Goal: Task Accomplishment & Management: Manage account settings

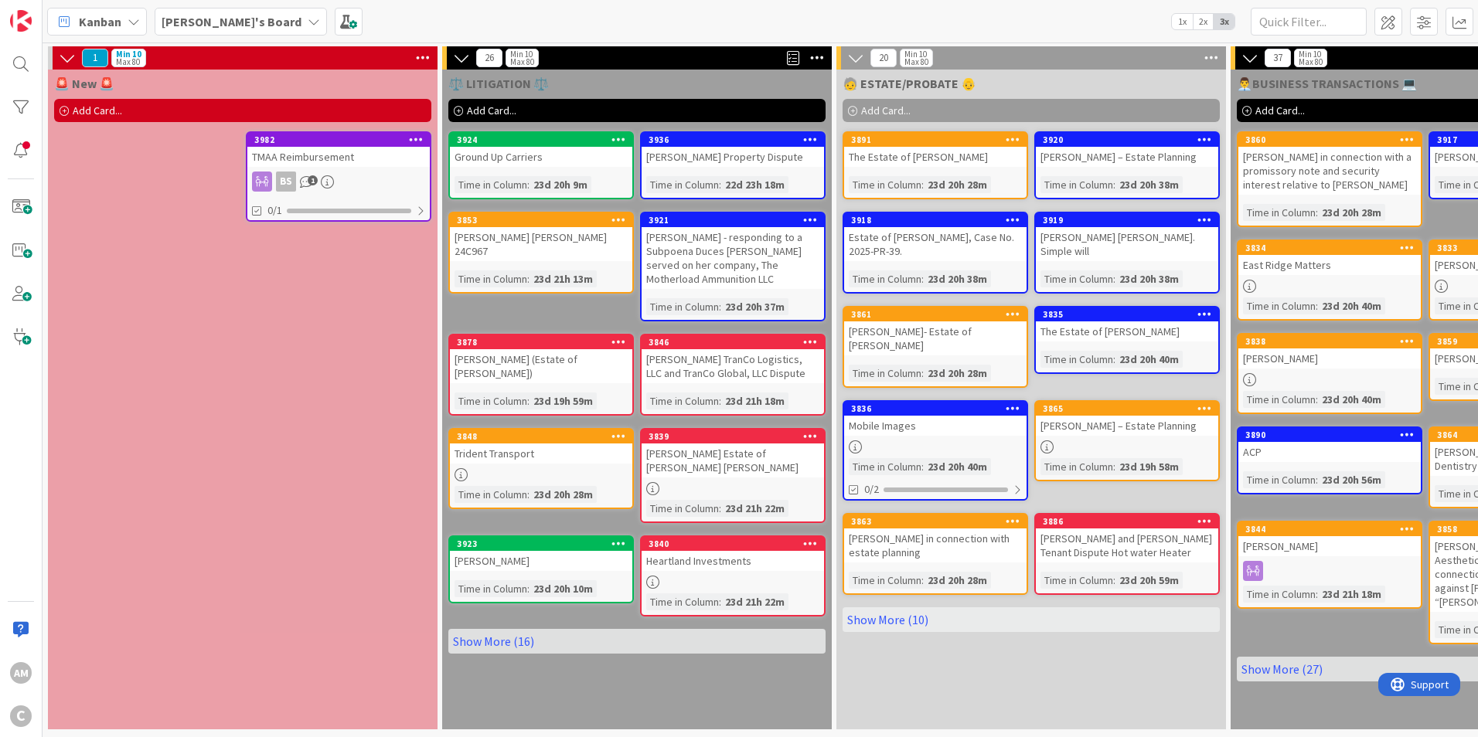
click at [358, 174] on div "BS 1" at bounding box center [338, 182] width 182 height 20
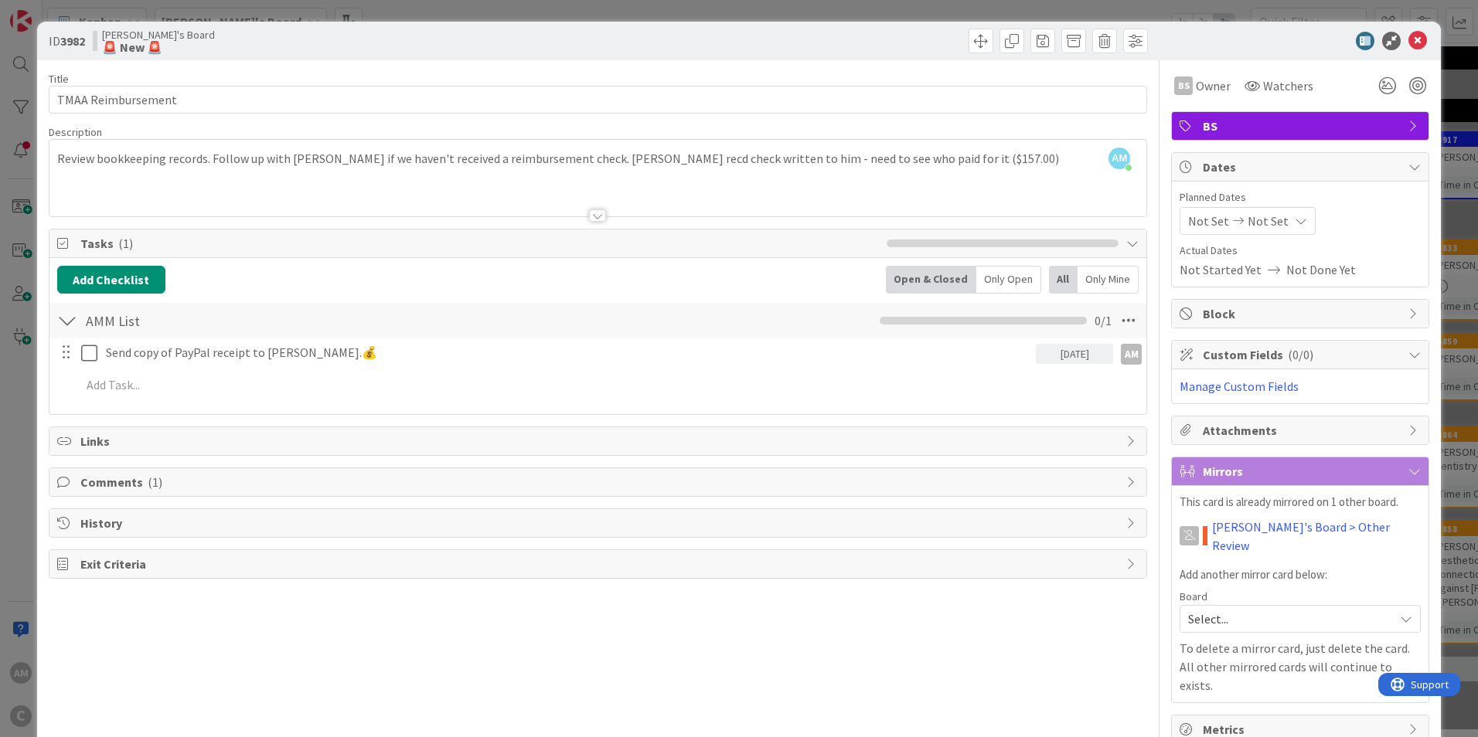
drag, startPoint x: 1221, startPoint y: 40, endPoint x: 850, endPoint y: 43, distance: 371.8
click at [850, 43] on div "ID 3982 [PERSON_NAME]'s Board 🚨 New 🚨" at bounding box center [739, 41] width 1404 height 39
click at [1408, 38] on icon at bounding box center [1417, 41] width 19 height 19
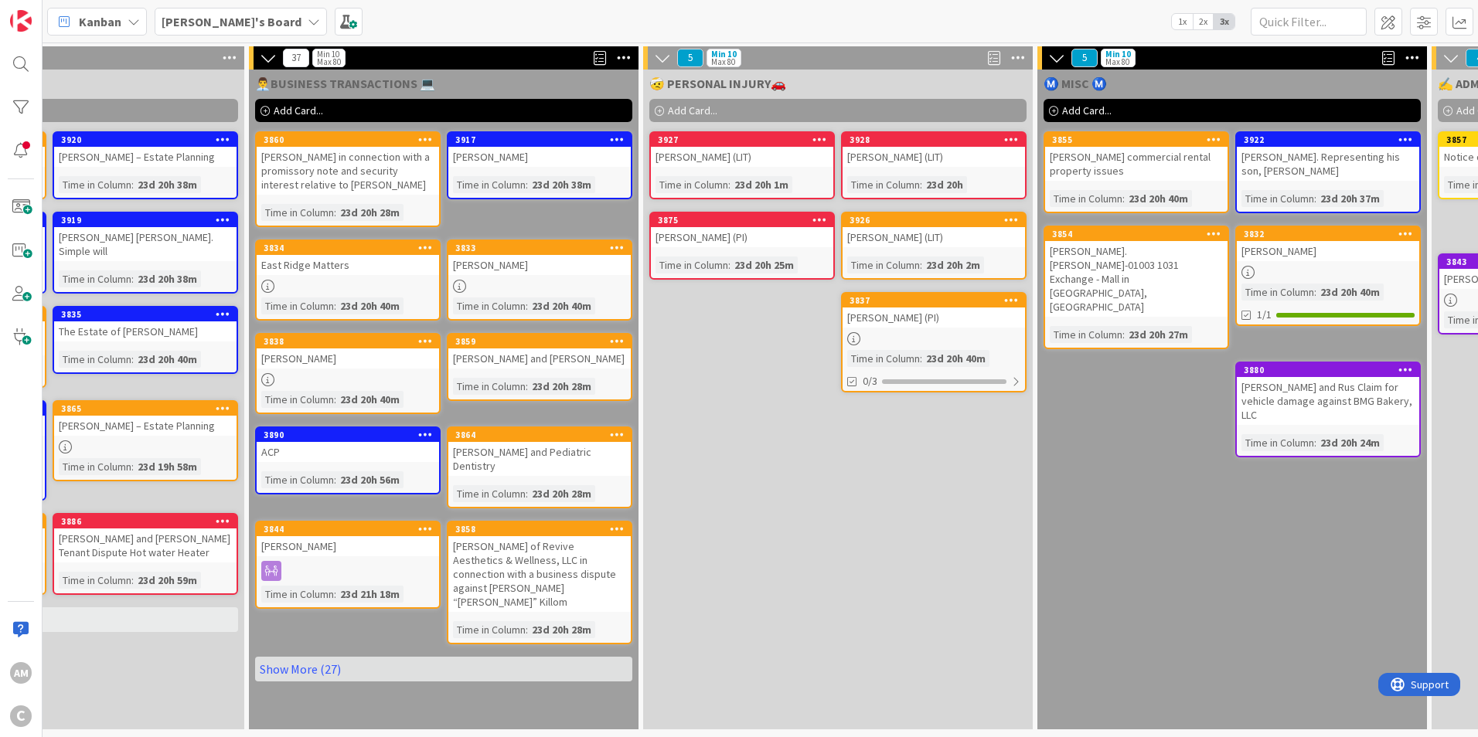
scroll to position [0, 980]
click at [298, 657] on link "Show More (27)" at bounding box center [445, 669] width 377 height 25
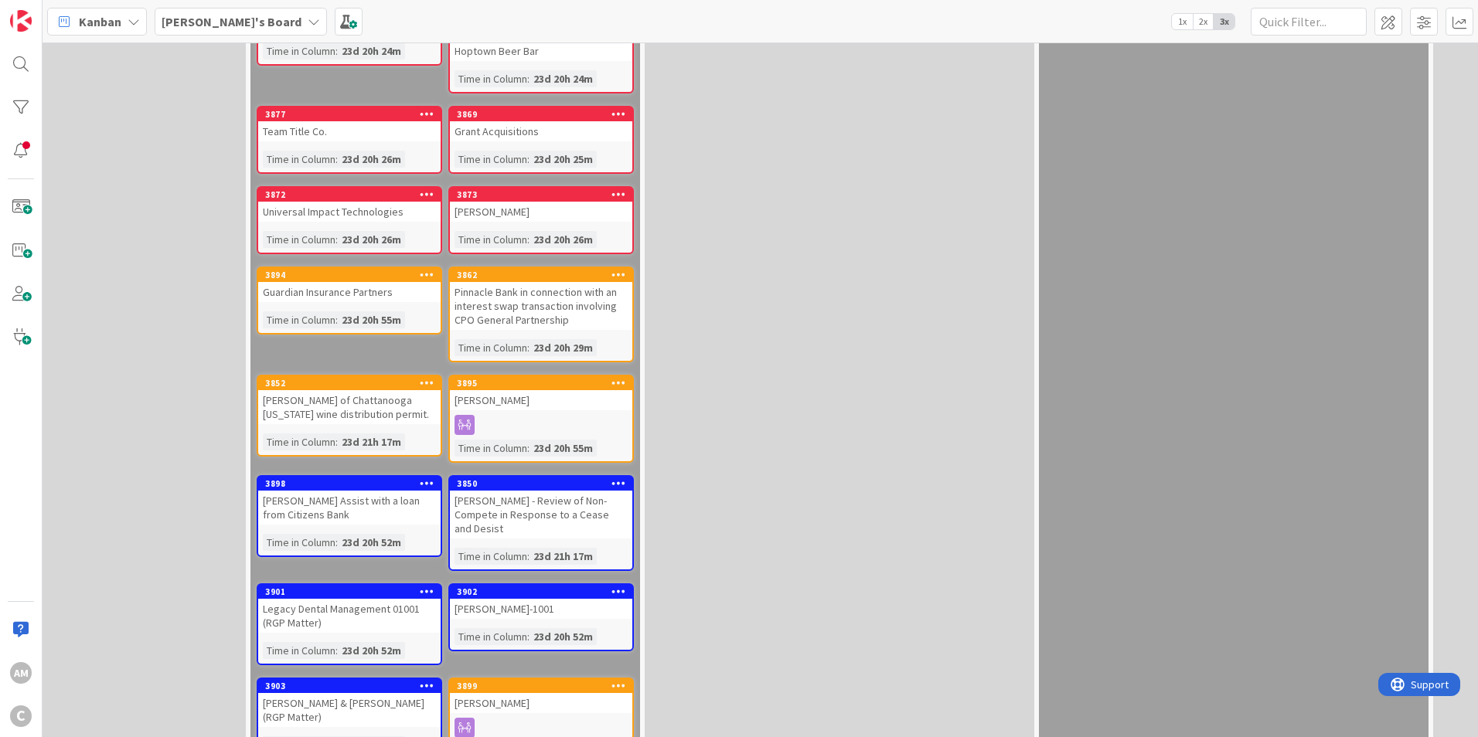
scroll to position [712, 980]
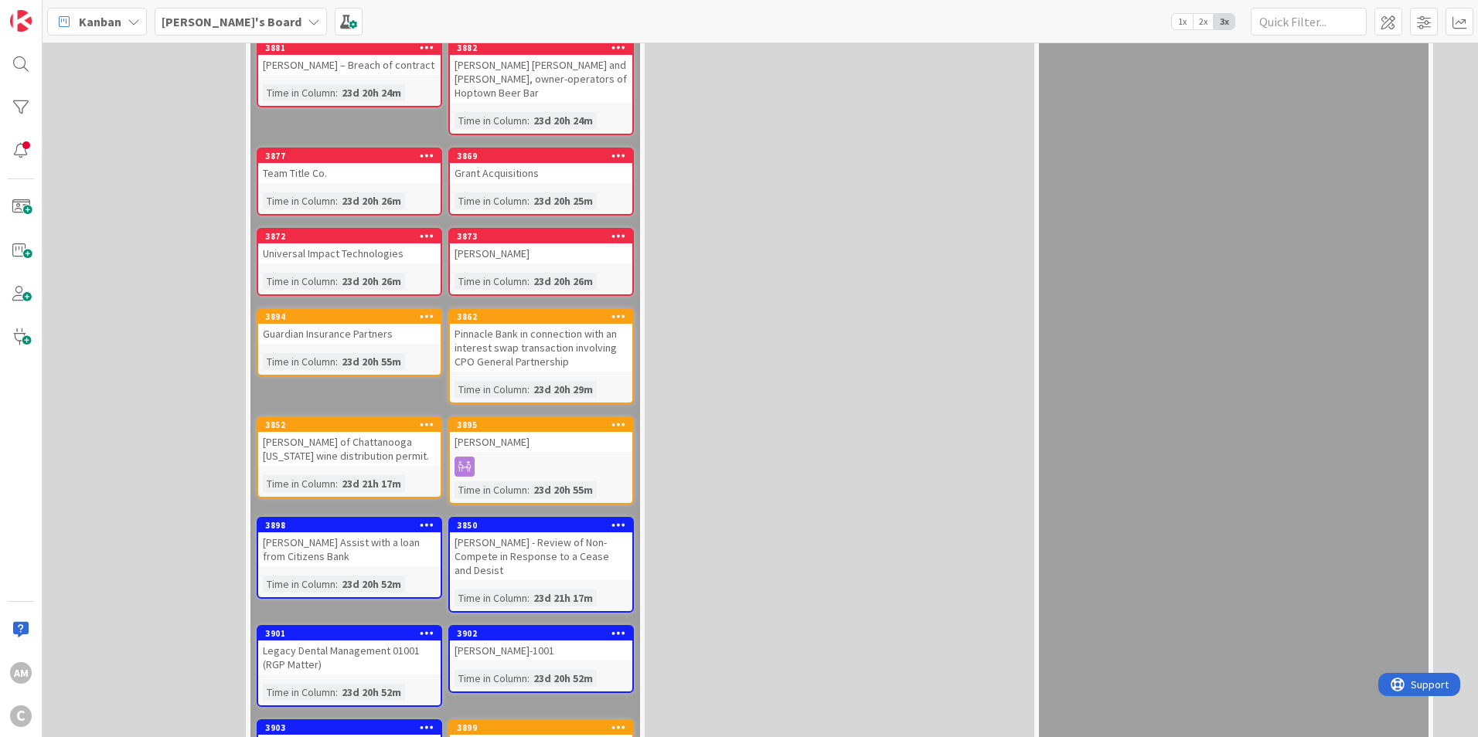
click at [342, 432] on div "[PERSON_NAME] of Chattanooga [US_STATE] wine distribution permit." at bounding box center [349, 449] width 182 height 34
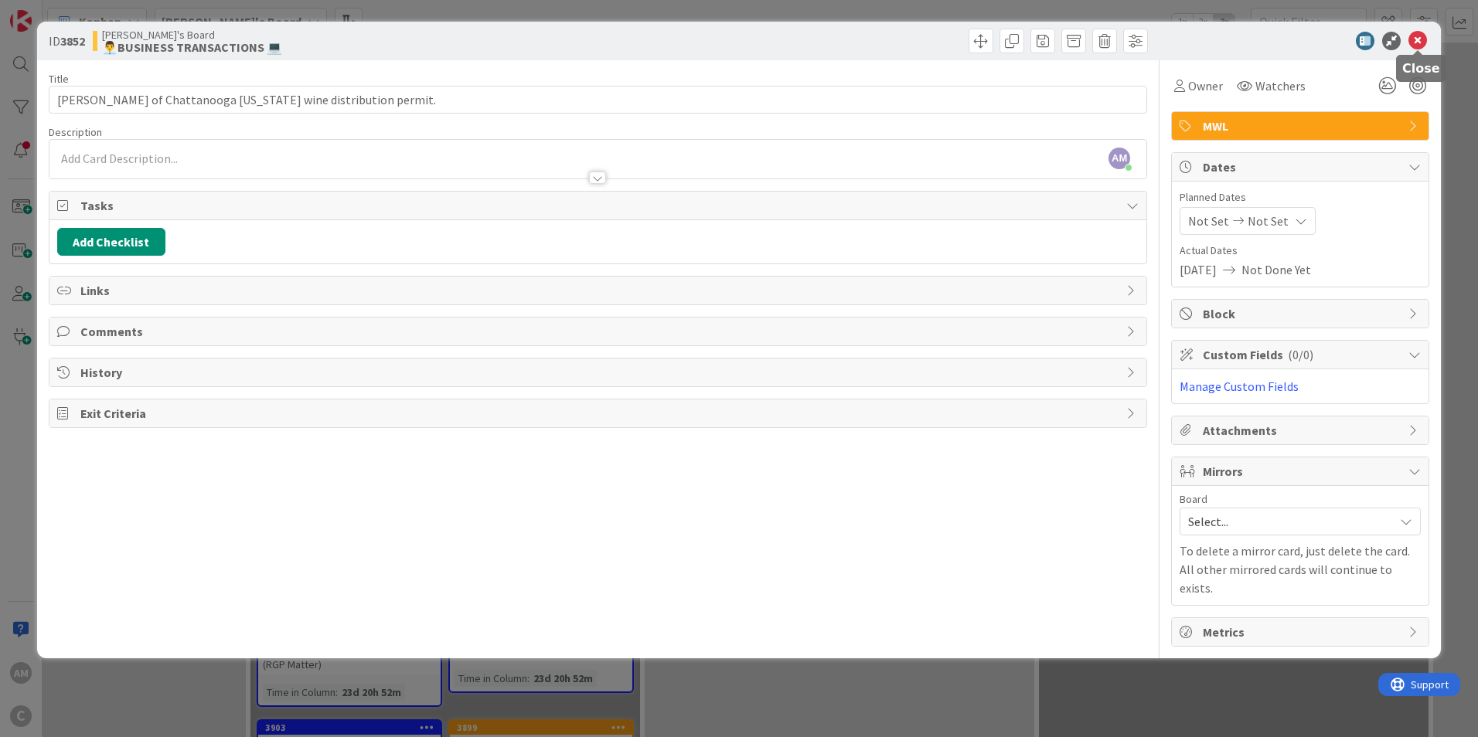
click at [1422, 43] on icon at bounding box center [1417, 41] width 19 height 19
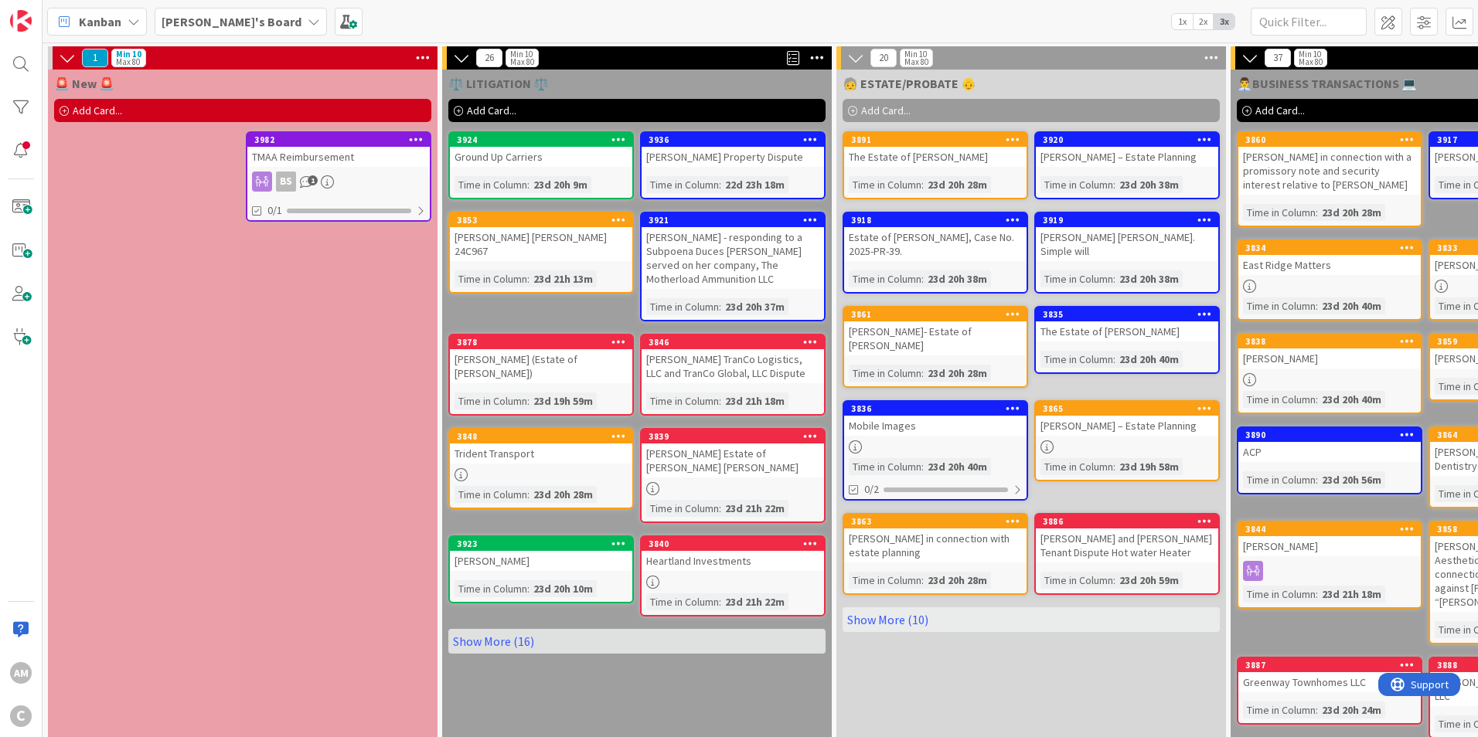
click at [350, 173] on div "BS 1" at bounding box center [338, 182] width 182 height 20
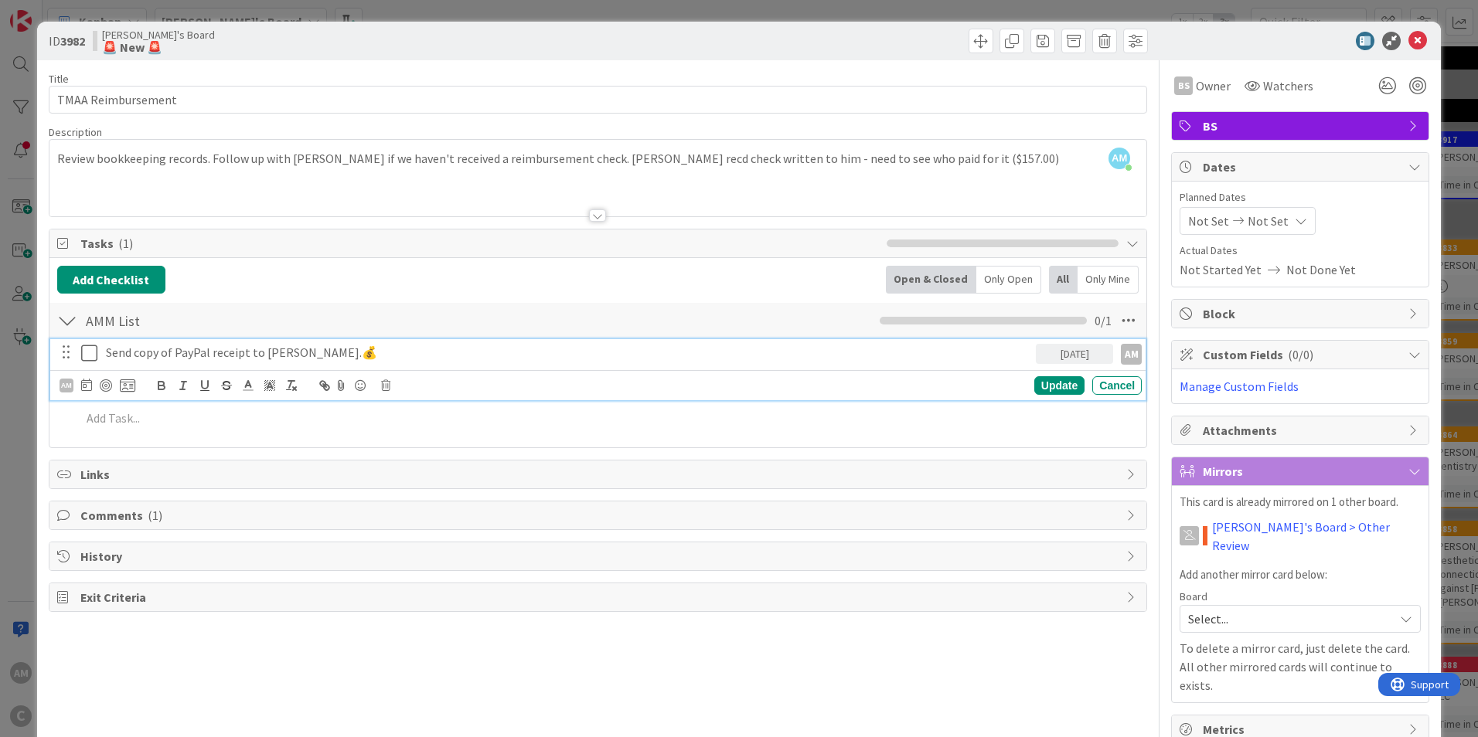
click at [92, 352] on icon at bounding box center [92, 353] width 23 height 19
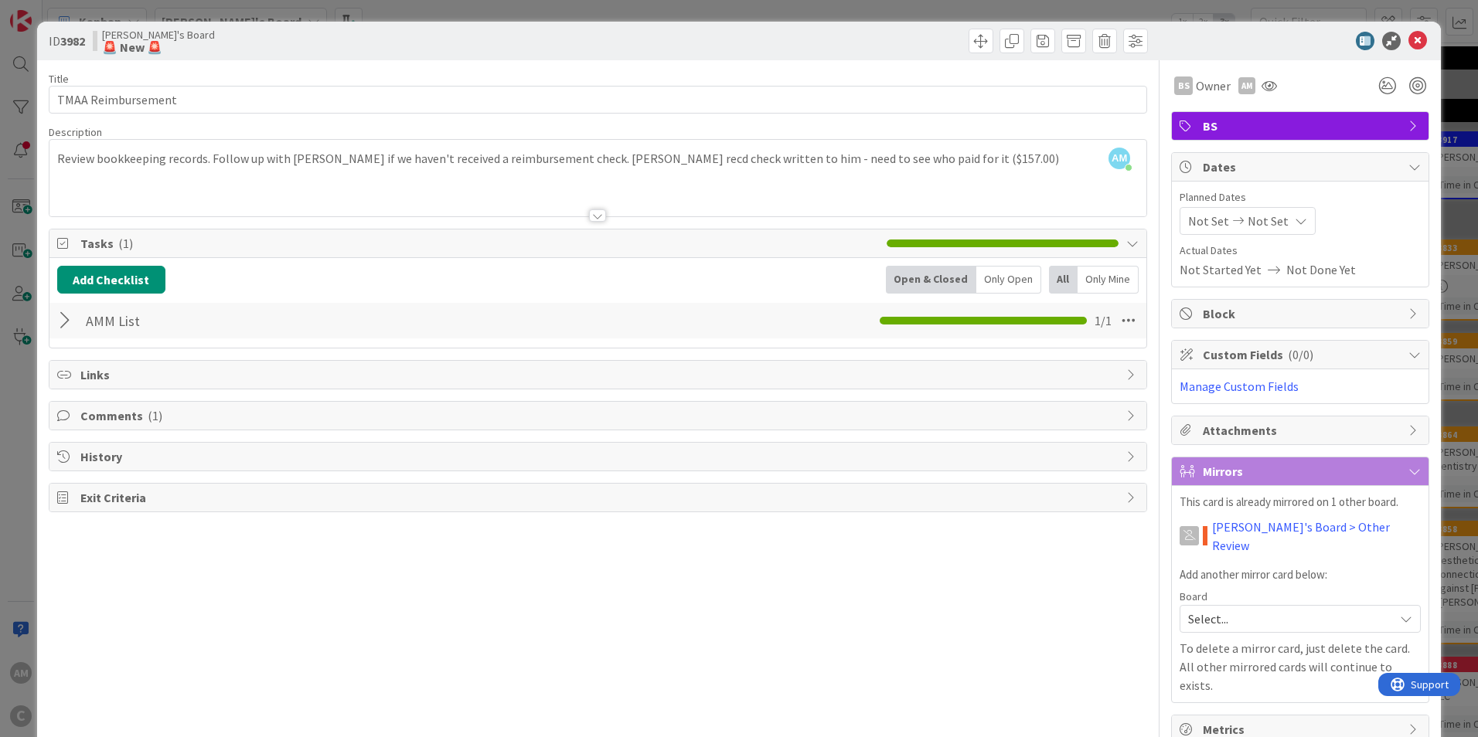
click at [116, 184] on div at bounding box center [597, 196] width 1097 height 39
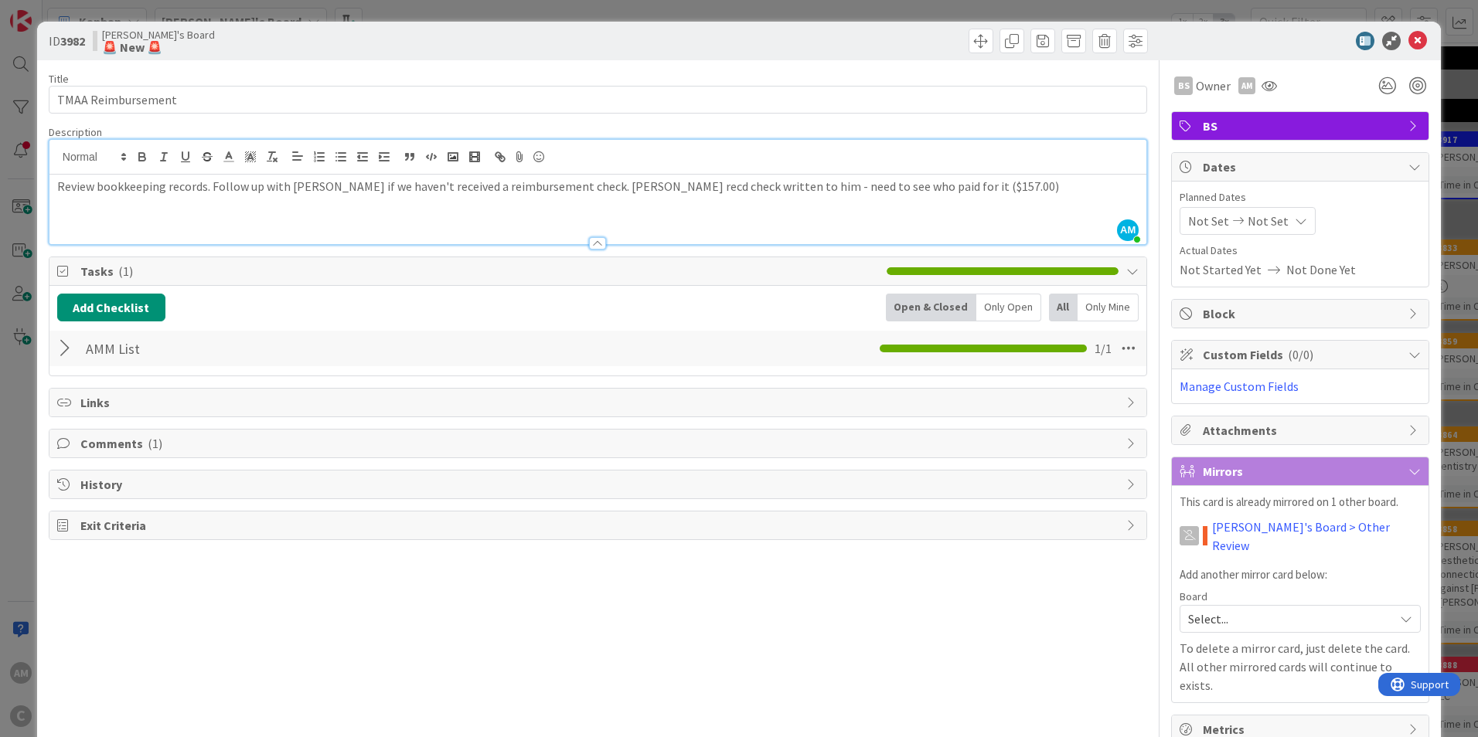
click at [965, 199] on div "Review bookkeeping records. Follow up with [PERSON_NAME] if we haven't received…" at bounding box center [597, 210] width 1097 height 70
drag, startPoint x: 965, startPoint y: 199, endPoint x: 896, endPoint y: 239, distance: 80.0
click at [896, 239] on div at bounding box center [597, 236] width 1097 height 16
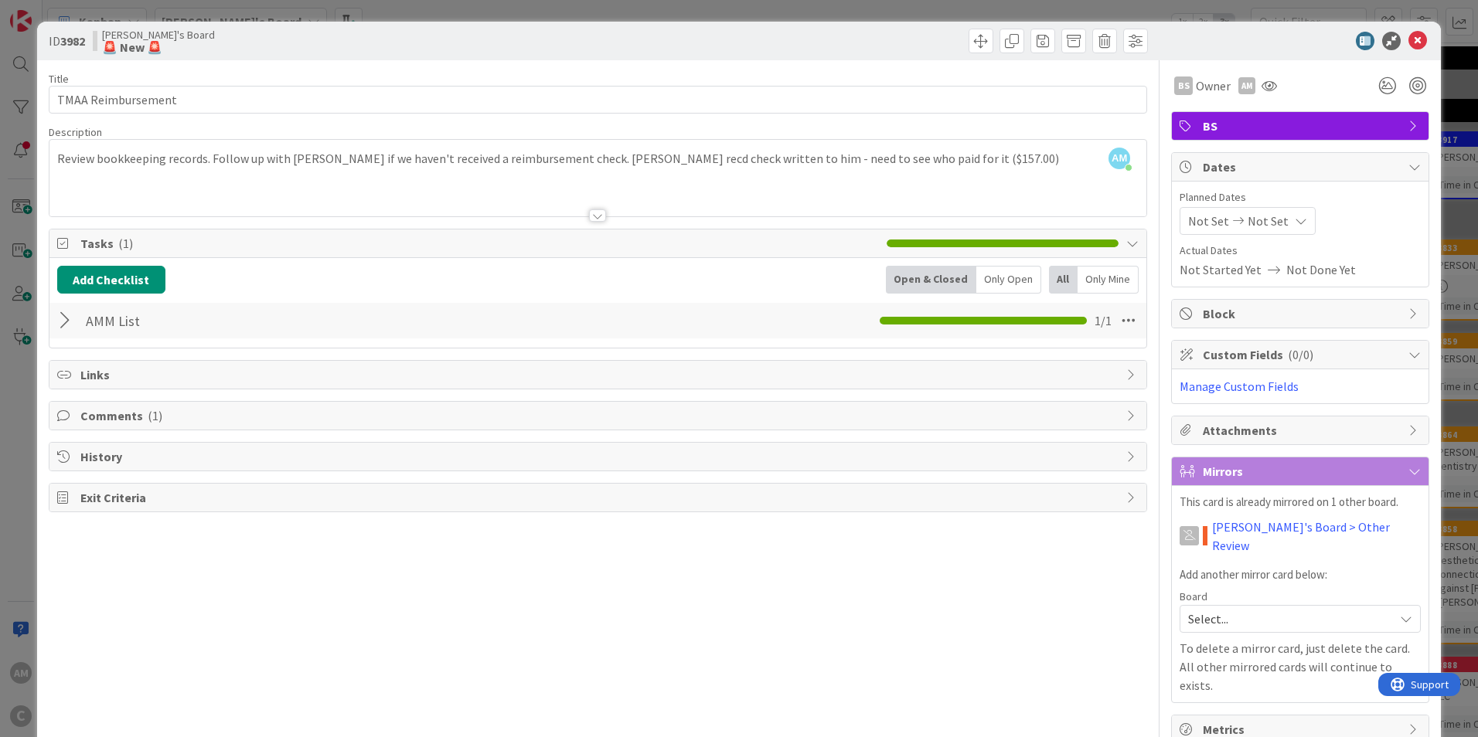
click at [1347, 438] on span "Attachments" at bounding box center [1302, 430] width 198 height 19
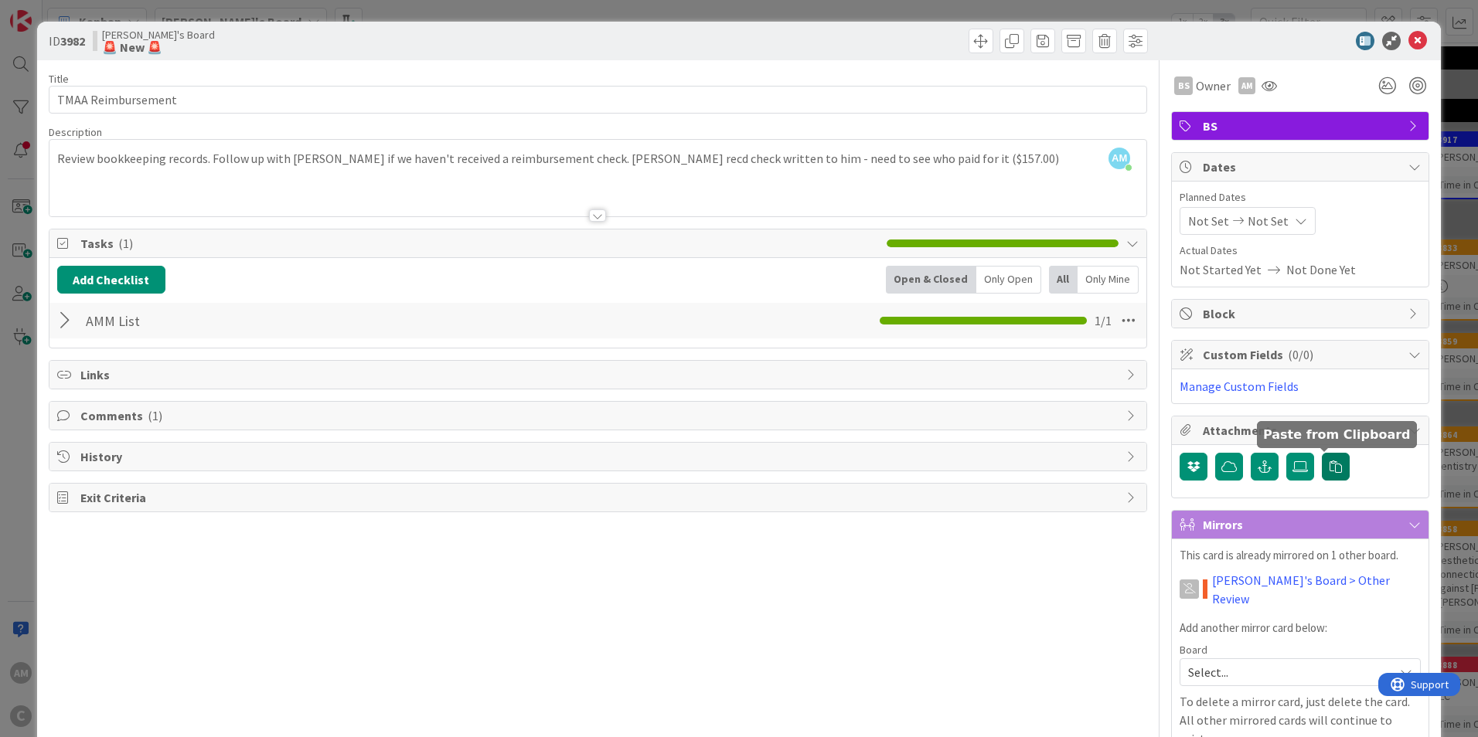
click at [1330, 470] on icon "button" at bounding box center [1336, 467] width 12 height 12
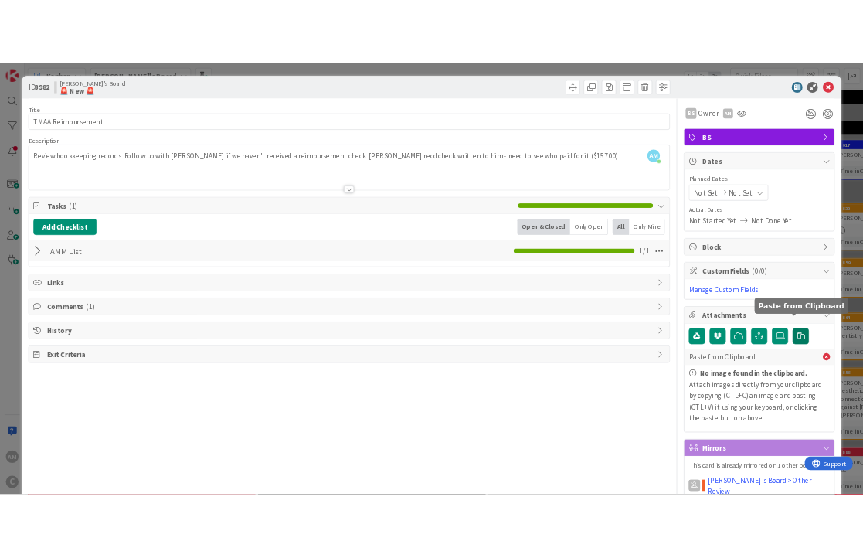
scroll to position [77, 0]
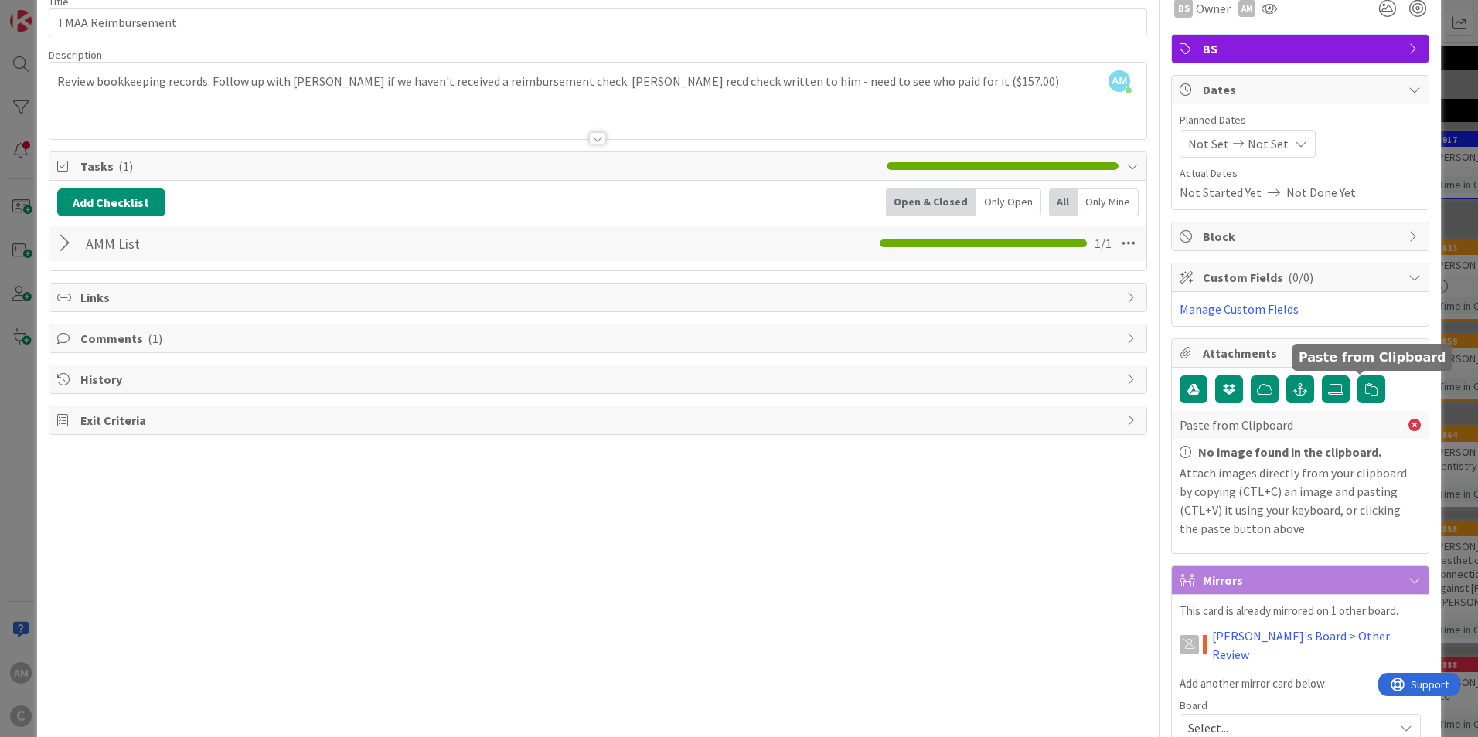
drag, startPoint x: 1364, startPoint y: 394, endPoint x: 777, endPoint y: 570, distance: 612.6
click at [765, 565] on div "Title 19 / 128 TMAA Reimbursement Description AM [PERSON_NAME] joined 2 m ago R…" at bounding box center [598, 418] width 1098 height 870
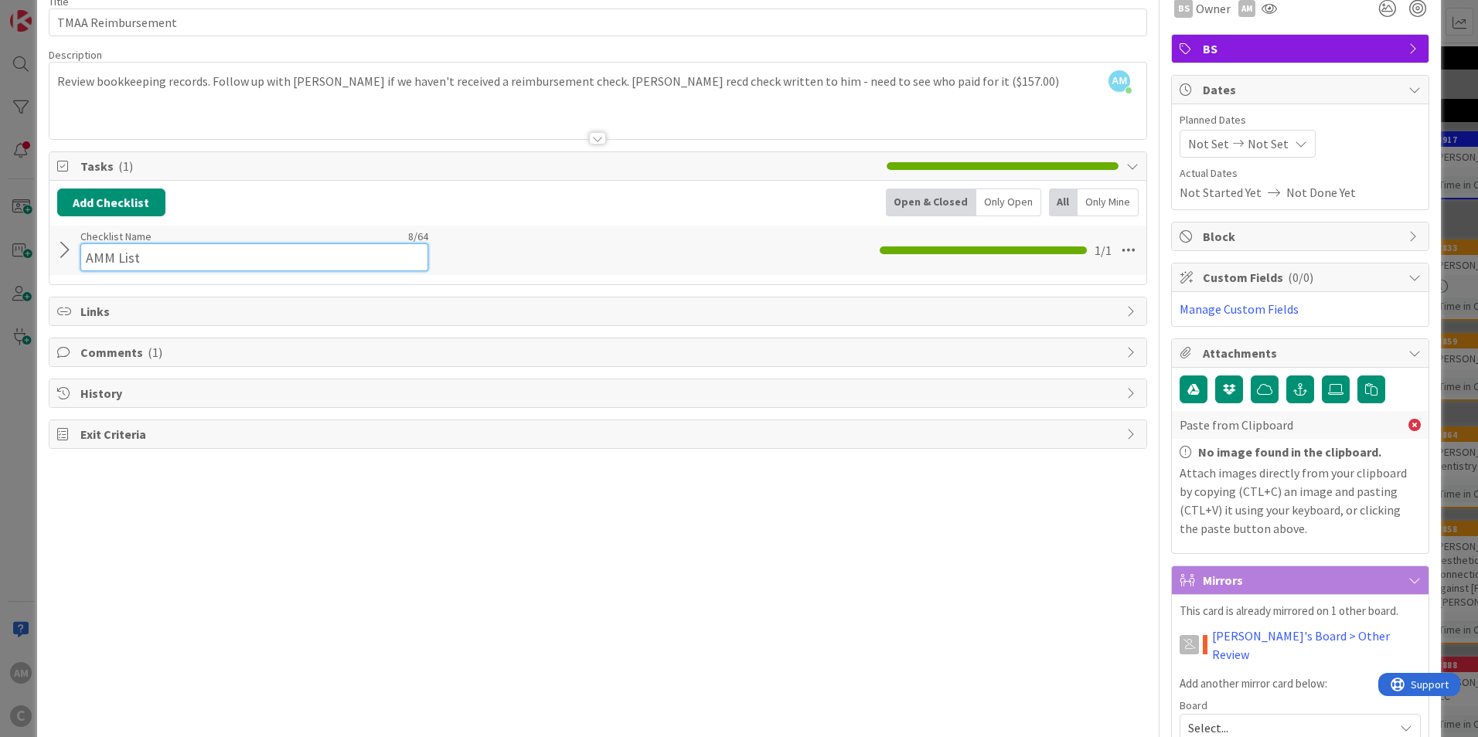
drag, startPoint x: 243, startPoint y: 254, endPoint x: 170, endPoint y: 257, distance: 73.5
click at [170, 257] on input "AMM List" at bounding box center [254, 257] width 348 height 28
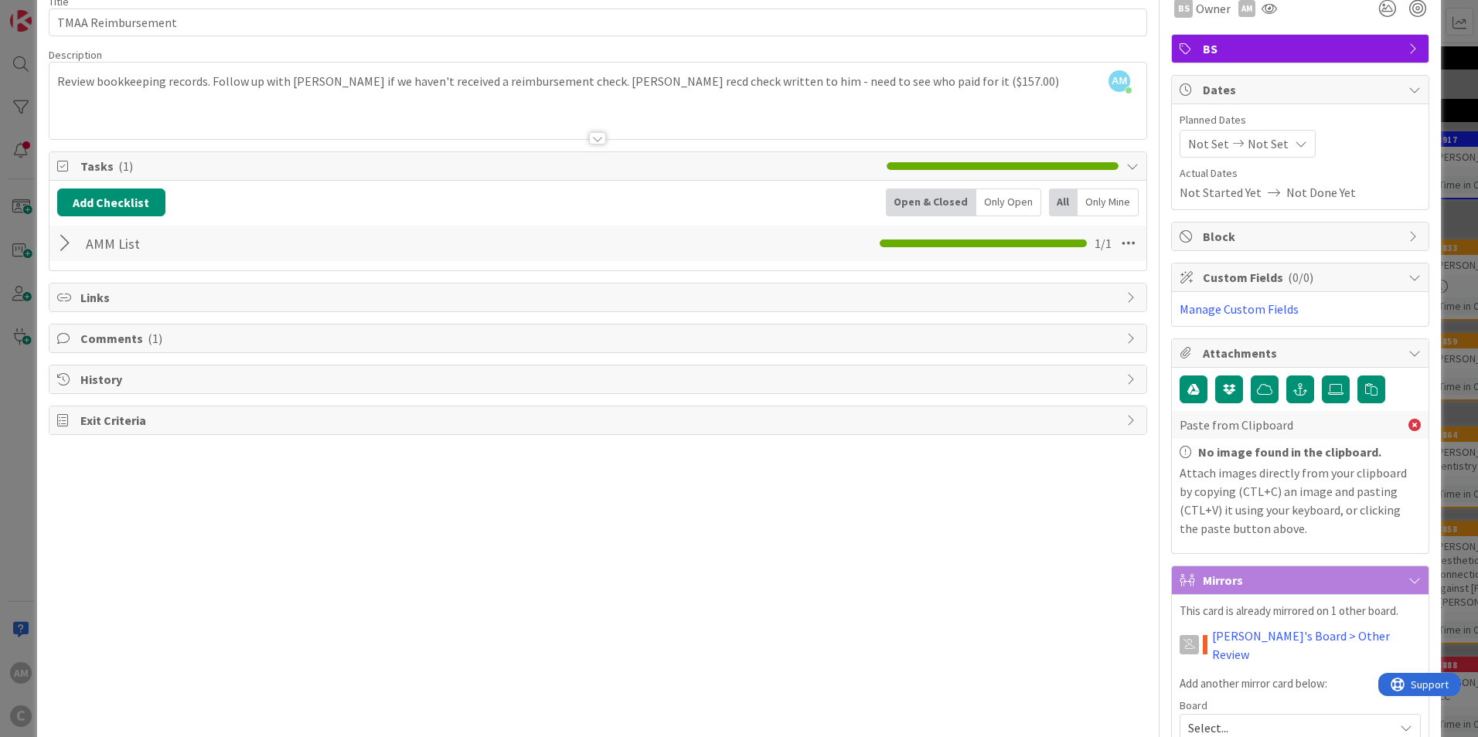
click at [63, 244] on div at bounding box center [67, 244] width 20 height 28
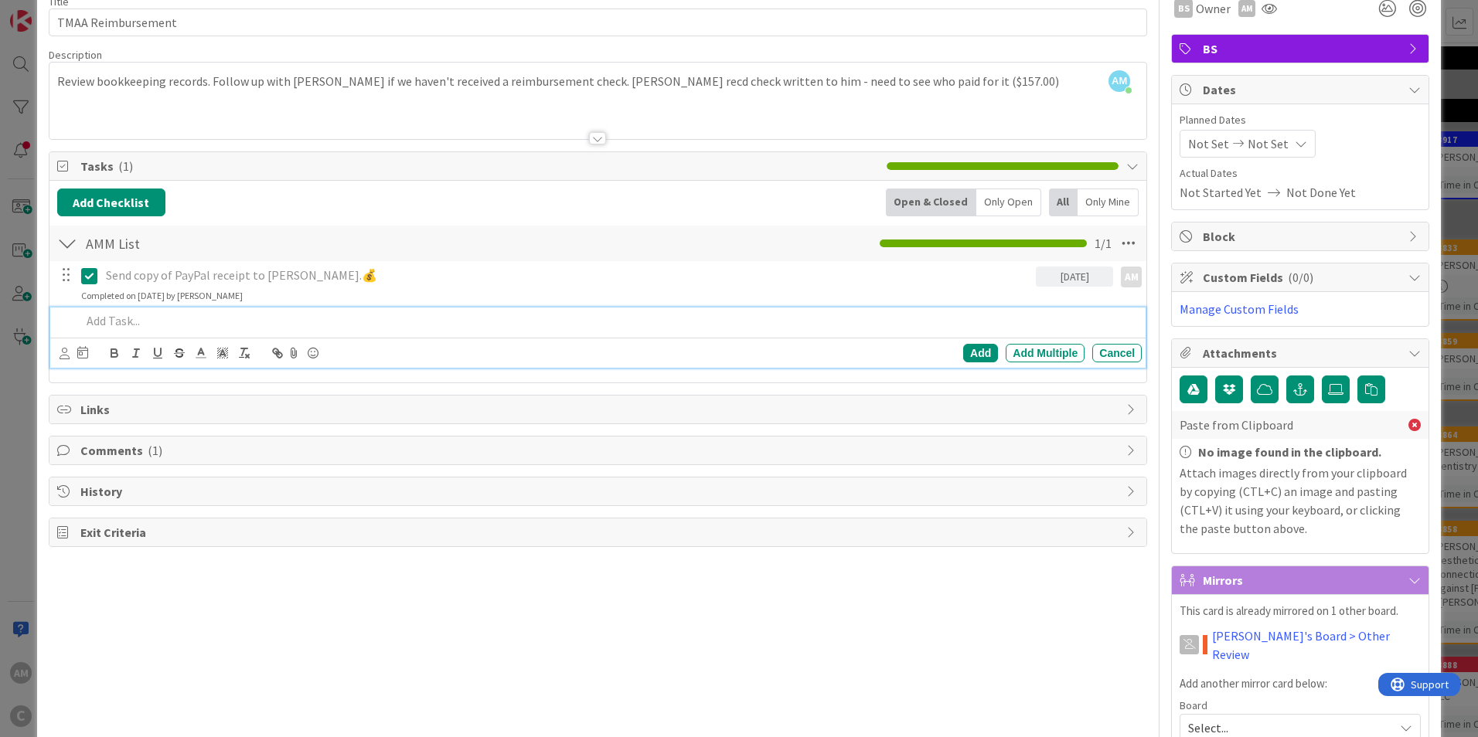
click at [162, 327] on p at bounding box center [608, 321] width 1054 height 18
click at [294, 358] on icon at bounding box center [294, 353] width 19 height 22
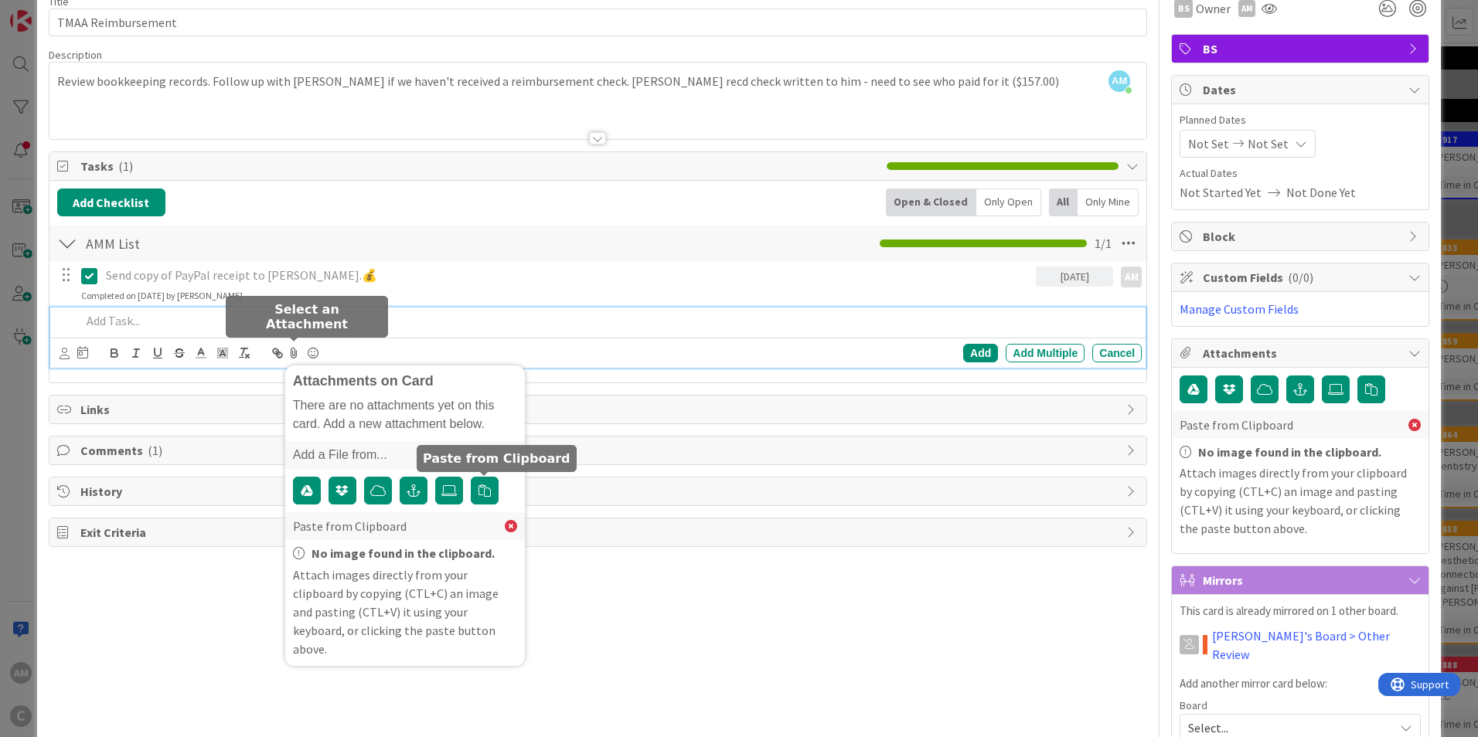
click at [485, 493] on icon "button" at bounding box center [484, 491] width 12 height 12
click at [295, 352] on icon at bounding box center [294, 353] width 19 height 22
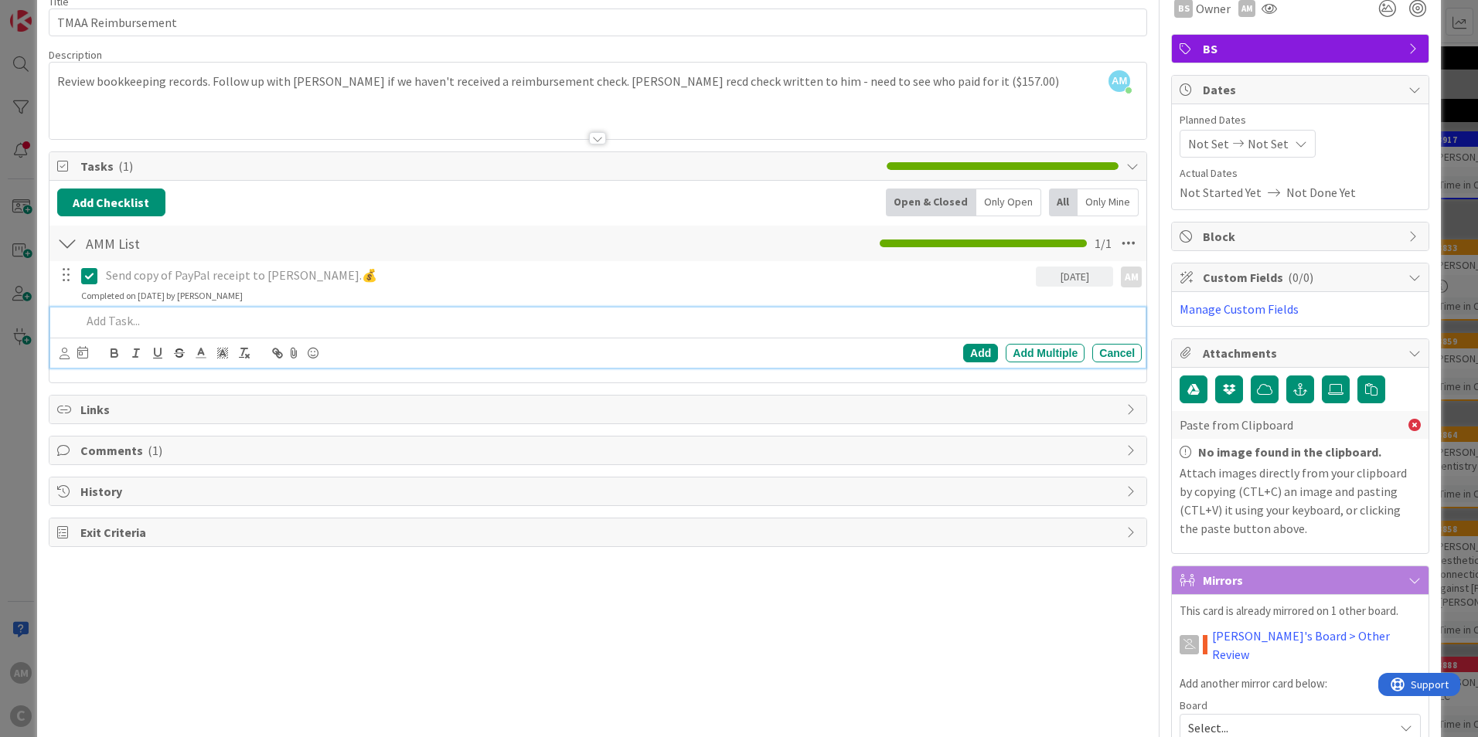
drag, startPoint x: 161, startPoint y: 321, endPoint x: 87, endPoint y: 315, distance: 73.7
click at [87, 315] on p at bounding box center [608, 321] width 1054 height 18
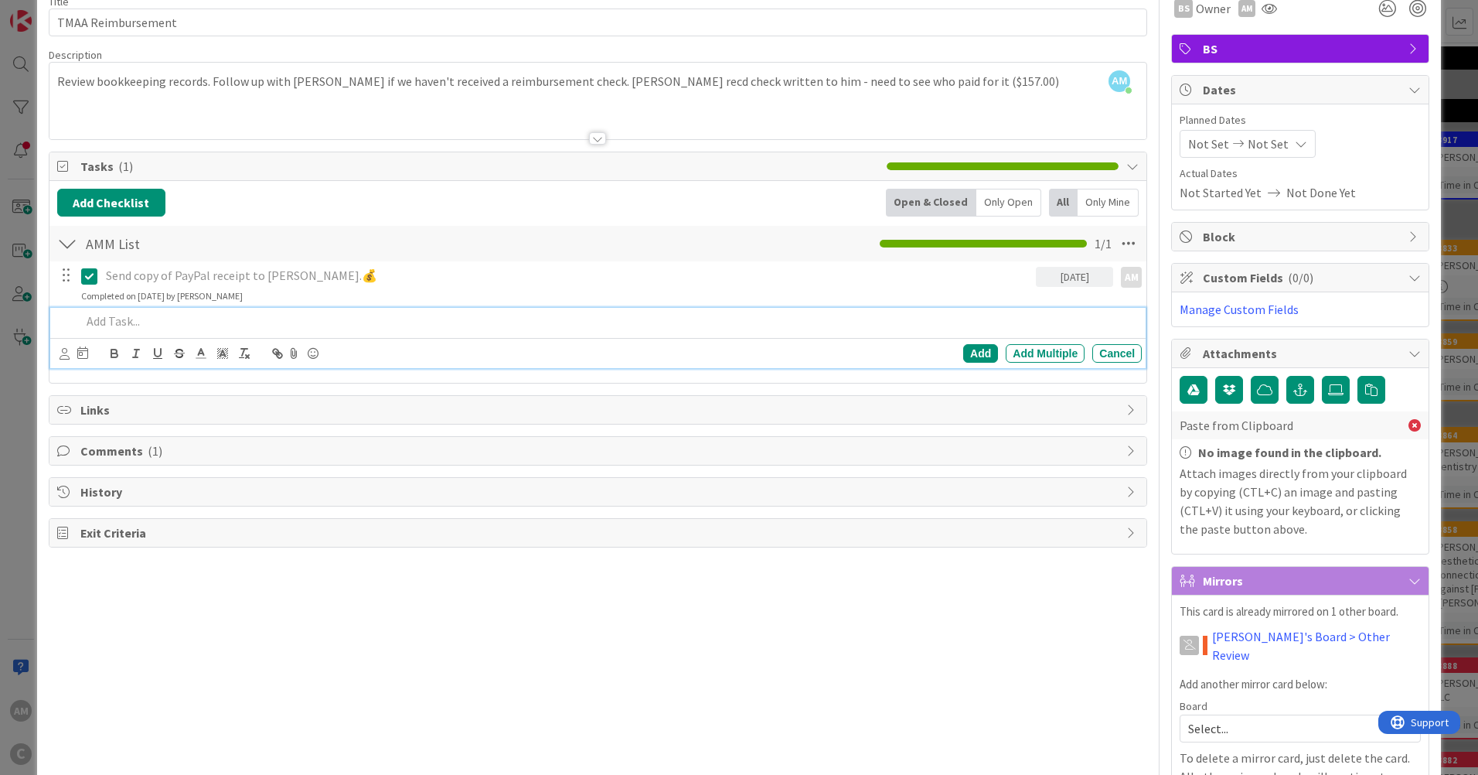
scroll to position [72, 0]
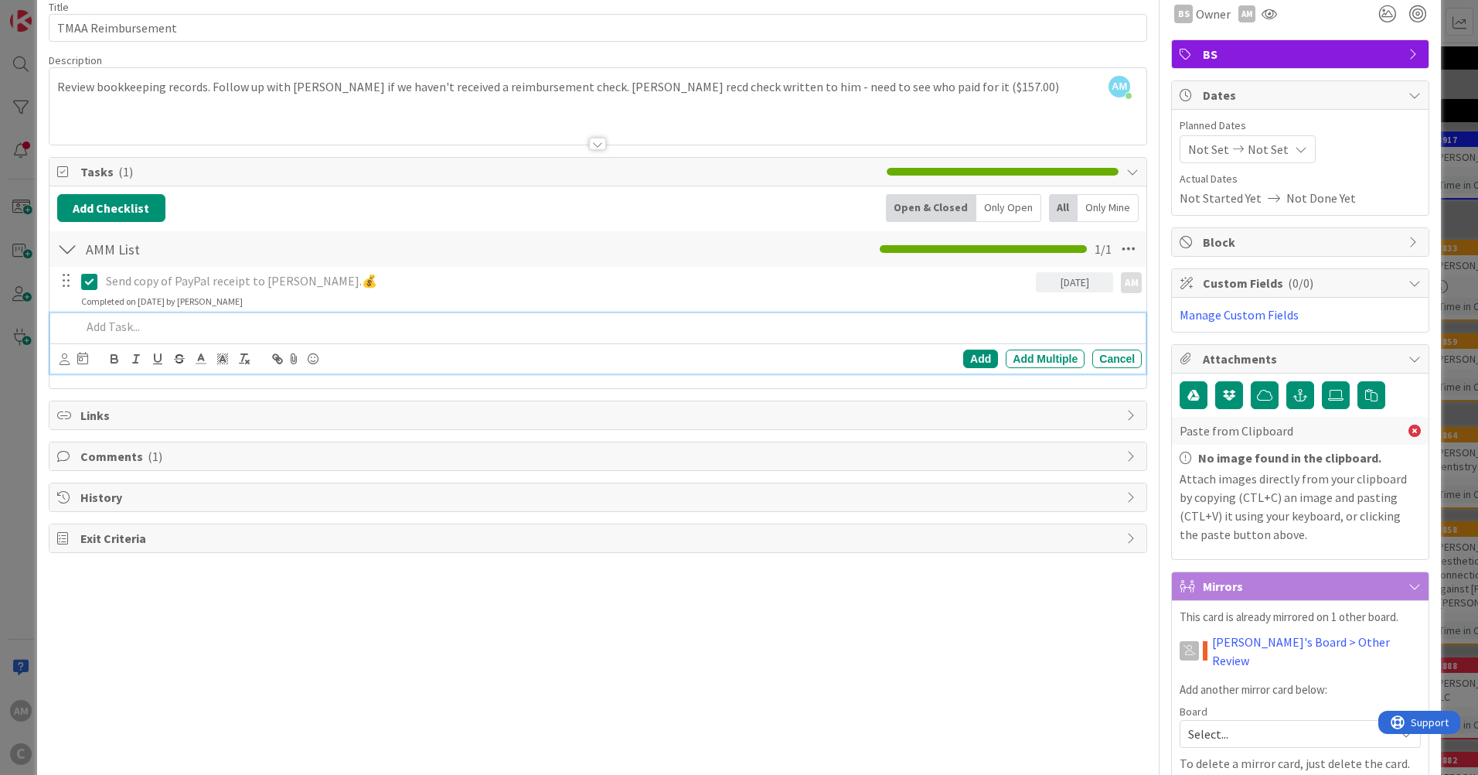
click at [119, 459] on span "Comments ( 1 )" at bounding box center [599, 456] width 1038 height 19
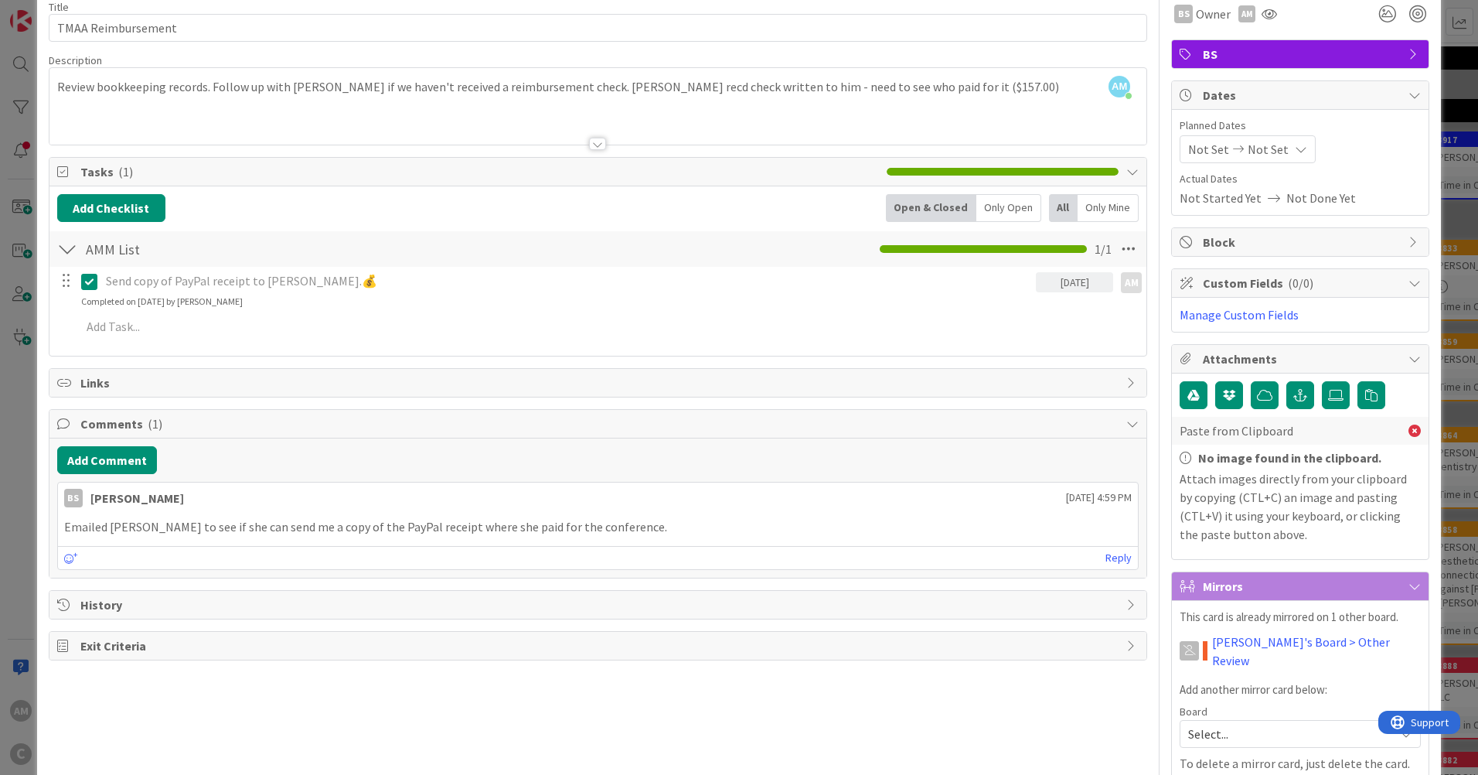
click at [74, 558] on icon at bounding box center [71, 558] width 14 height 11
click at [58, 560] on div "Reply" at bounding box center [598, 557] width 1080 height 23
click at [70, 559] on icon at bounding box center [71, 558] width 14 height 11
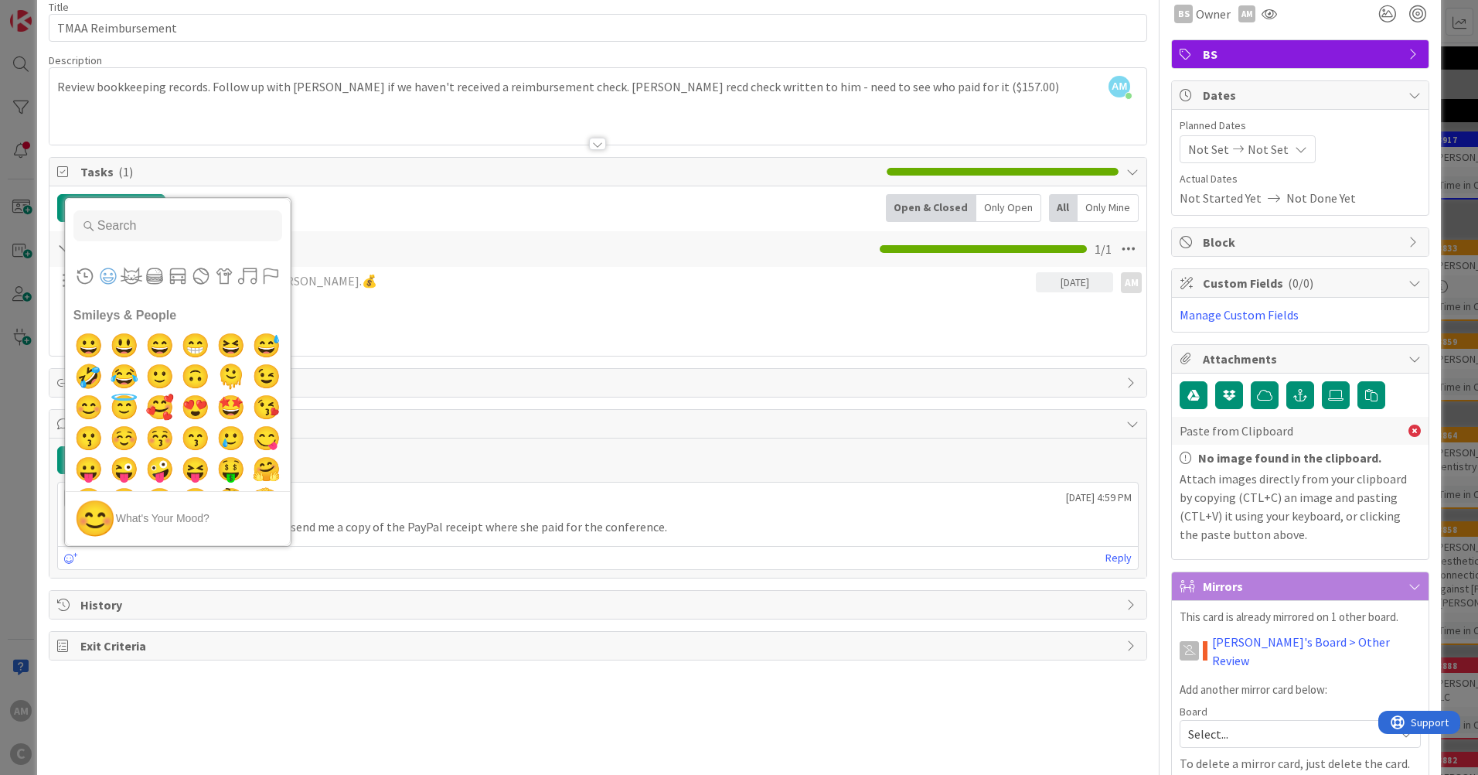
click at [70, 557] on icon at bounding box center [71, 558] width 14 height 11
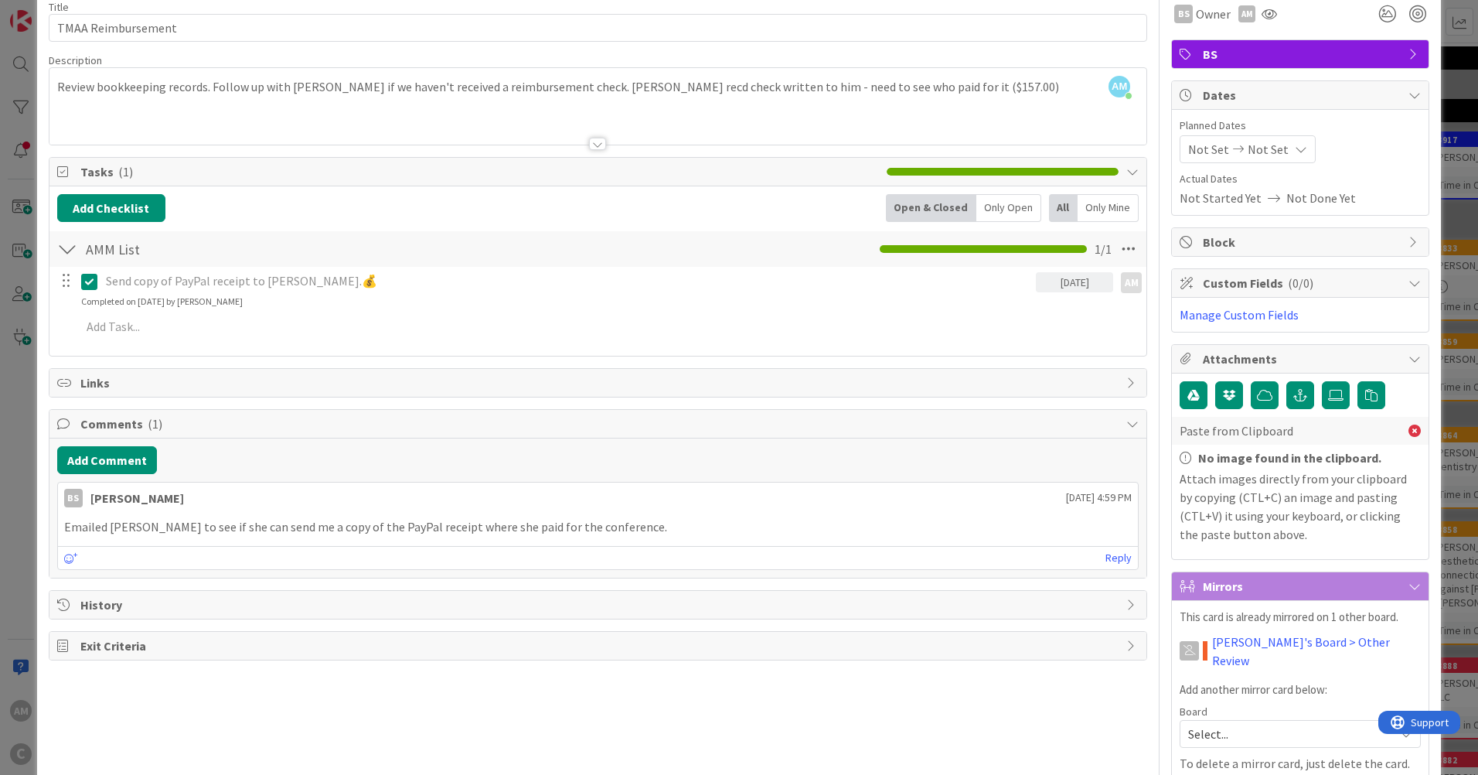
click at [440, 550] on div "Frequently Used Custom Emojis Smileys & People 😀 😃 😄 😁 😆 😅 🤣 😂 🙂 🙃 🫠 😉 😊 😇 🥰 😍 …" at bounding box center [598, 557] width 1080 height 23
click at [1115, 558] on link "Reply" at bounding box center [1118, 557] width 26 height 19
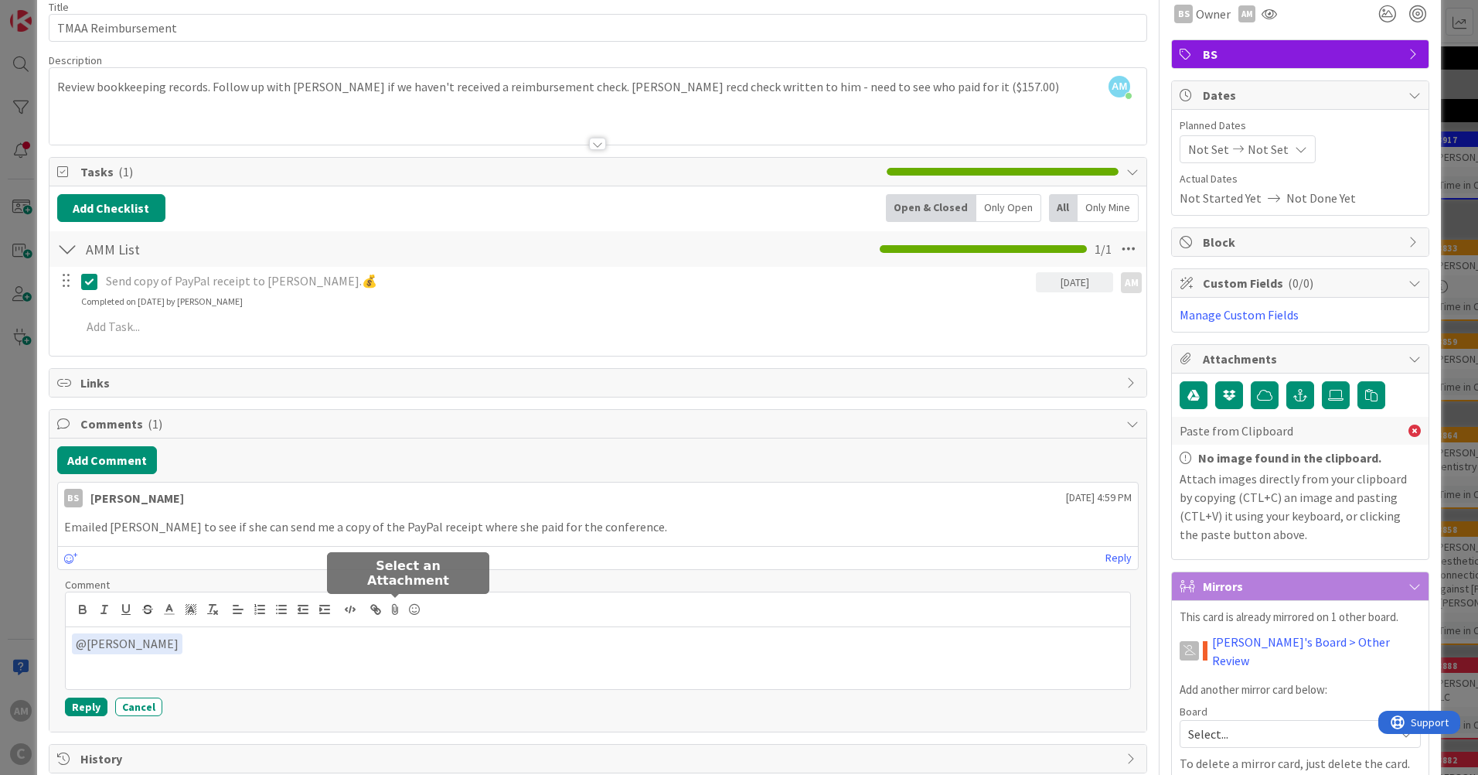
click at [393, 608] on icon at bounding box center [396, 609] width 19 height 22
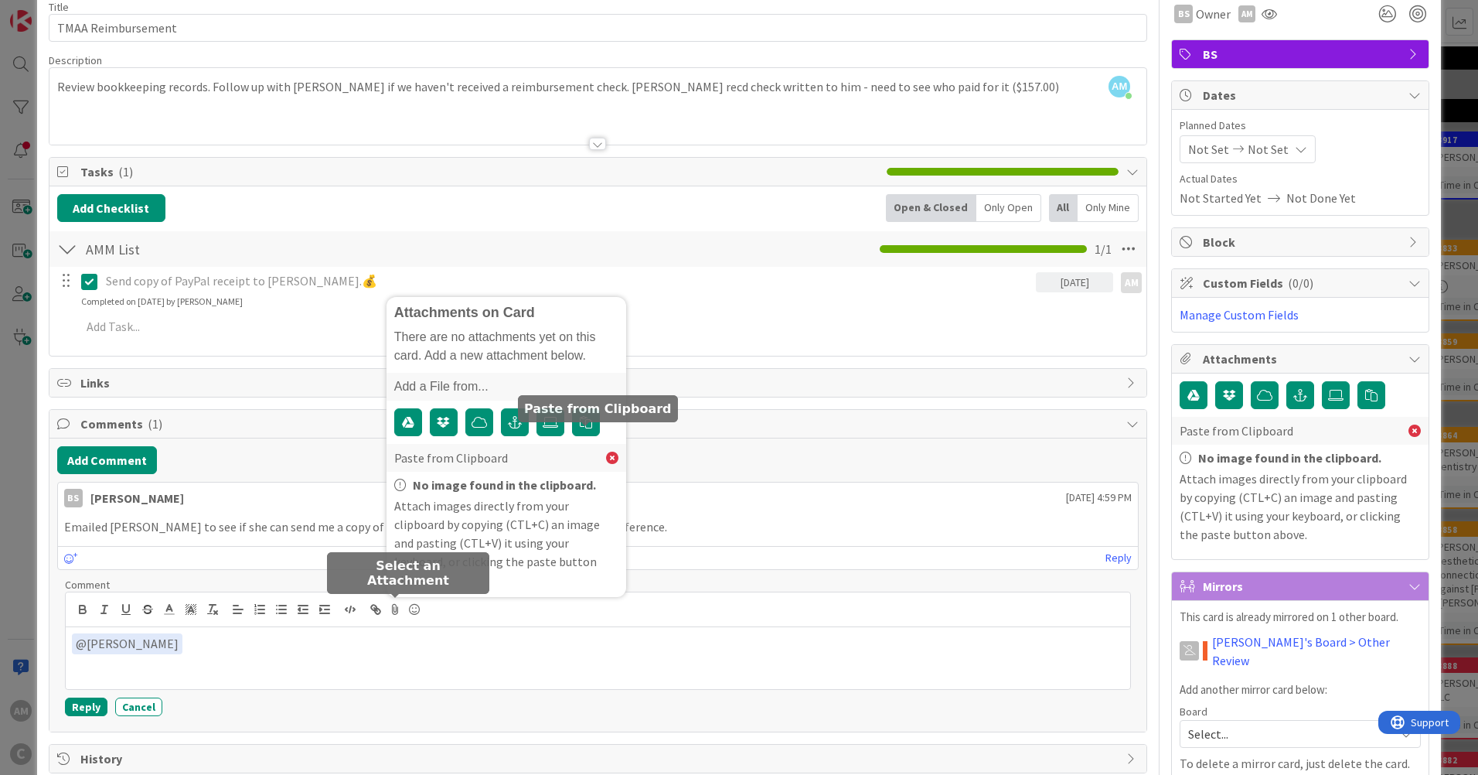
click at [583, 428] on icon "button" at bounding box center [586, 422] width 12 height 12
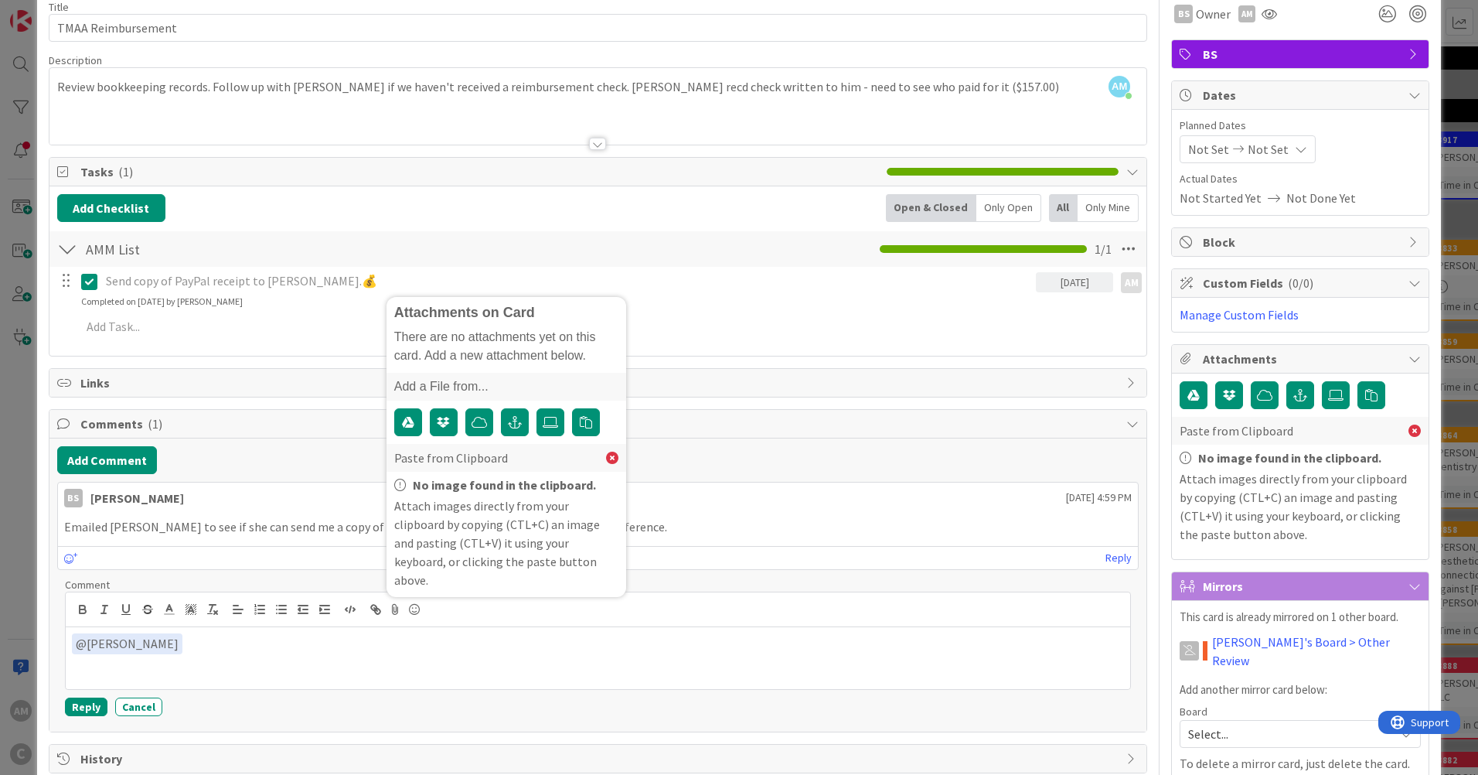
drag, startPoint x: 169, startPoint y: 646, endPoint x: 885, endPoint y: 637, distance: 716.6
click at [885, 637] on p "﻿ @ [PERSON_NAME] ﻿" at bounding box center [598, 643] width 1052 height 21
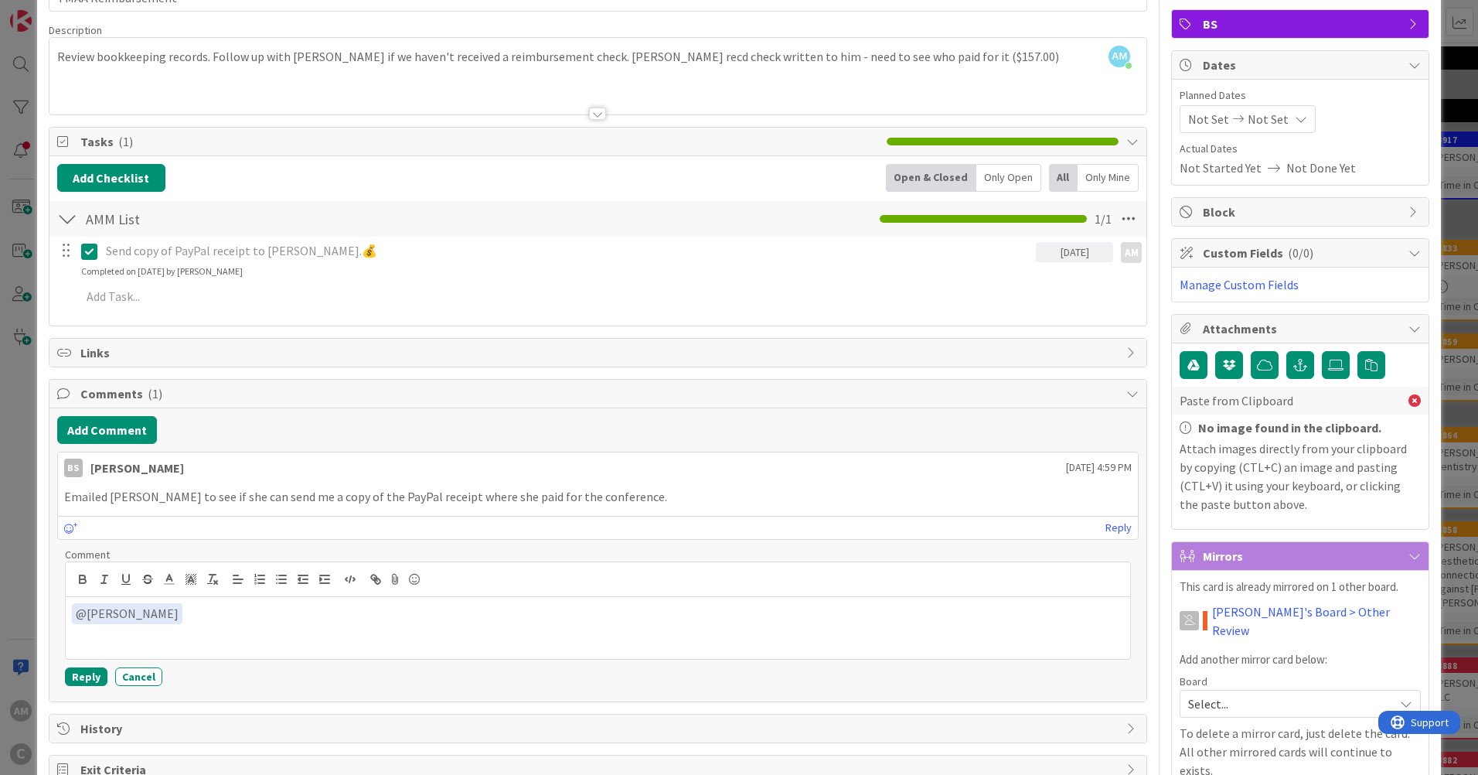
scroll to position [110, 0]
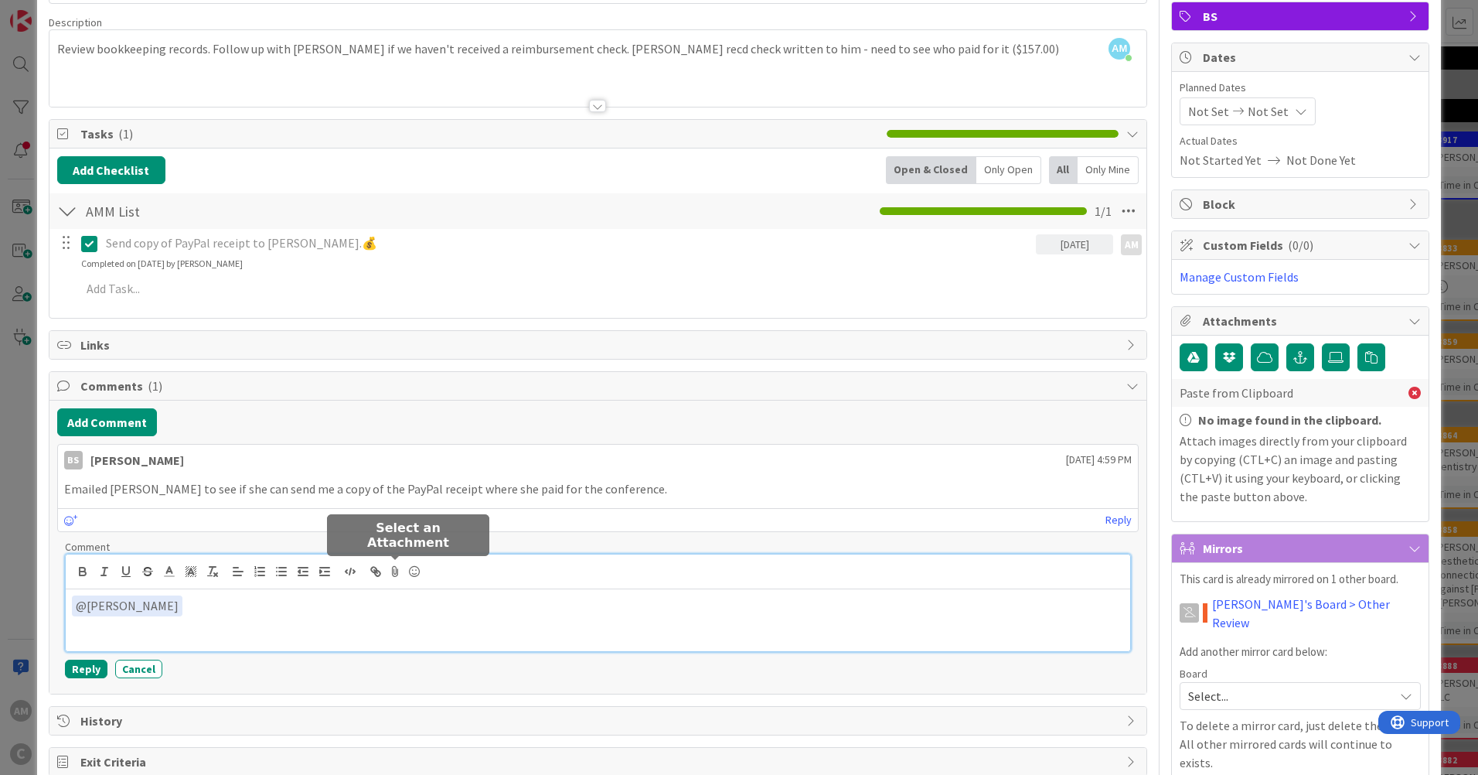
click at [397, 567] on icon at bounding box center [396, 571] width 19 height 22
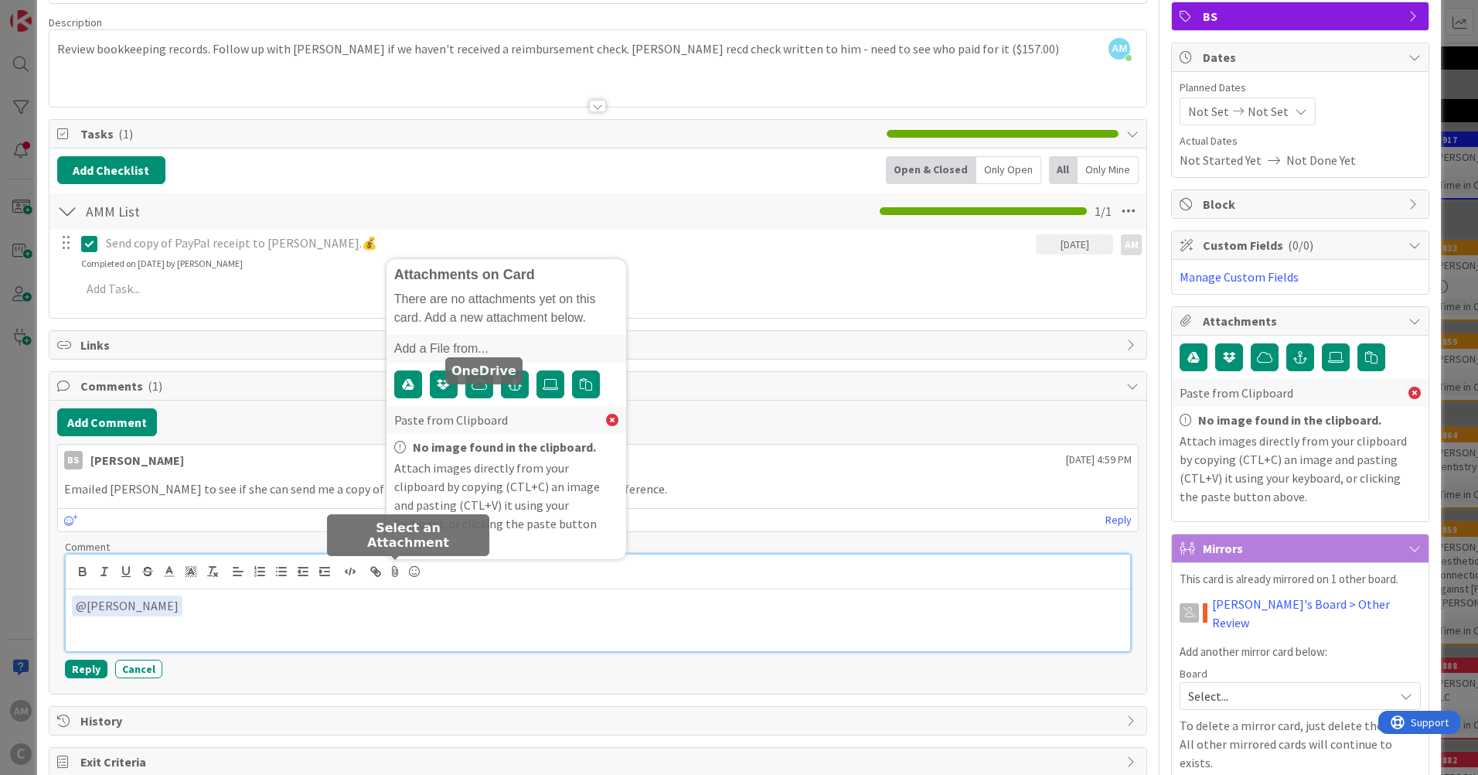
click at [478, 390] on icon "button" at bounding box center [479, 384] width 15 height 12
click at [558, 398] on label at bounding box center [550, 384] width 28 height 28
click at [536, 370] on input "file" at bounding box center [536, 370] width 0 height 0
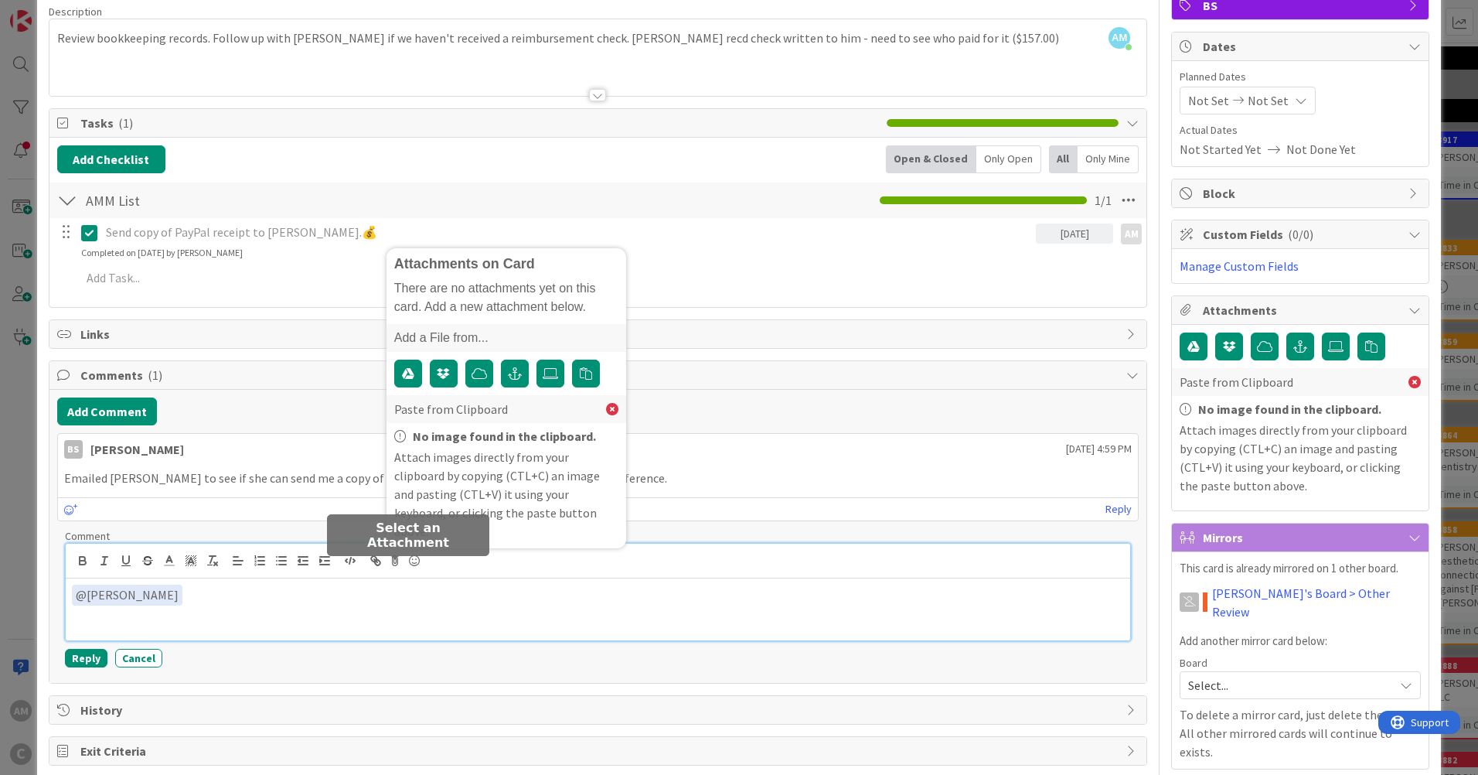
scroll to position [153, 0]
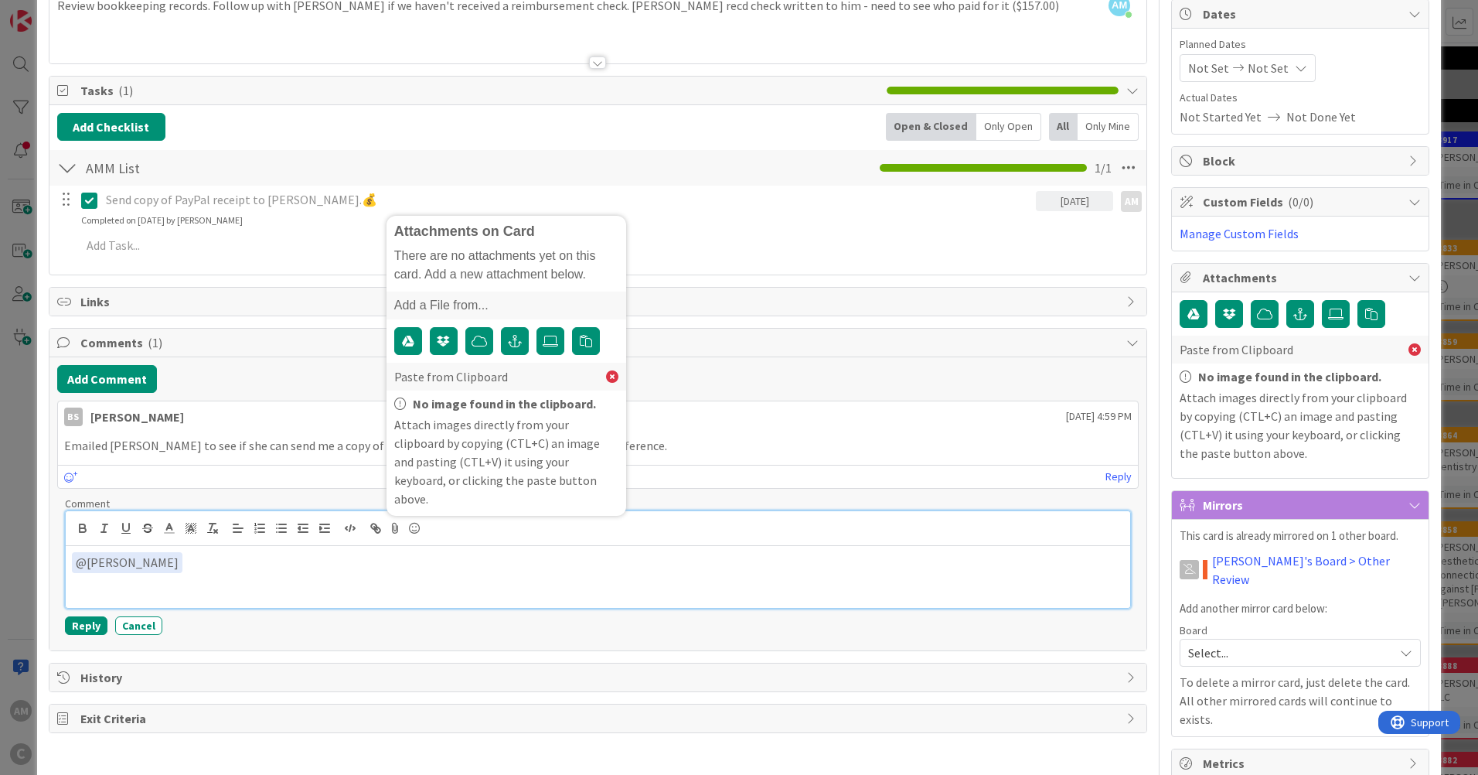
click at [229, 570] on p "﻿ @ [PERSON_NAME] ﻿" at bounding box center [598, 562] width 1052 height 21
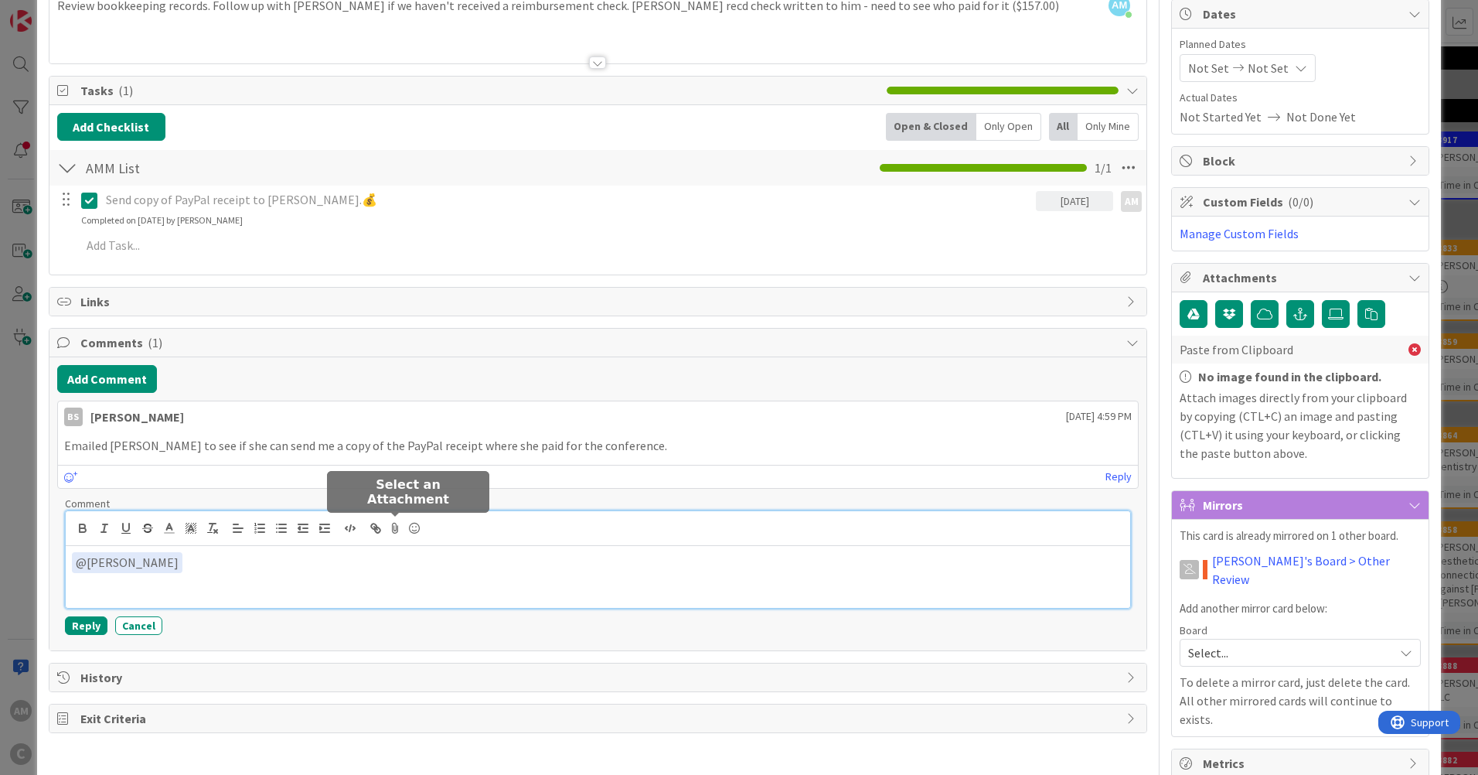
click at [394, 526] on icon at bounding box center [396, 528] width 19 height 22
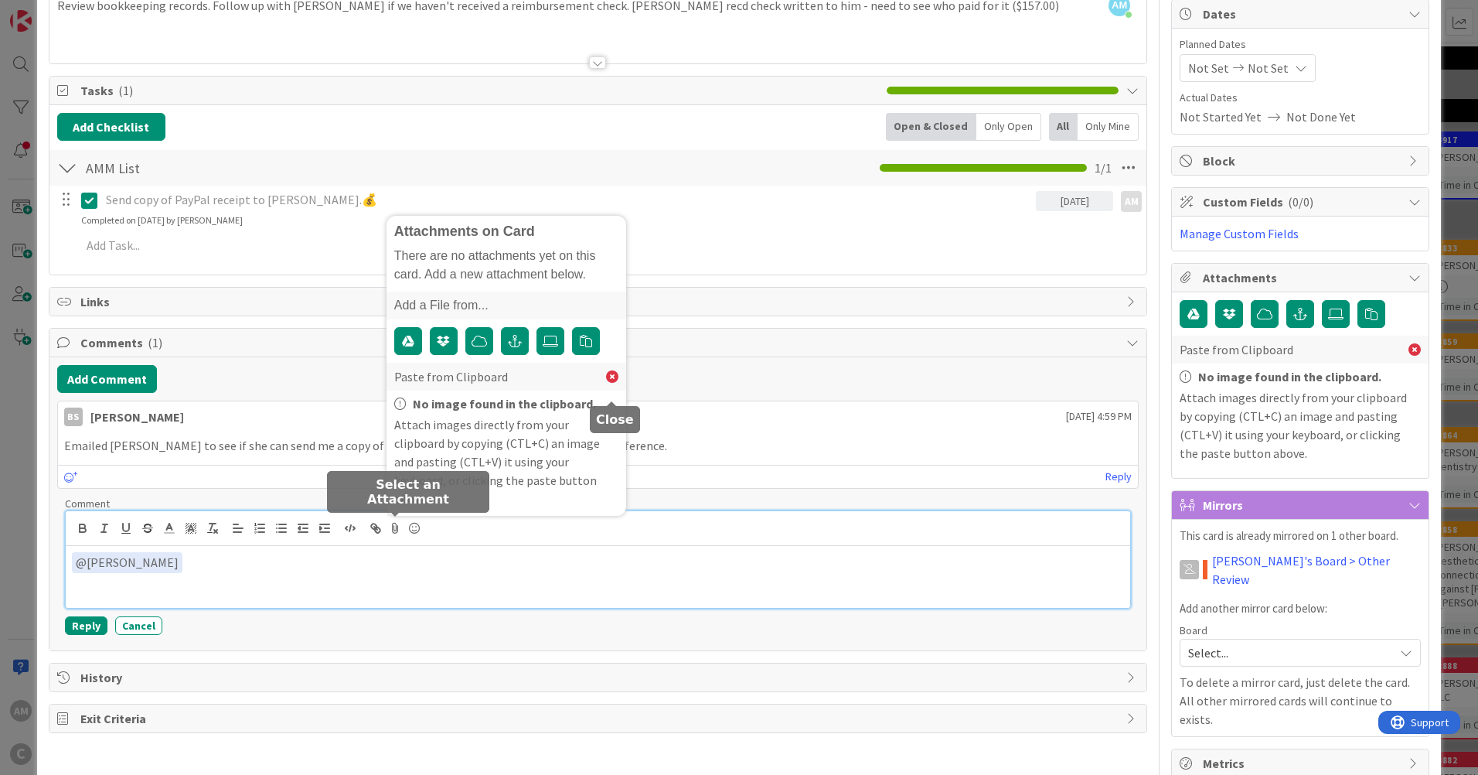
click at [614, 383] on icon at bounding box center [612, 376] width 12 height 12
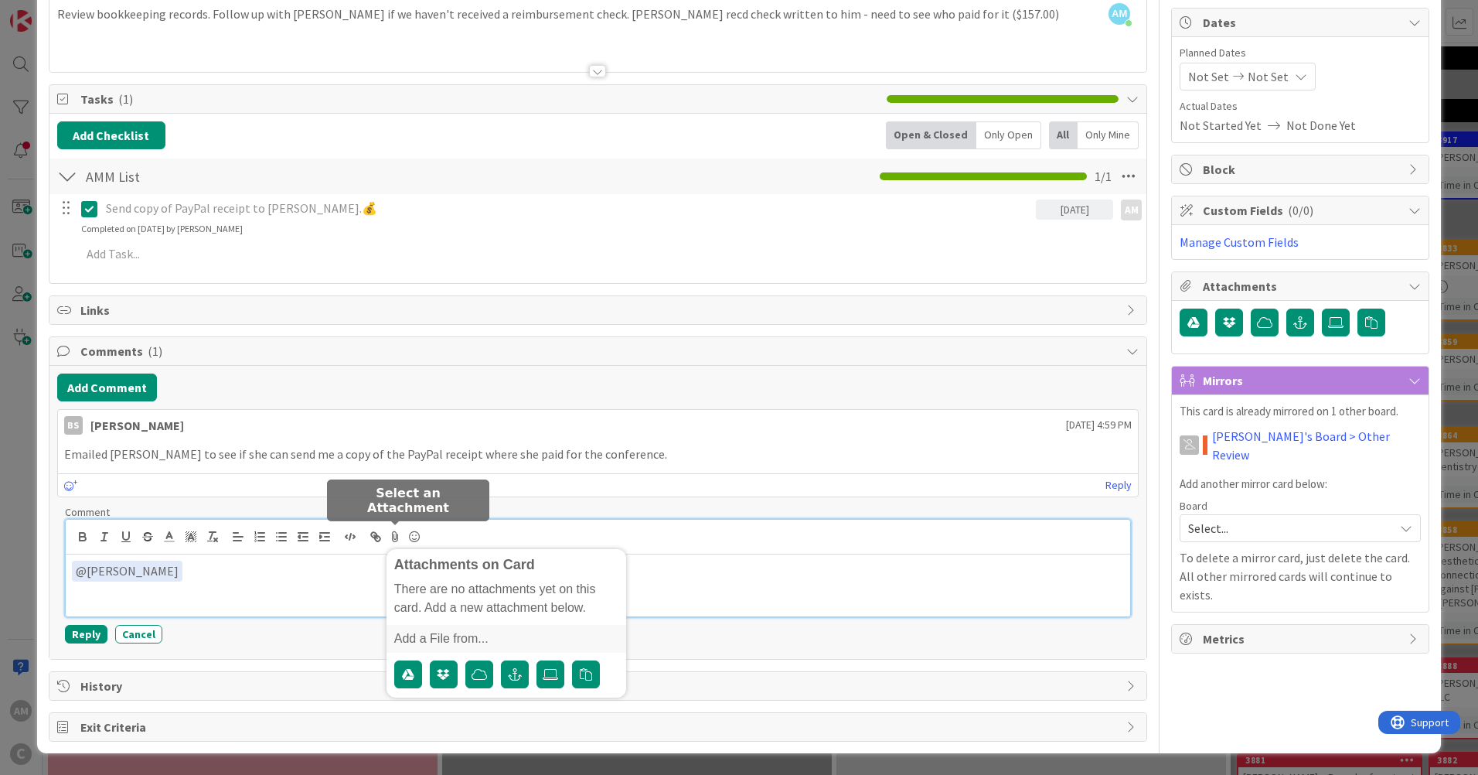
scroll to position [145, 0]
click at [549, 667] on label at bounding box center [550, 674] width 28 height 28
click at [536, 660] on input "file" at bounding box center [536, 660] width 0 height 0
click at [1408, 380] on icon at bounding box center [1414, 380] width 12 height 12
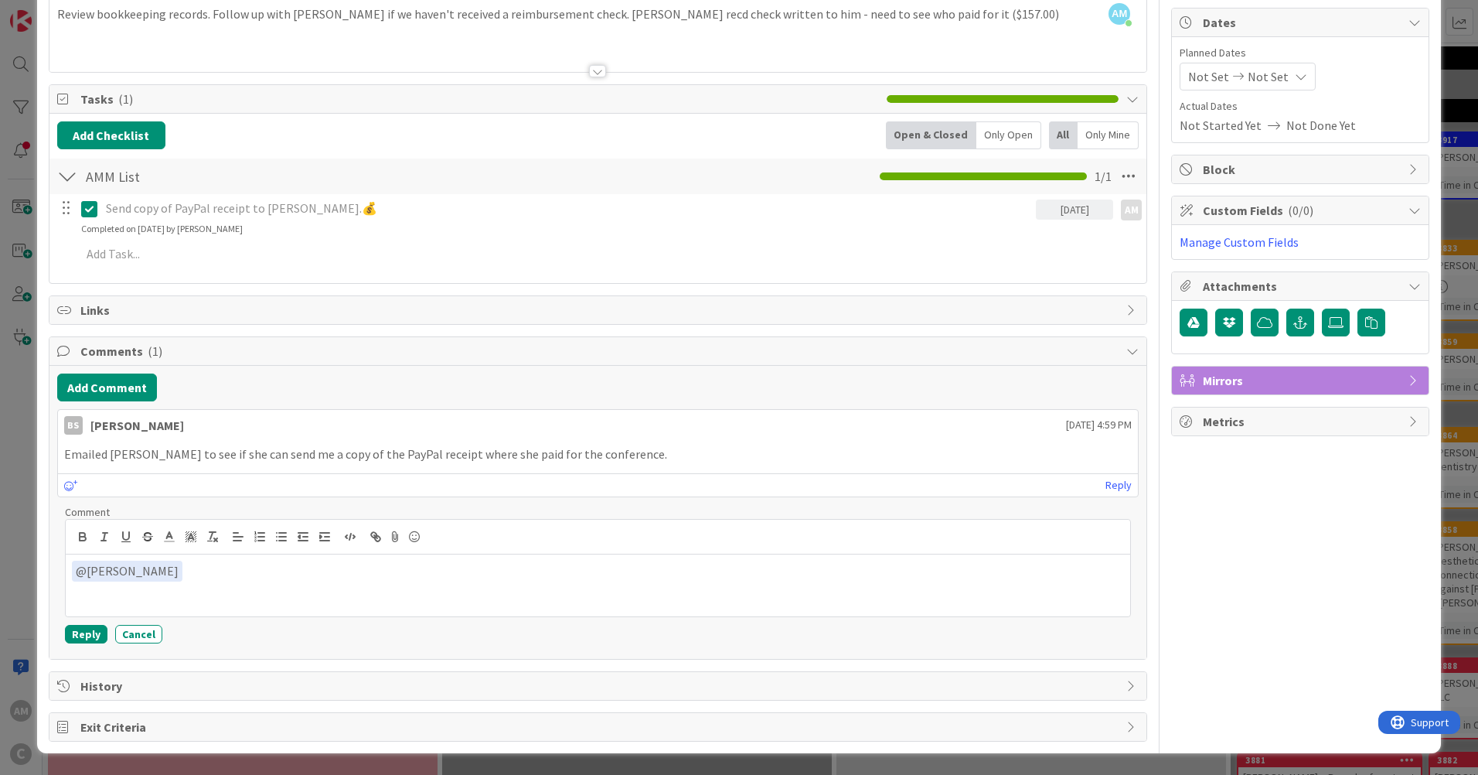
click at [1408, 284] on icon at bounding box center [1414, 286] width 12 height 12
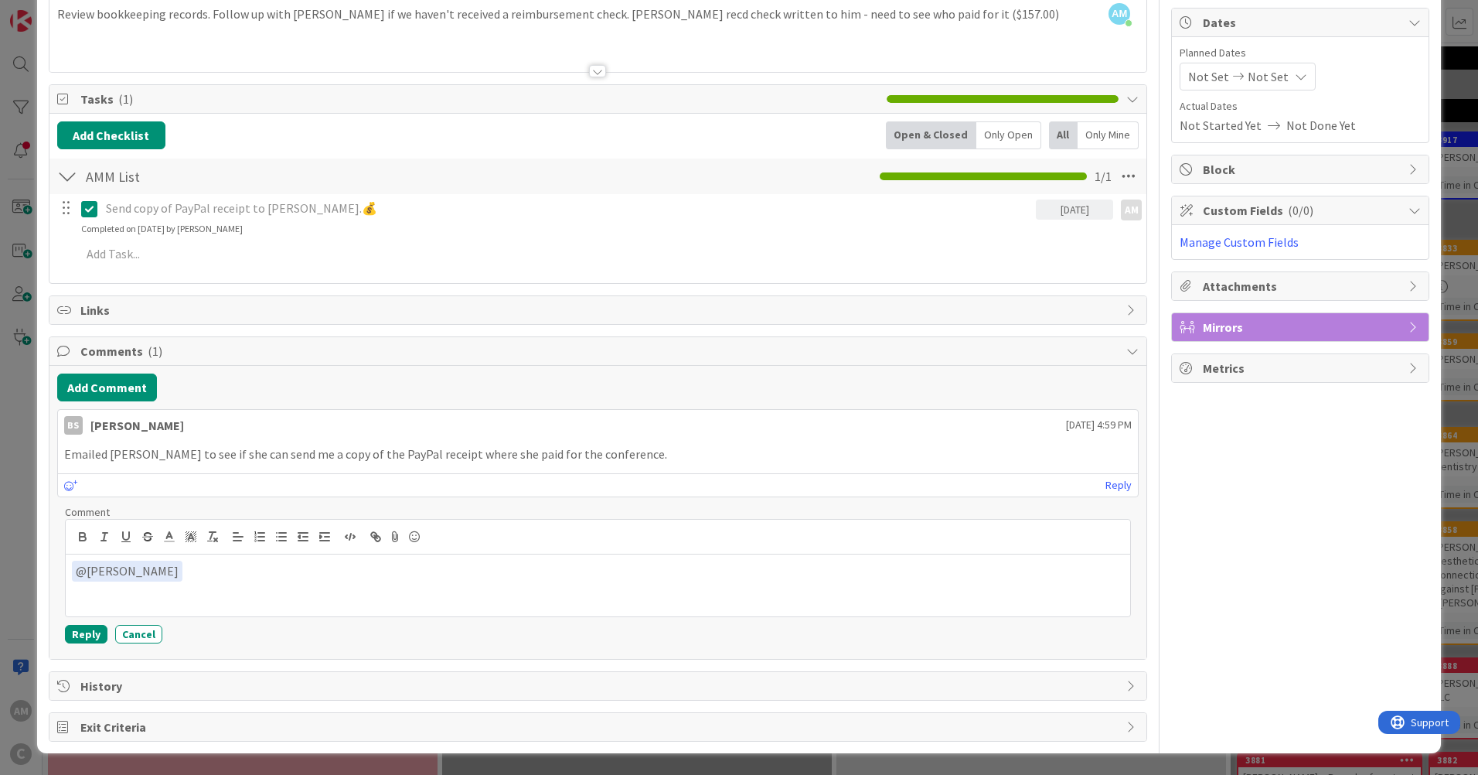
click at [1408, 284] on icon at bounding box center [1414, 286] width 12 height 12
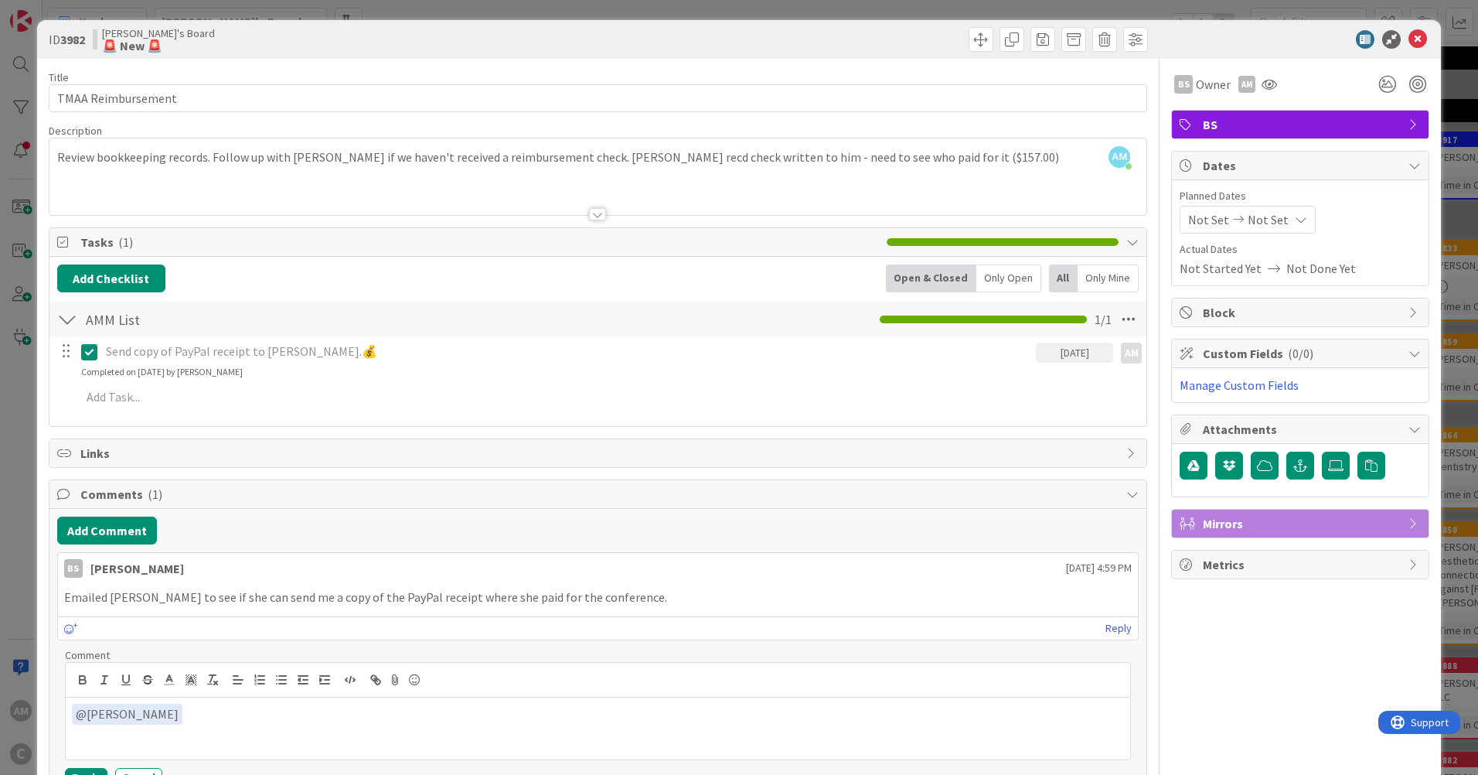
scroll to position [0, 0]
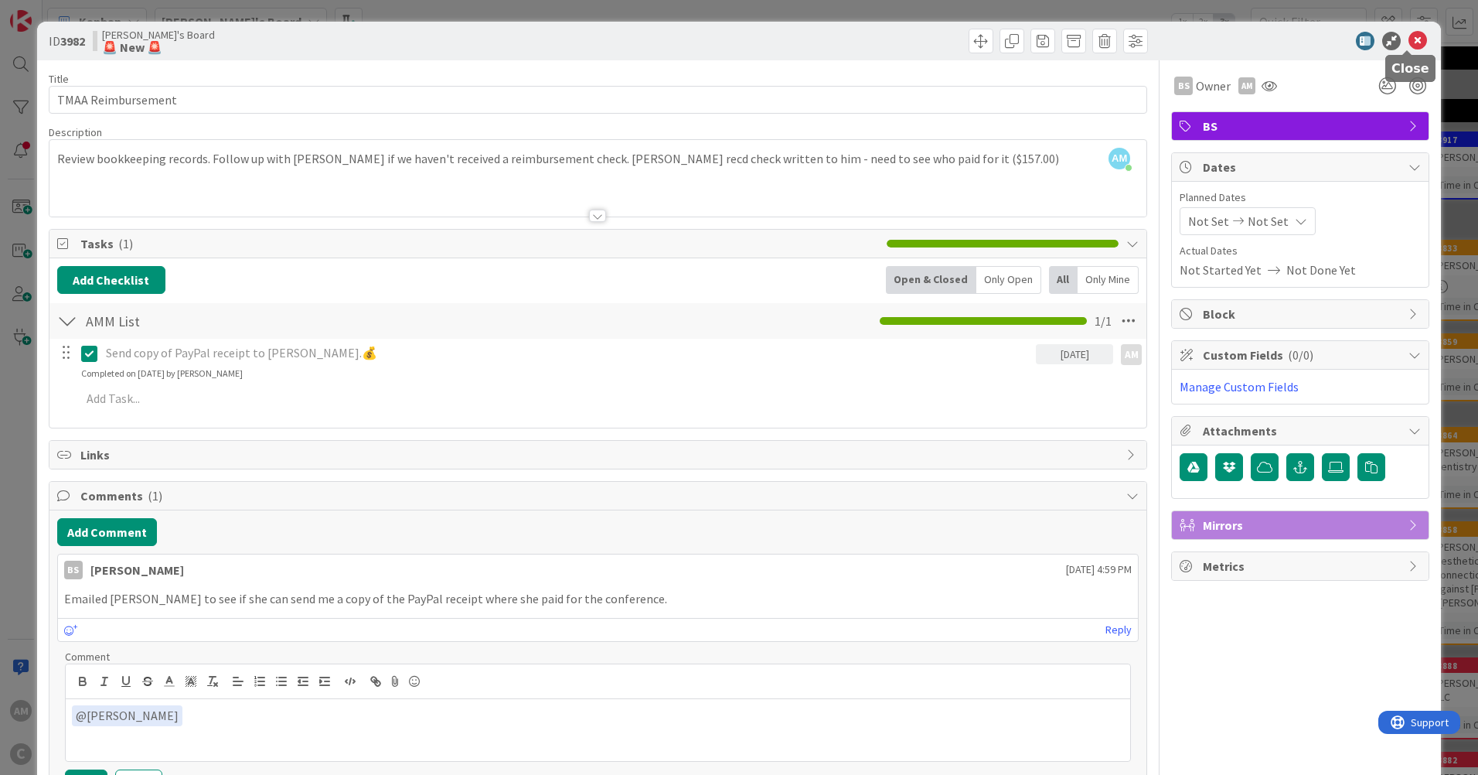
click at [1408, 39] on icon at bounding box center [1417, 41] width 19 height 19
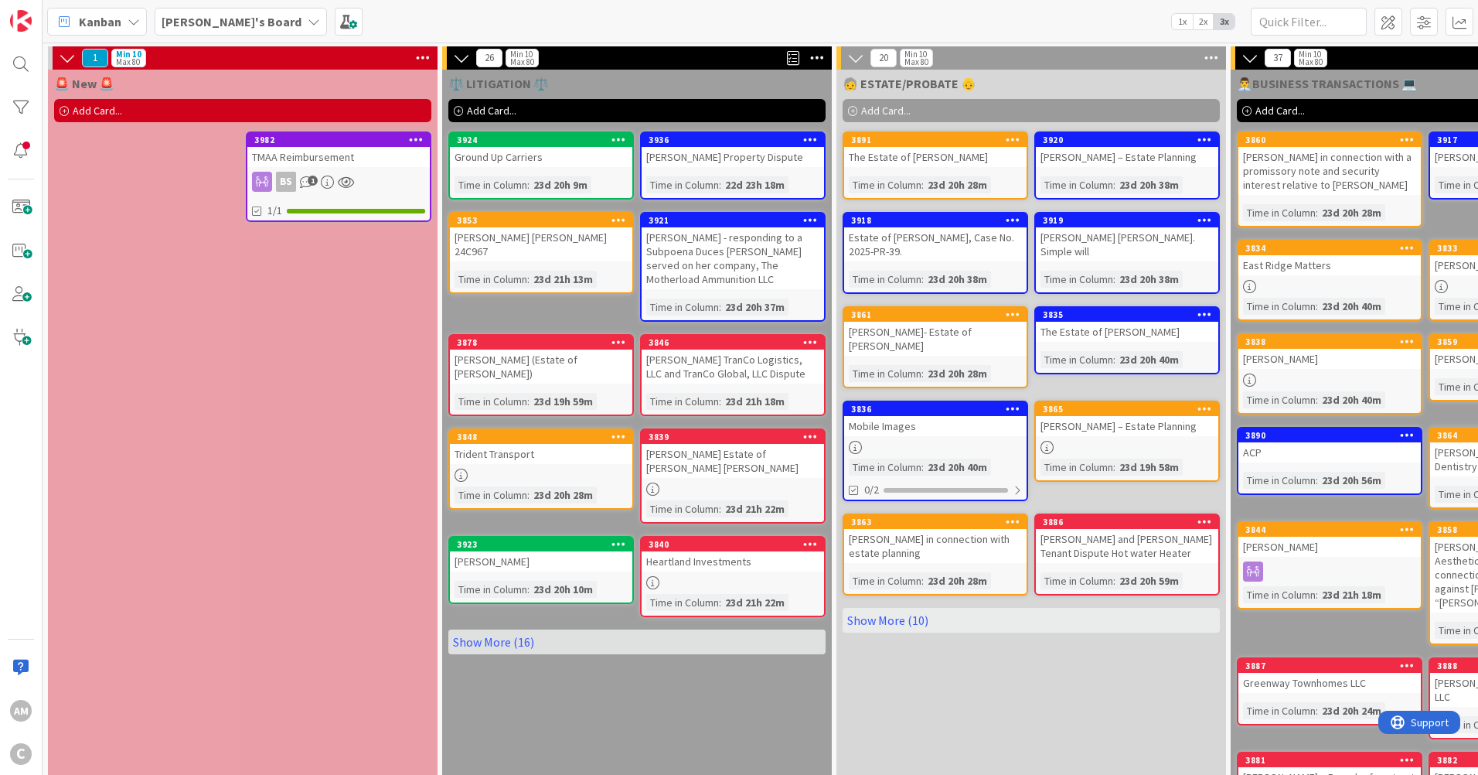
click at [397, 173] on div "BS 1" at bounding box center [338, 182] width 182 height 20
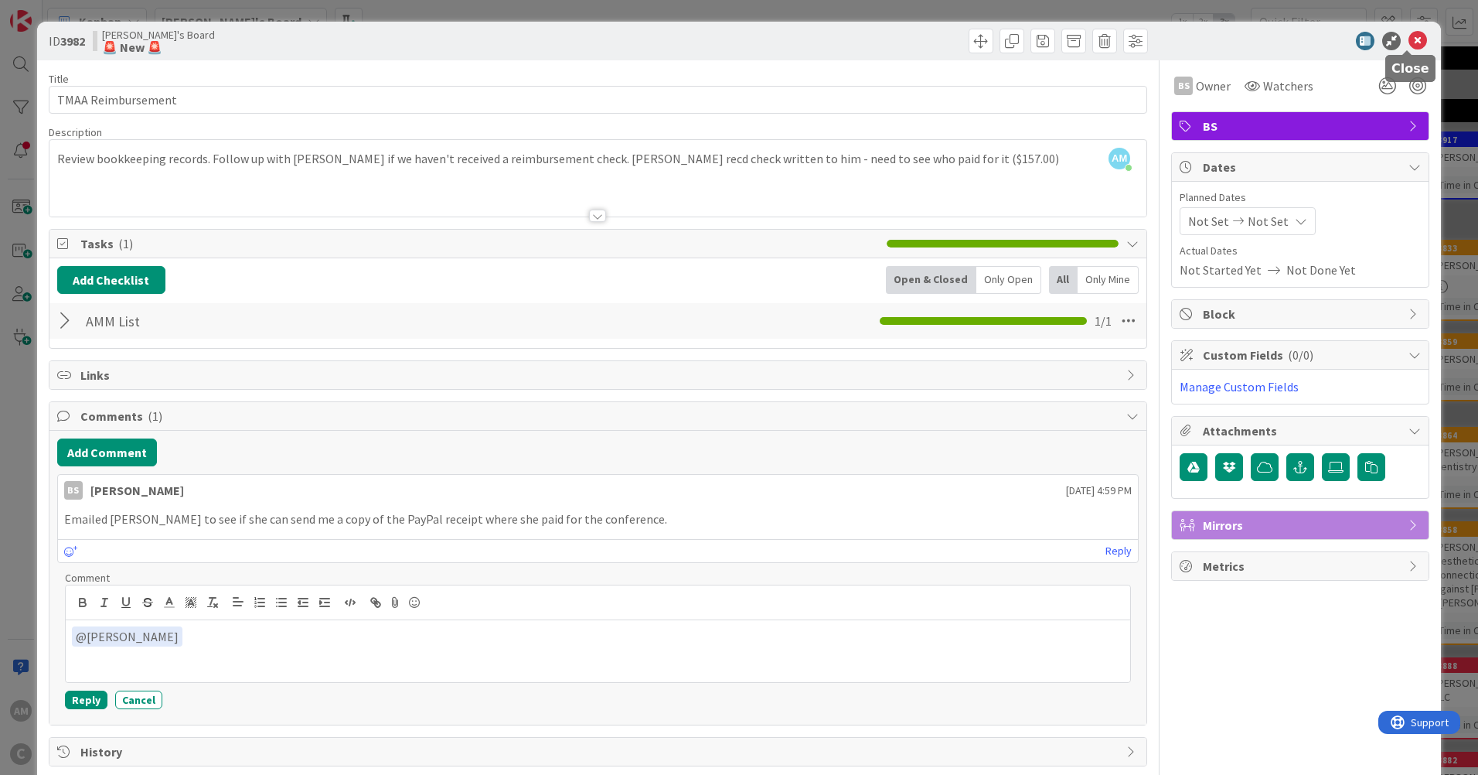
click at [1408, 36] on icon at bounding box center [1417, 41] width 19 height 19
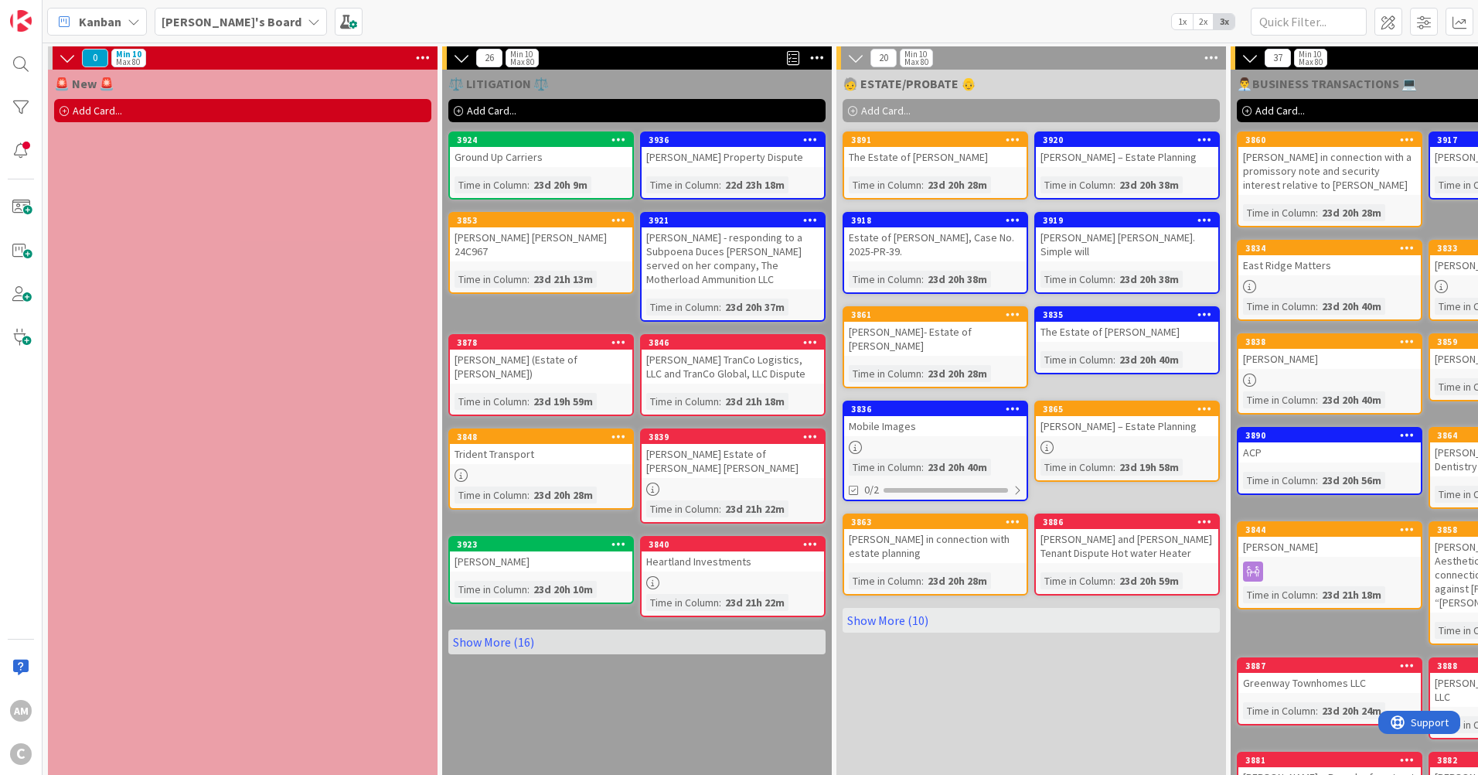
click at [308, 20] on icon at bounding box center [314, 21] width 12 height 12
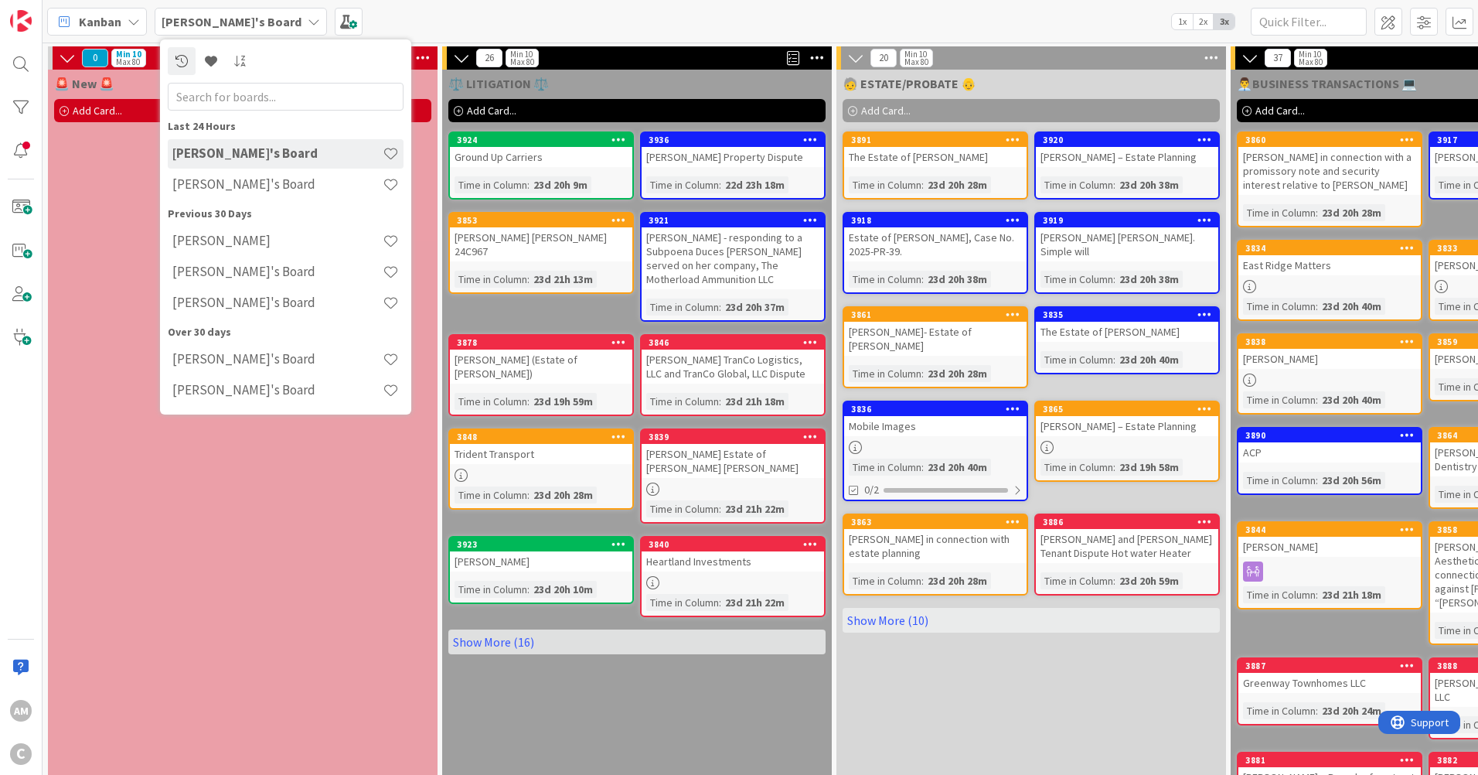
click at [221, 184] on h4 "[PERSON_NAME]'s Board" at bounding box center [277, 183] width 210 height 15
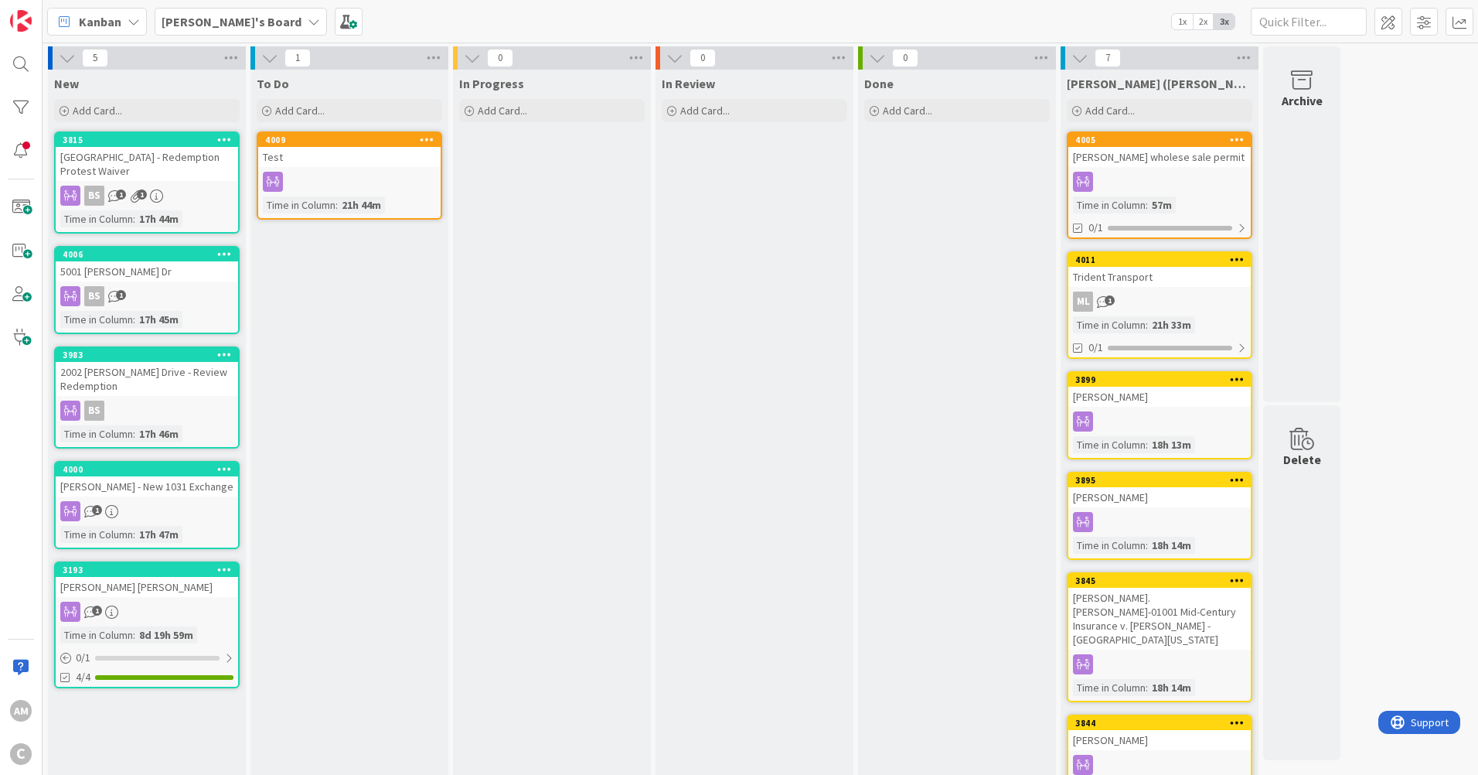
click at [1186, 179] on div at bounding box center [1159, 182] width 182 height 20
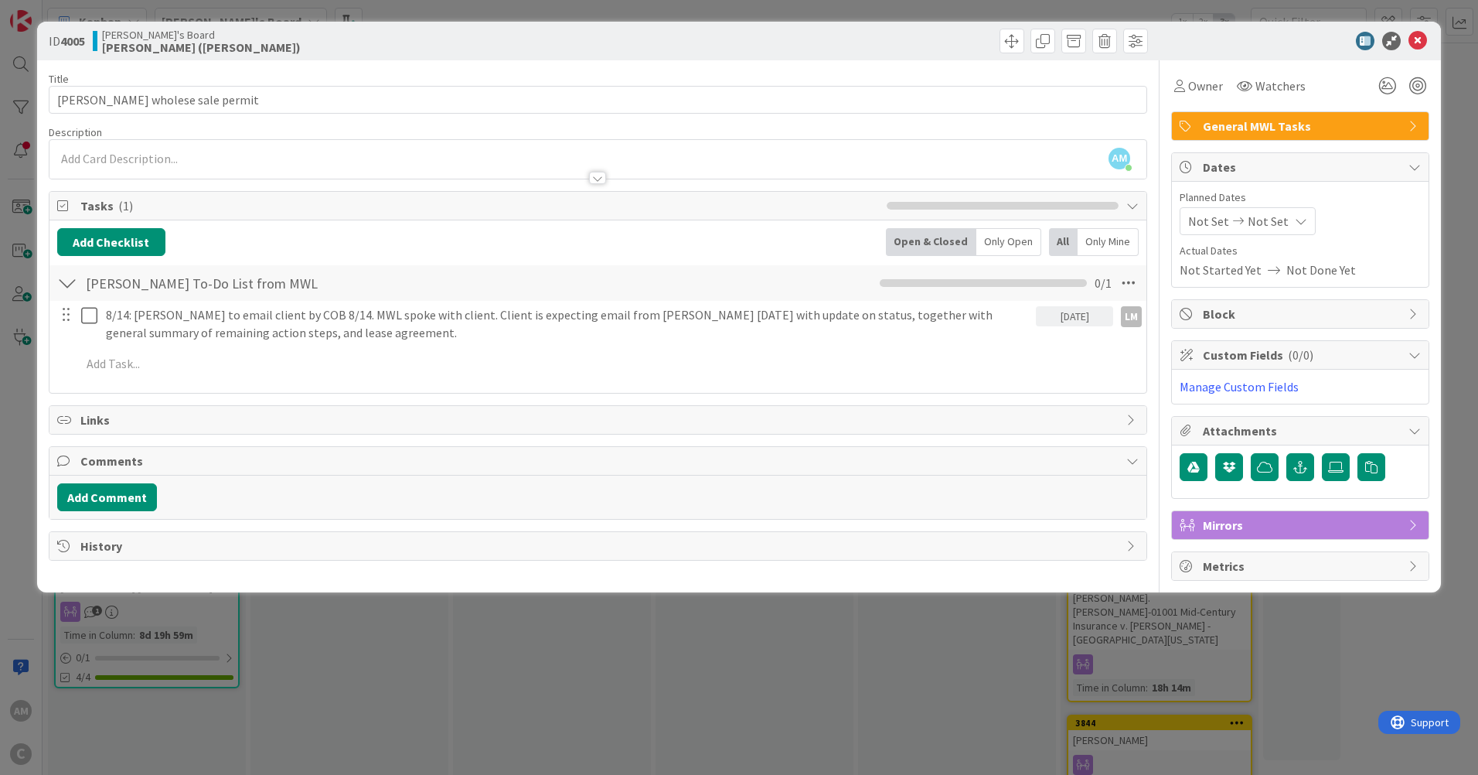
click at [1408, 526] on div "Mirrors" at bounding box center [1300, 525] width 257 height 28
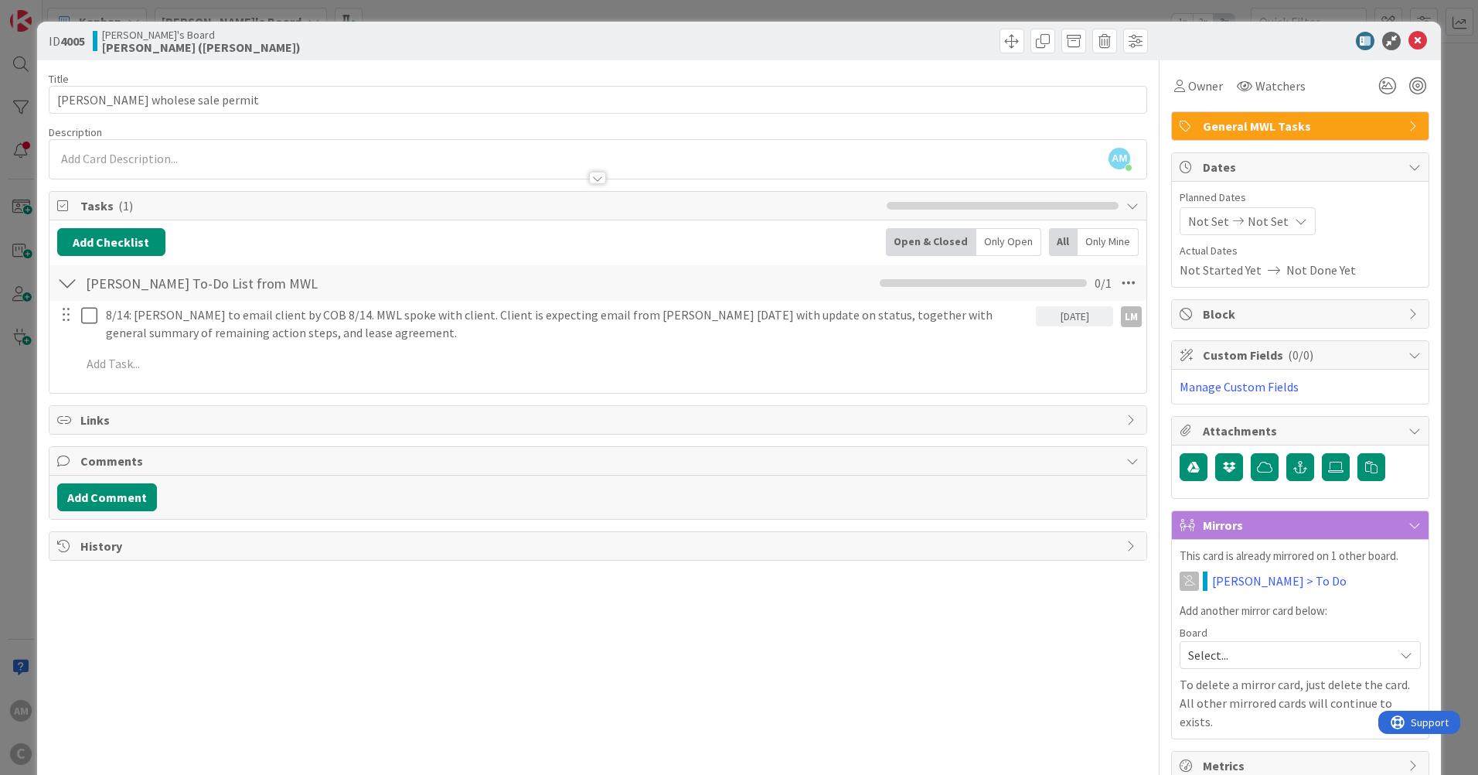
scroll to position [20, 0]
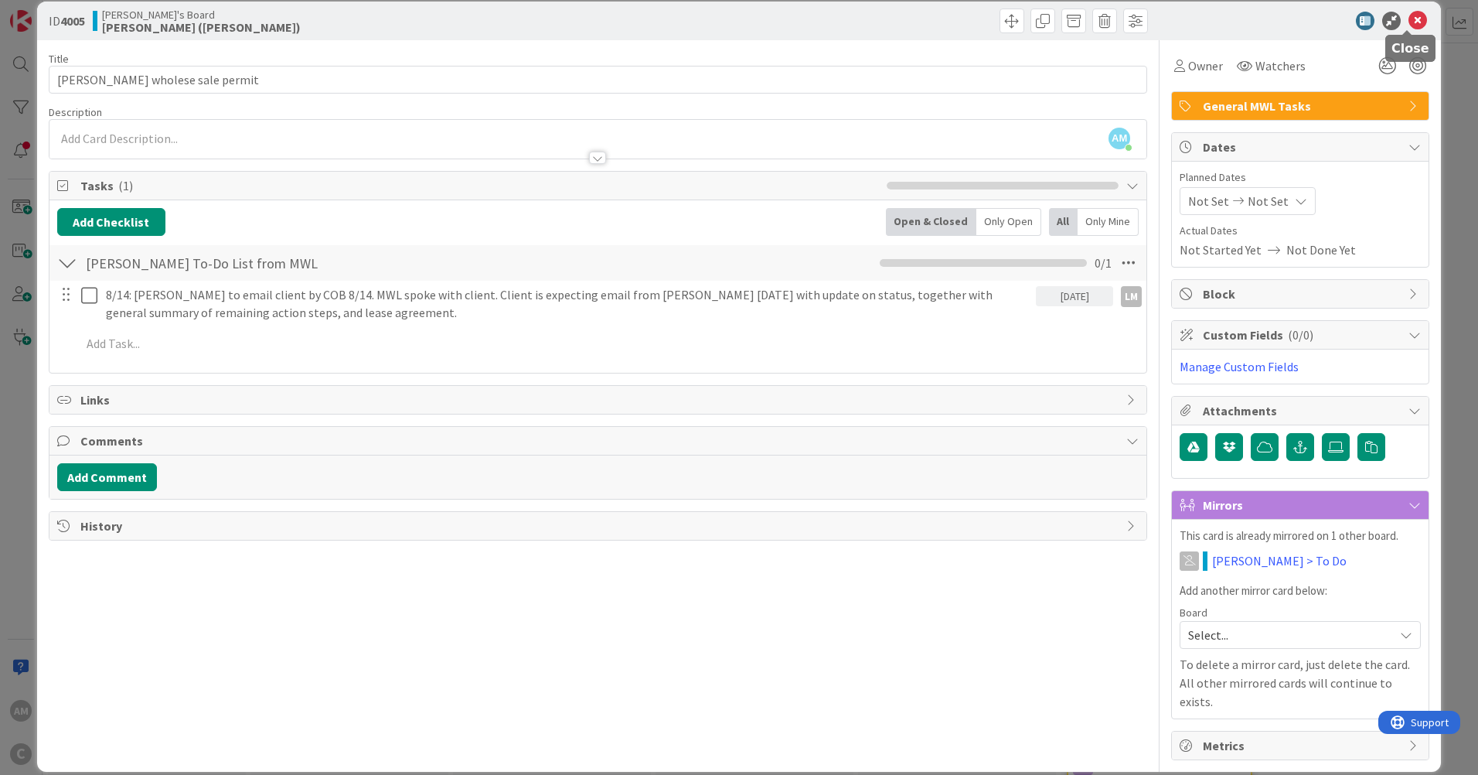
click at [1408, 26] on icon at bounding box center [1417, 21] width 19 height 19
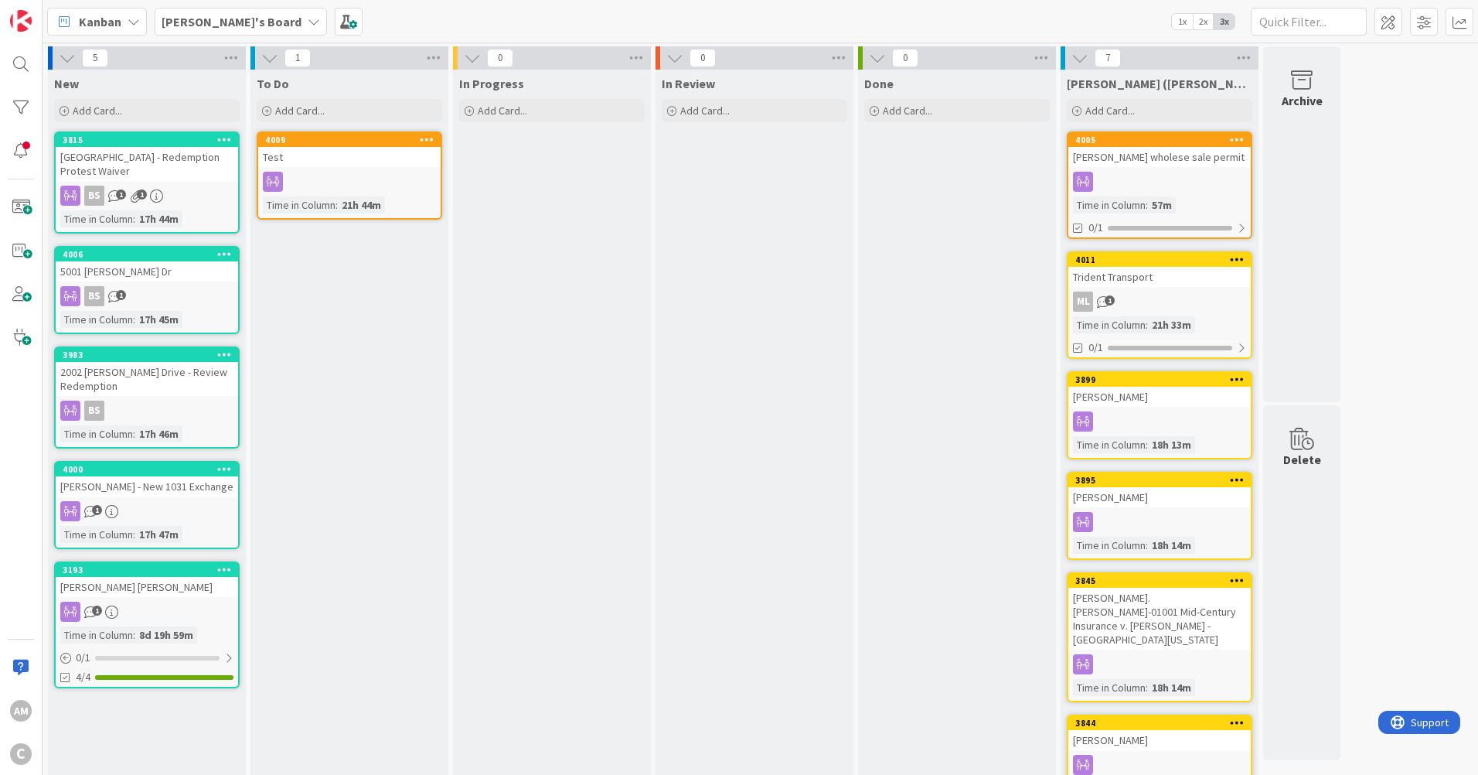
click at [193, 8] on div "[PERSON_NAME]'s Board" at bounding box center [241, 22] width 172 height 28
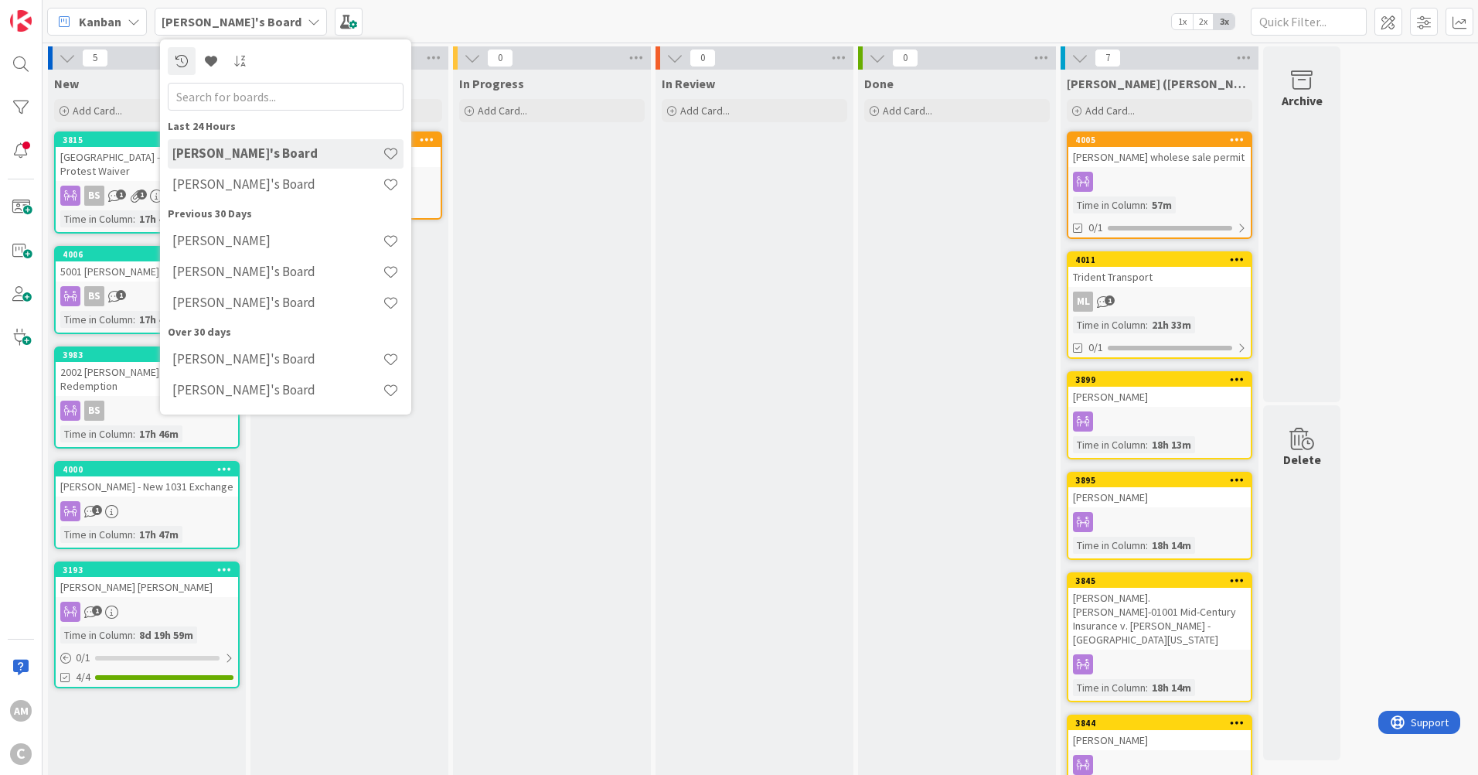
click at [219, 238] on h4 "[PERSON_NAME]" at bounding box center [277, 240] width 210 height 15
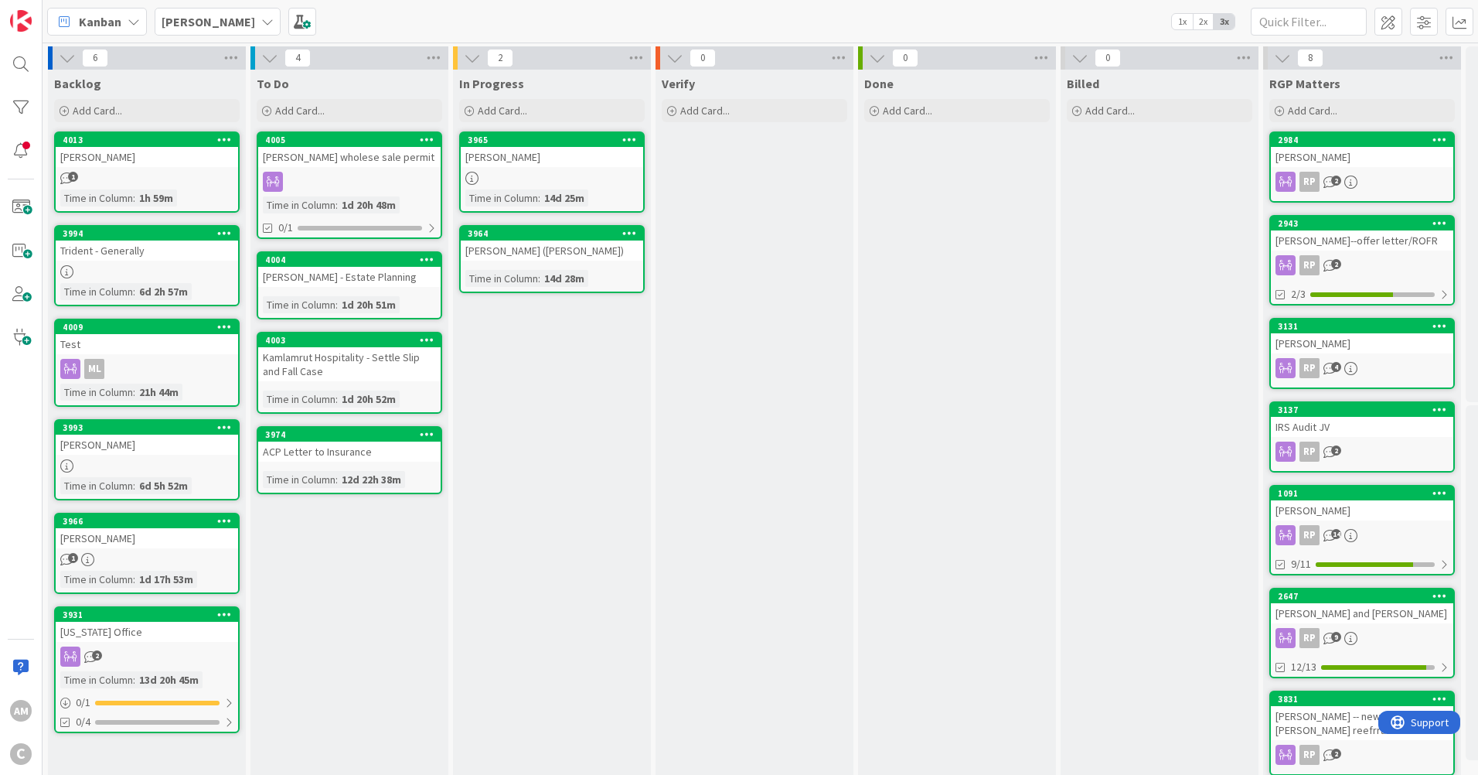
click at [174, 29] on span "[PERSON_NAME]" at bounding box center [209, 21] width 94 height 19
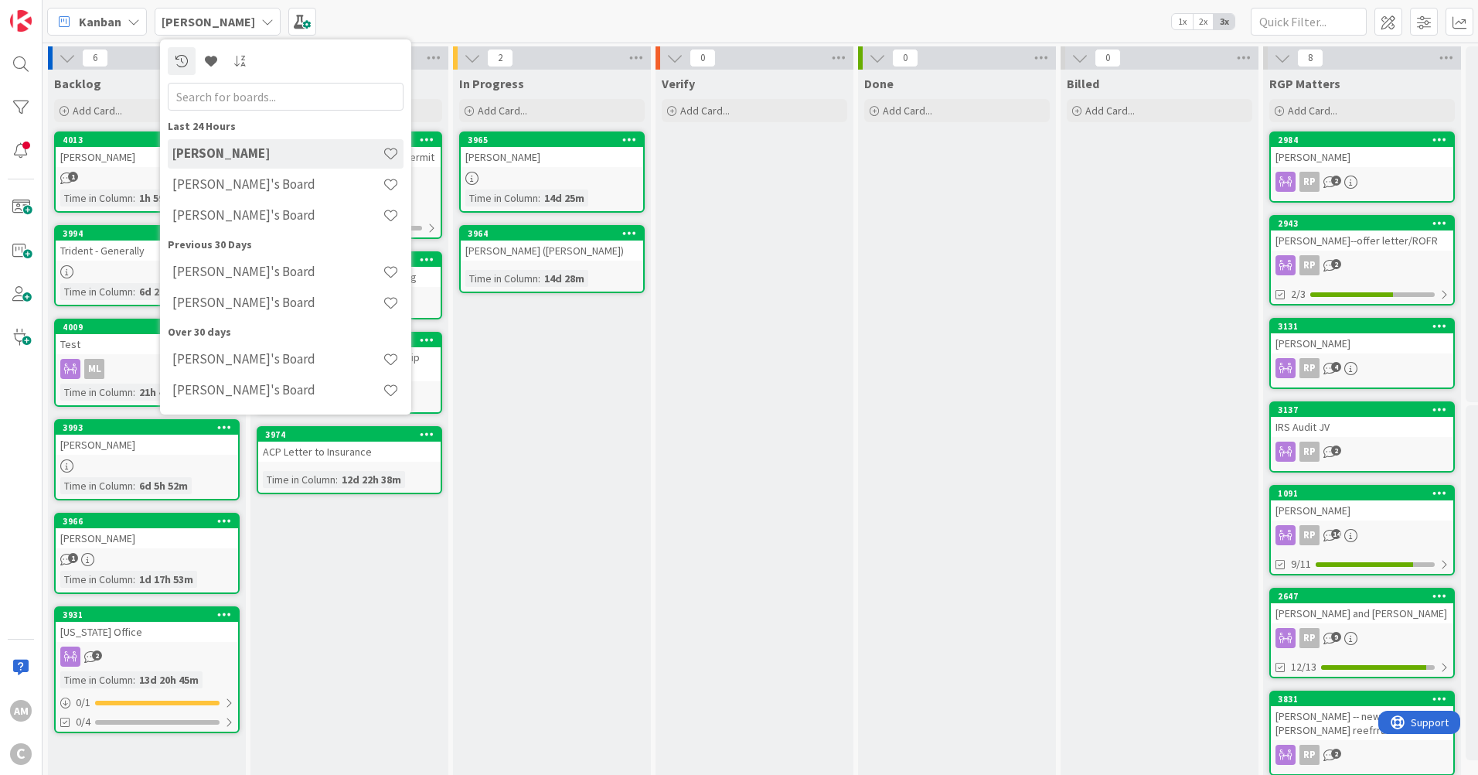
click at [237, 214] on h4 "[PERSON_NAME]'s Board" at bounding box center [277, 214] width 210 height 15
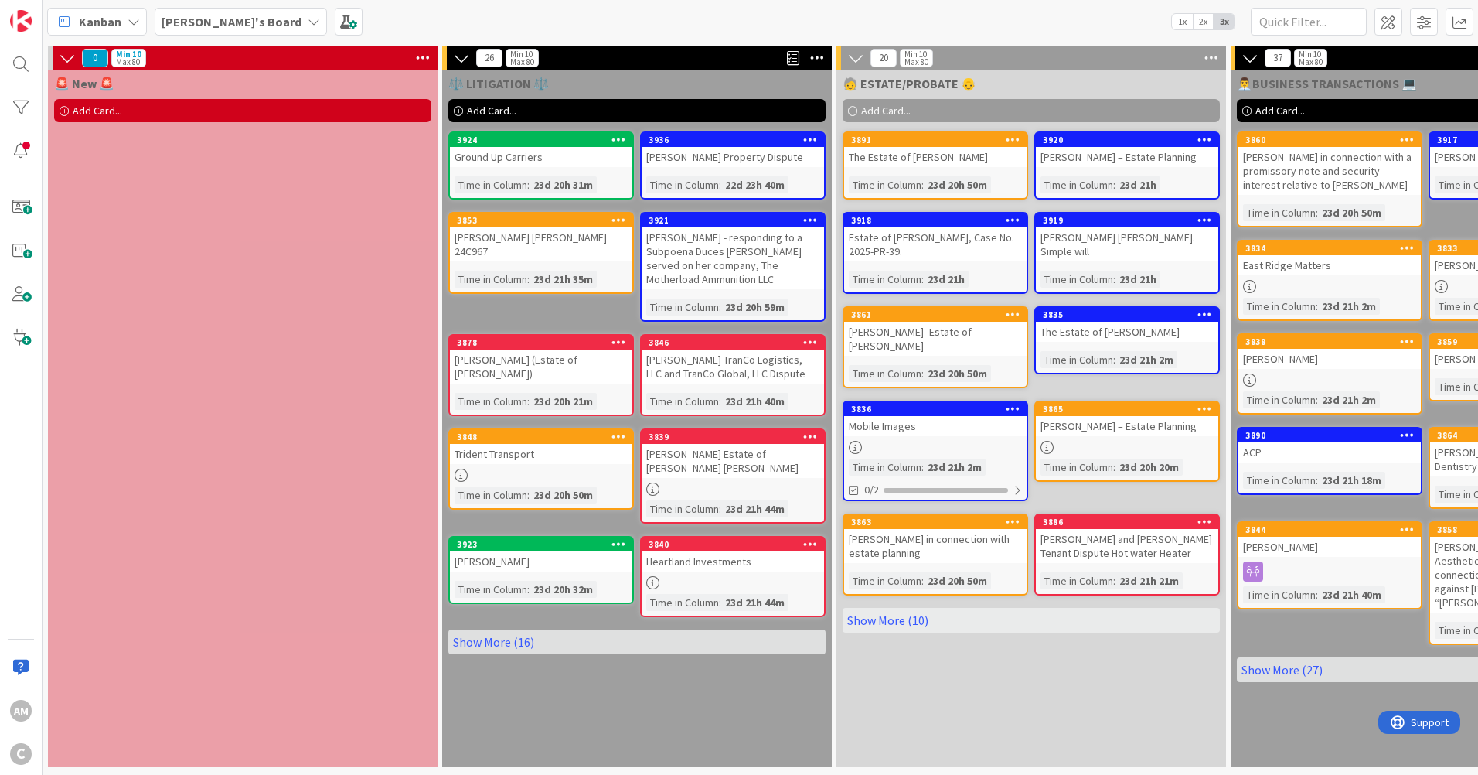
scroll to position [5, 0]
click at [308, 17] on icon at bounding box center [314, 21] width 12 height 12
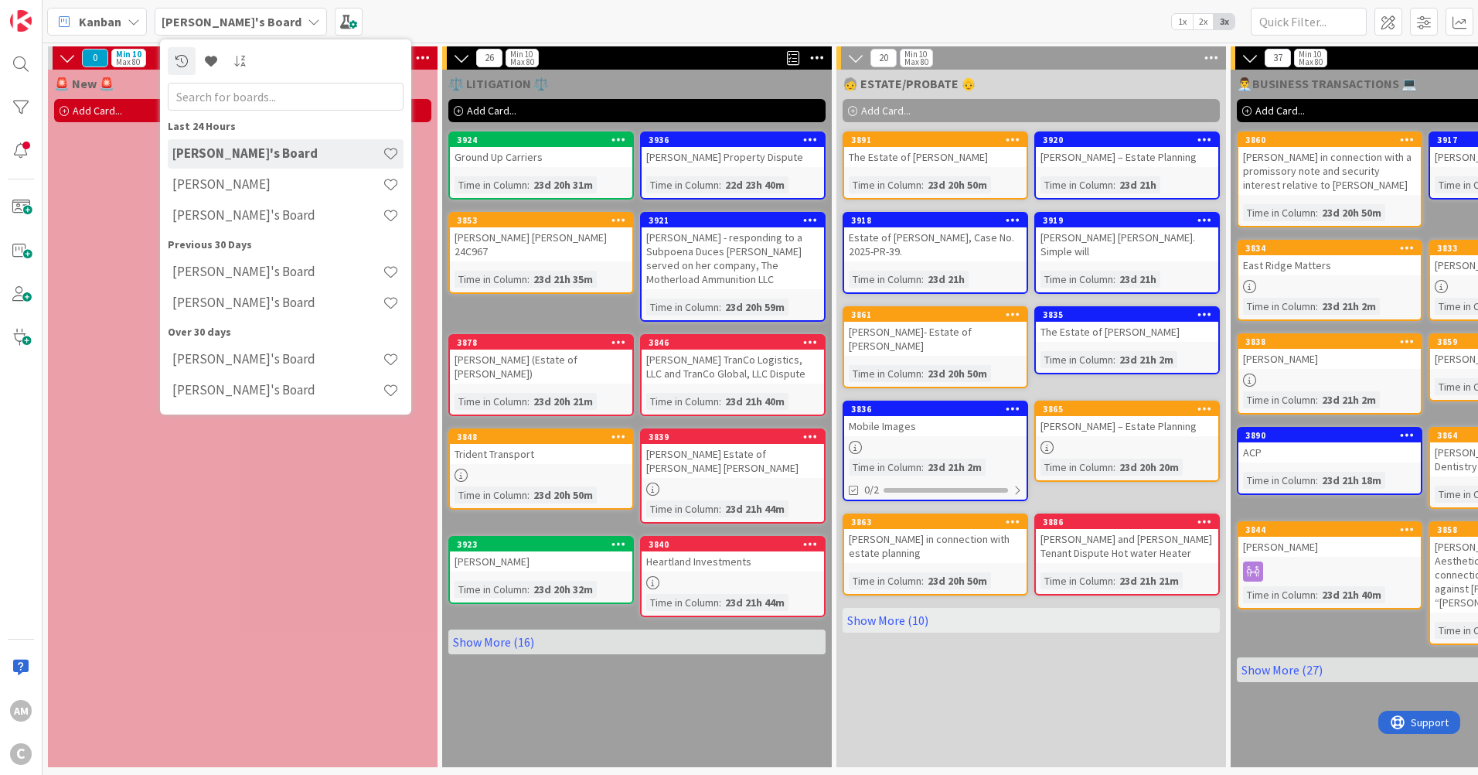
click at [222, 188] on h4 "[PERSON_NAME]" at bounding box center [277, 183] width 210 height 15
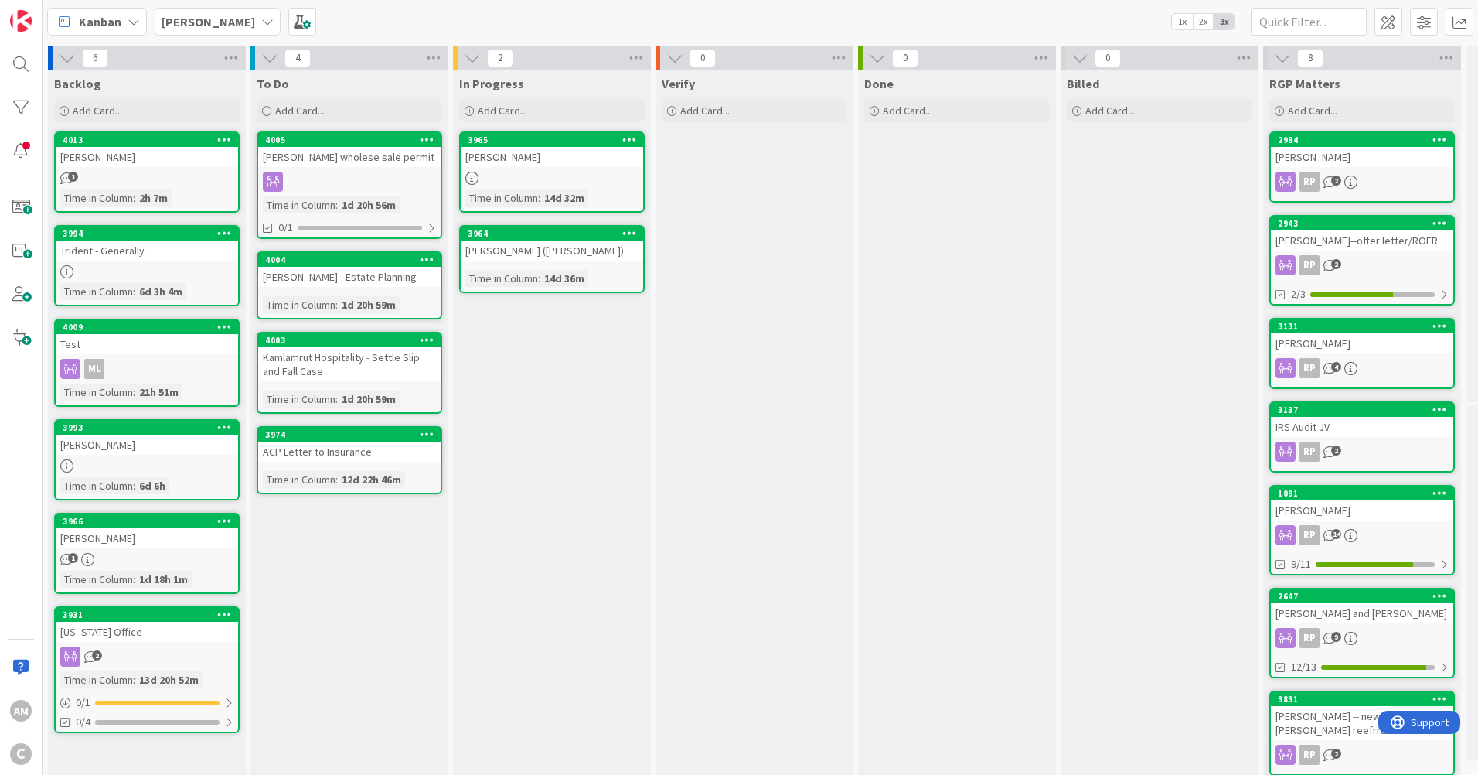
click at [226, 22] on b "[PERSON_NAME]" at bounding box center [209, 21] width 94 height 15
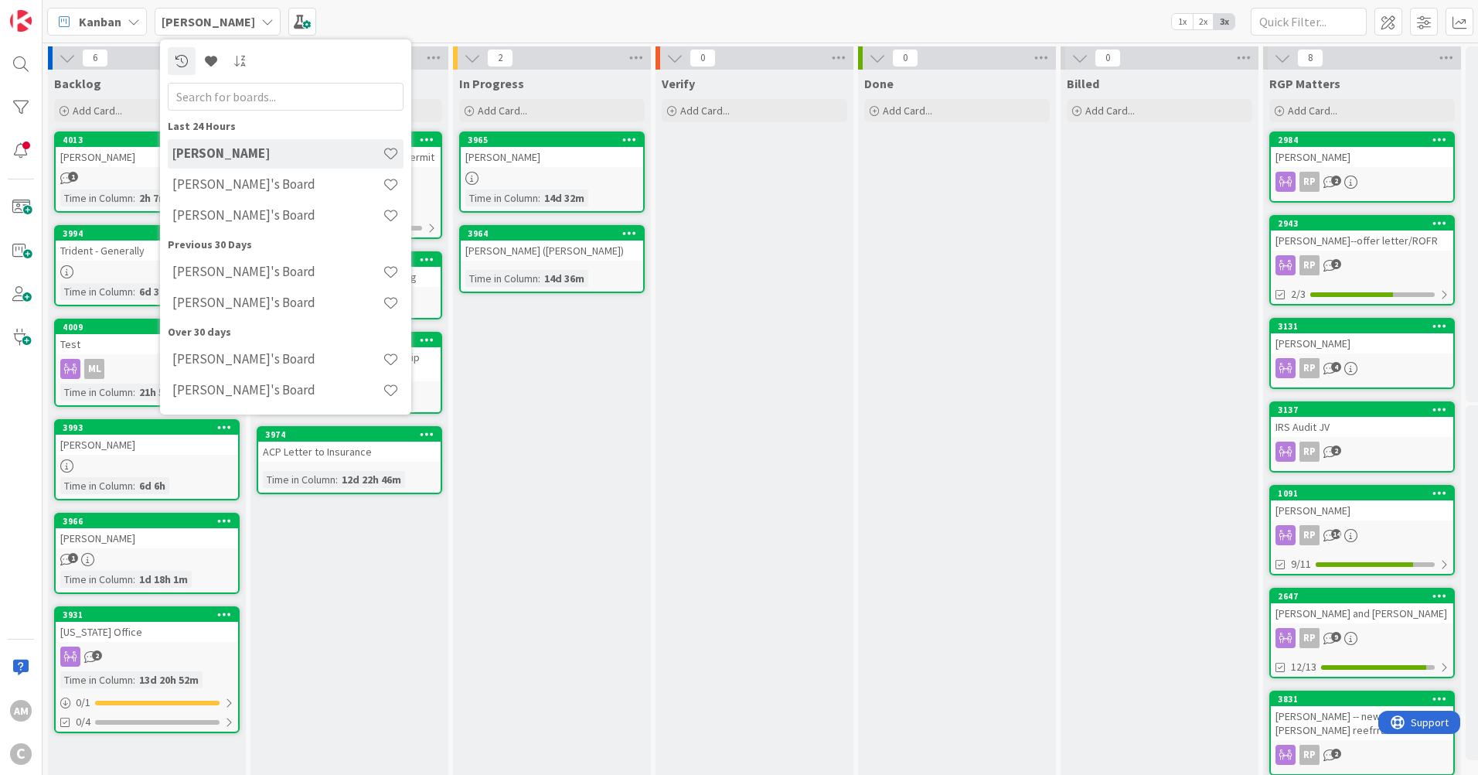
click at [221, 218] on h4 "[PERSON_NAME]'s Board" at bounding box center [277, 214] width 210 height 15
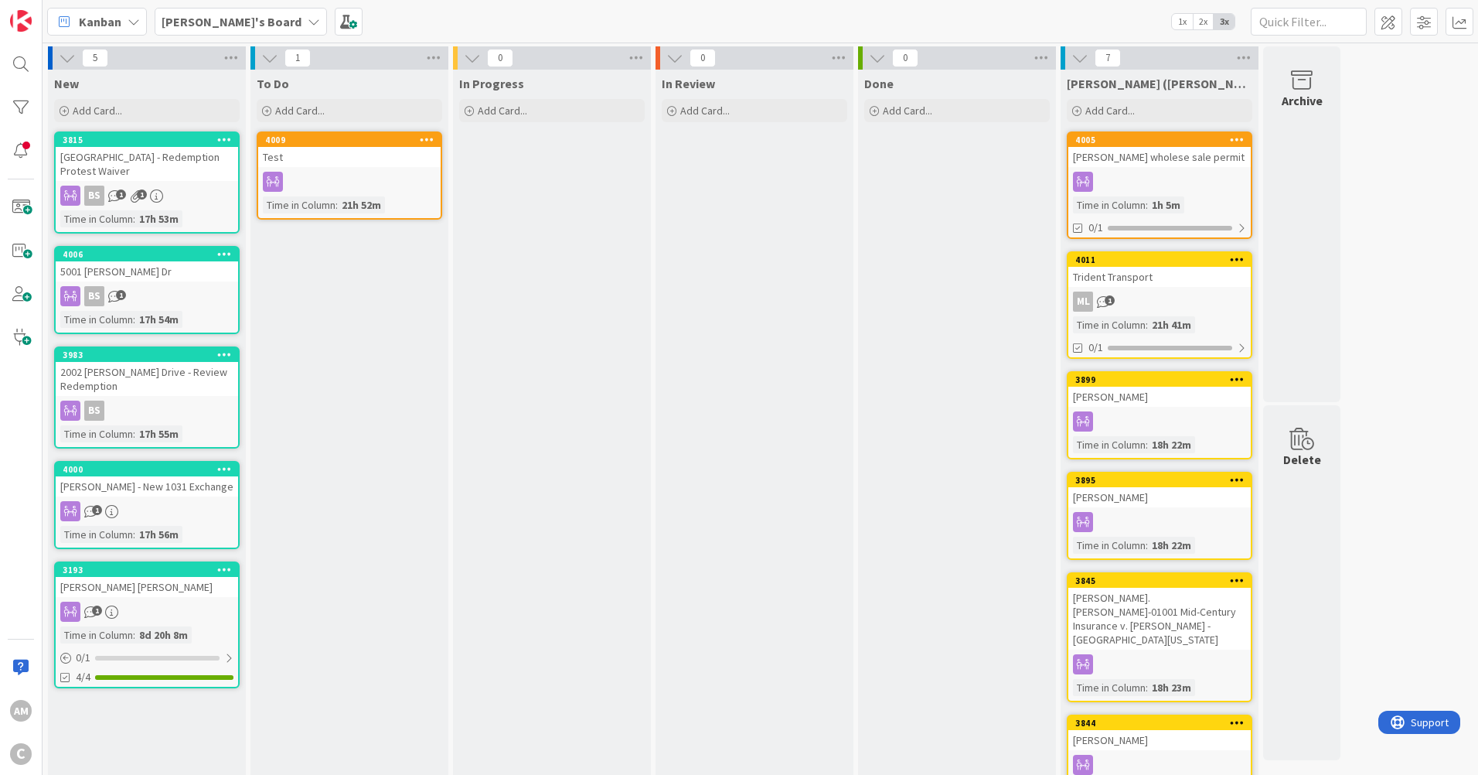
click at [308, 25] on icon at bounding box center [314, 21] width 12 height 12
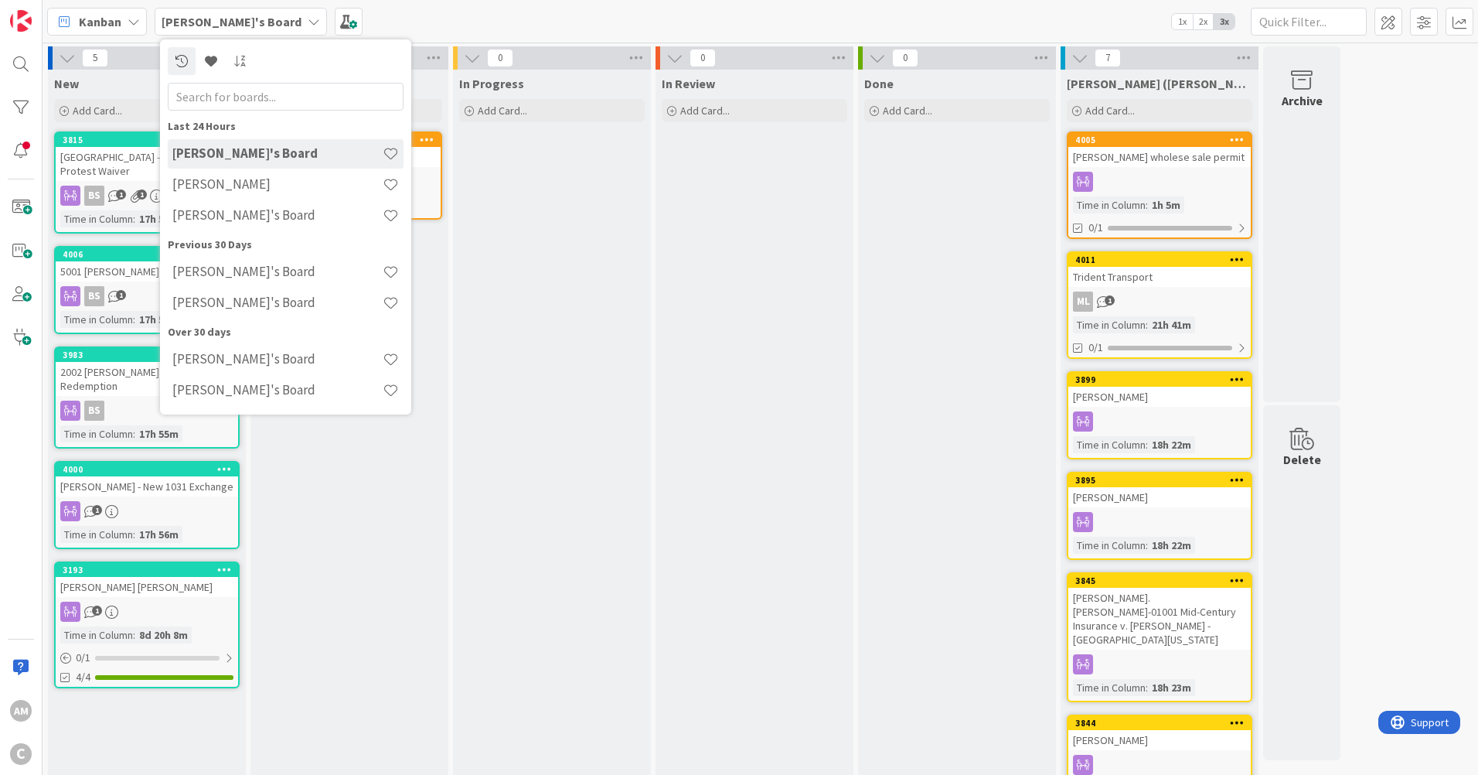
click at [219, 214] on h4 "[PERSON_NAME]'s Board" at bounding box center [277, 214] width 210 height 15
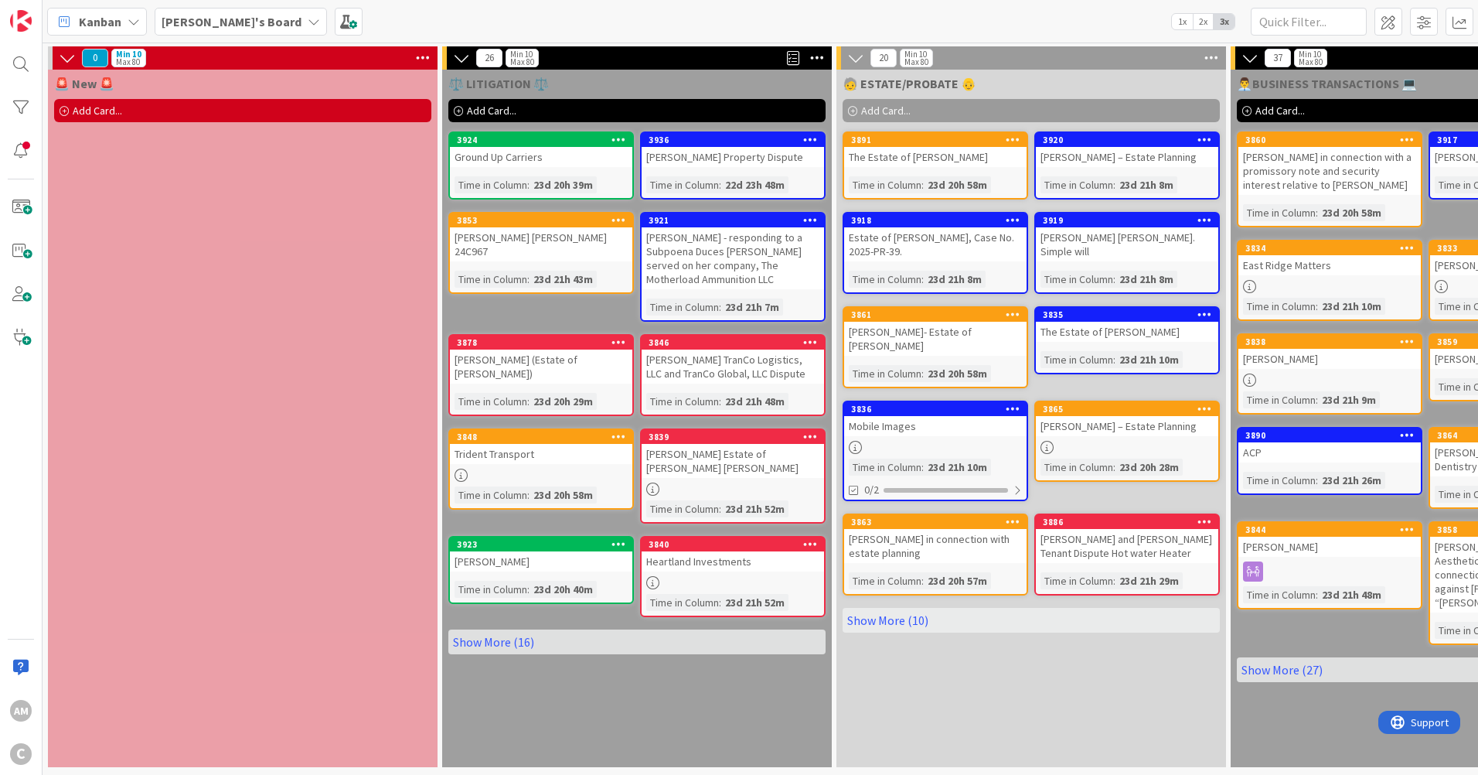
click at [520, 643] on link "Show More (16)" at bounding box center [636, 641] width 377 height 25
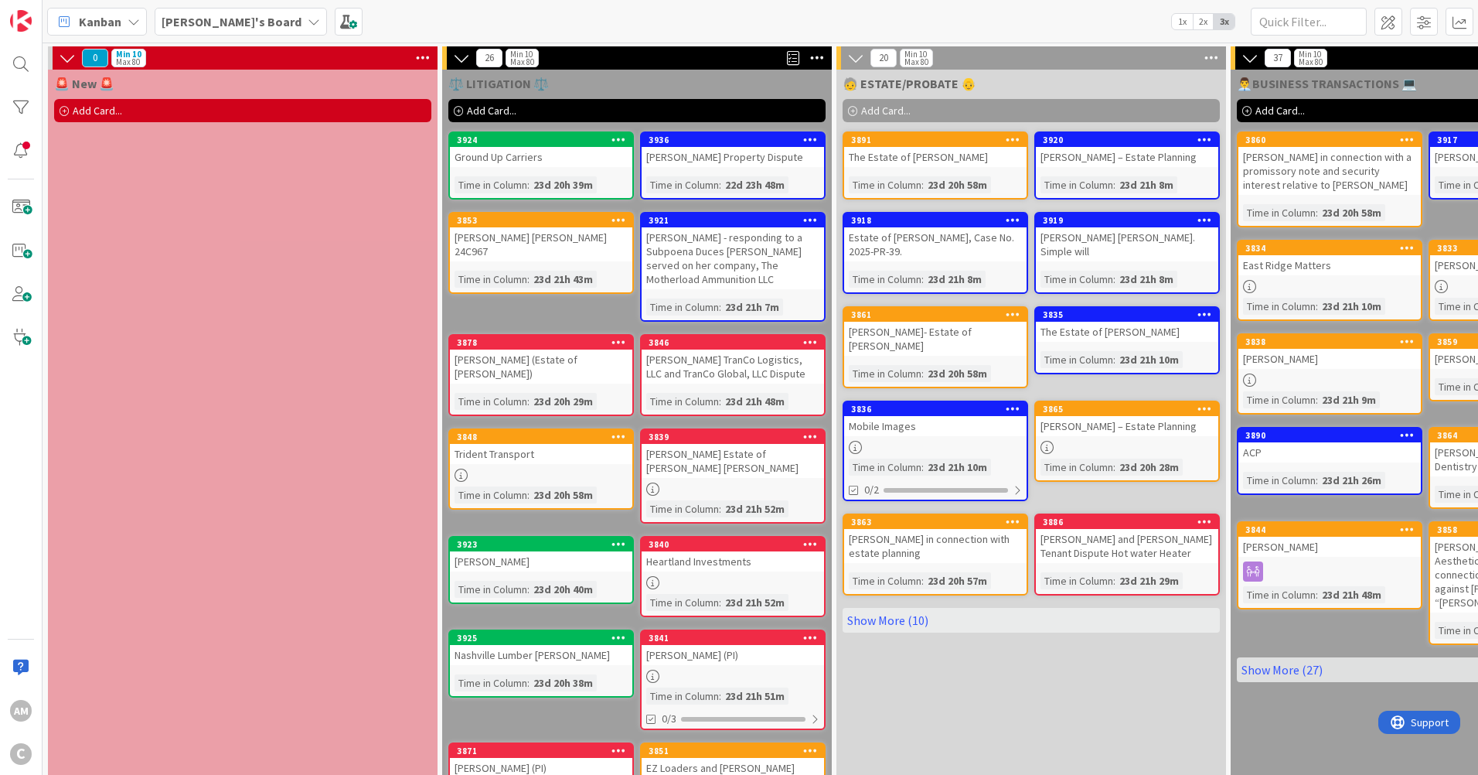
click at [235, 14] on b "[PERSON_NAME]'s Board" at bounding box center [232, 21] width 140 height 15
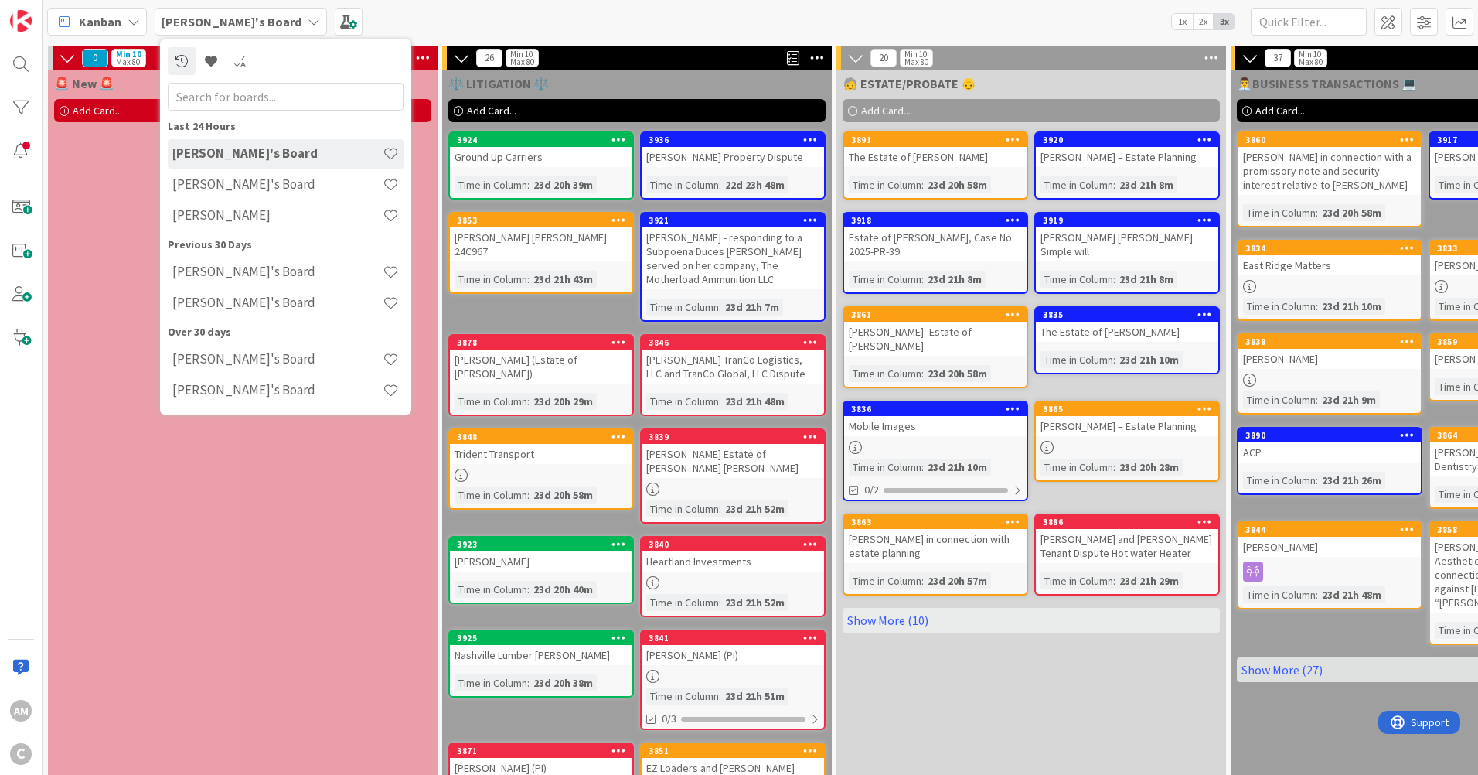
click at [251, 213] on h4 "[PERSON_NAME]" at bounding box center [277, 214] width 210 height 15
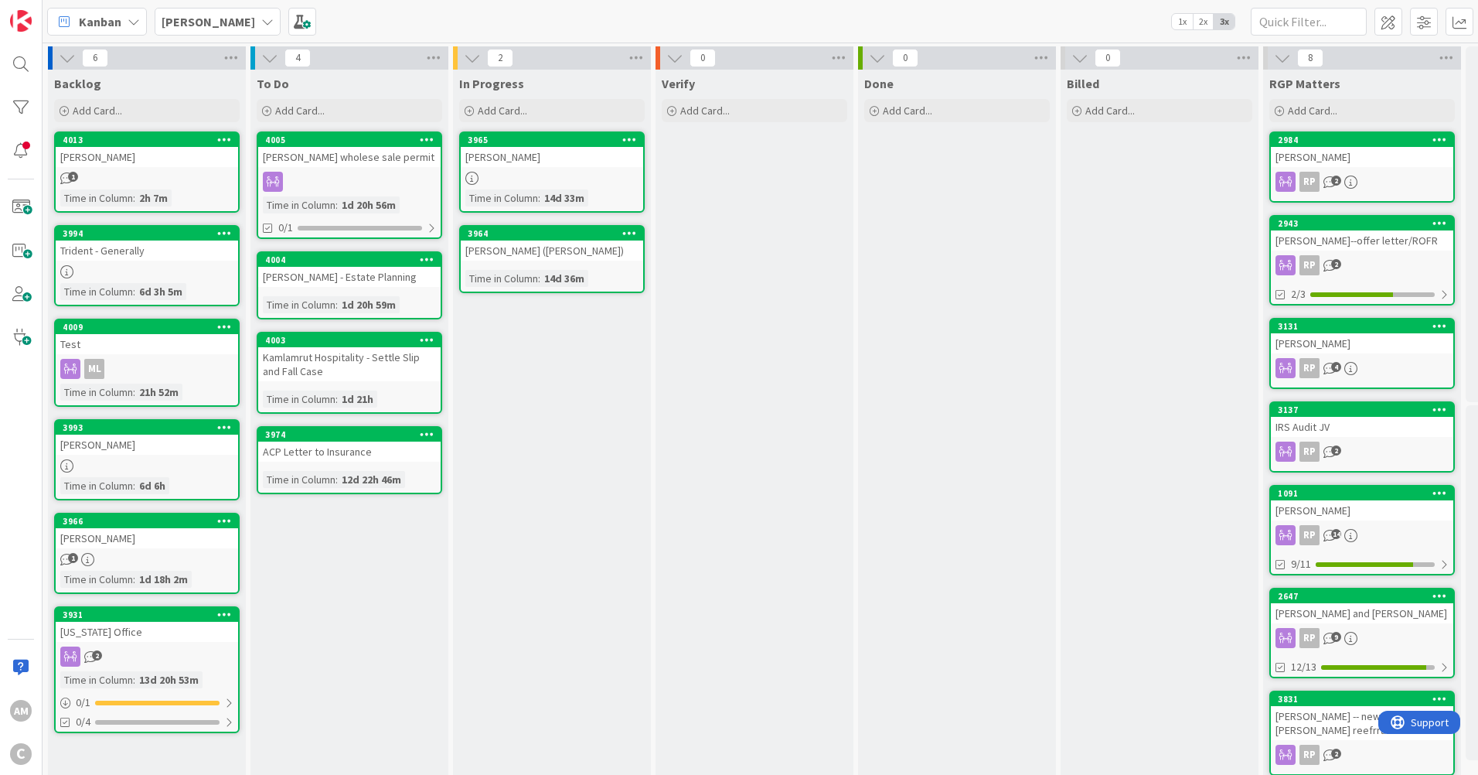
click at [192, 261] on link "3994 Trident - Generally Time in Column : 6d 3h 5m" at bounding box center [147, 265] width 186 height 81
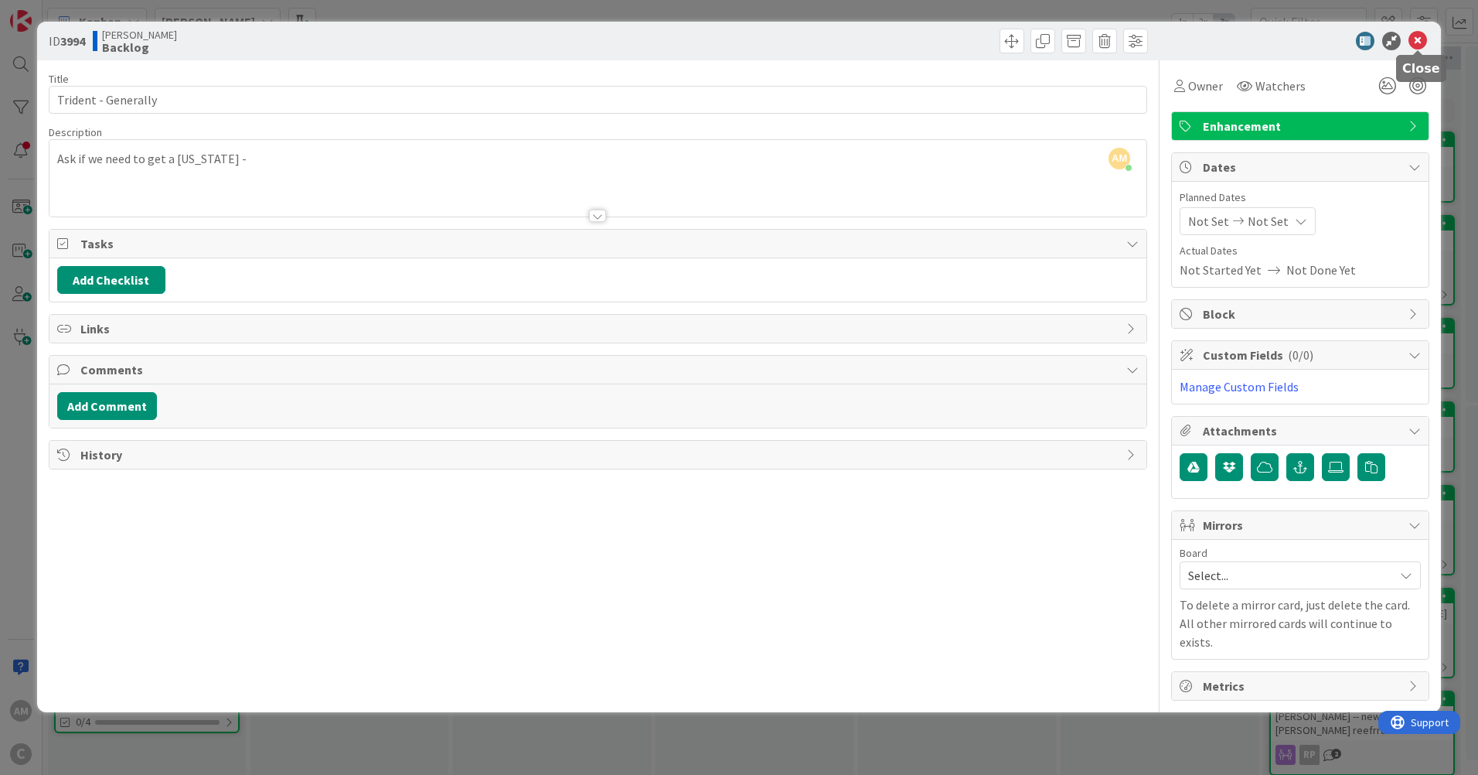
click at [1427, 43] on icon at bounding box center [1417, 41] width 19 height 19
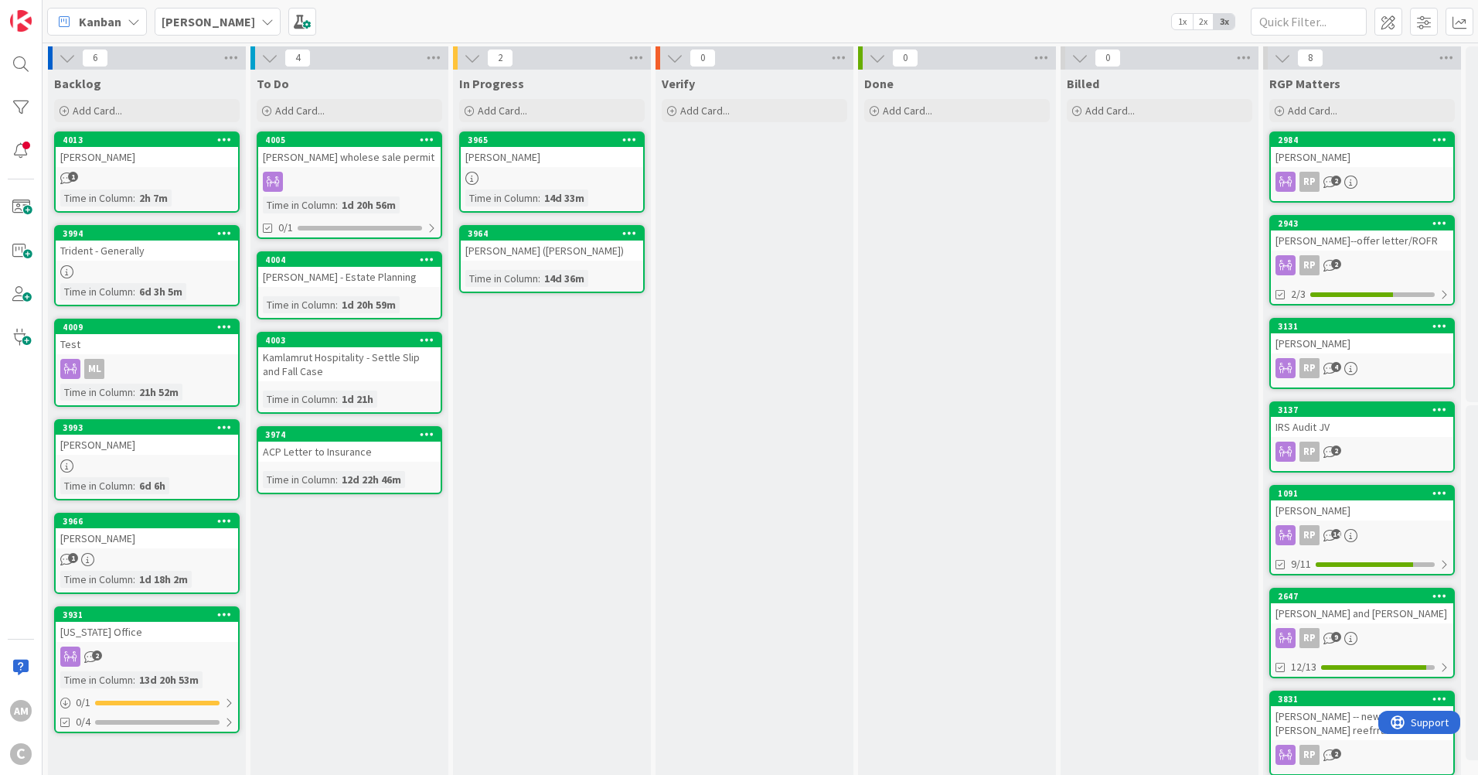
click at [232, 25] on div "[PERSON_NAME]" at bounding box center [218, 22] width 126 height 28
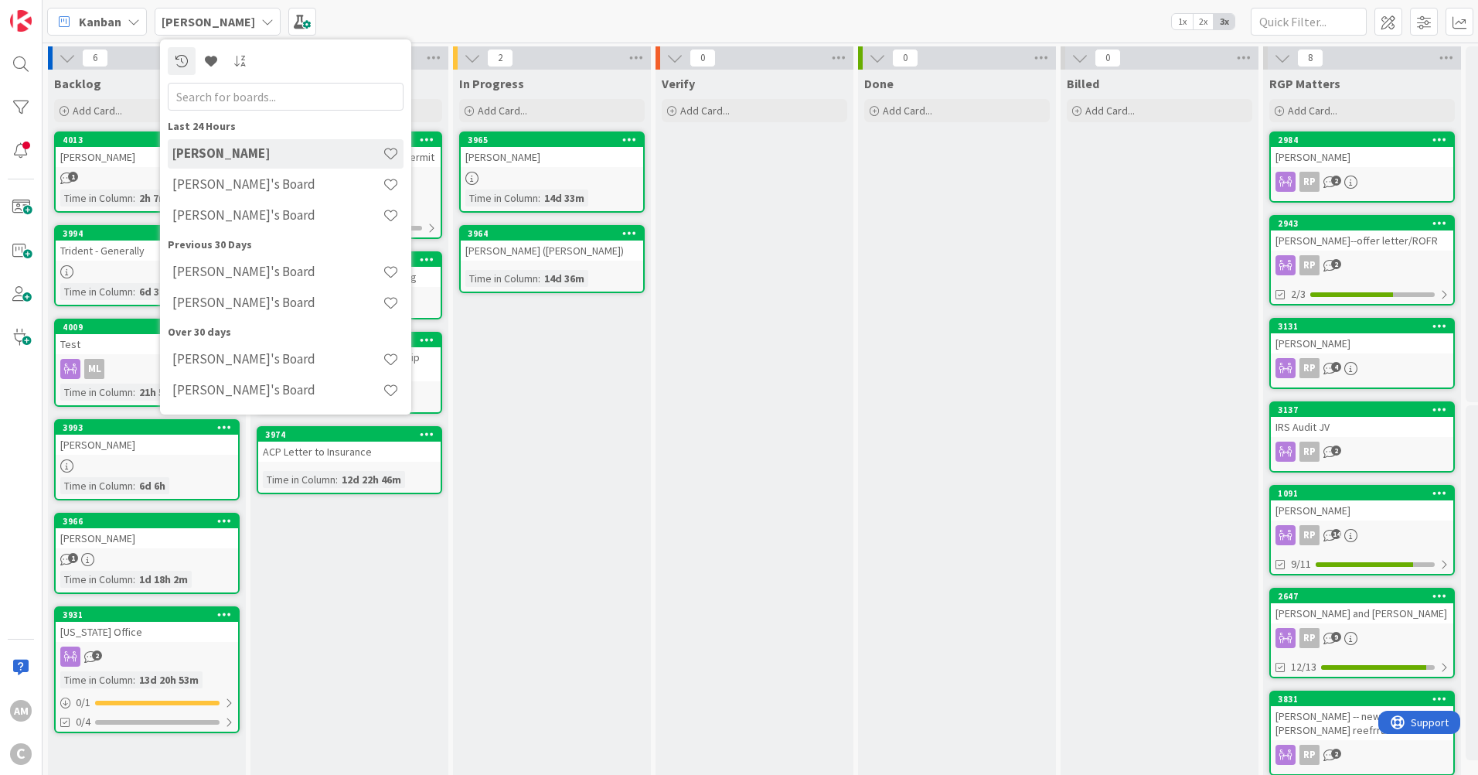
click at [228, 188] on h4 "[PERSON_NAME]'s Board" at bounding box center [277, 183] width 210 height 15
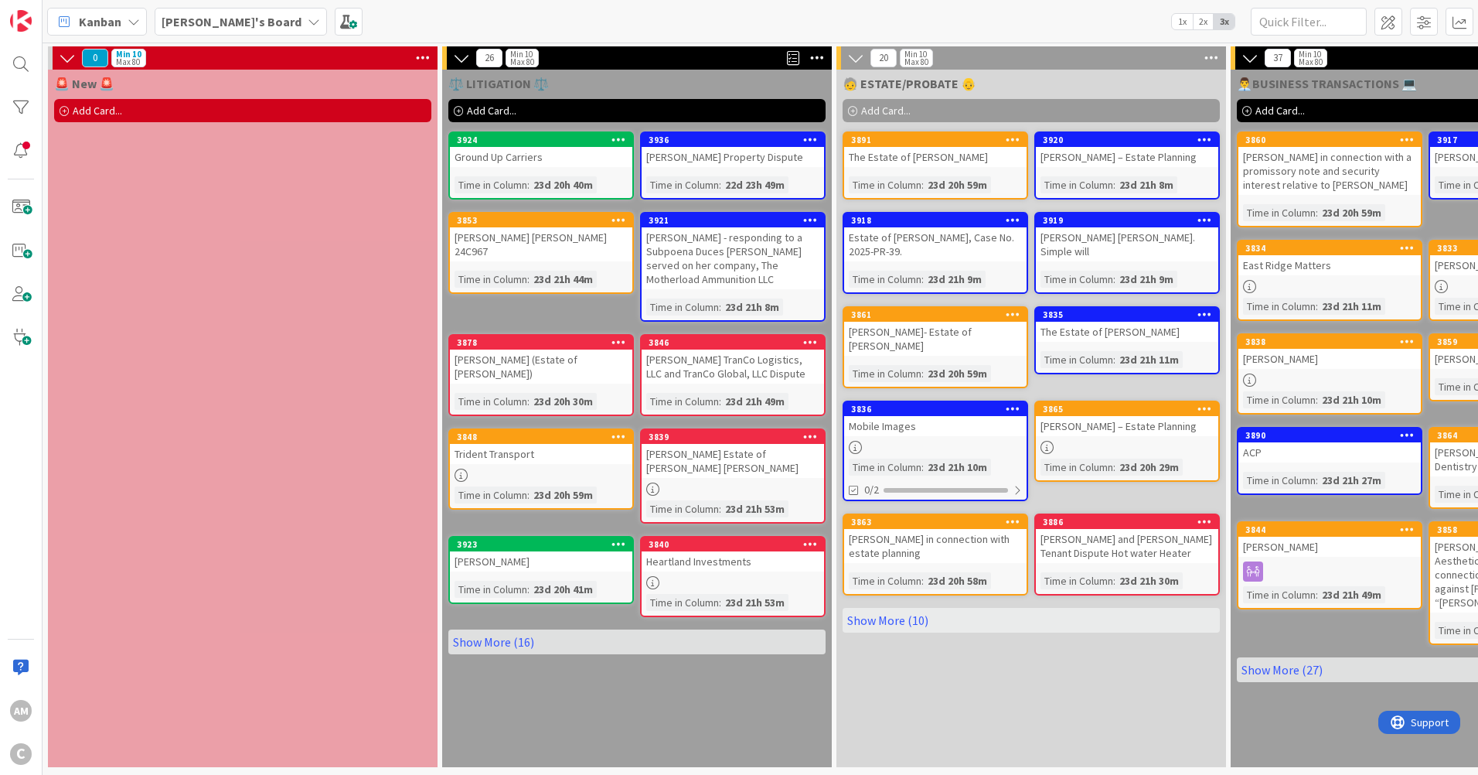
click at [243, 24] on div "[PERSON_NAME]'s Board" at bounding box center [241, 22] width 172 height 28
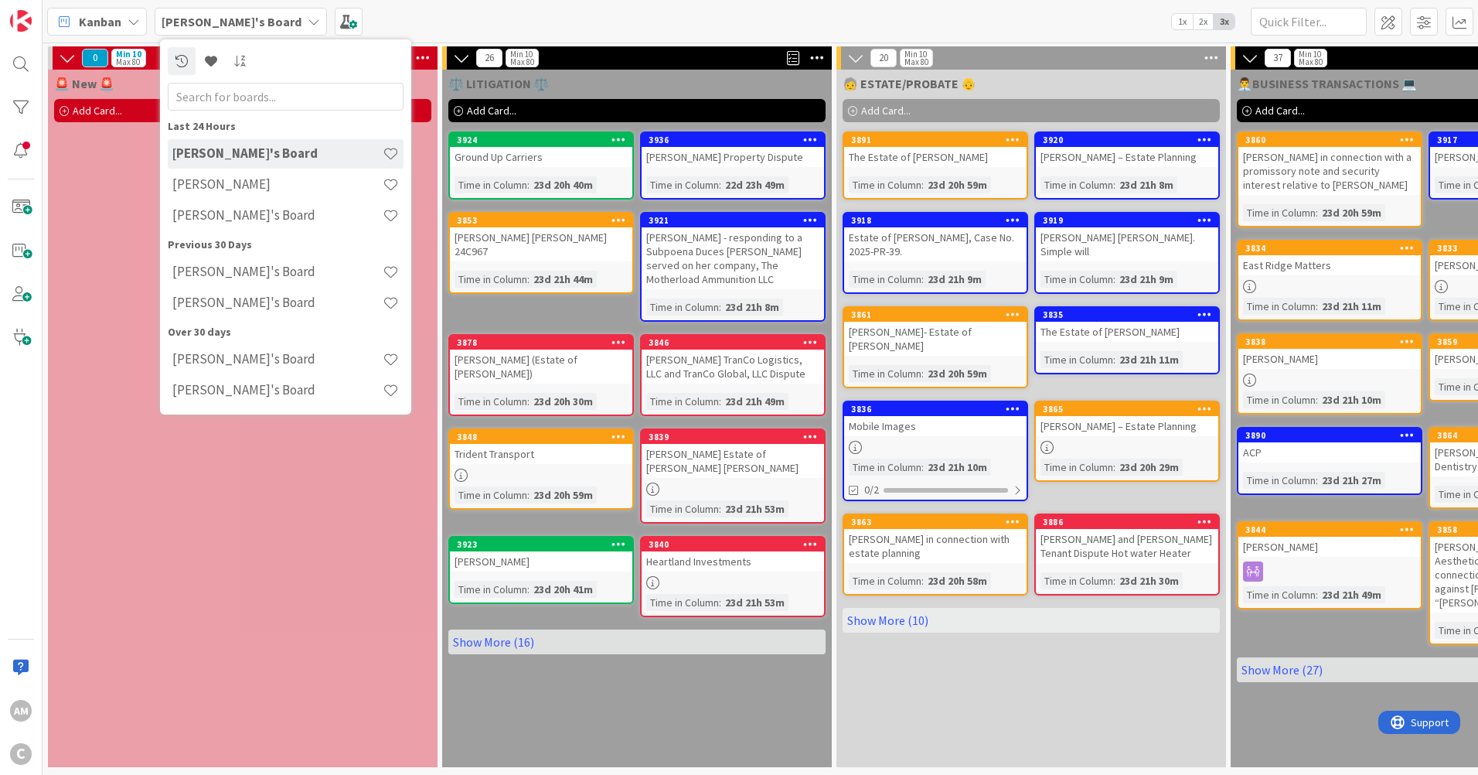
click at [235, 215] on h4 "[PERSON_NAME]'s Board" at bounding box center [277, 214] width 210 height 15
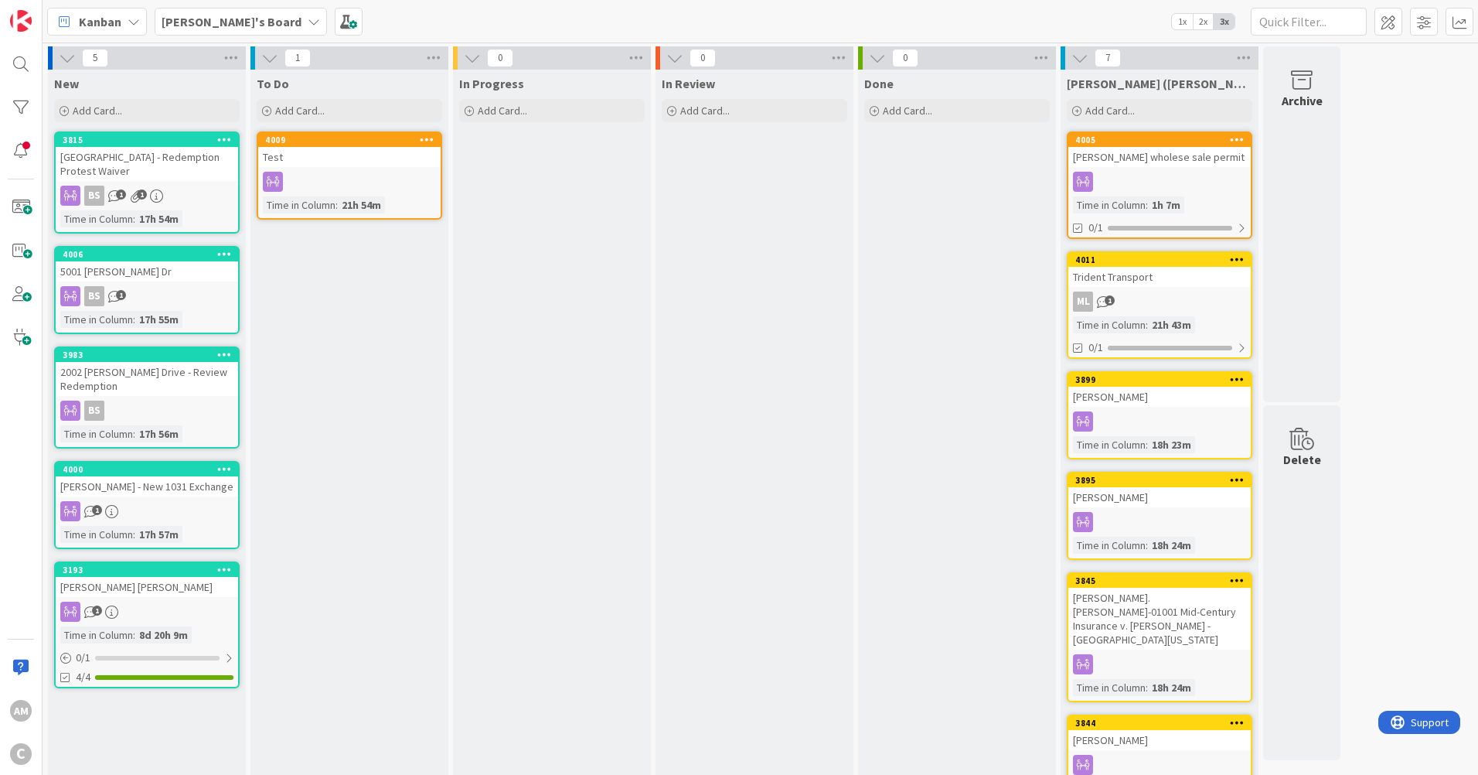
click at [1186, 298] on div "ML 1" at bounding box center [1159, 301] width 182 height 20
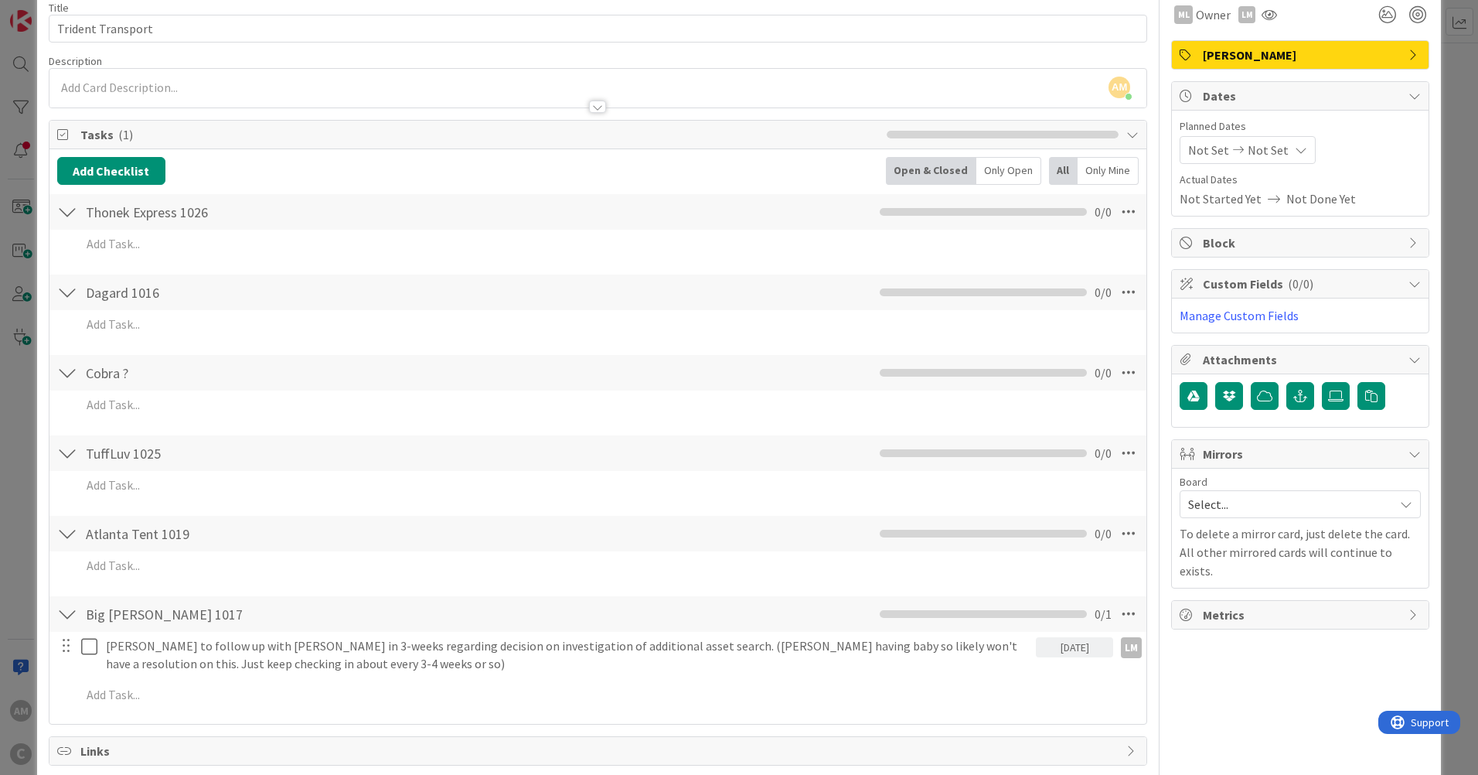
scroll to position [77, 0]
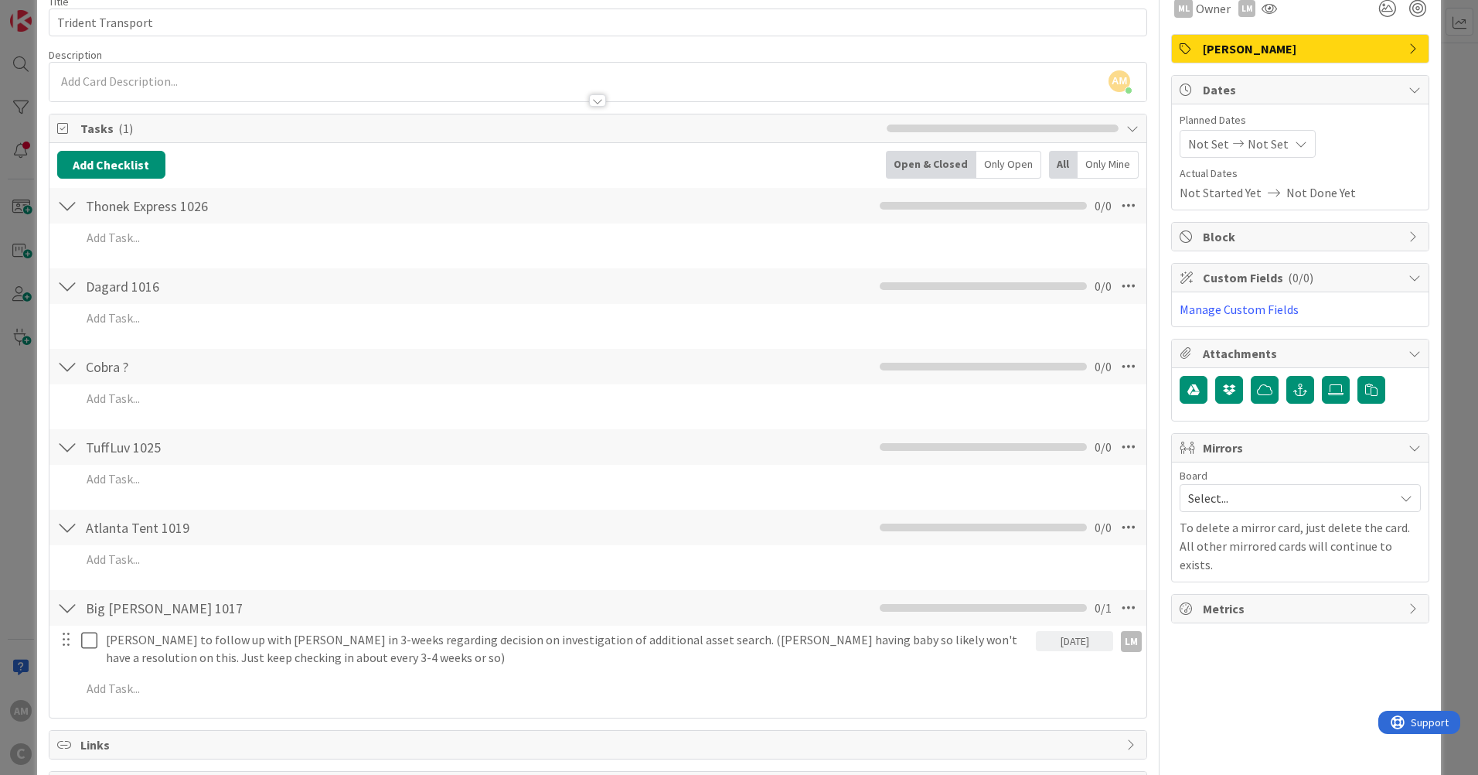
click at [1401, 438] on div "Mirrors" at bounding box center [1300, 448] width 257 height 29
click at [1408, 448] on icon at bounding box center [1414, 447] width 12 height 12
click at [1400, 497] on icon at bounding box center [1406, 498] width 12 height 12
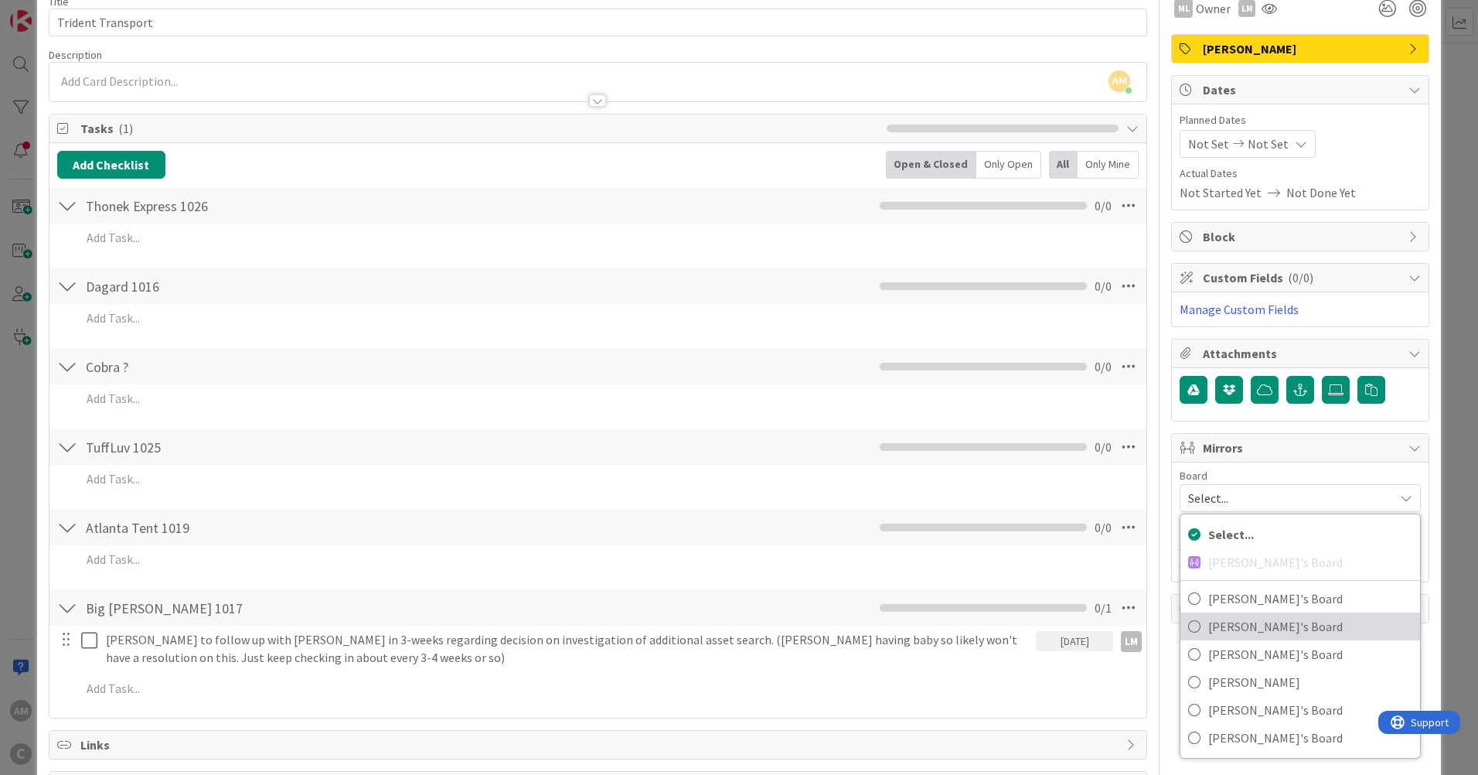
click at [1252, 622] on span "[PERSON_NAME]'s Board" at bounding box center [1310, 626] width 204 height 23
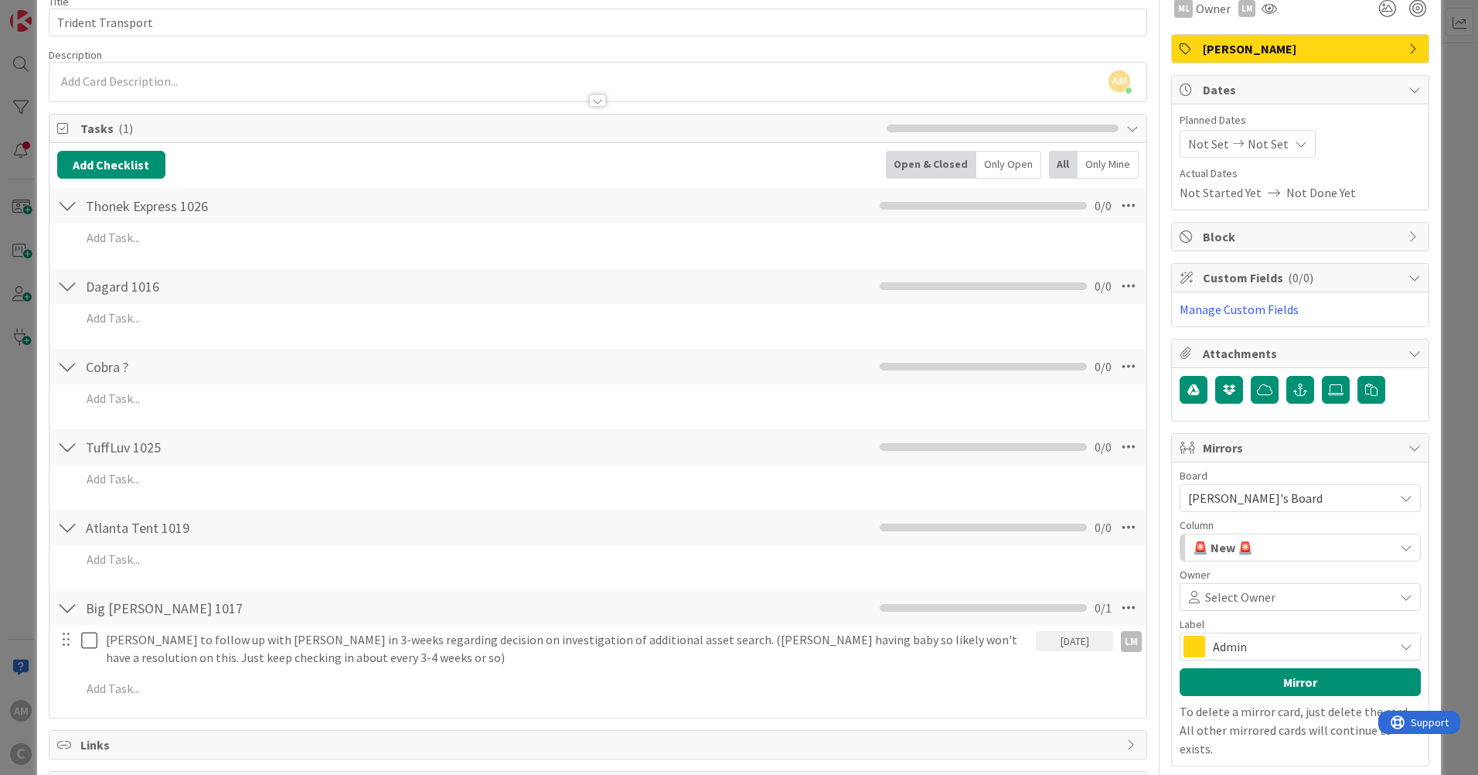
scroll to position [232, 0]
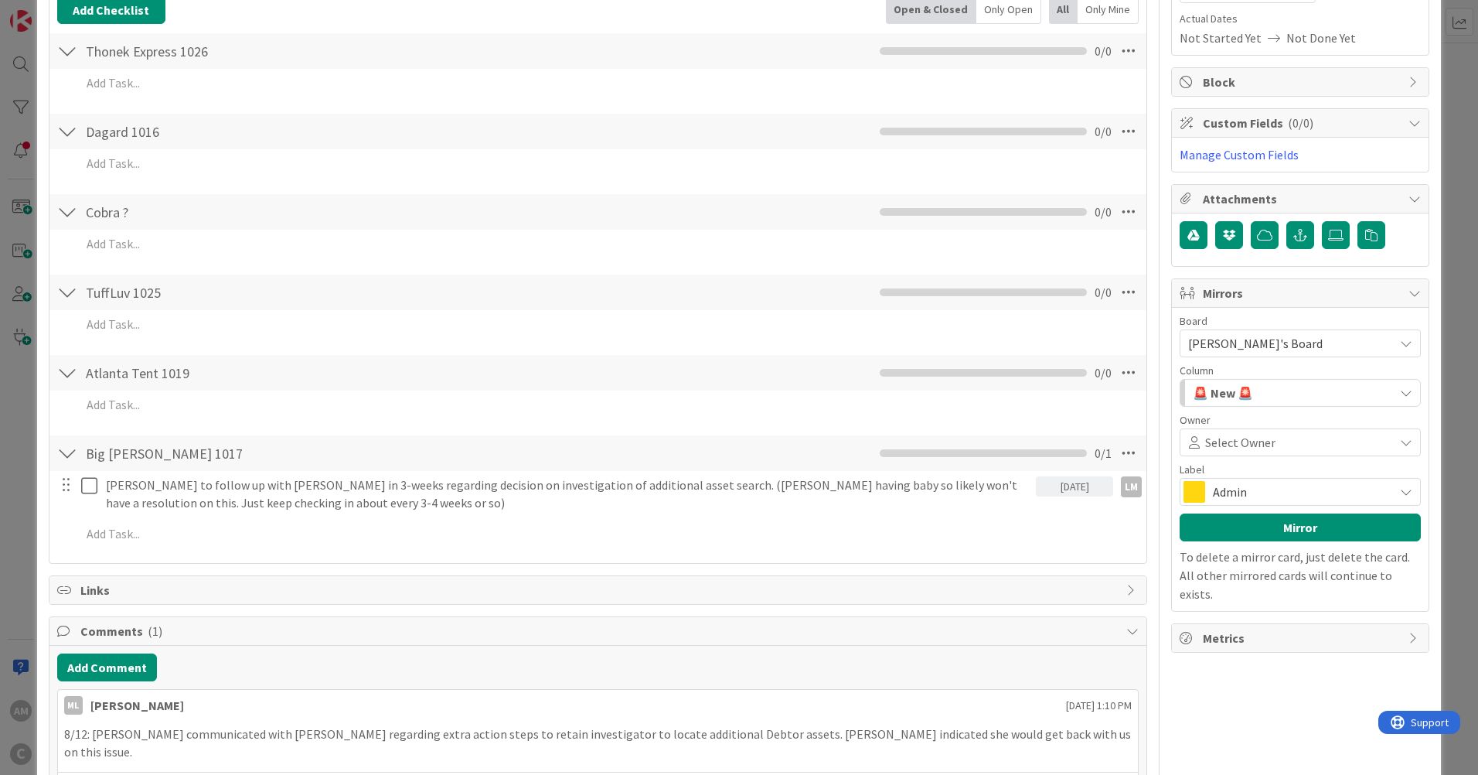
click at [1395, 499] on div "Admin" at bounding box center [1300, 492] width 241 height 28
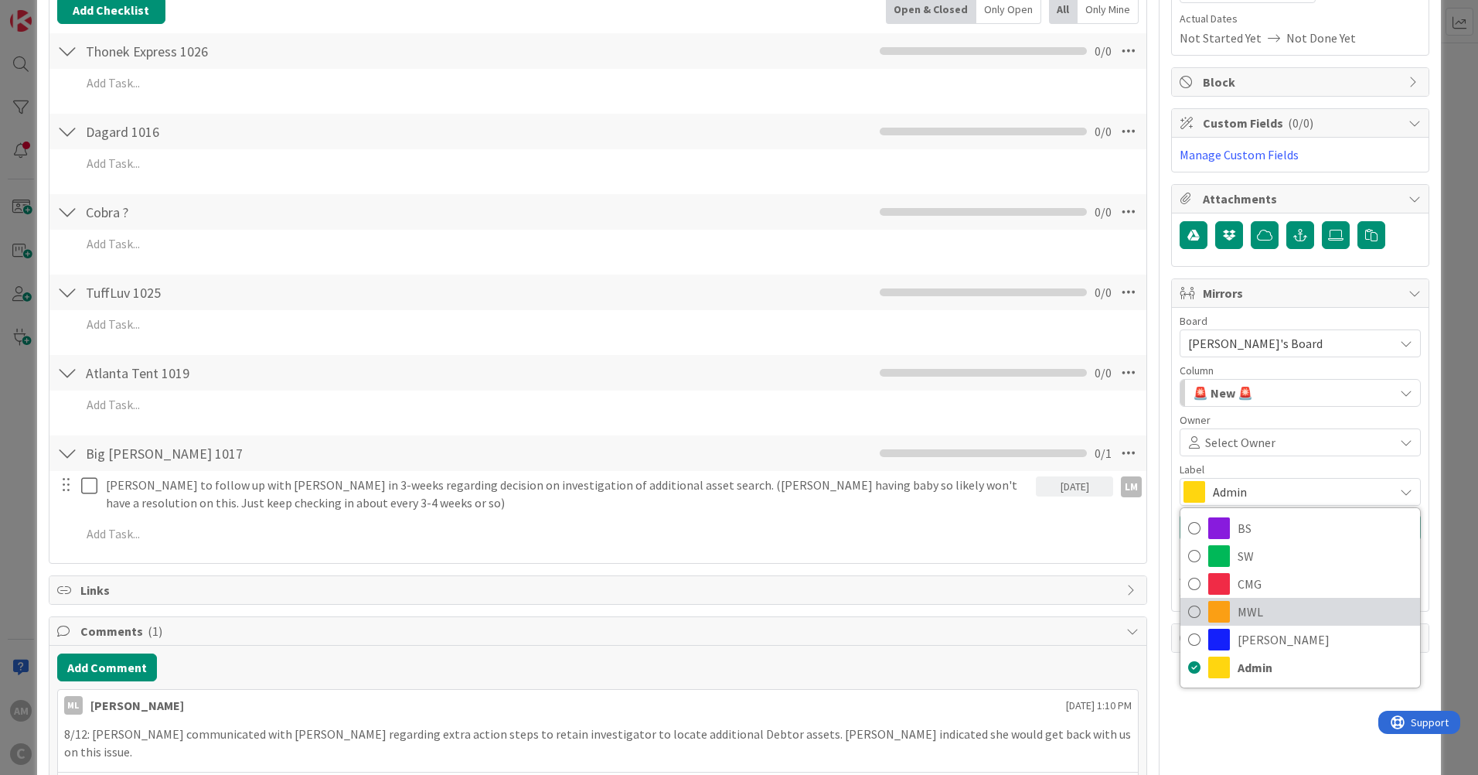
click at [1274, 620] on span "MWL" at bounding box center [1325, 611] width 175 height 23
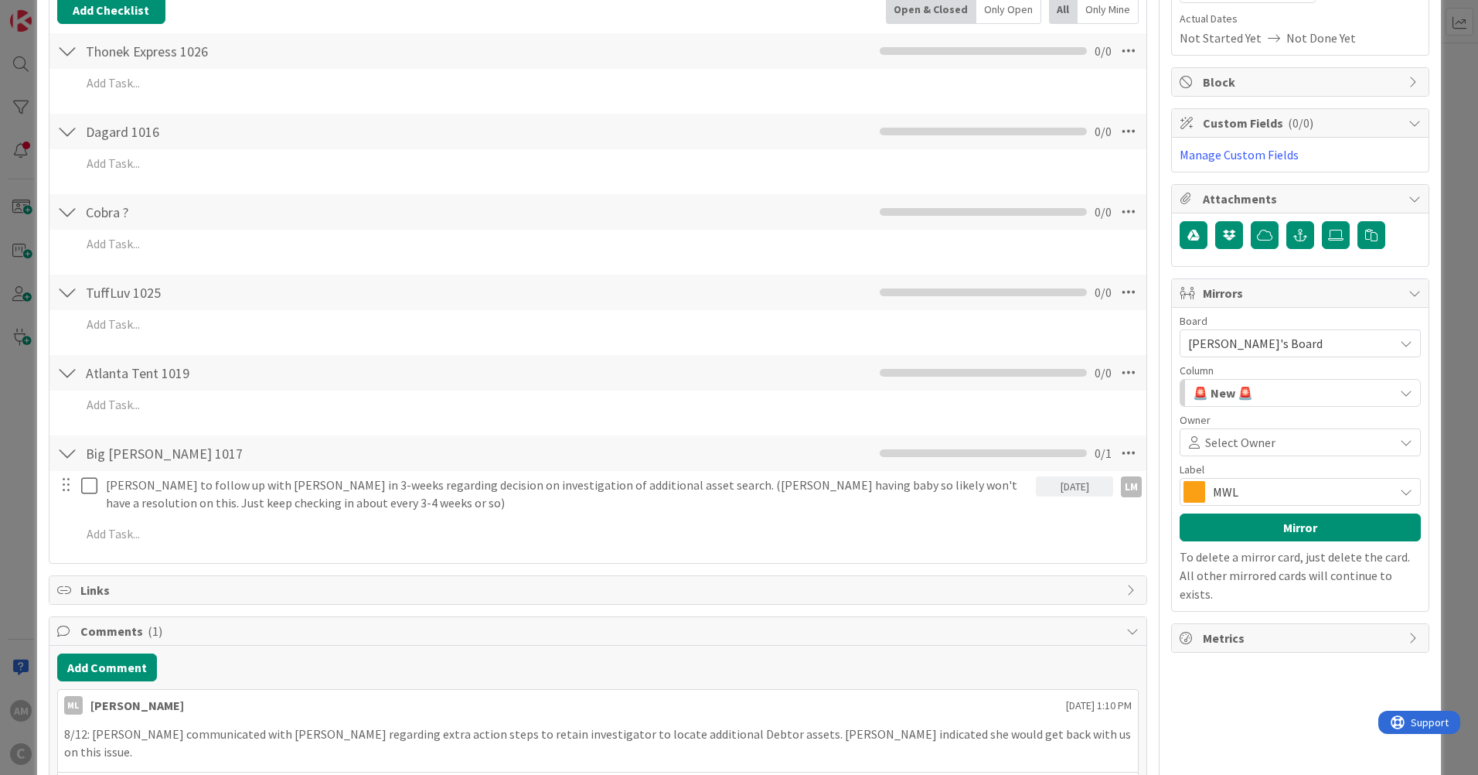
click at [1304, 482] on span "MWL" at bounding box center [1299, 492] width 173 height 22
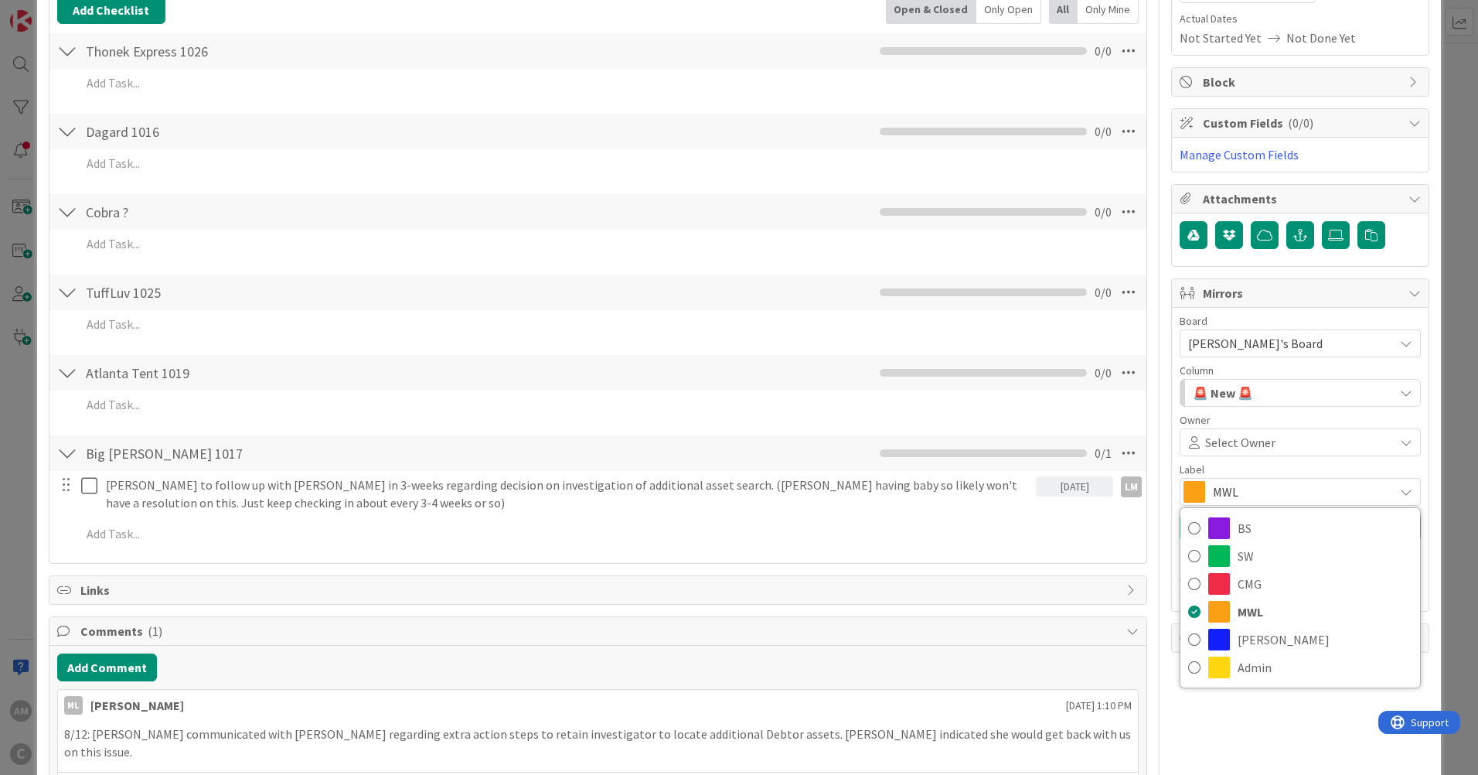
click at [1304, 482] on span "MWL" at bounding box center [1299, 492] width 173 height 22
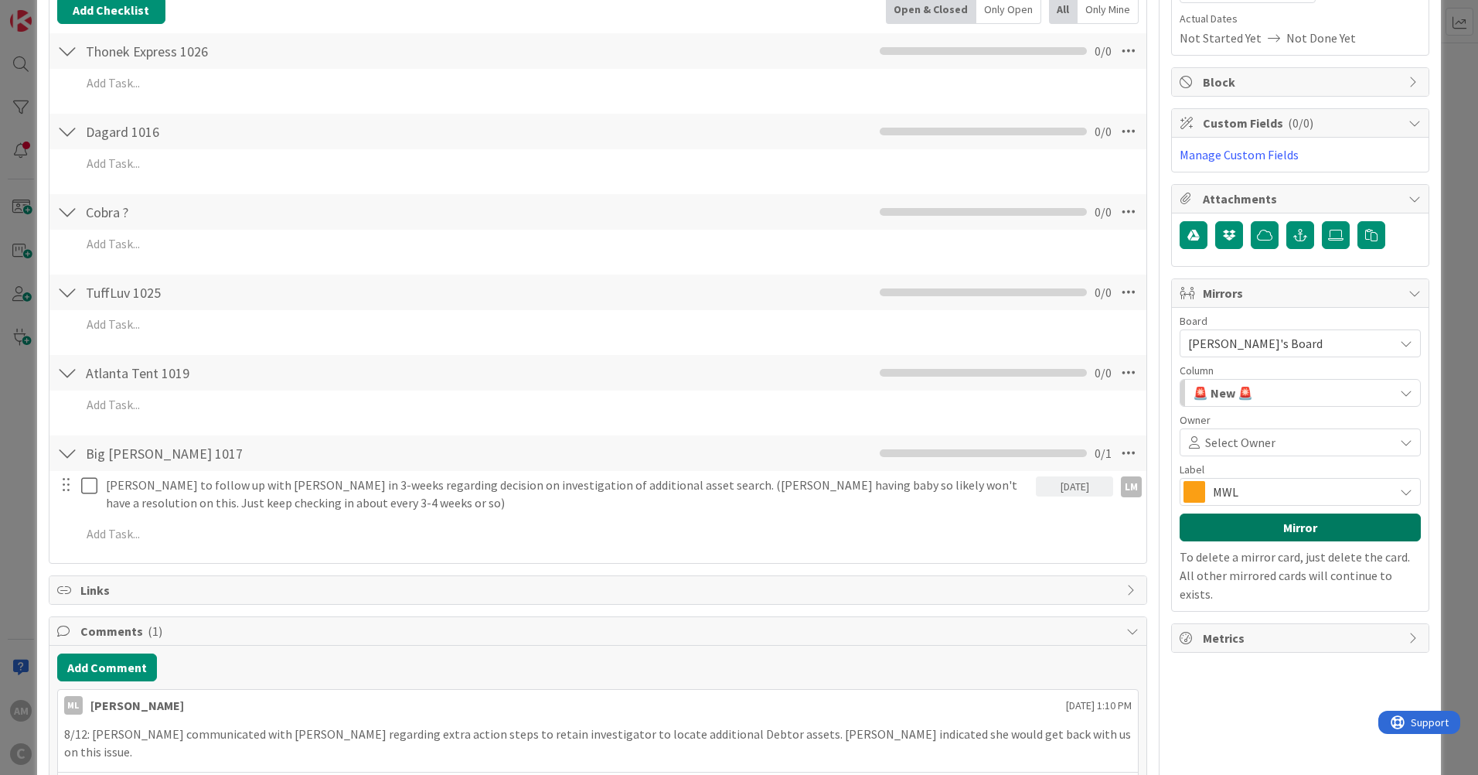
click at [1295, 529] on button "Mirror" at bounding box center [1300, 527] width 241 height 28
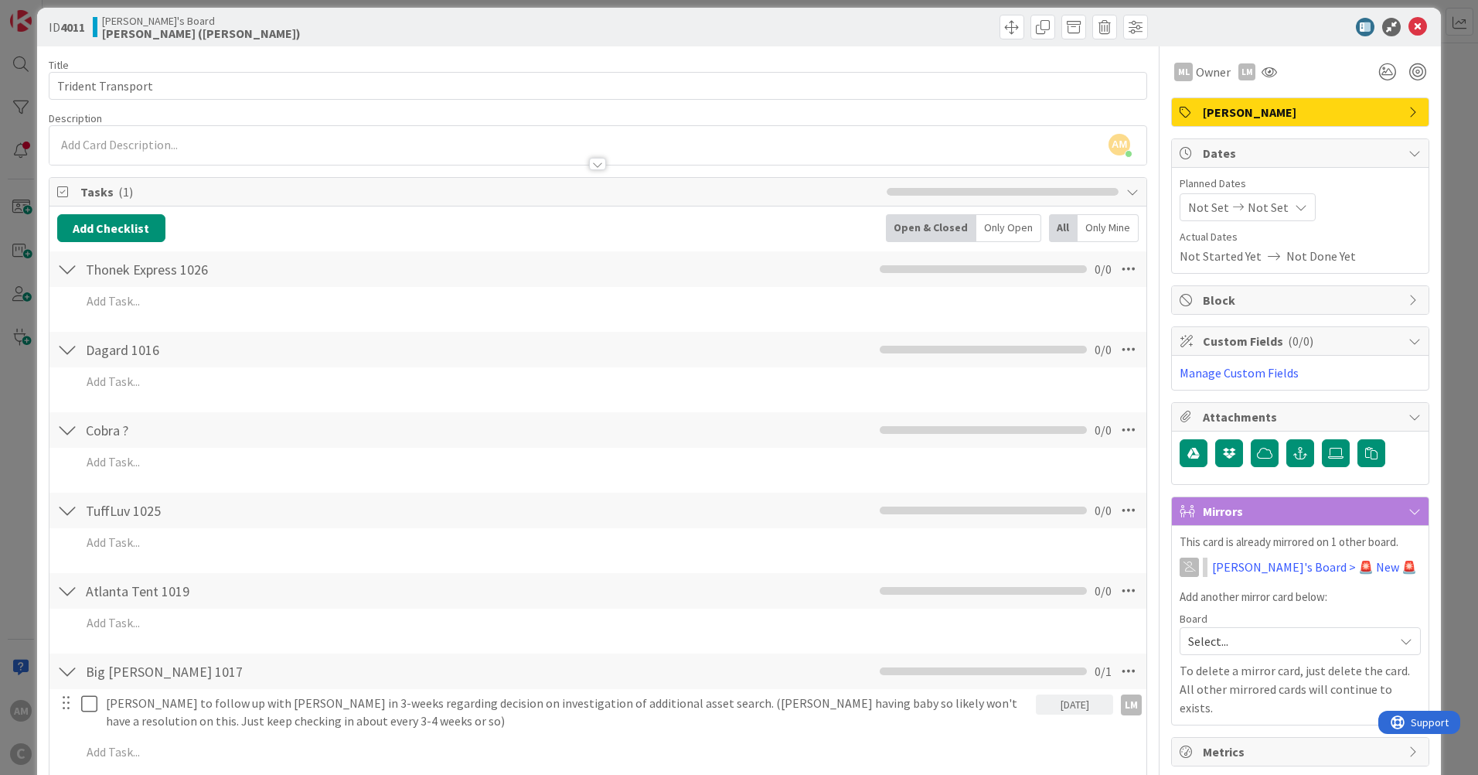
scroll to position [0, 0]
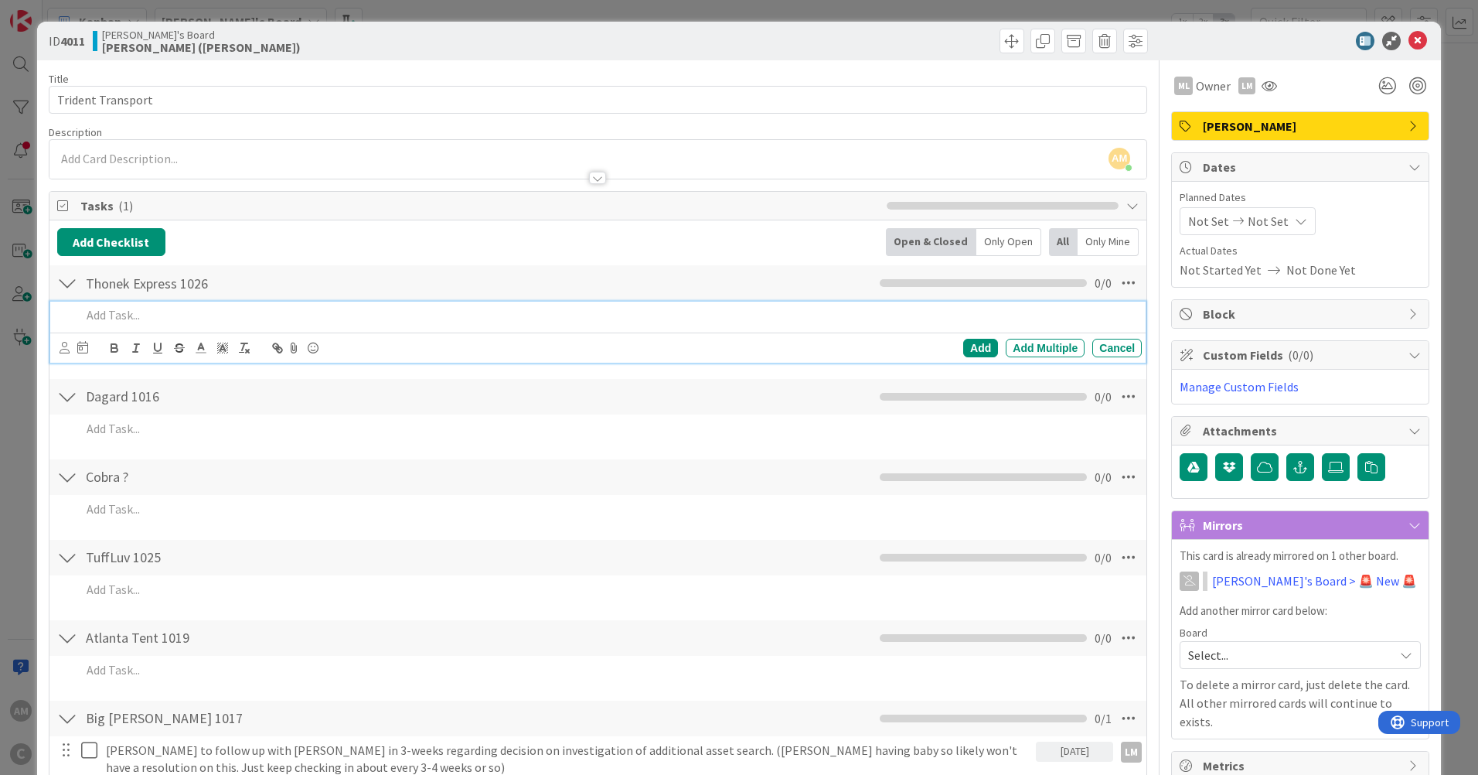
click at [160, 319] on p at bounding box center [608, 315] width 1054 height 18
drag, startPoint x: 1126, startPoint y: 318, endPoint x: 43, endPoint y: 310, distance: 1083.8
click at [43, 310] on div "ID 4011 Mark's Board [PERSON_NAME] ([PERSON_NAME]) Title 17 / 128 Trident Trans…" at bounding box center [739, 572] width 1404 height 1100
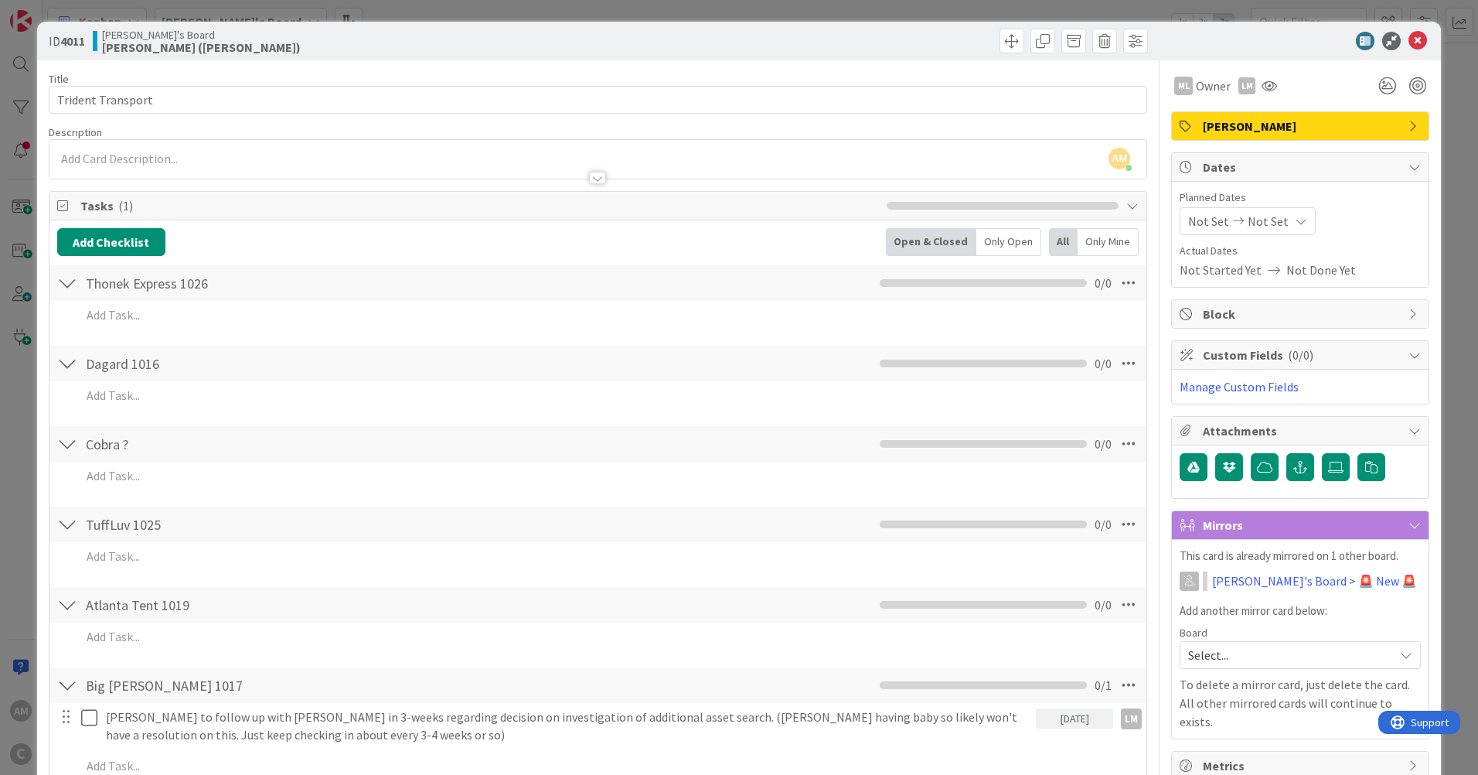
click at [1121, 284] on icon at bounding box center [1129, 283] width 28 height 28
click at [1119, 286] on icon at bounding box center [1129, 283] width 28 height 28
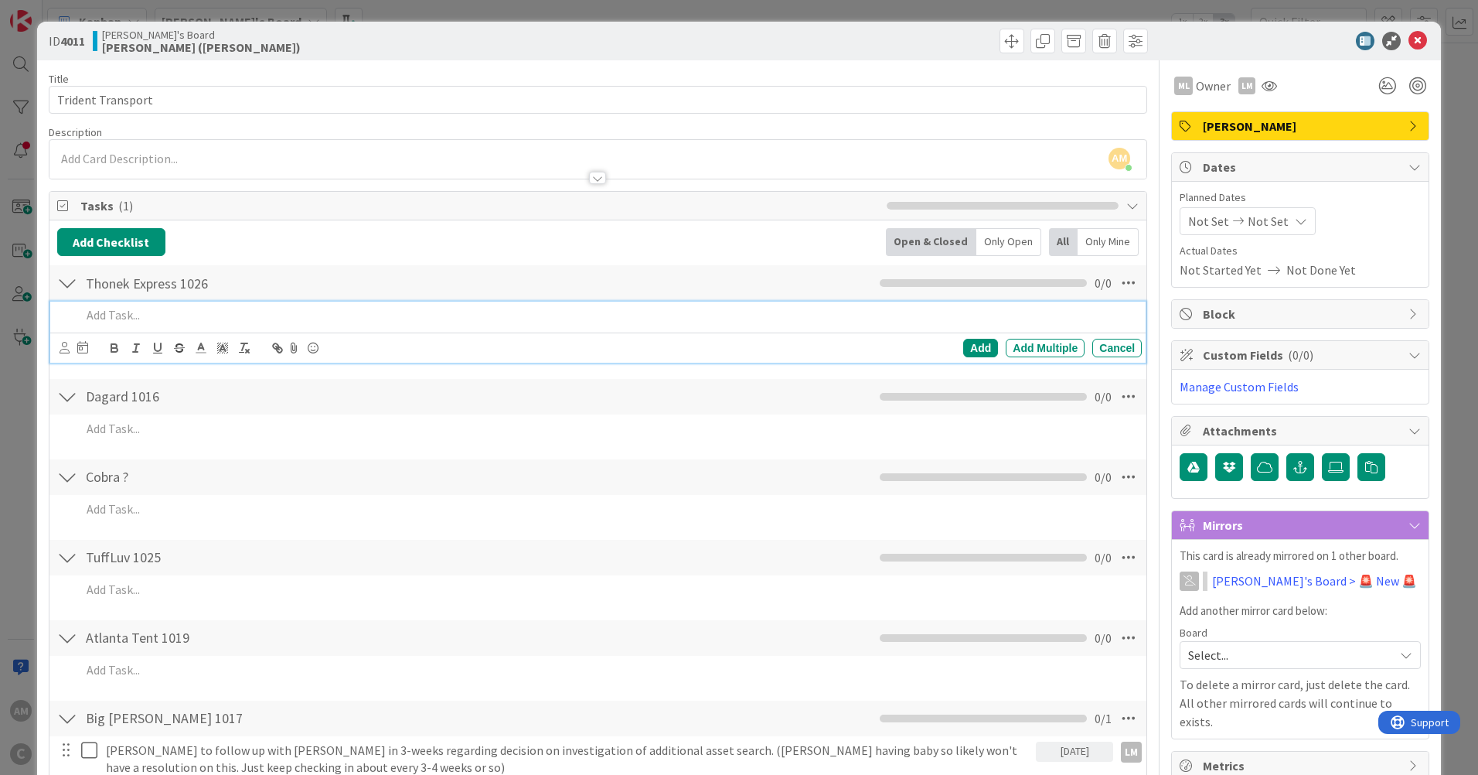
click at [186, 318] on p at bounding box center [608, 315] width 1054 height 18
drag, startPoint x: 74, startPoint y: 314, endPoint x: 363, endPoint y: 366, distance: 293.8
click at [75, 314] on div "Filed Complaint" at bounding box center [608, 314] width 1067 height 27
click at [356, 321] on p "[DATE] Filed Complaint" at bounding box center [608, 315] width 1054 height 18
click at [974, 353] on div "Add" at bounding box center [980, 348] width 35 height 19
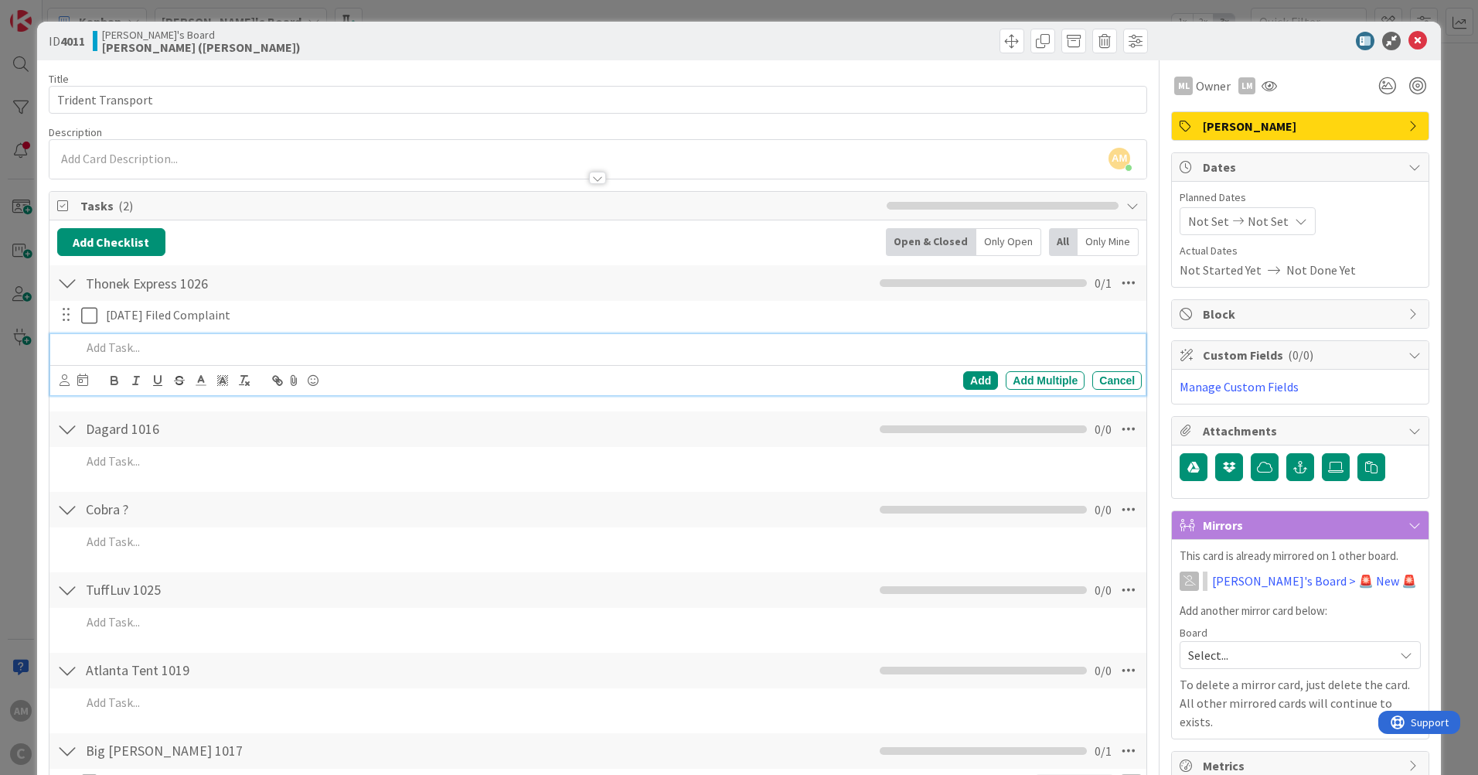
click at [137, 344] on p at bounding box center [608, 348] width 1054 height 18
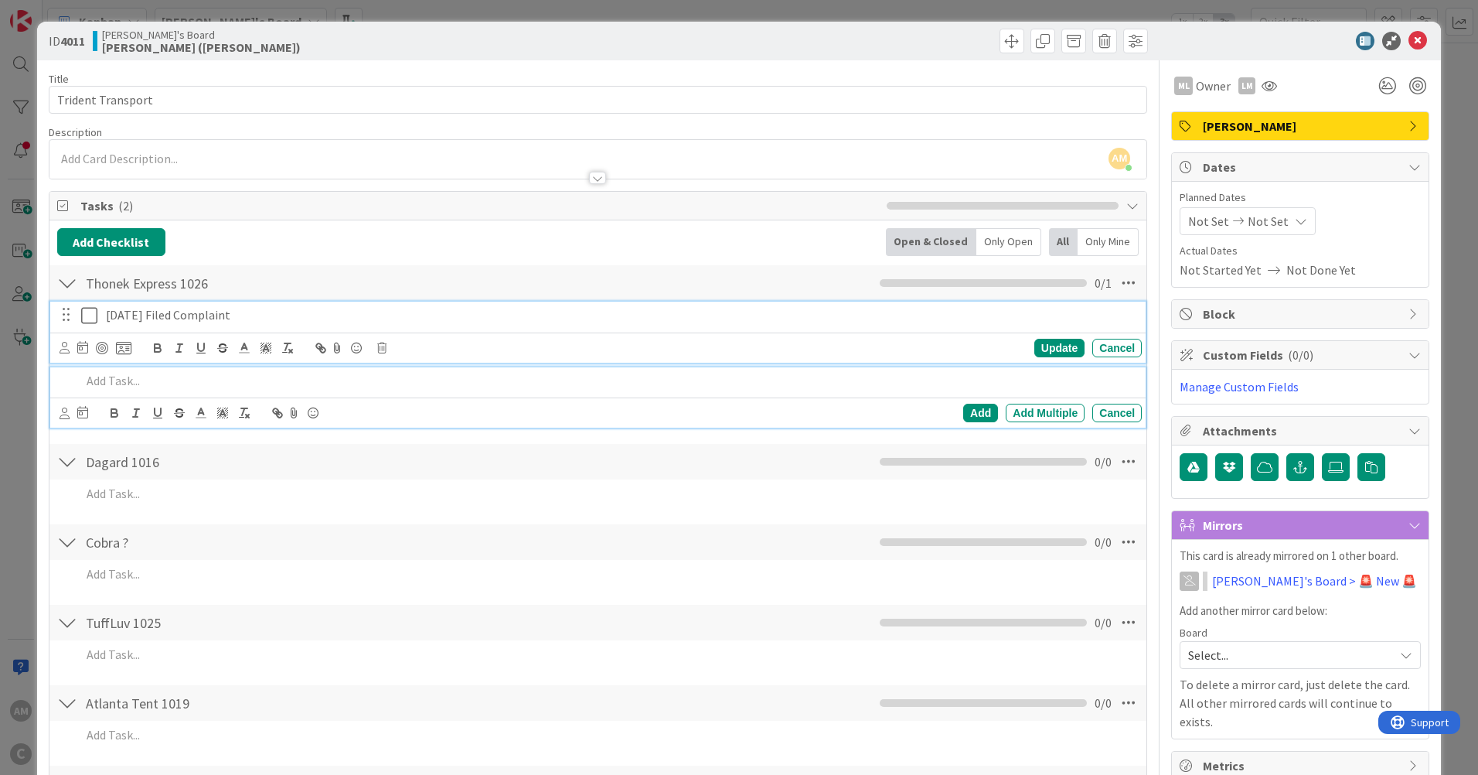
click at [94, 314] on icon at bounding box center [92, 315] width 23 height 19
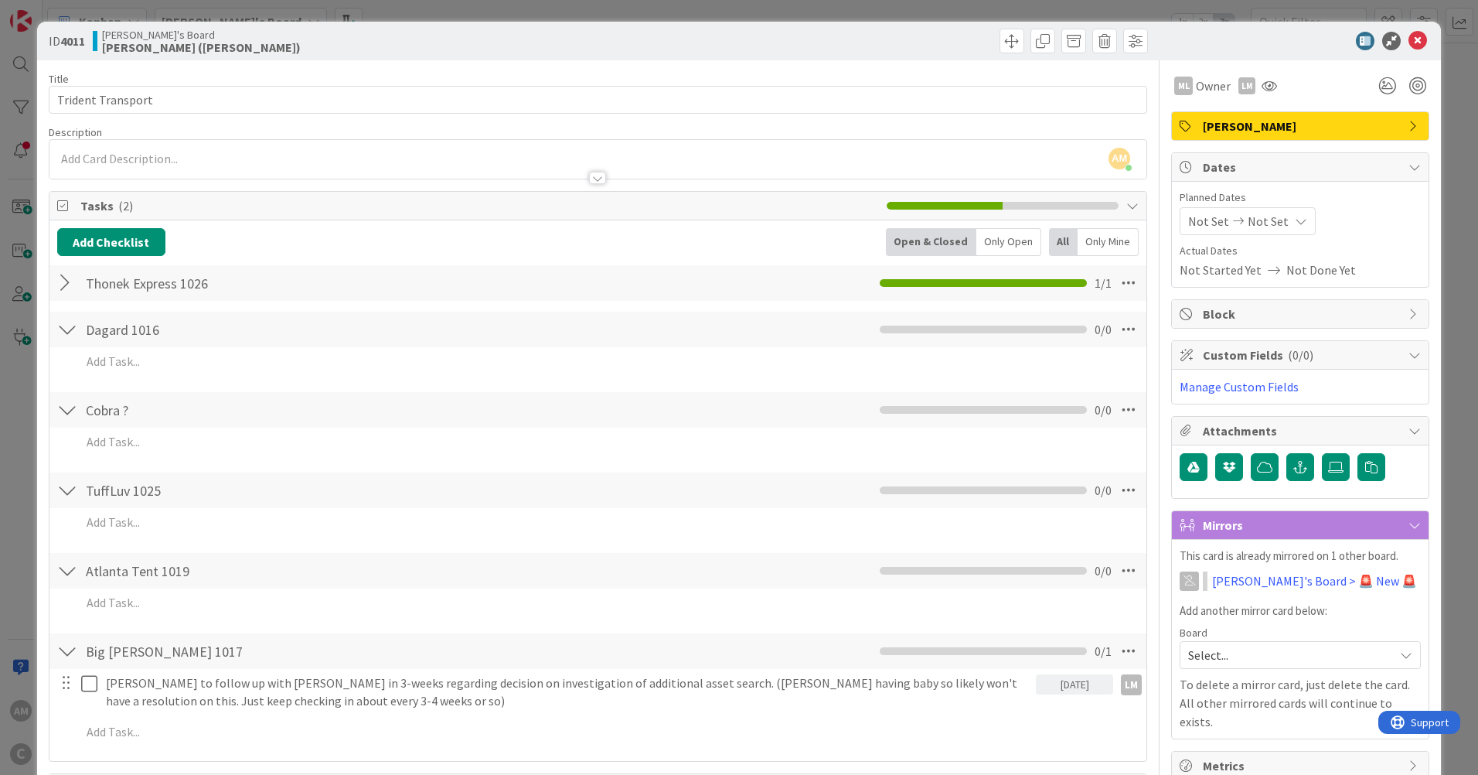
click at [1129, 278] on icon at bounding box center [1129, 283] width 28 height 28
click at [478, 302] on div "Add Checklist Open & Closed Only Open All Only Mine Thonek Express 1026 Checkli…" at bounding box center [597, 490] width 1081 height 525
click at [68, 277] on div at bounding box center [67, 283] width 20 height 28
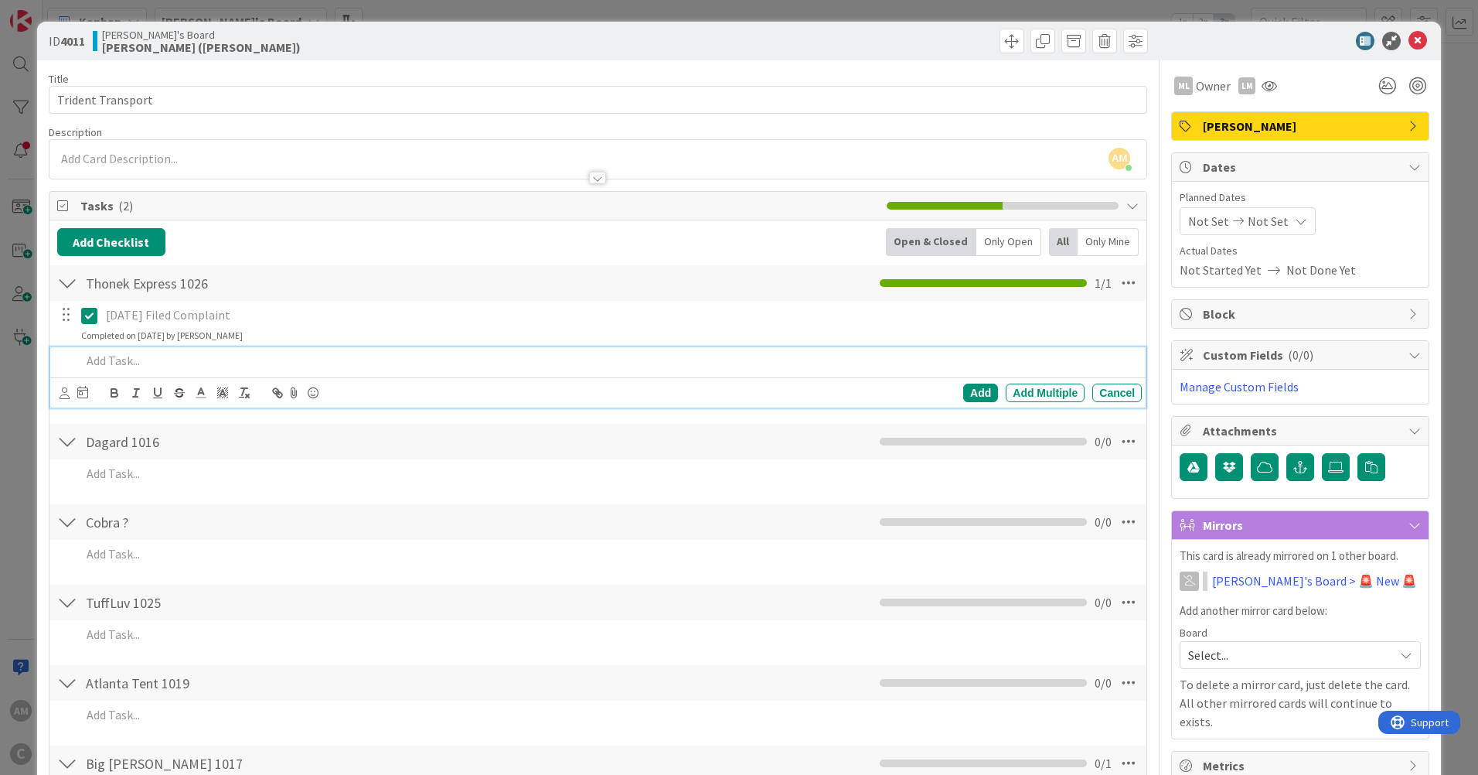
click at [150, 359] on p at bounding box center [608, 361] width 1054 height 18
drag, startPoint x: 141, startPoint y: 357, endPoint x: 362, endPoint y: 366, distance: 220.5
click at [367, 372] on div "Service Achied?" at bounding box center [608, 360] width 1067 height 27
drag, startPoint x: 350, startPoint y: 365, endPoint x: 120, endPoint y: 351, distance: 230.8
click at [120, 352] on p "Service Achied?" at bounding box center [608, 361] width 1054 height 18
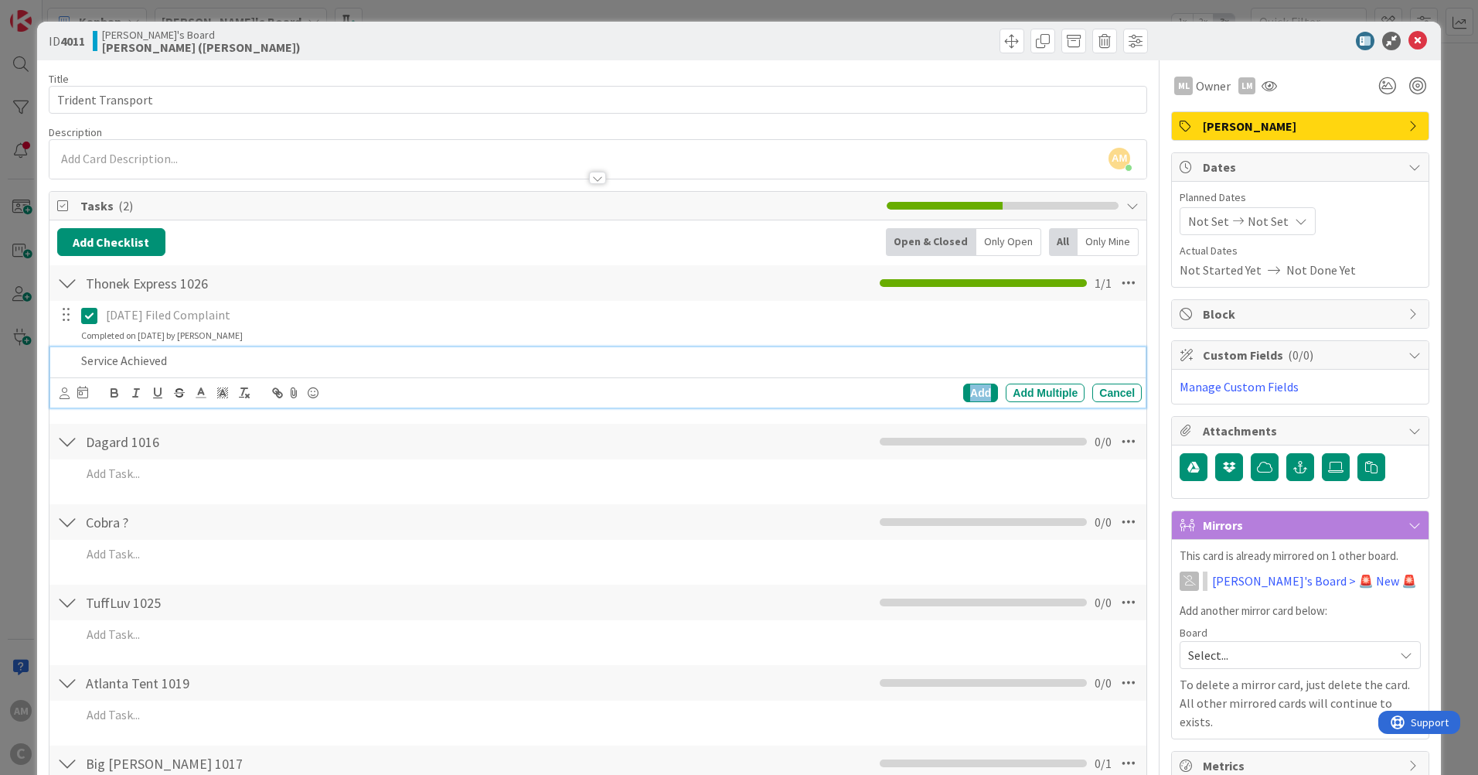
click at [963, 392] on div "Add" at bounding box center [980, 392] width 35 height 19
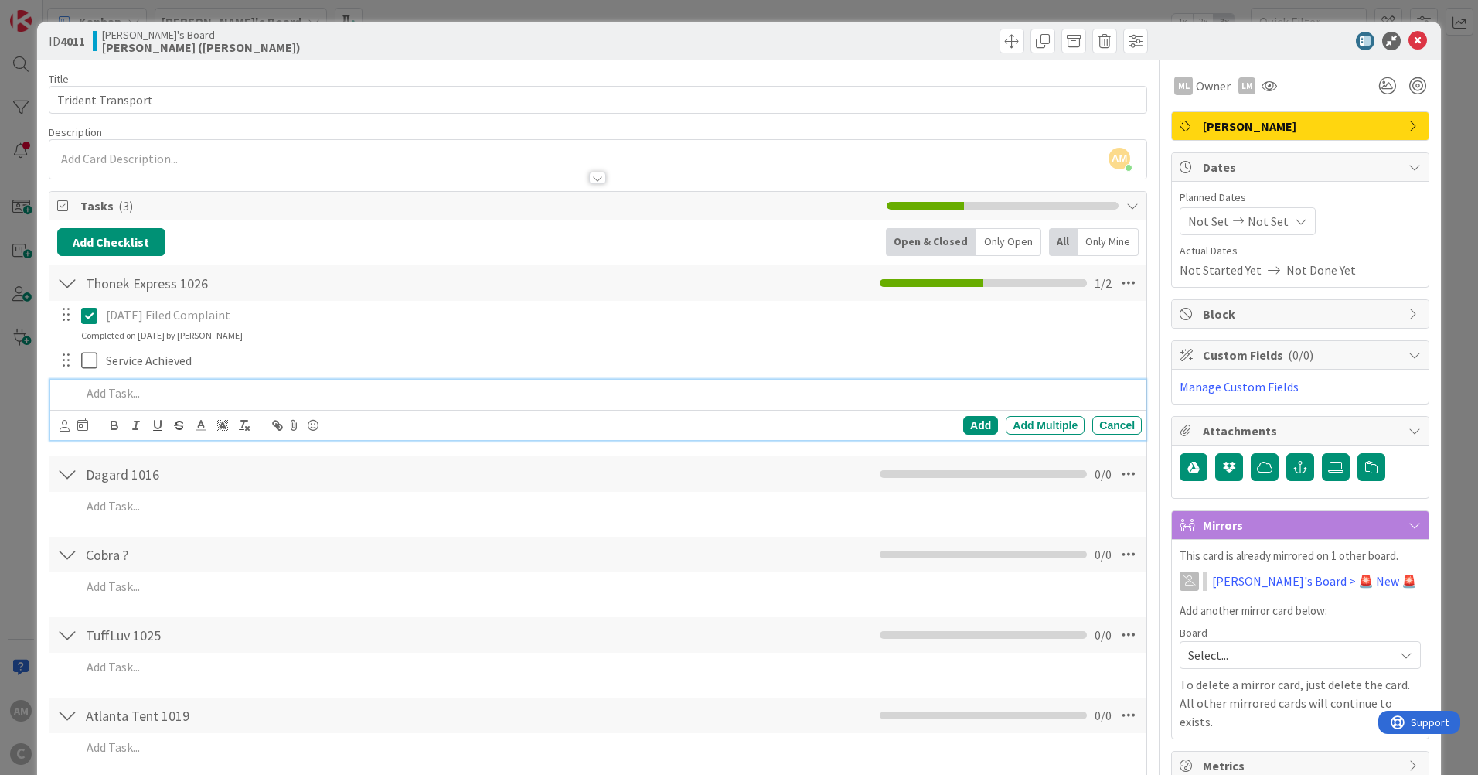
click at [168, 400] on p at bounding box center [608, 393] width 1054 height 18
click at [981, 427] on div "Add" at bounding box center [980, 425] width 35 height 19
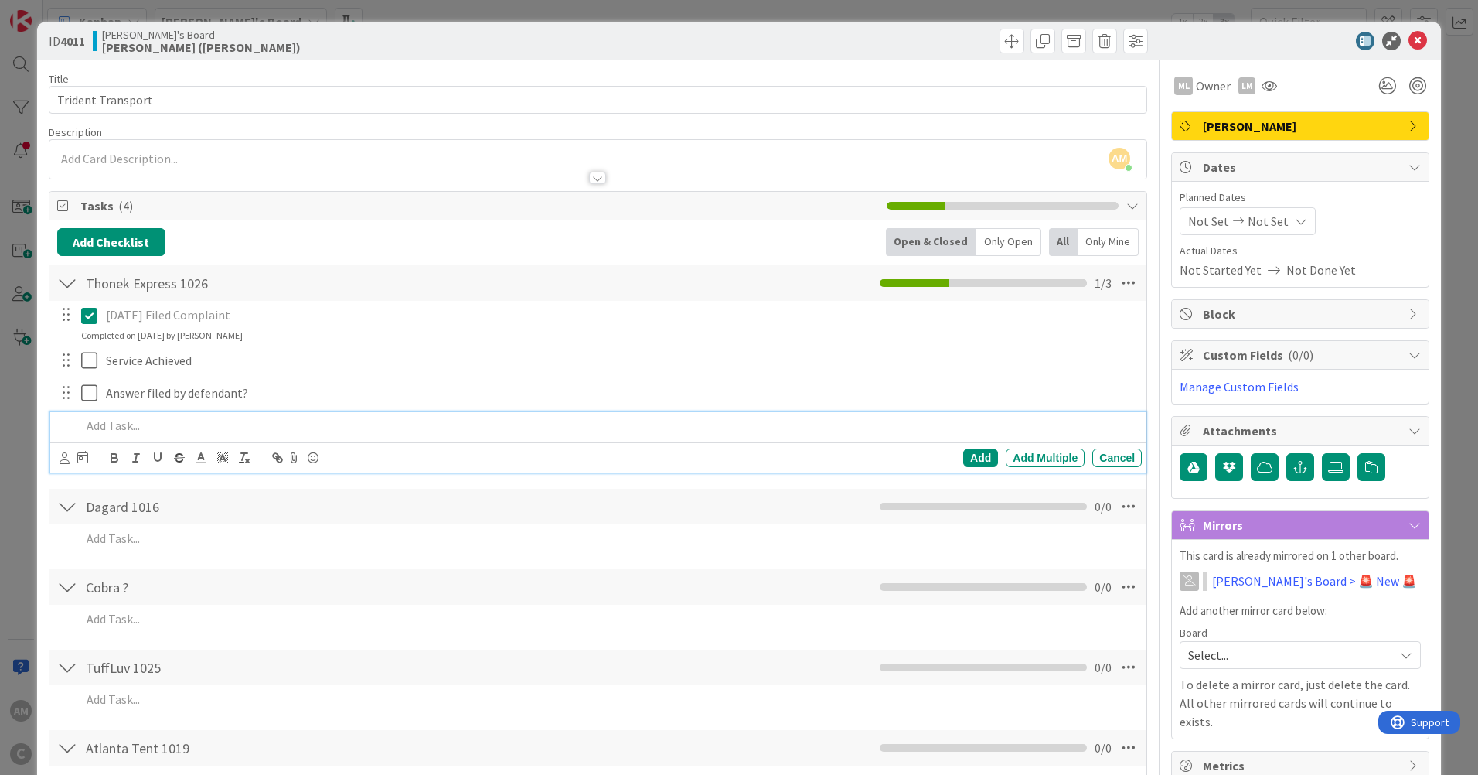
click at [135, 425] on p at bounding box center [608, 426] width 1054 height 18
click at [979, 460] on div "Add" at bounding box center [980, 457] width 35 height 19
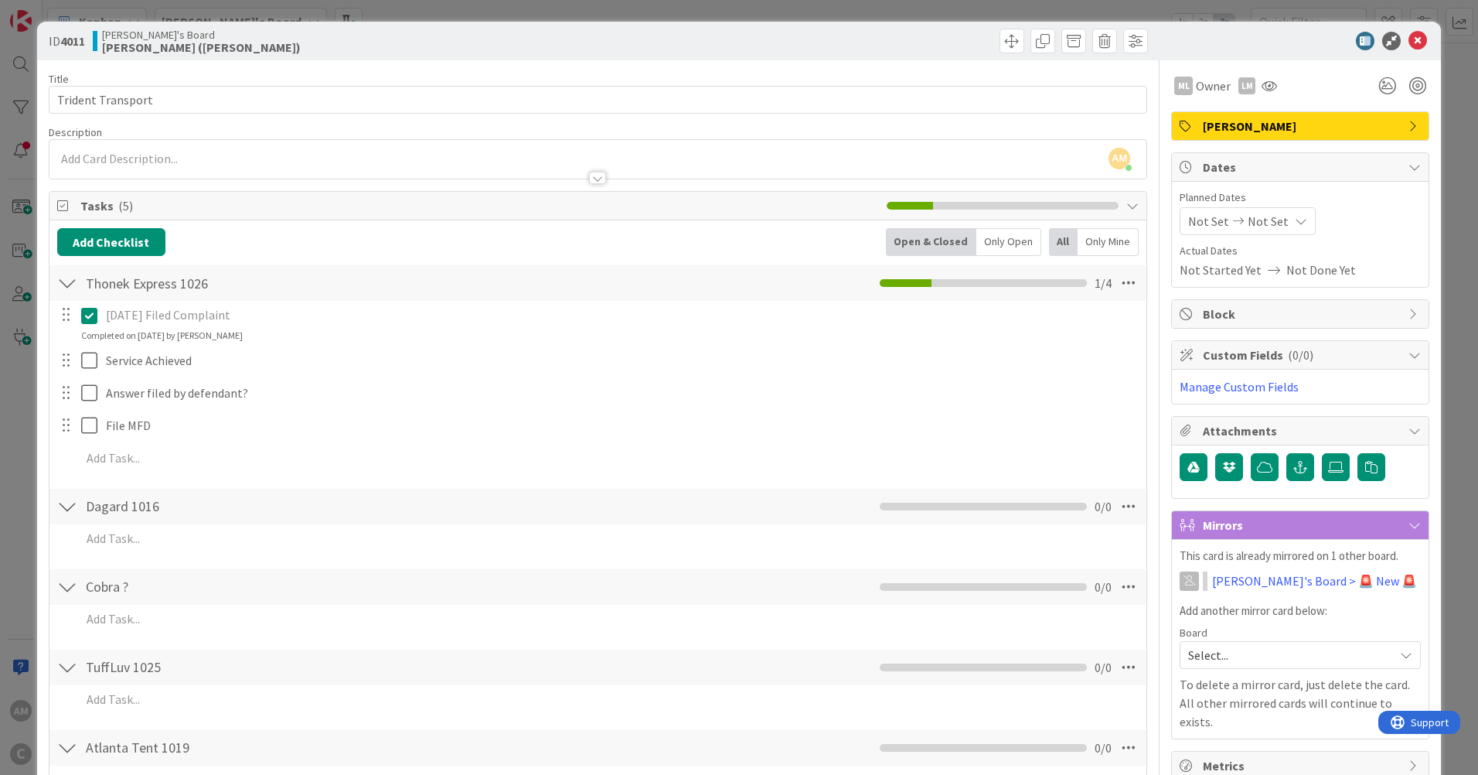
click at [1126, 201] on icon at bounding box center [1132, 205] width 12 height 12
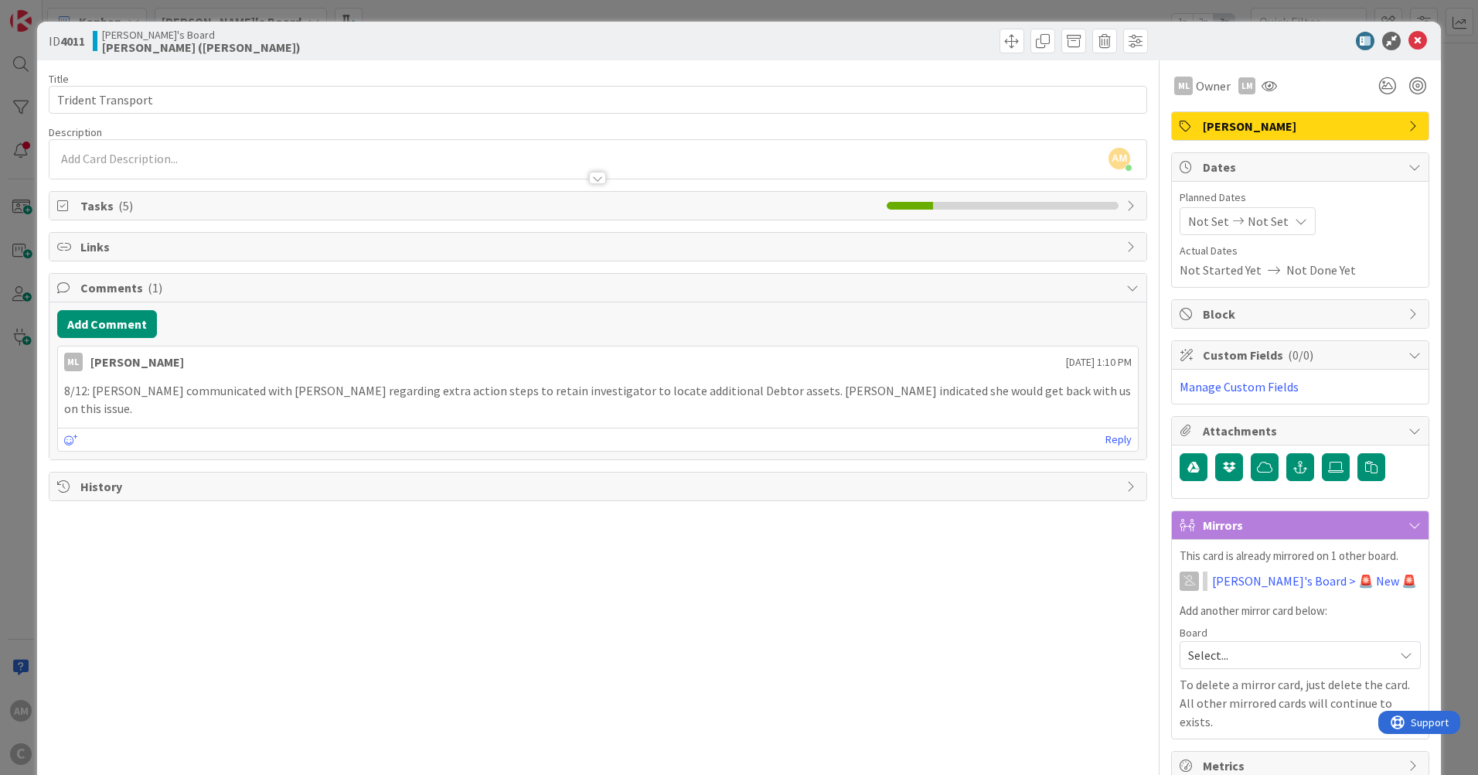
click at [1126, 201] on icon at bounding box center [1132, 205] width 12 height 12
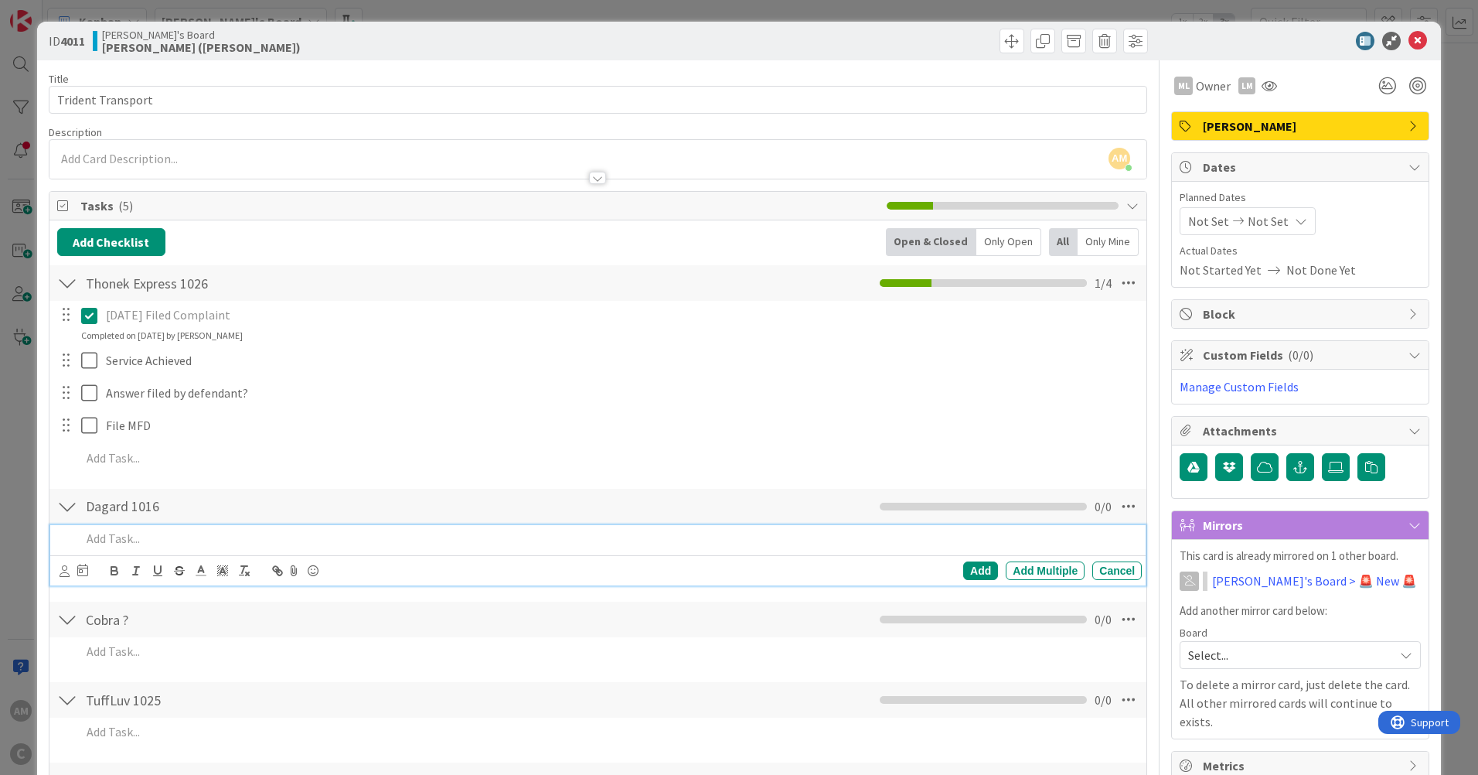
click at [112, 530] on p at bounding box center [608, 539] width 1054 height 18
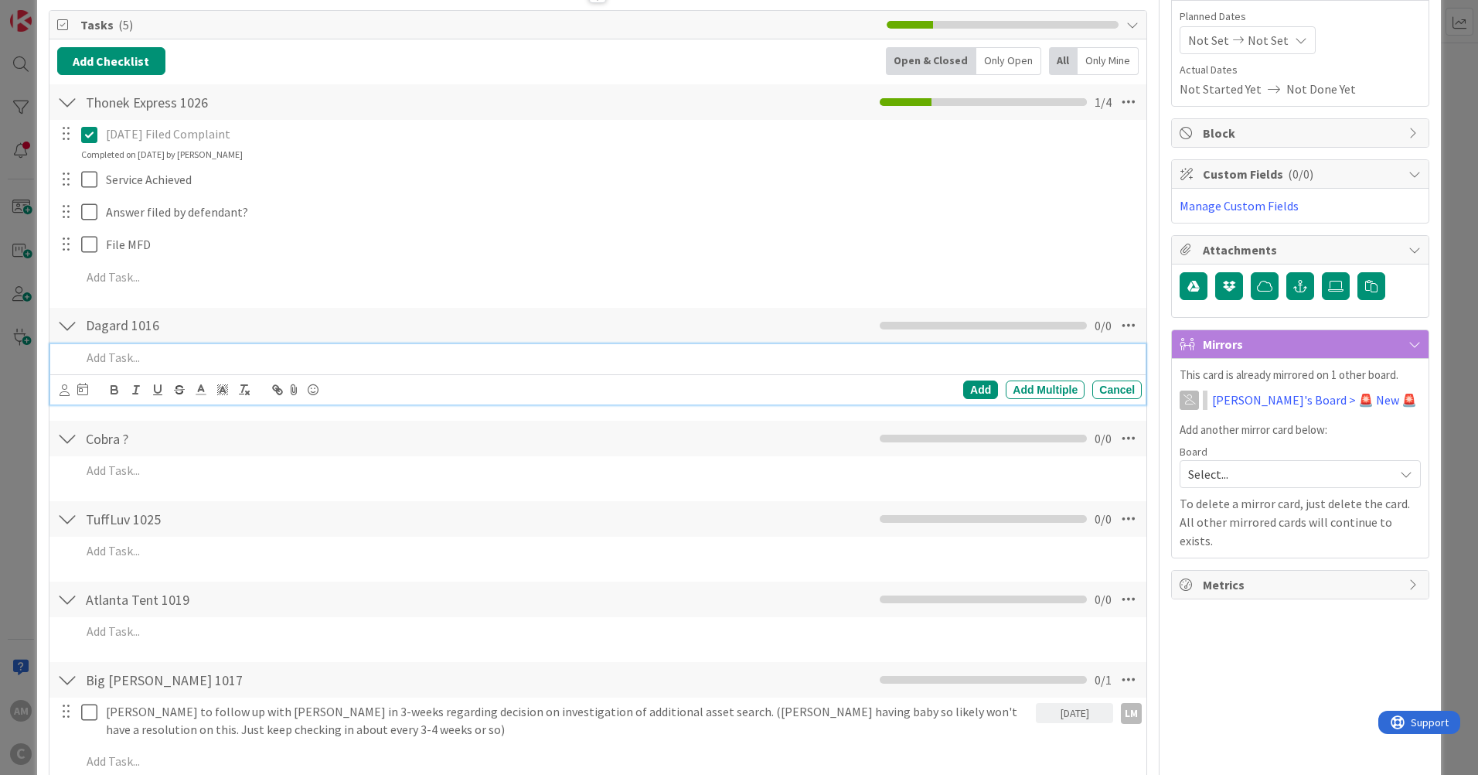
scroll to position [155, 0]
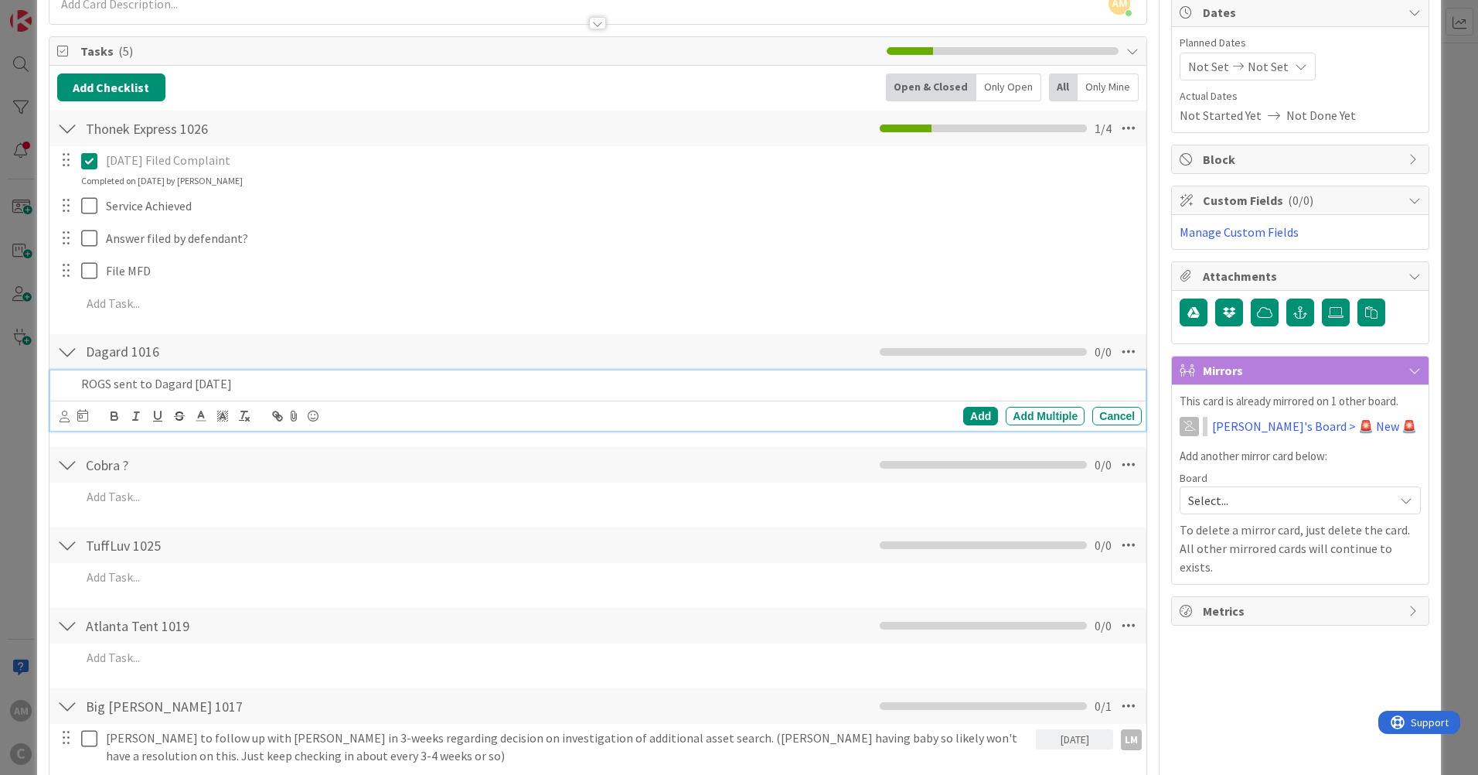
drag, startPoint x: 279, startPoint y: 387, endPoint x: 521, endPoint y: 455, distance: 251.3
click at [279, 387] on p "ROGS sent to Dagard [DATE]" at bounding box center [608, 384] width 1054 height 18
click at [975, 414] on div "Add" at bounding box center [980, 416] width 35 height 19
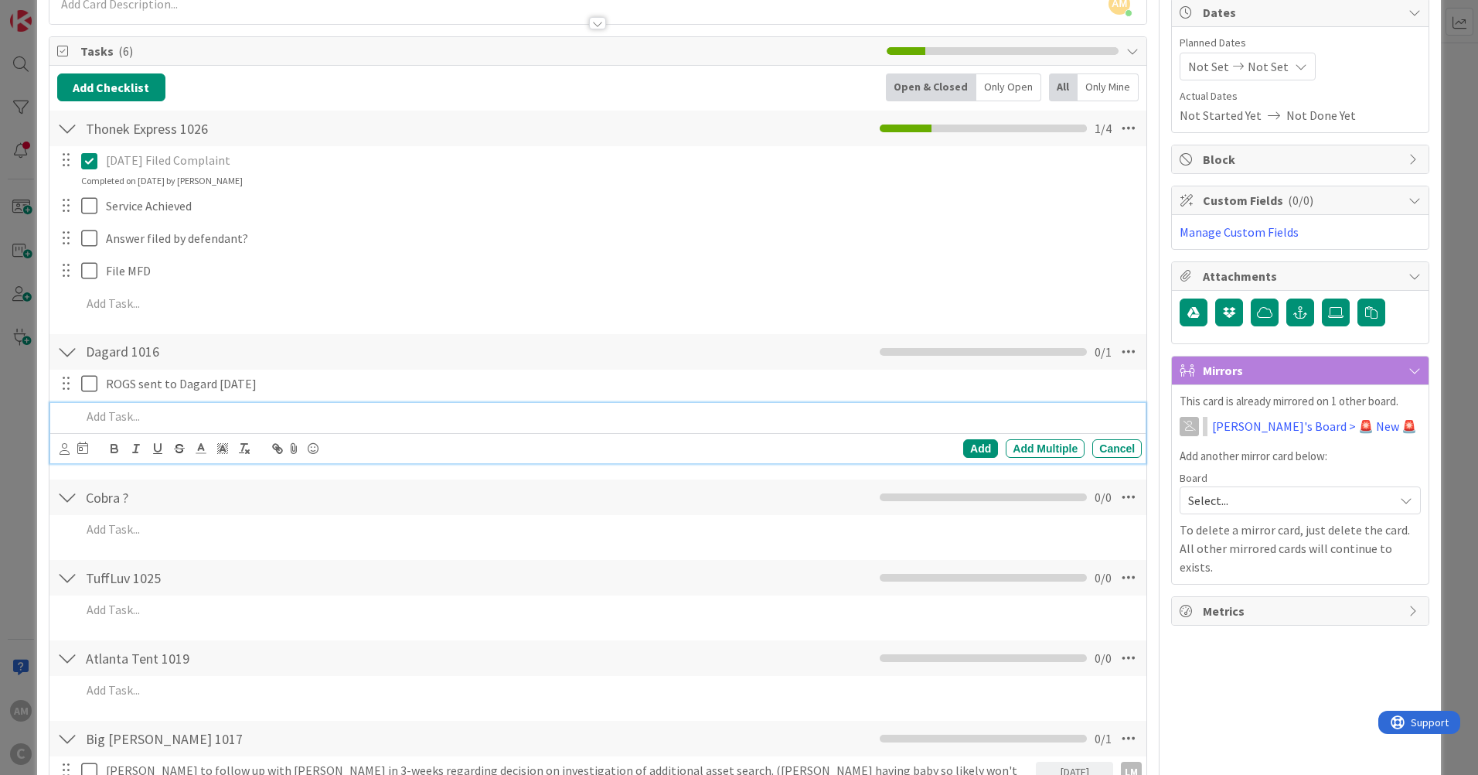
click at [115, 421] on p at bounding box center [608, 416] width 1054 height 18
click at [295, 410] on p "Responses to ROGS received" at bounding box center [608, 416] width 1054 height 18
click at [976, 452] on div "Add" at bounding box center [980, 448] width 35 height 19
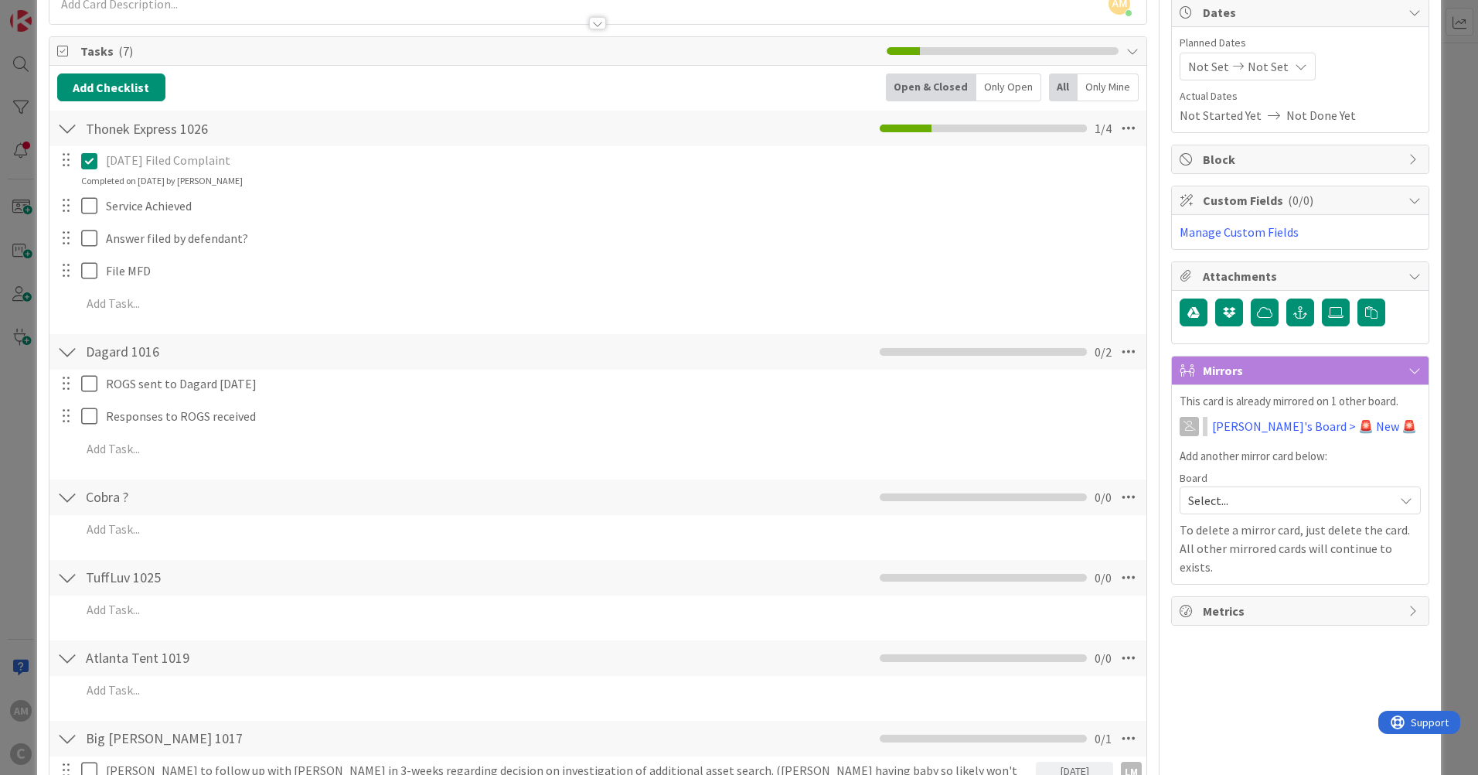
click at [68, 494] on div at bounding box center [67, 497] width 20 height 28
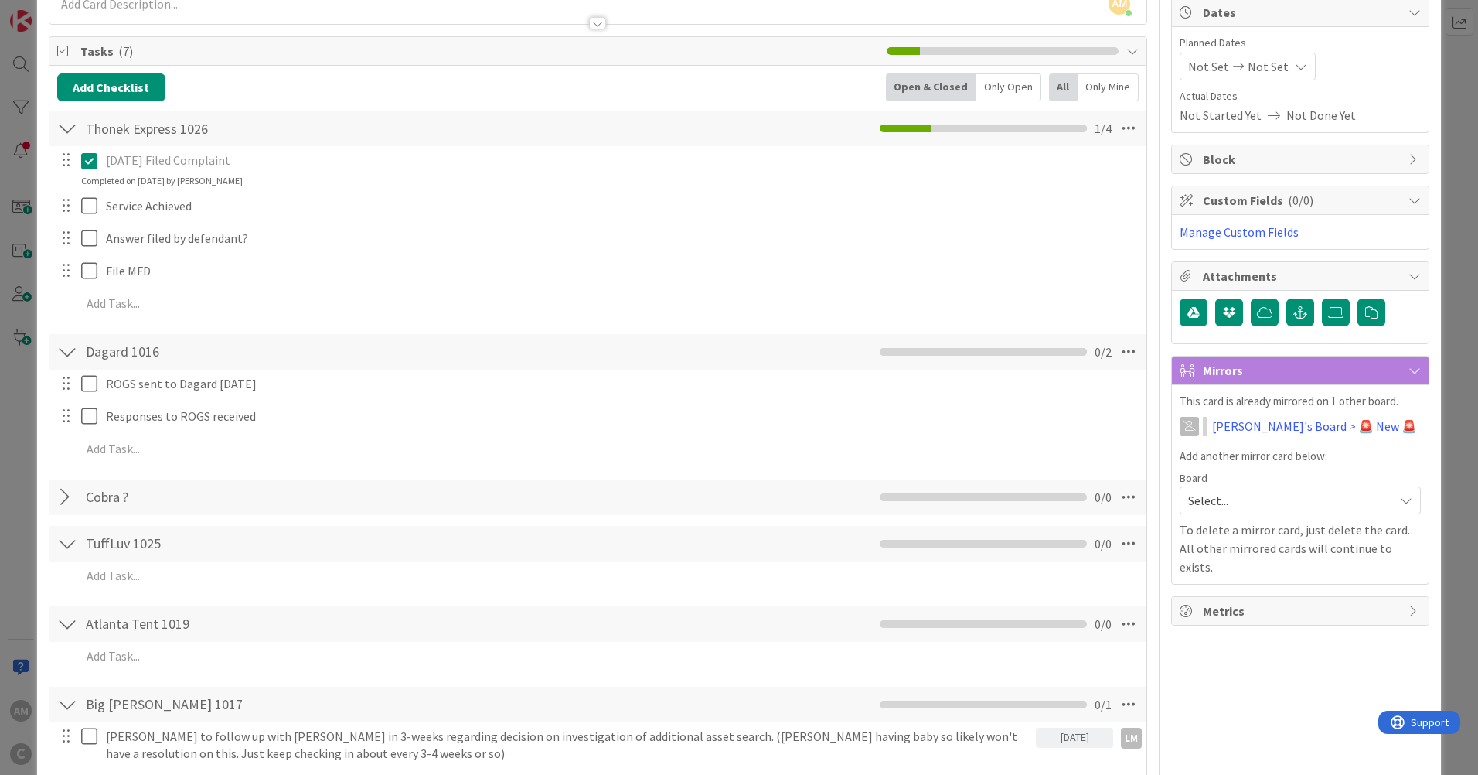
click at [1119, 501] on icon at bounding box center [1129, 497] width 28 height 28
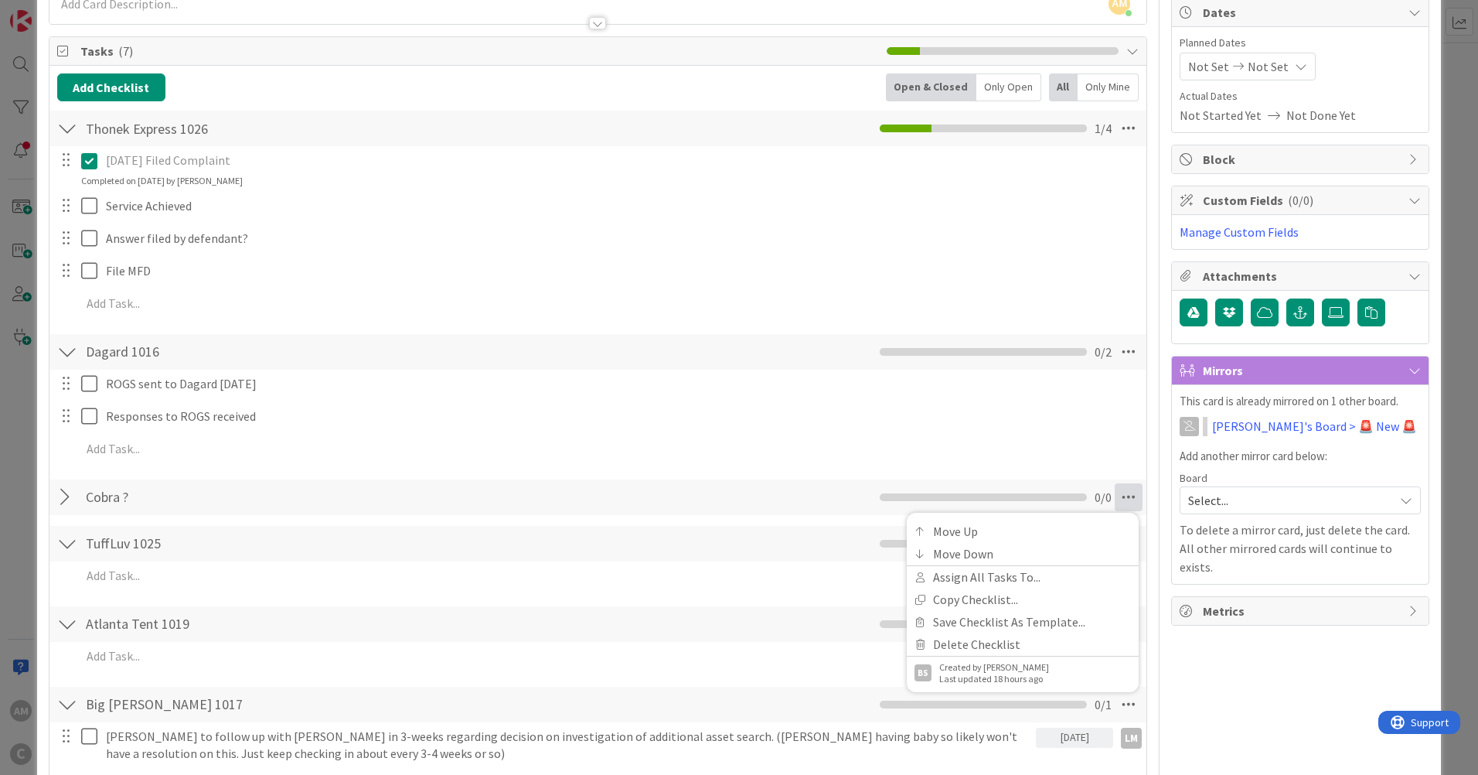
click at [1119, 501] on icon at bounding box center [1129, 497] width 28 height 28
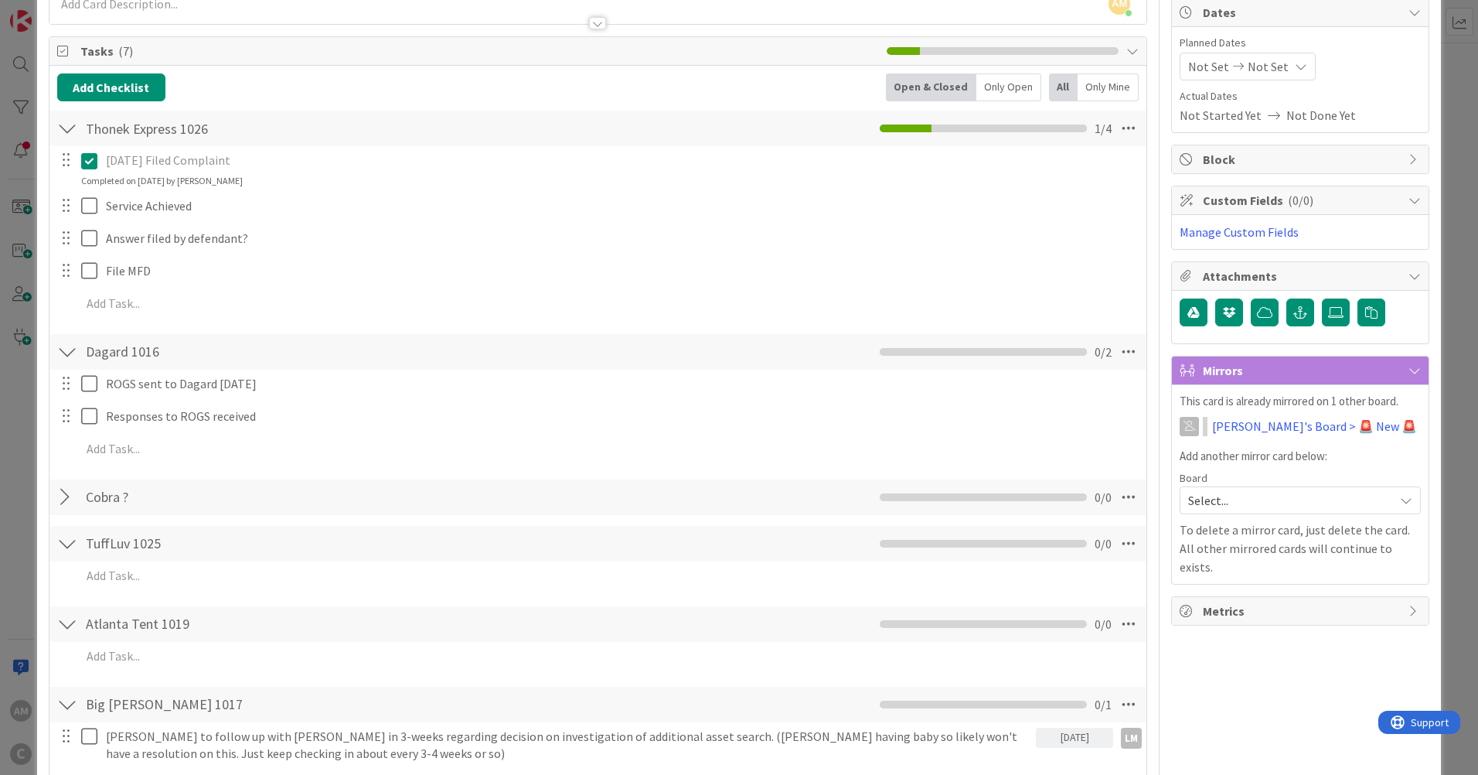
click at [62, 498] on div at bounding box center [67, 497] width 20 height 28
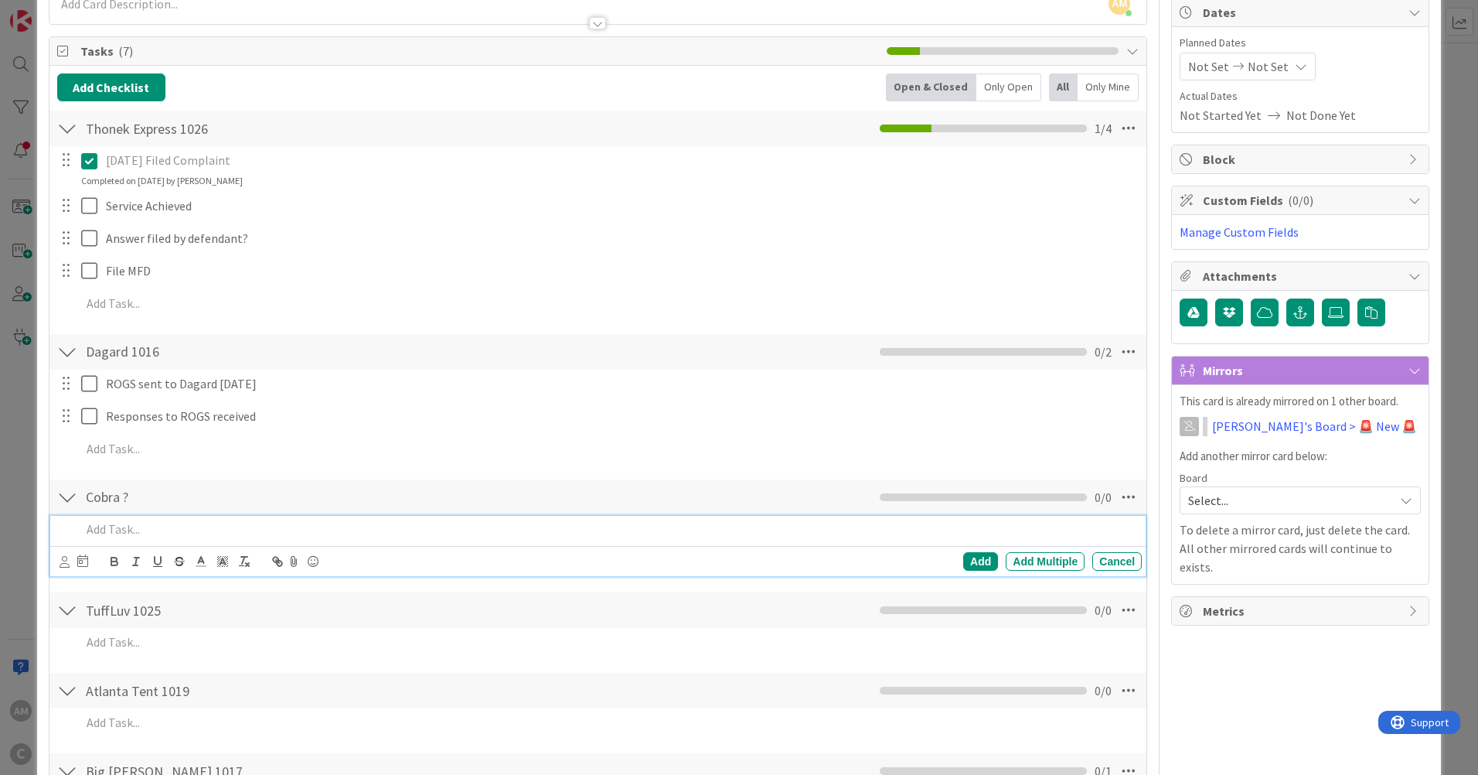
click at [163, 527] on p at bounding box center [608, 529] width 1054 height 18
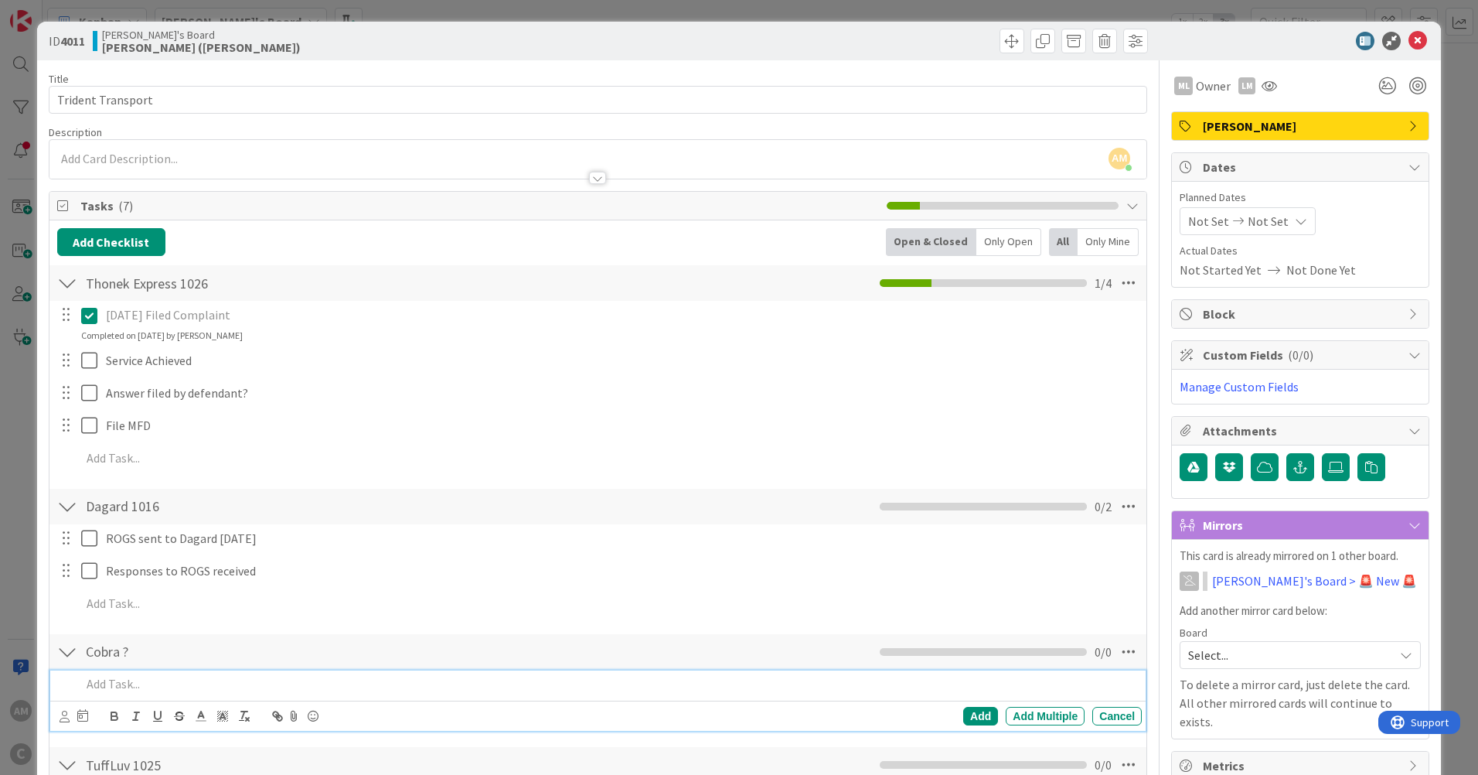
scroll to position [77, 0]
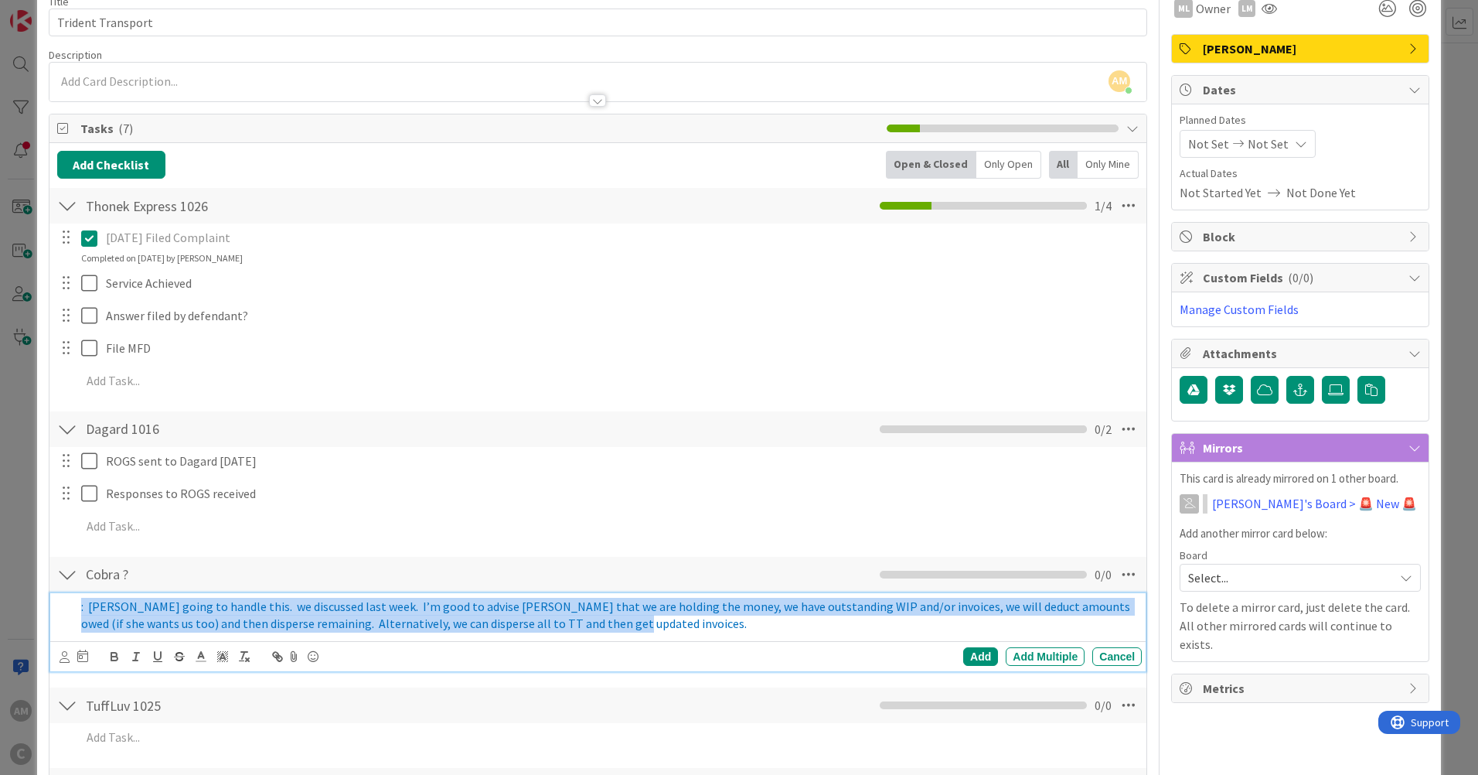
drag, startPoint x: 597, startPoint y: 623, endPoint x: 22, endPoint y: 578, distance: 576.1
click at [22, 578] on div "ID 4011 [PERSON_NAME]'s Board [PERSON_NAME] ([PERSON_NAME]) Title 17 / 128 Trid…" at bounding box center [739, 387] width 1478 height 775
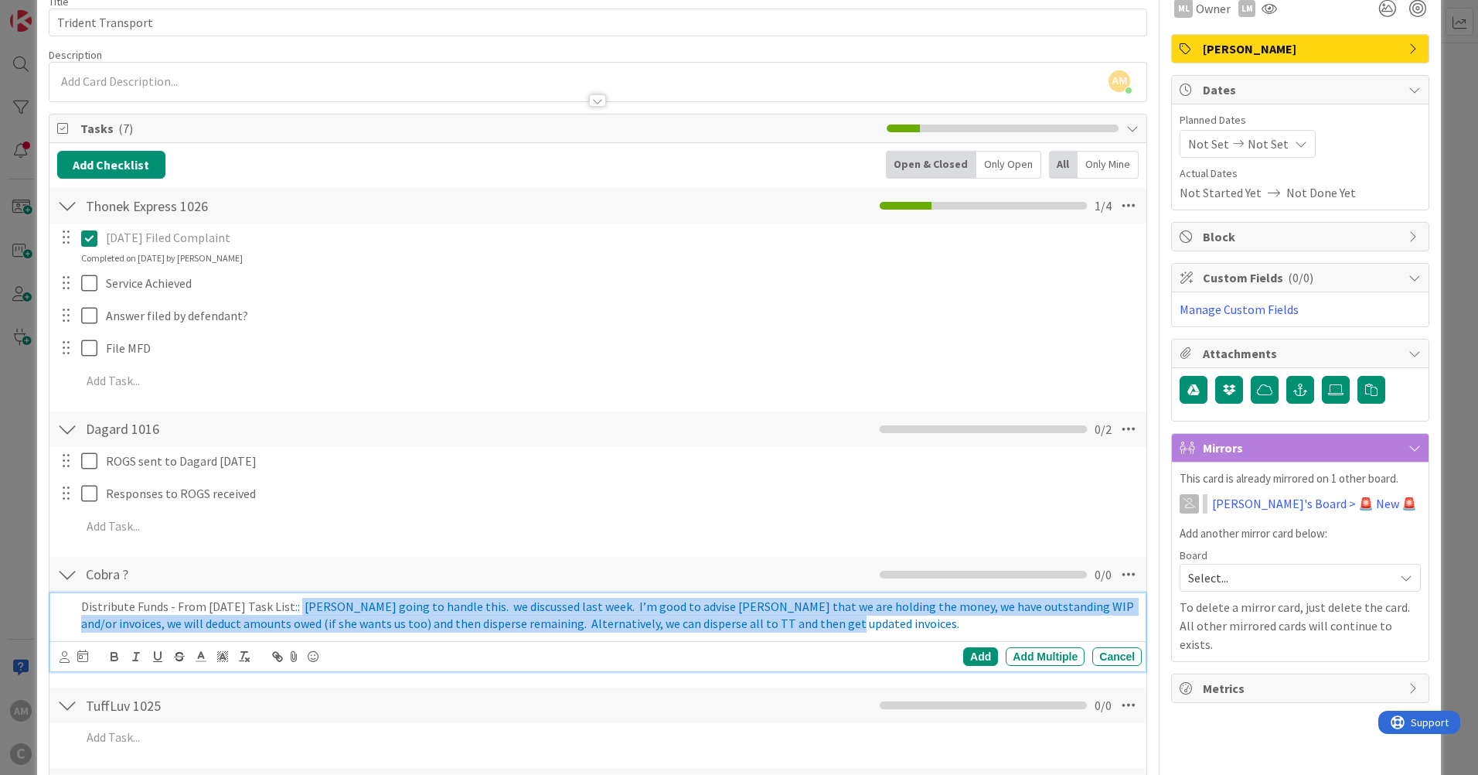
drag, startPoint x: 853, startPoint y: 622, endPoint x: 318, endPoint y: 603, distance: 534.5
click at [318, 603] on p "Distribute Funds - From [DATE] Task List: : [PERSON_NAME] going to handle this.…" at bounding box center [608, 615] width 1054 height 35
drag, startPoint x: 860, startPoint y: 622, endPoint x: 322, endPoint y: 596, distance: 538.6
click at [322, 596] on div "Distribute Funds - From [DATE] Task List: : [PERSON_NAME] going to handle this.…" at bounding box center [608, 615] width 1067 height 44
drag, startPoint x: 429, startPoint y: 618, endPoint x: 827, endPoint y: 630, distance: 398.3
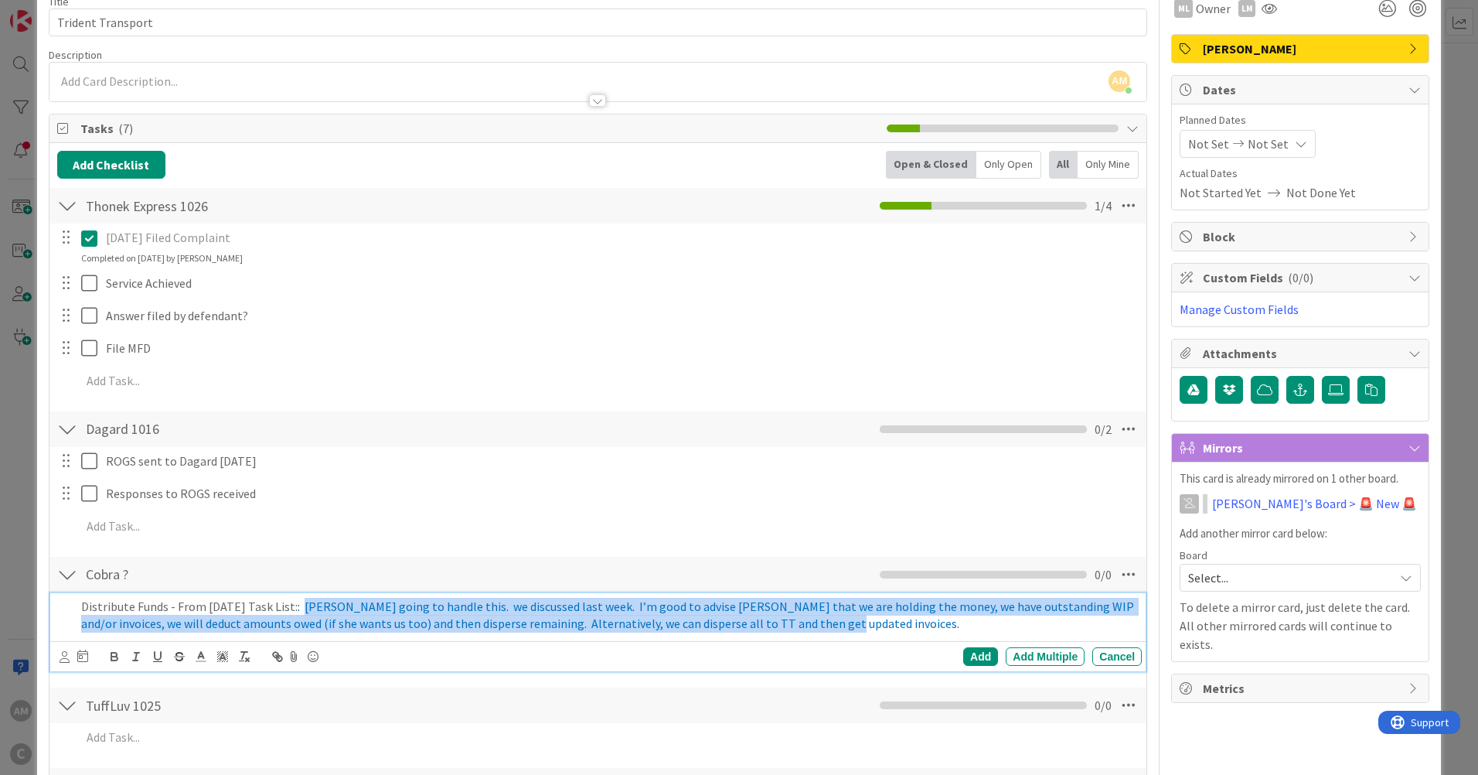
click at [827, 630] on p "Distribute Funds - From [DATE] Task List: : [PERSON_NAME] going to handle this.…" at bounding box center [608, 615] width 1054 height 35
click at [200, 656] on icon at bounding box center [201, 656] width 14 height 14
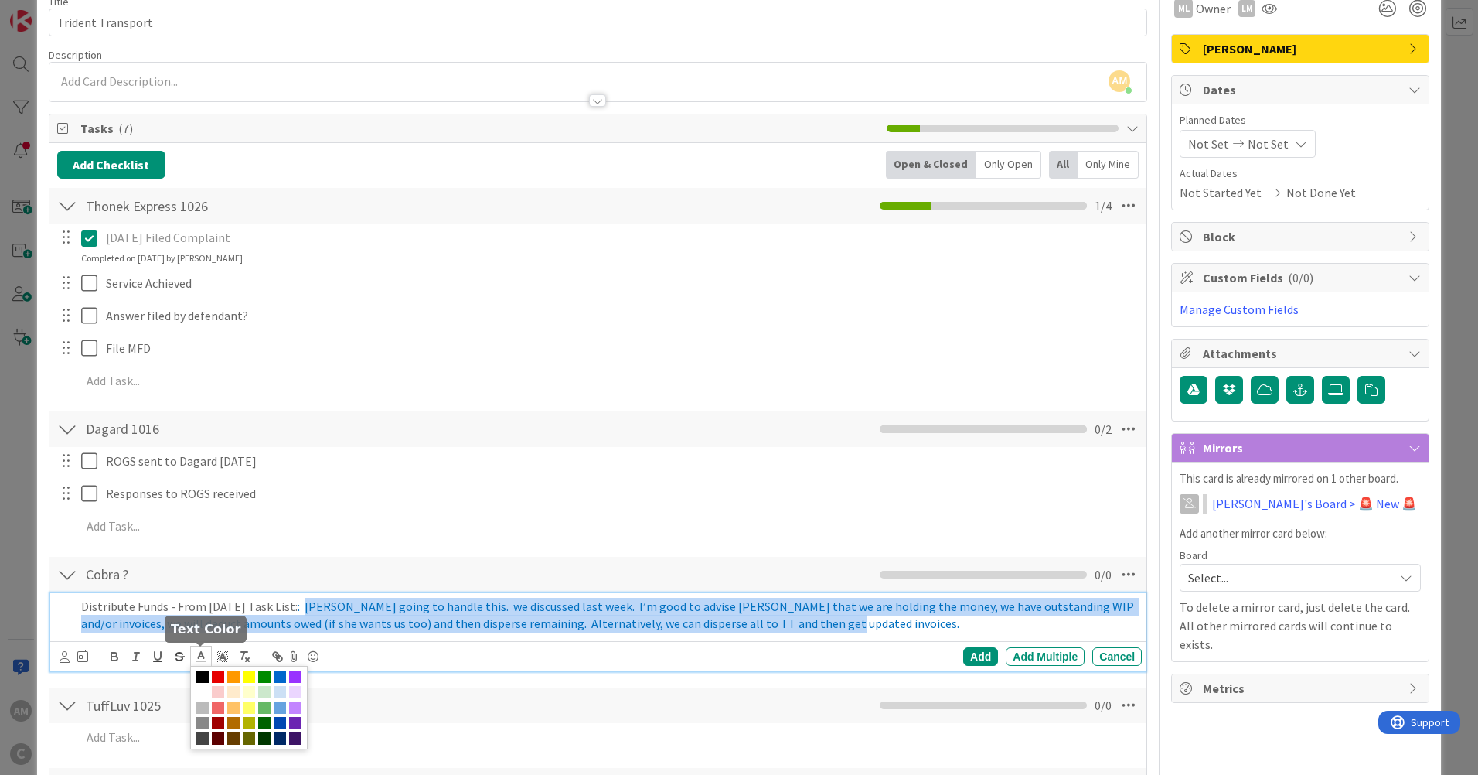
click at [200, 667] on span at bounding box center [248, 707] width 117 height 83
click at [200, 675] on span at bounding box center [202, 676] width 12 height 12
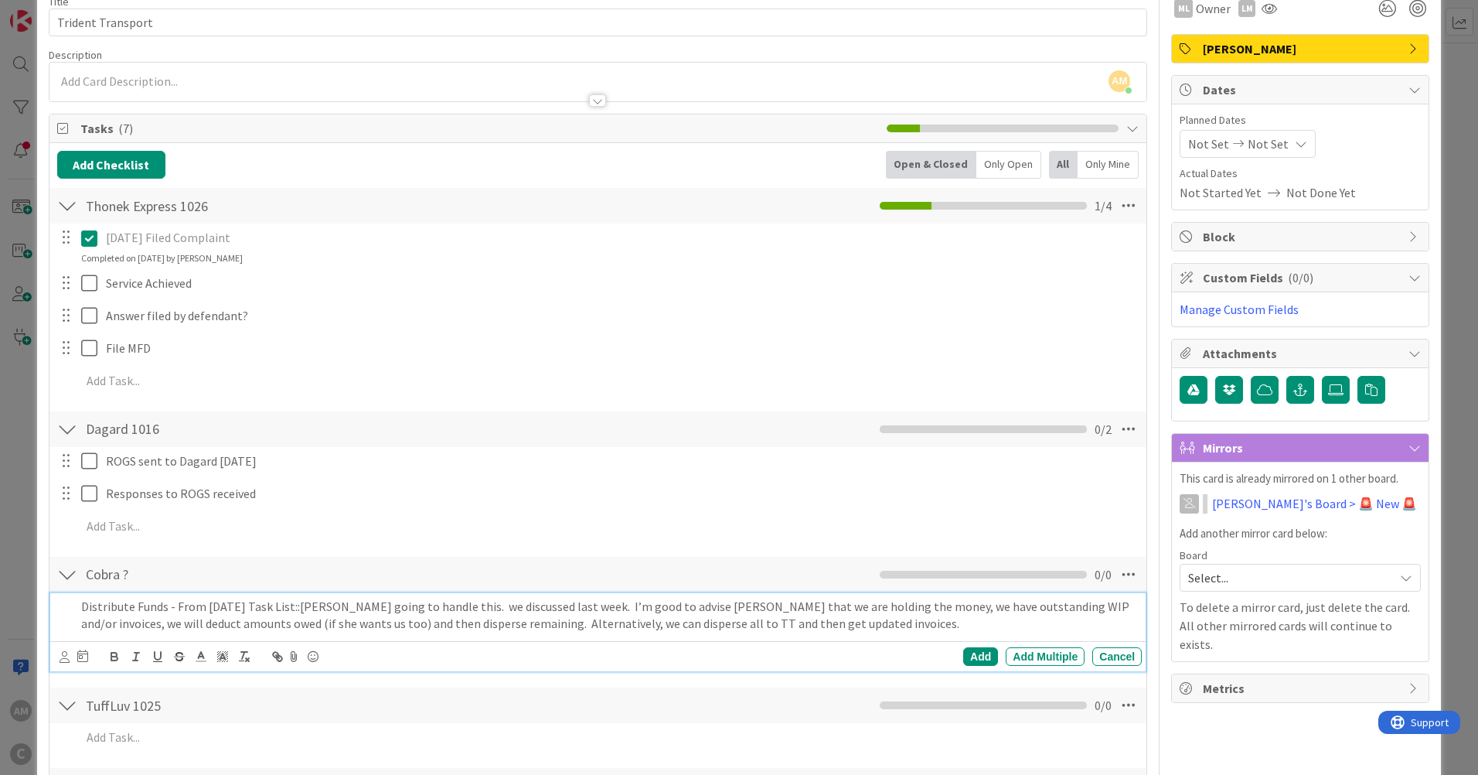
click at [896, 620] on p "Distribute Funds - From [DATE] Task List: : [PERSON_NAME] going to handle this.…" at bounding box center [608, 615] width 1054 height 35
click at [322, 608] on p "Distribute Funds - From [DATE] Task List: : [PERSON_NAME] going to handle this.…" at bounding box center [608, 615] width 1054 height 35
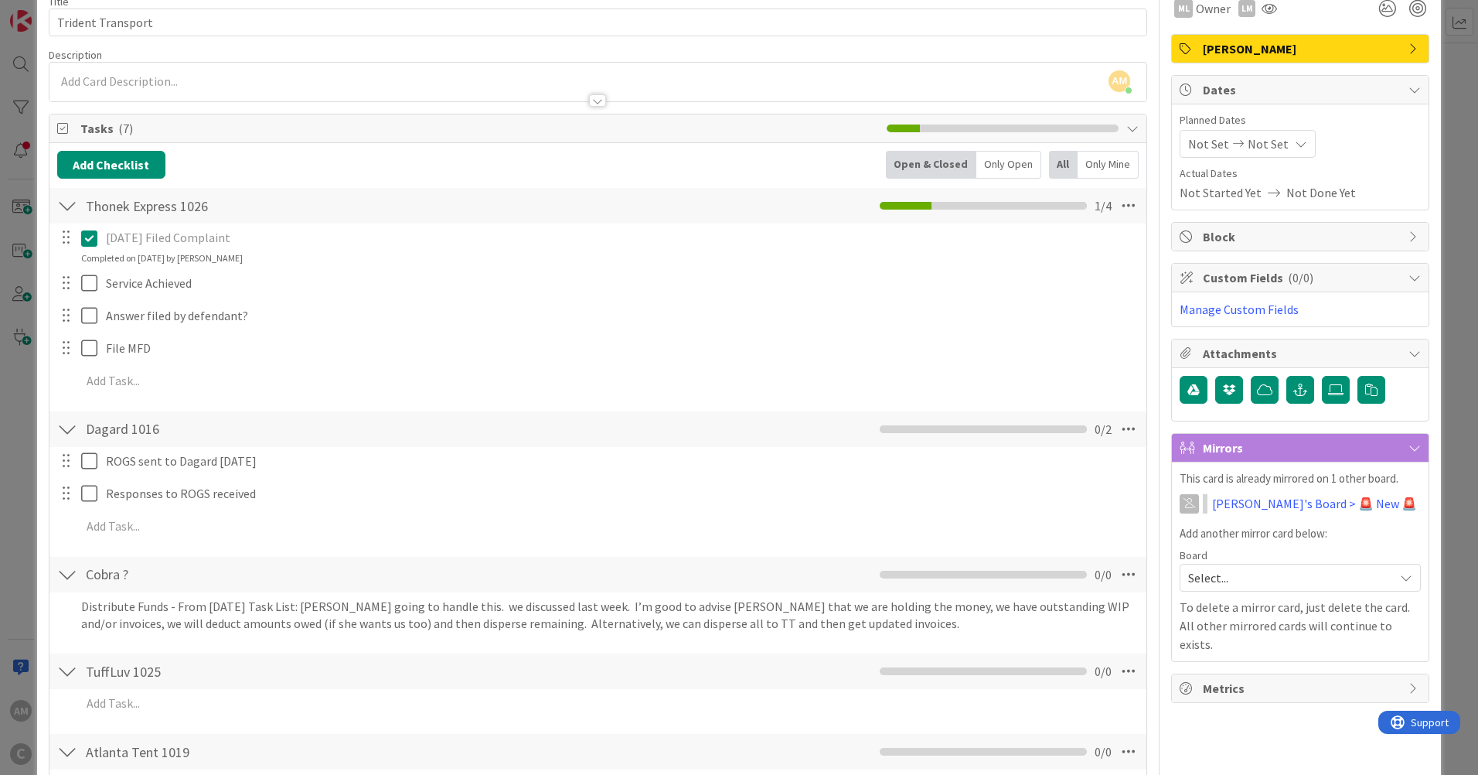
click at [969, 662] on div "Add Checklist Open & Closed Only Open All Only Mine Thonek Express 1026 Checkli…" at bounding box center [597, 543] width 1081 height 784
click at [72, 574] on div at bounding box center [67, 574] width 20 height 28
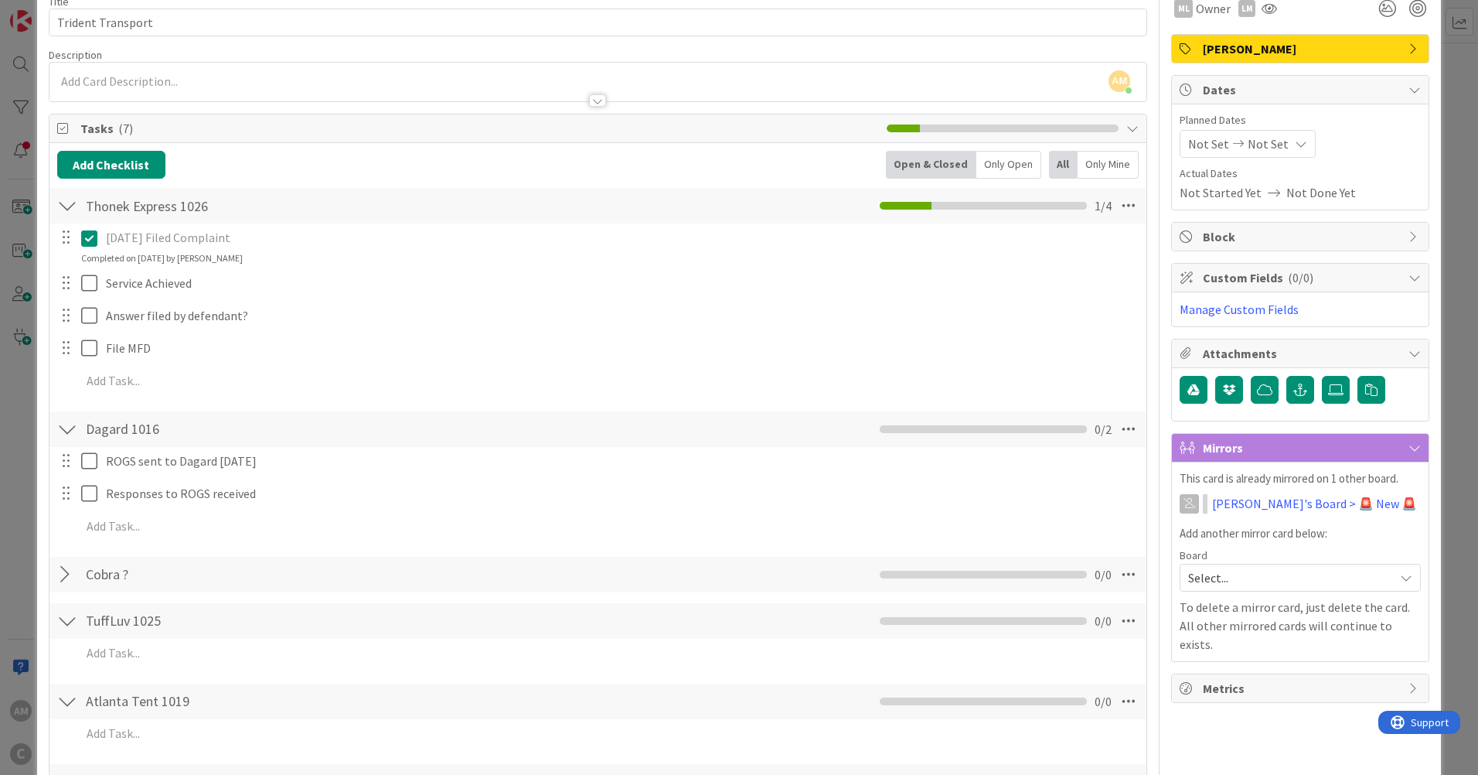
click at [72, 574] on div at bounding box center [67, 574] width 20 height 28
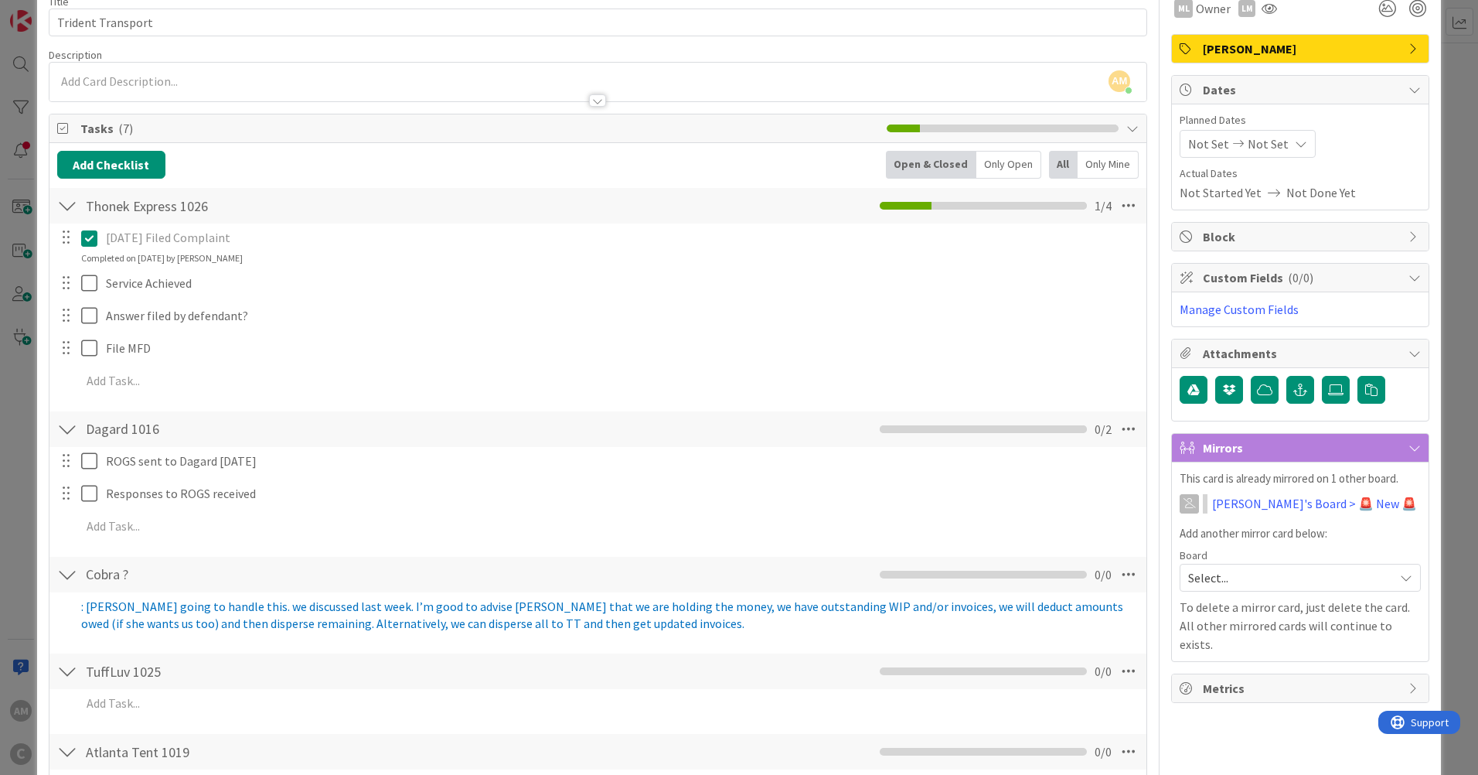
click at [1115, 574] on icon at bounding box center [1129, 574] width 28 height 28
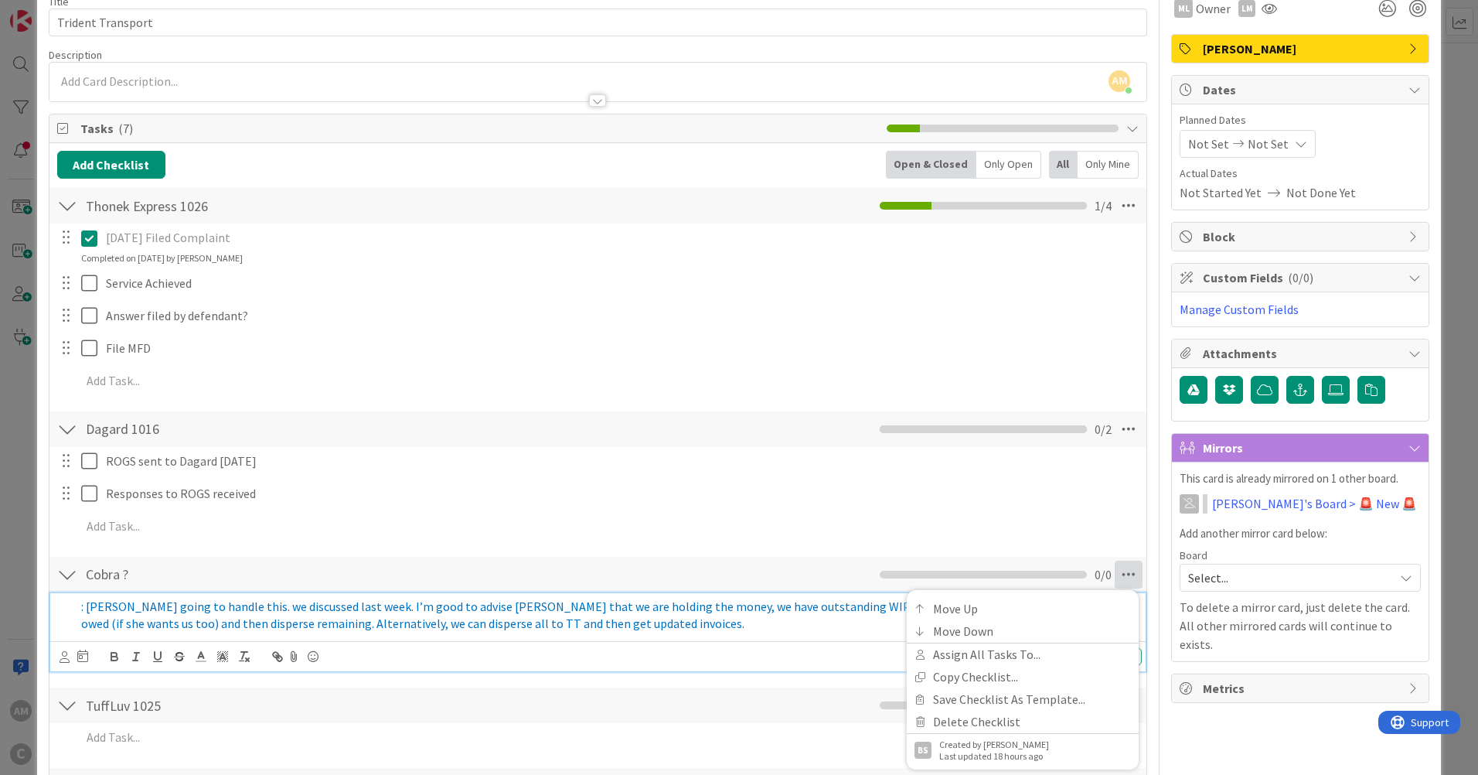
click at [666, 625] on p ": [PERSON_NAME] going to handle this. we discussed last week. I’m good to advis…" at bounding box center [608, 615] width 1054 height 35
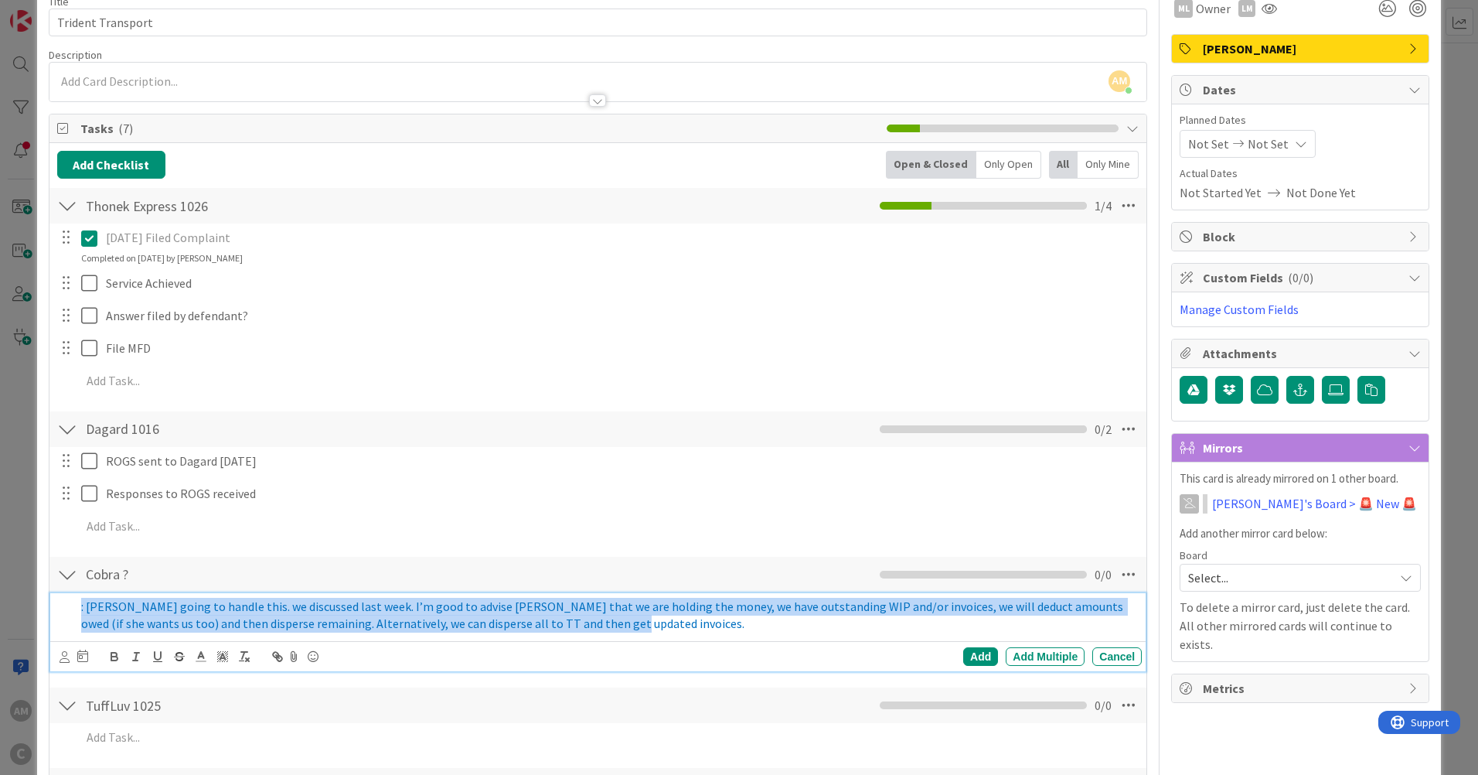
drag, startPoint x: 607, startPoint y: 625, endPoint x: 65, endPoint y: 606, distance: 542.2
click at [65, 606] on div ": [PERSON_NAME] going to handle this. we discussed last week. I’m good to advis…" at bounding box center [598, 615] width 1085 height 44
drag, startPoint x: 131, startPoint y: 611, endPoint x: 526, endPoint y: 606, distance: 395.8
click at [526, 606] on span ": [PERSON_NAME] going to handle this. we discussed last week. I’m good to advis…" at bounding box center [603, 614] width 1044 height 33
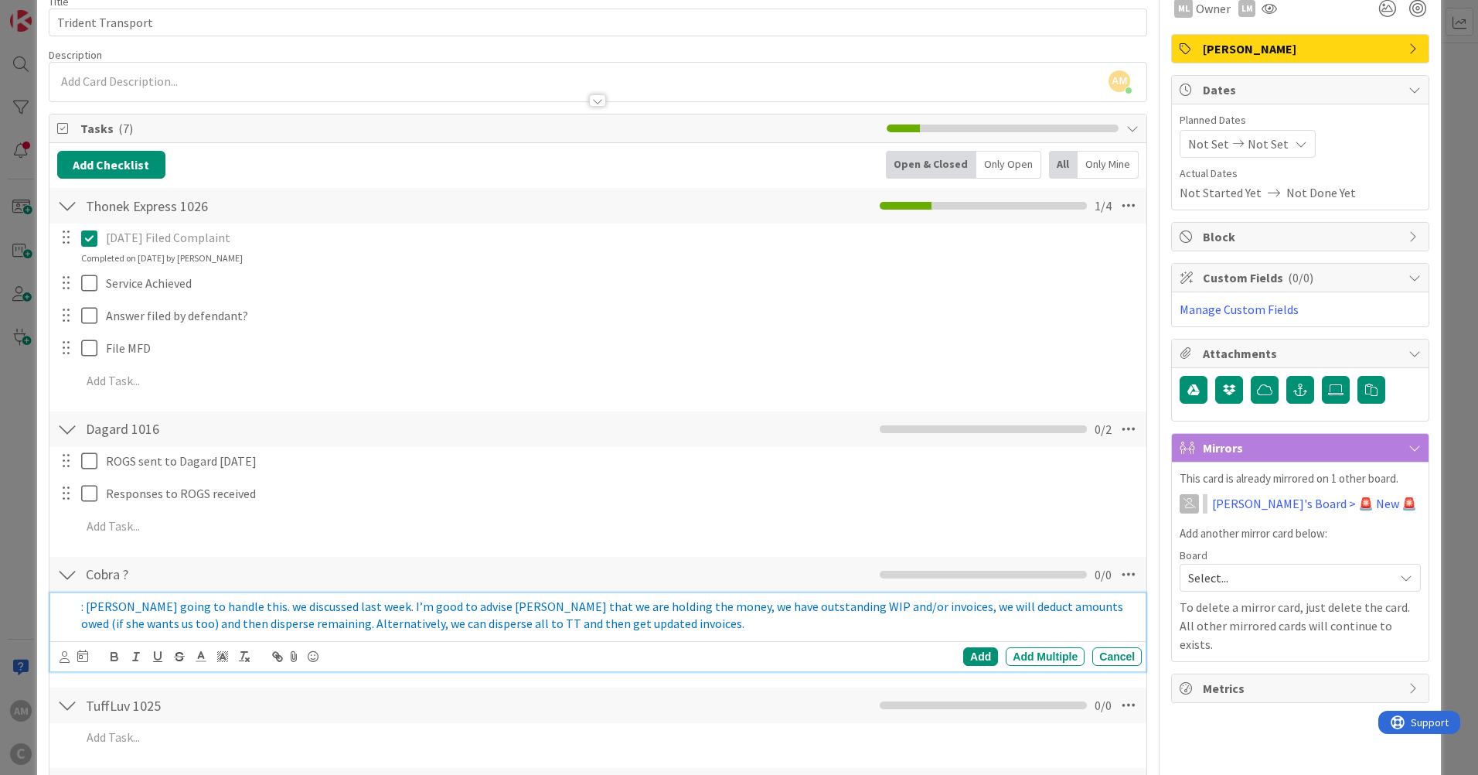
click at [1122, 575] on icon at bounding box center [1129, 574] width 28 height 28
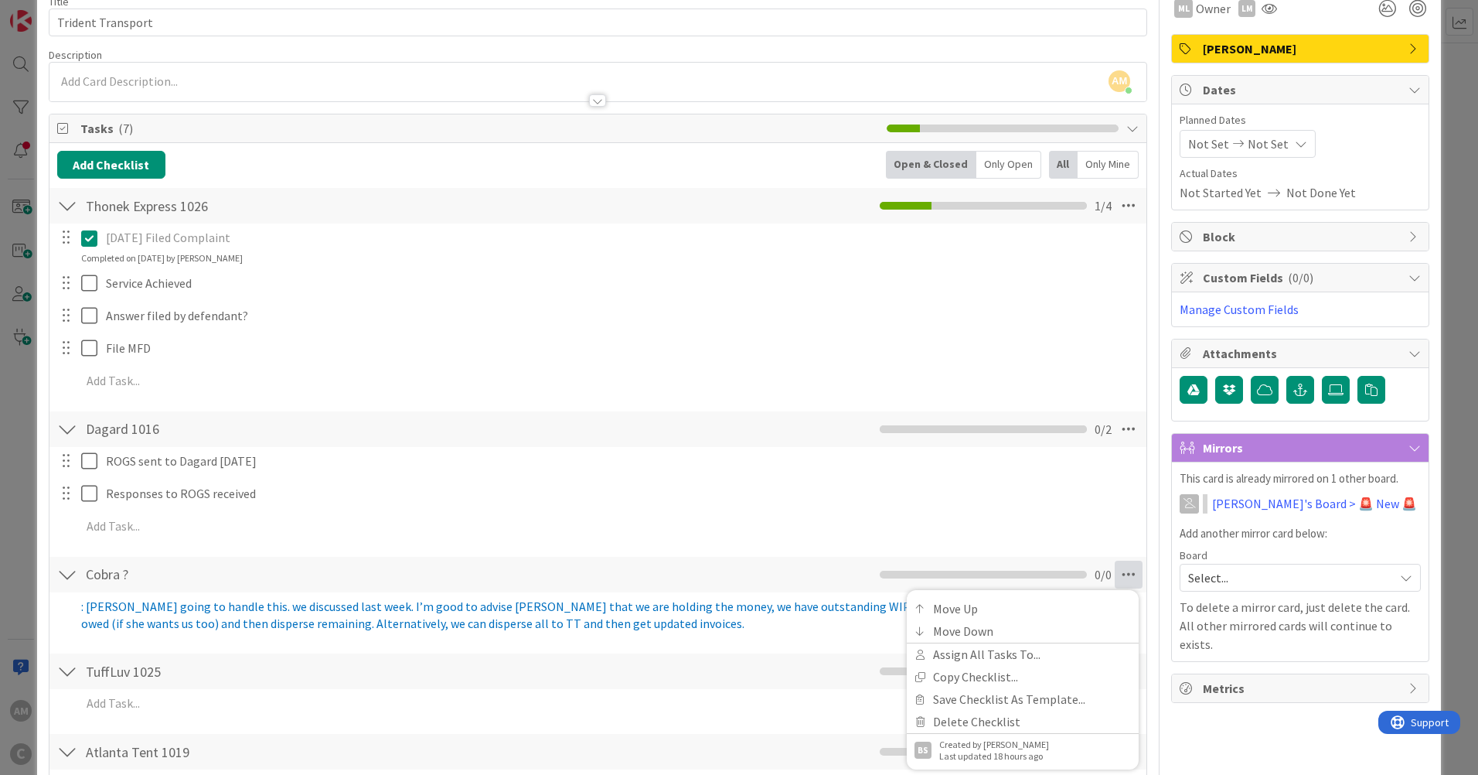
click at [1122, 575] on icon at bounding box center [1129, 574] width 28 height 28
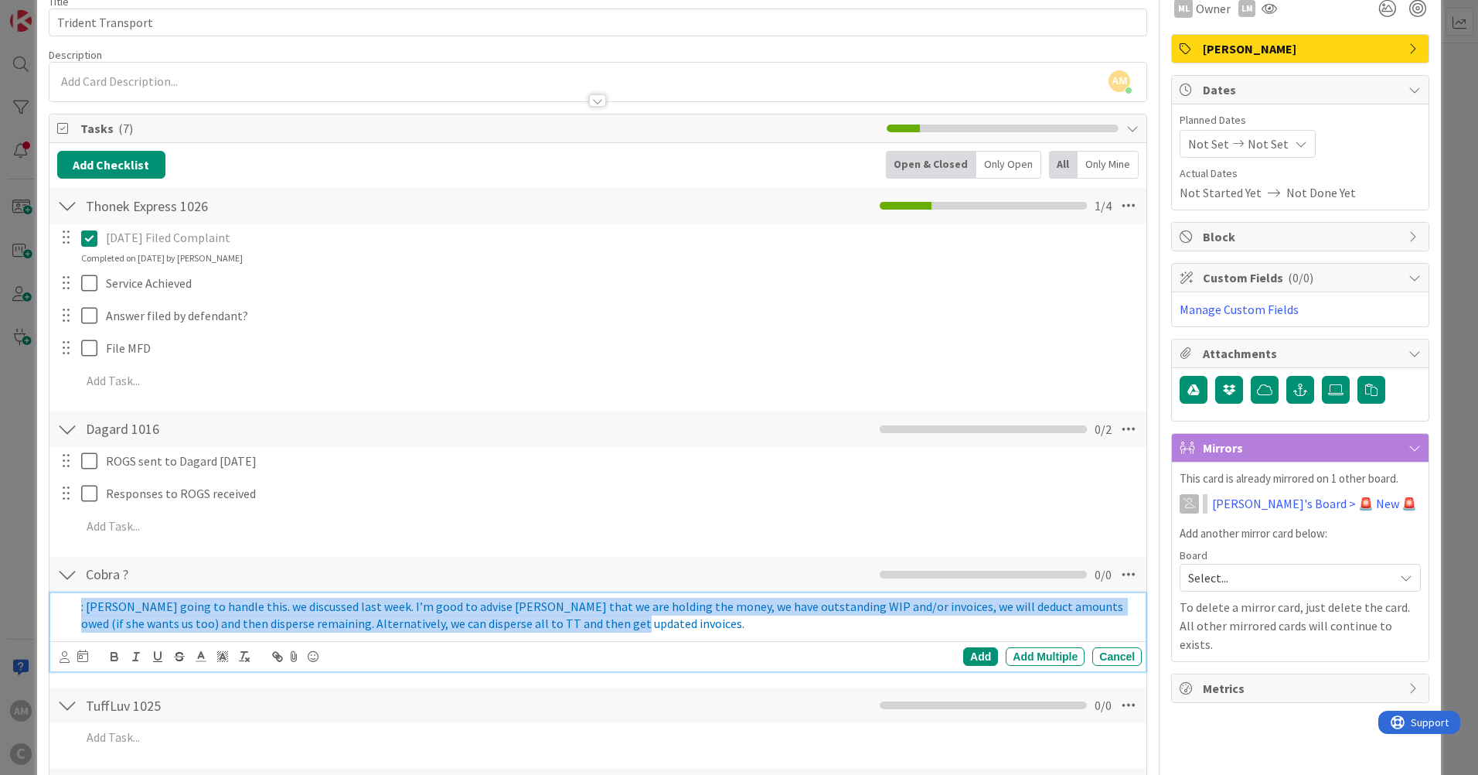
drag, startPoint x: 613, startPoint y: 622, endPoint x: 44, endPoint y: 612, distance: 569.0
click at [44, 612] on div "ID 4011 [PERSON_NAME]'s Board [PERSON_NAME] ([PERSON_NAME]) Title 17 / 128 Trid…" at bounding box center [739, 606] width 1404 height 1325
click at [141, 609] on span ": [PERSON_NAME] going to handle this. we discussed last week. I’m good to advis…" at bounding box center [603, 614] width 1044 height 33
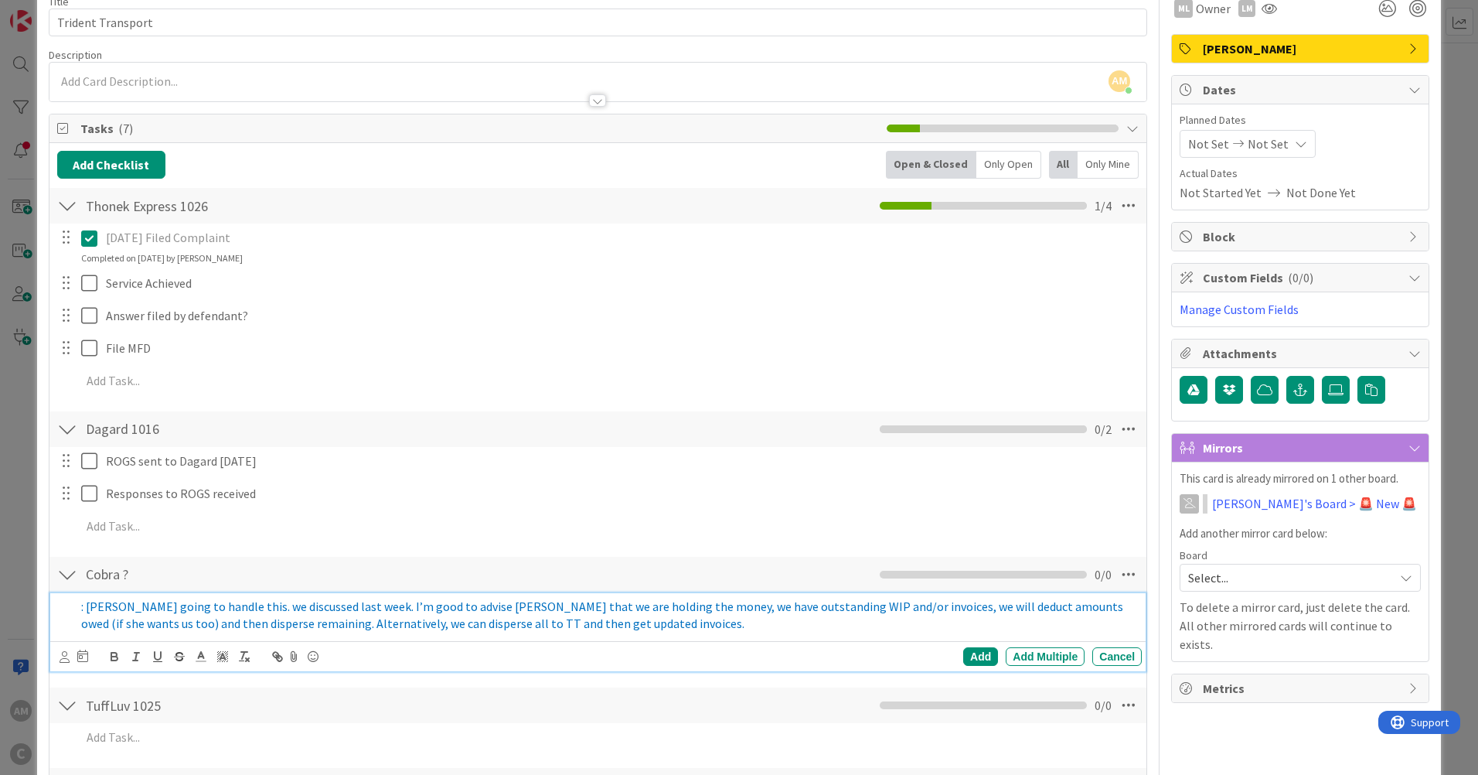
click at [83, 610] on span ": [PERSON_NAME] going to handle this. we discussed last week. I’m good to advis…" at bounding box center [603, 614] width 1044 height 33
click at [158, 601] on span "Disperse Funds : [PERSON_NAME] going to handle this. we discussed last week. I’…" at bounding box center [599, 614] width 1037 height 33
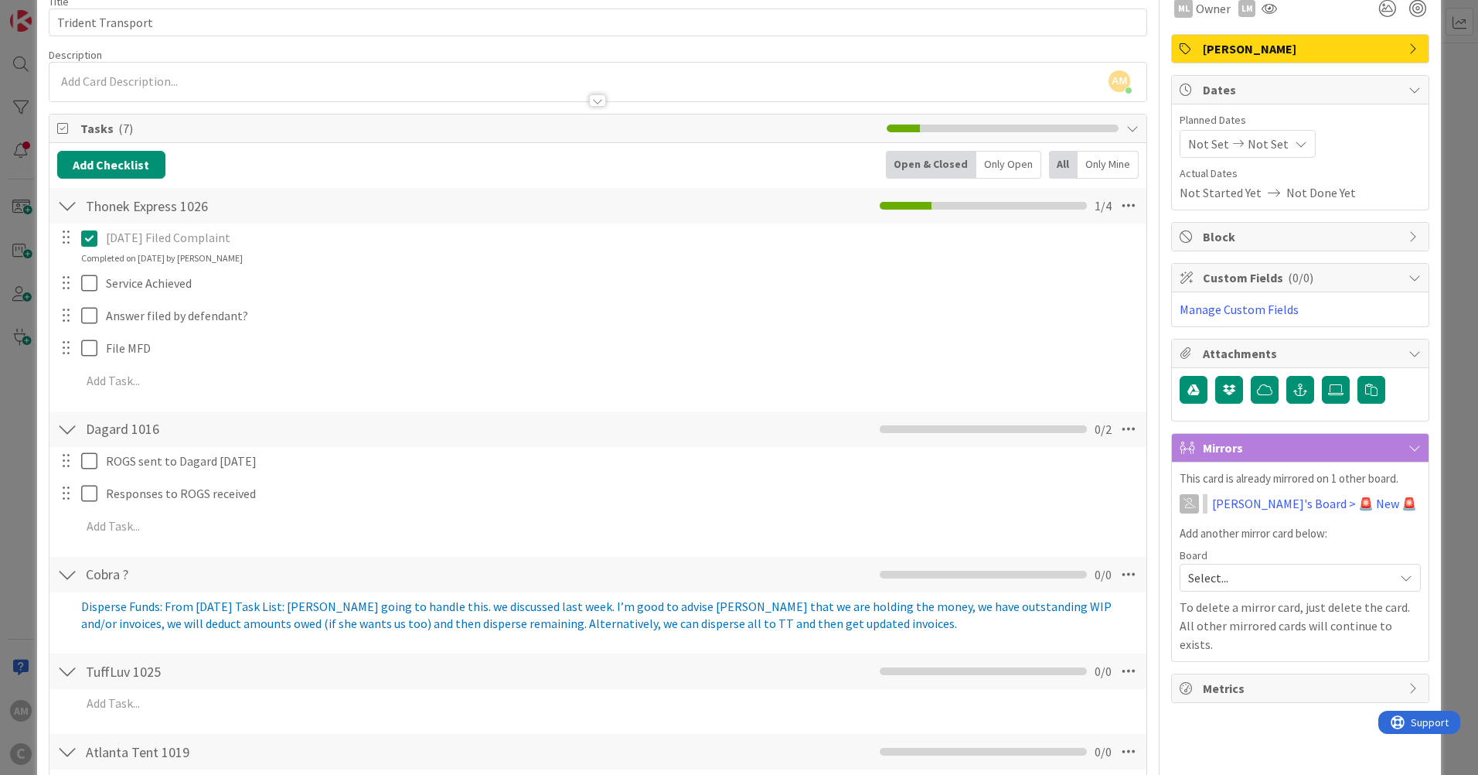
click at [983, 658] on div "Add Checklist Open & Closed Only Open All Only Mine Thonek Express 1026 Checkli…" at bounding box center [597, 543] width 1081 height 784
click at [73, 570] on div at bounding box center [67, 574] width 20 height 28
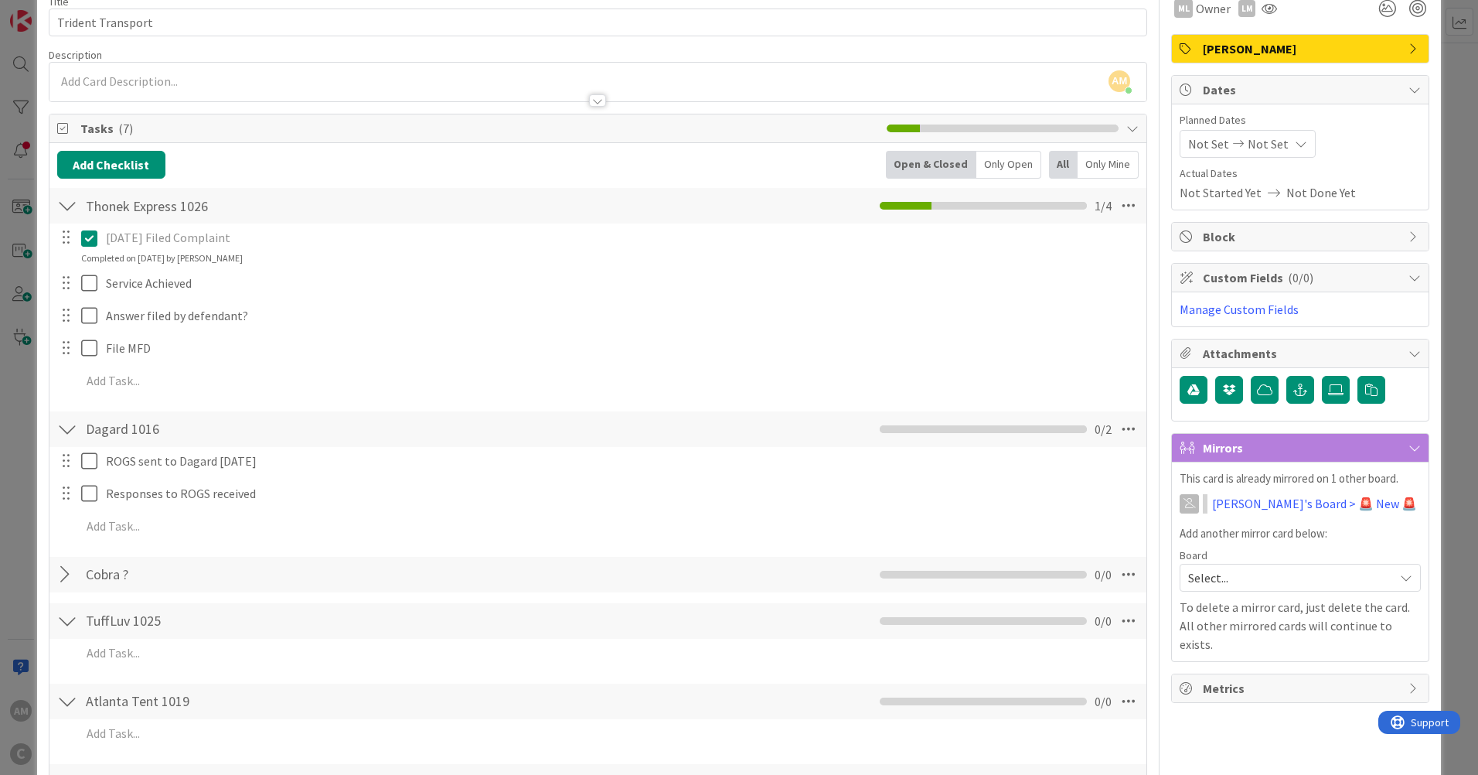
click at [73, 570] on div at bounding box center [67, 574] width 20 height 28
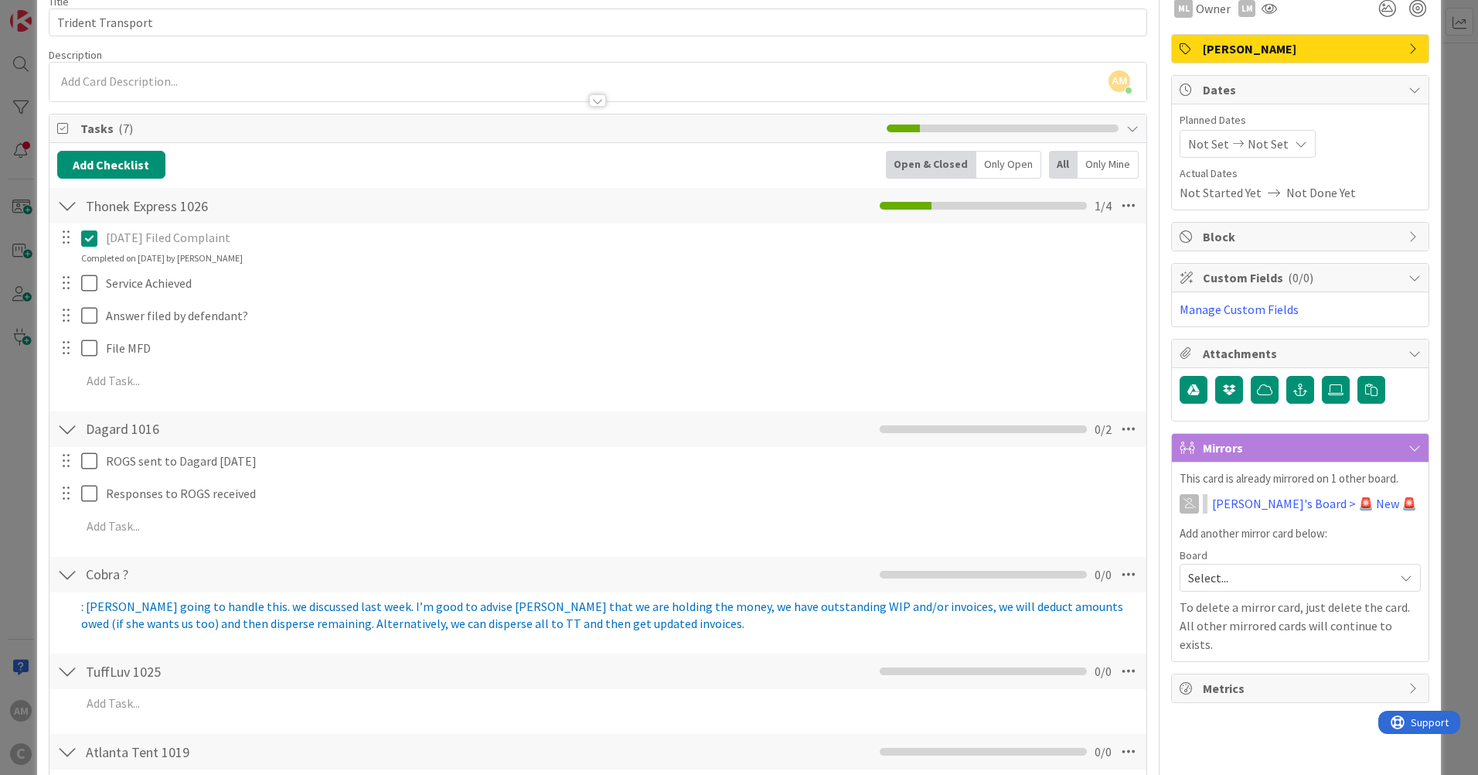
click at [73, 606] on div at bounding box center [65, 615] width 19 height 44
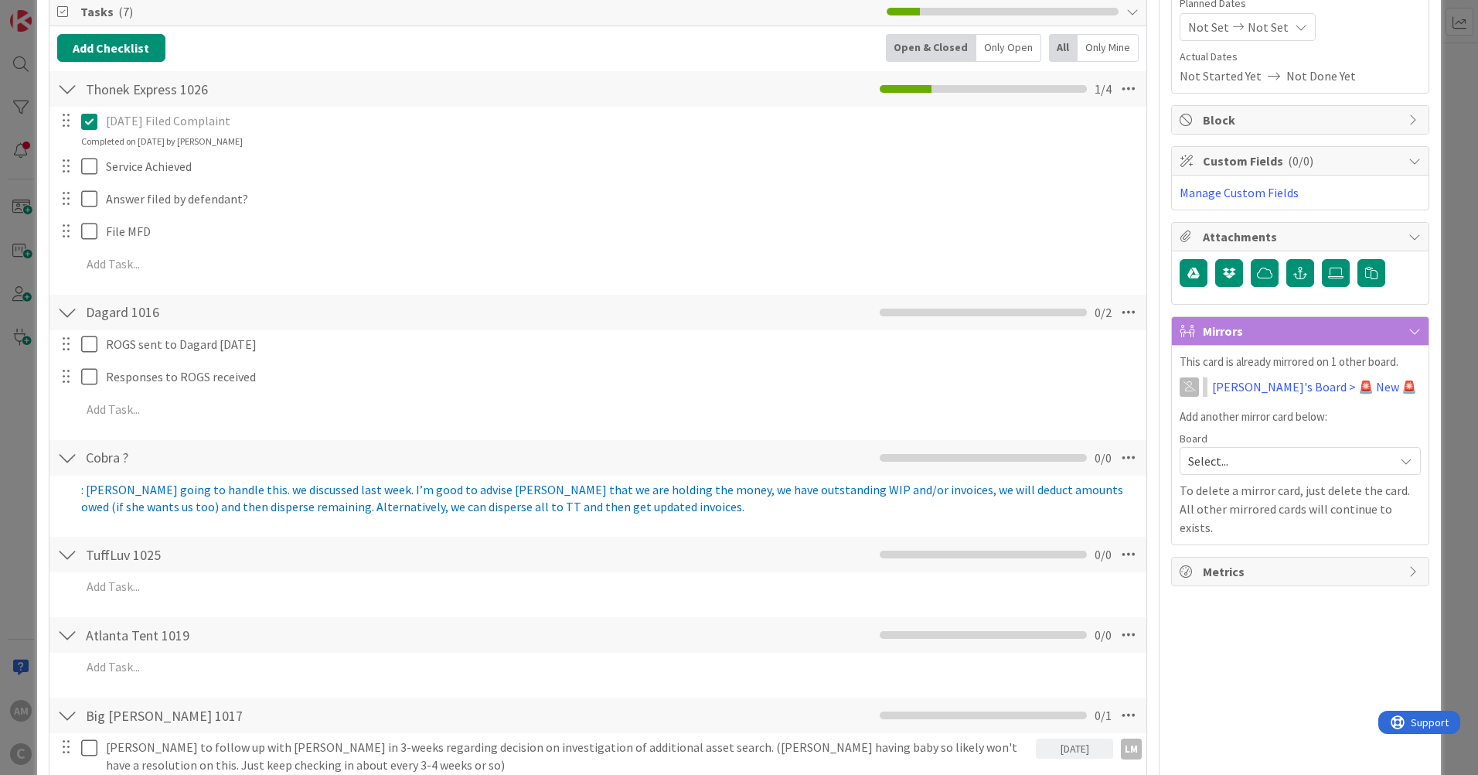
scroll to position [232, 0]
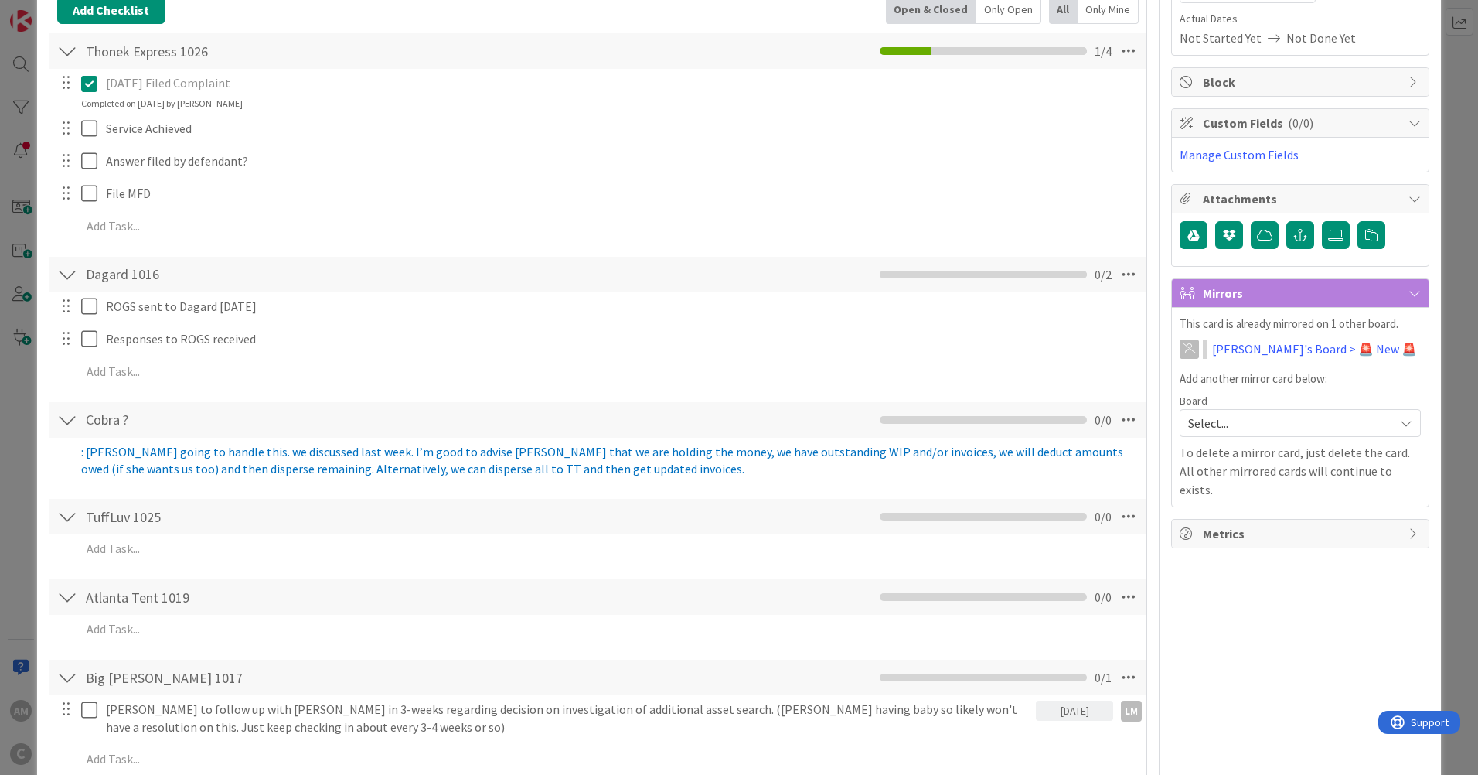
click at [1121, 421] on icon at bounding box center [1129, 420] width 28 height 28
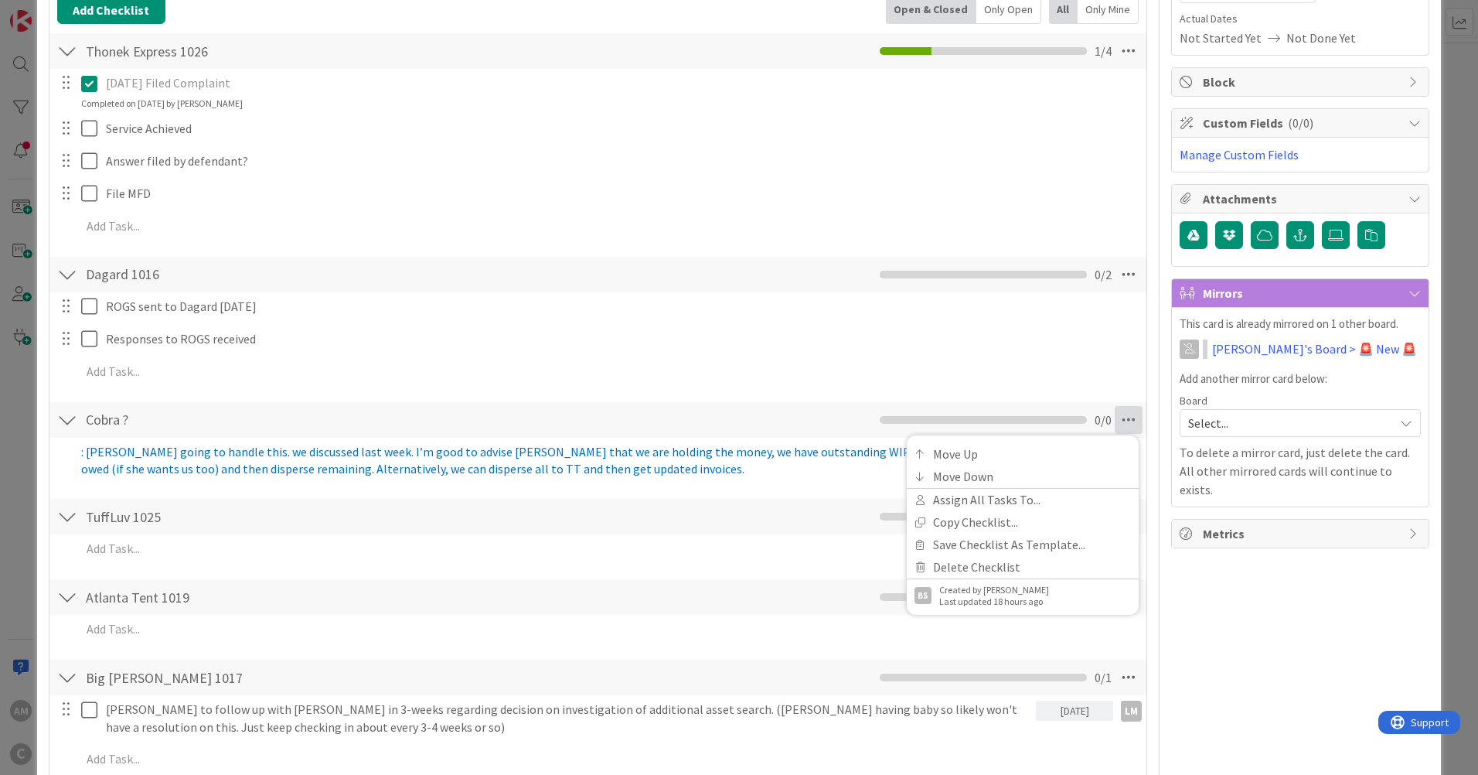
click at [1121, 421] on icon at bounding box center [1129, 420] width 28 height 28
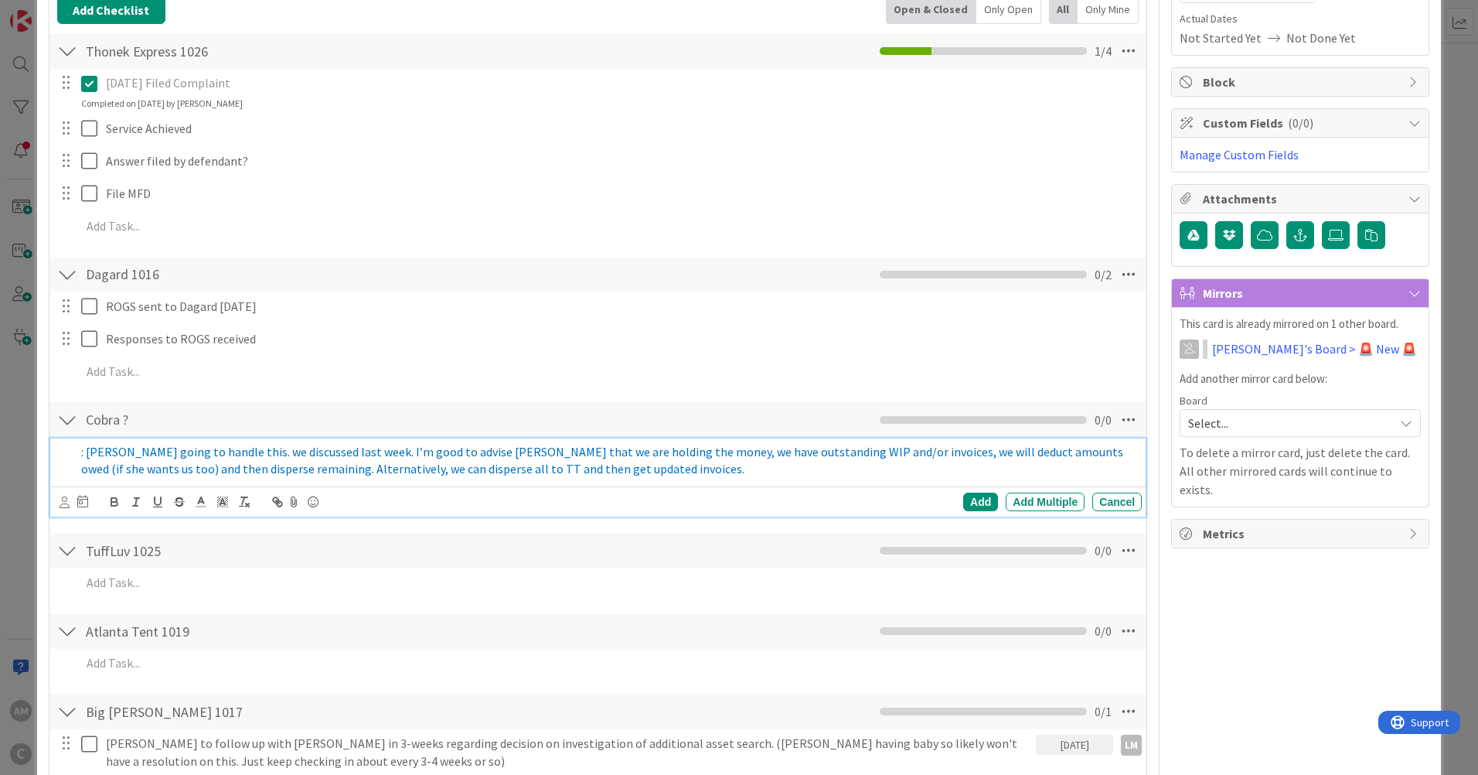
click at [768, 451] on span ": [PERSON_NAME] going to handle this. we discussed last week. I’m good to advis…" at bounding box center [603, 460] width 1044 height 33
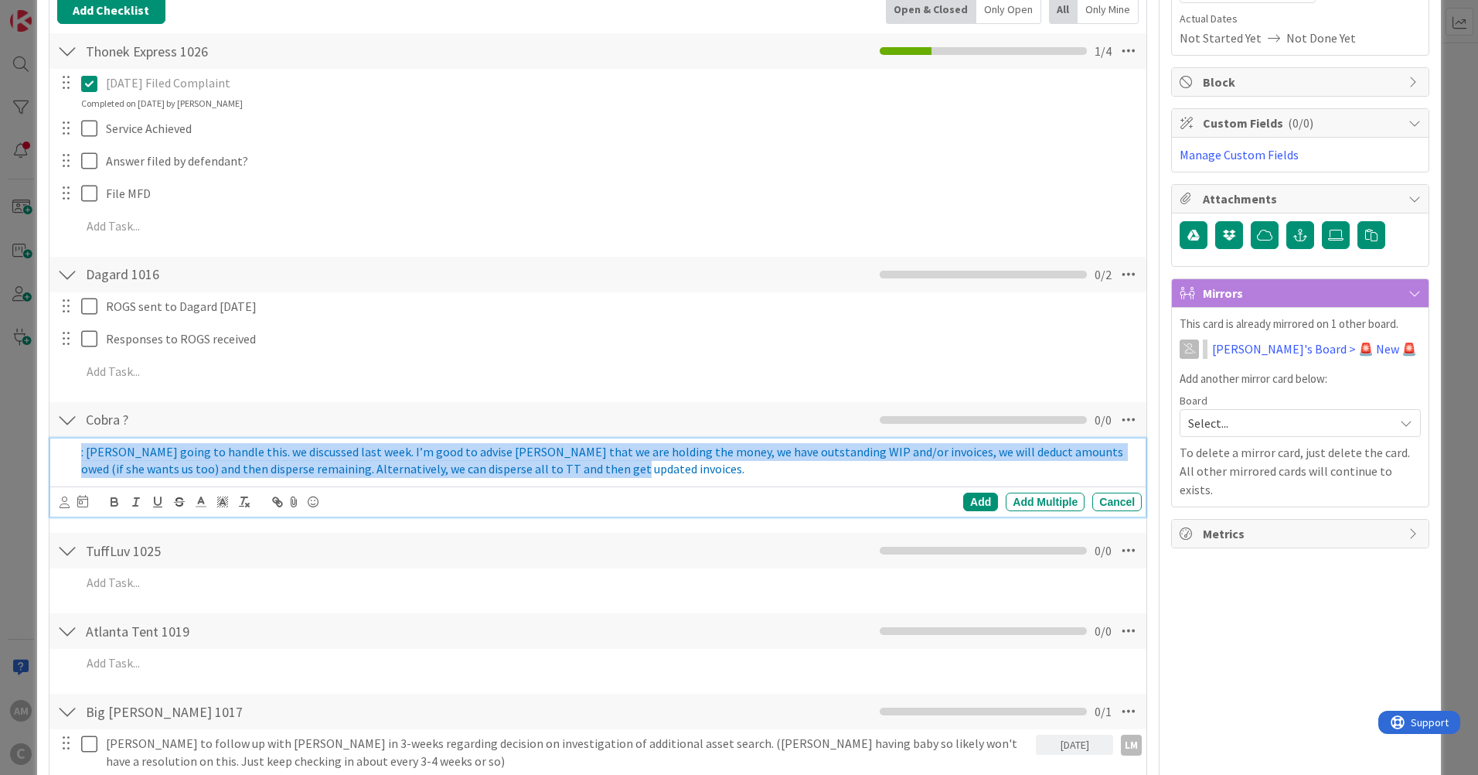
drag, startPoint x: 617, startPoint y: 469, endPoint x: 39, endPoint y: 444, distance: 578.0
click at [39, 444] on div "ID 4011 [PERSON_NAME]'s Board [PERSON_NAME] ([PERSON_NAME]) Title 17 / 128 Trid…" at bounding box center [739, 452] width 1404 height 1325
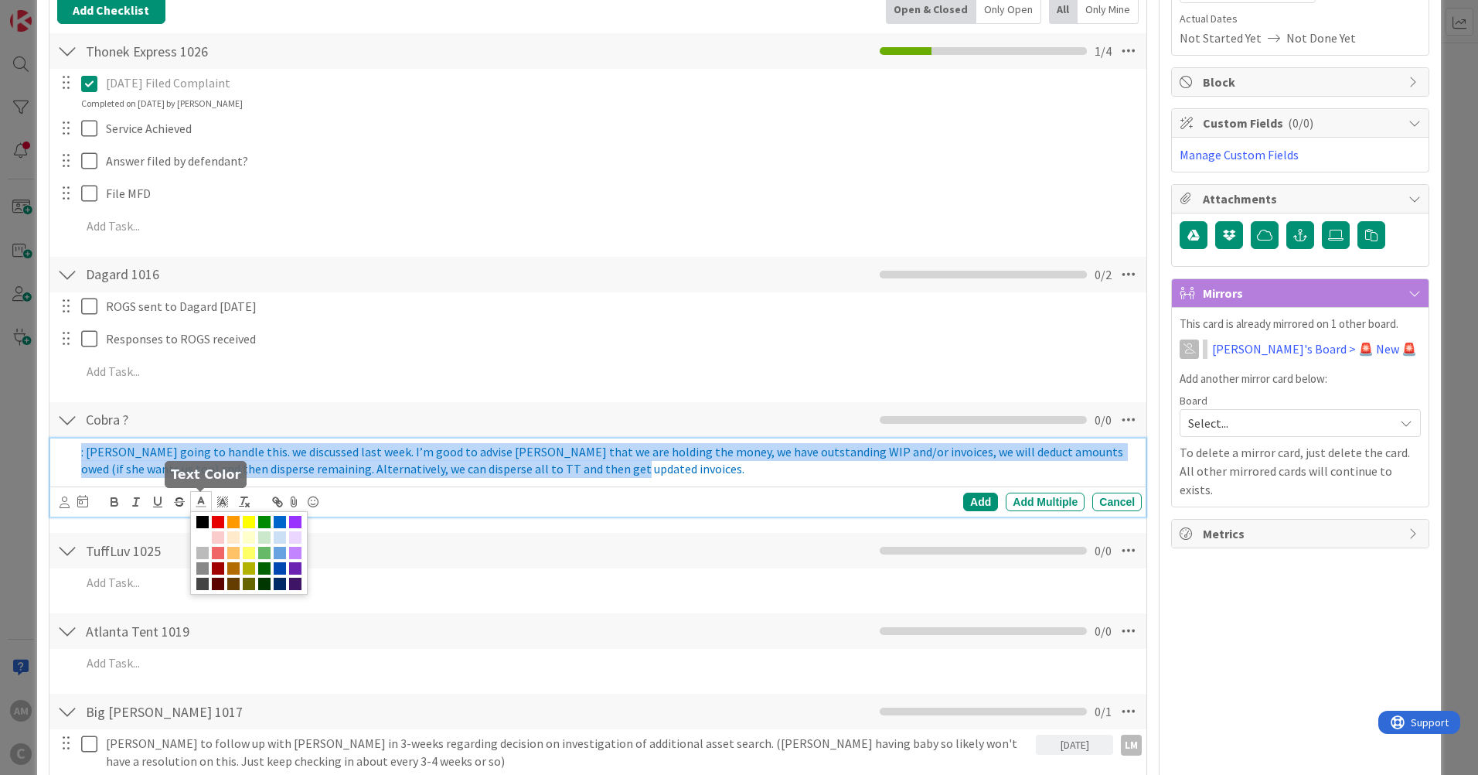
click at [199, 504] on icon at bounding box center [201, 502] width 14 height 14
click at [199, 522] on span at bounding box center [202, 522] width 12 height 12
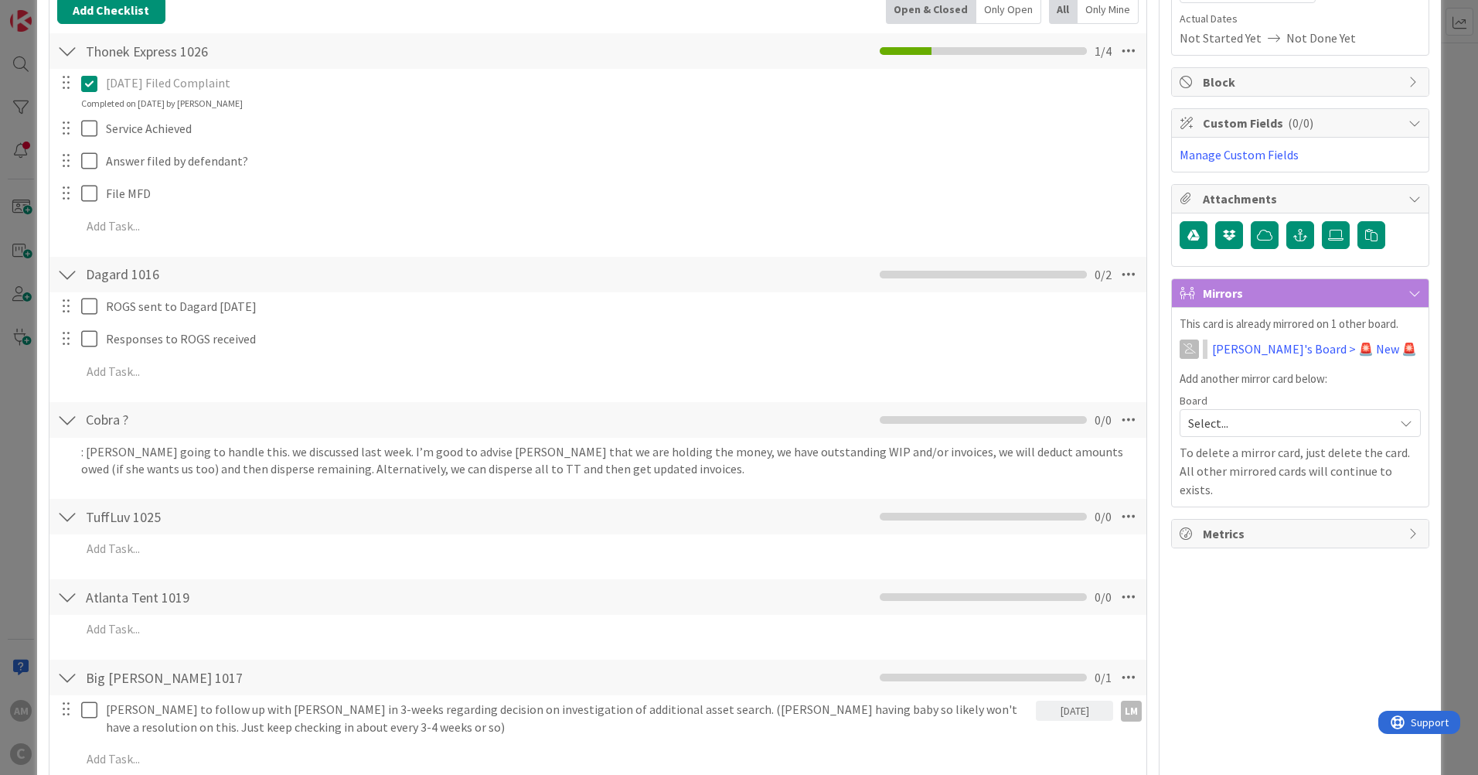
click at [645, 485] on div ": [PERSON_NAME] going to handle this. we discussed last week. I’m good to advis…" at bounding box center [597, 463] width 1081 height 50
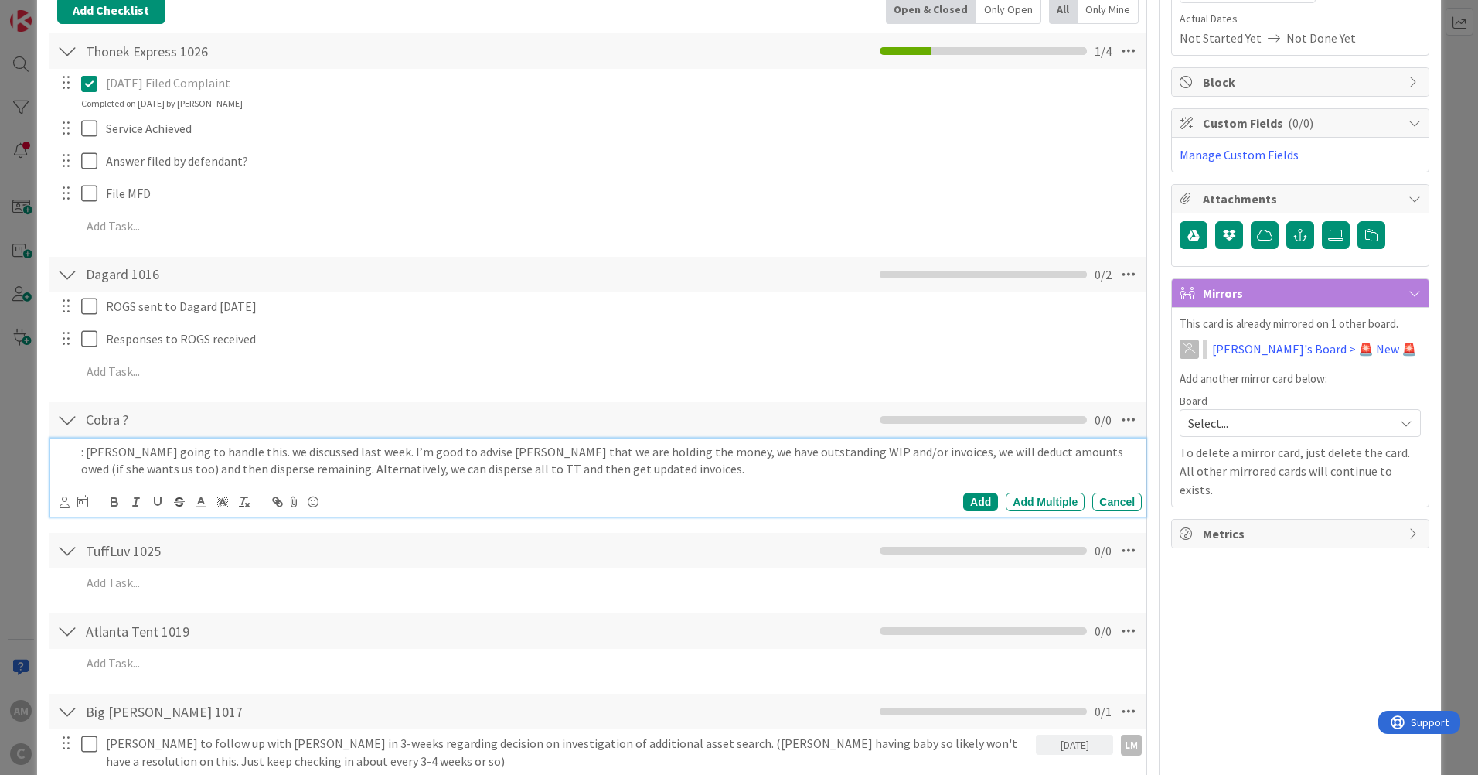
click at [976, 459] on p ": [PERSON_NAME] going to handle this. we discussed last week. I’m good to advis…" at bounding box center [608, 460] width 1054 height 35
click at [975, 506] on div "Add" at bounding box center [980, 501] width 35 height 19
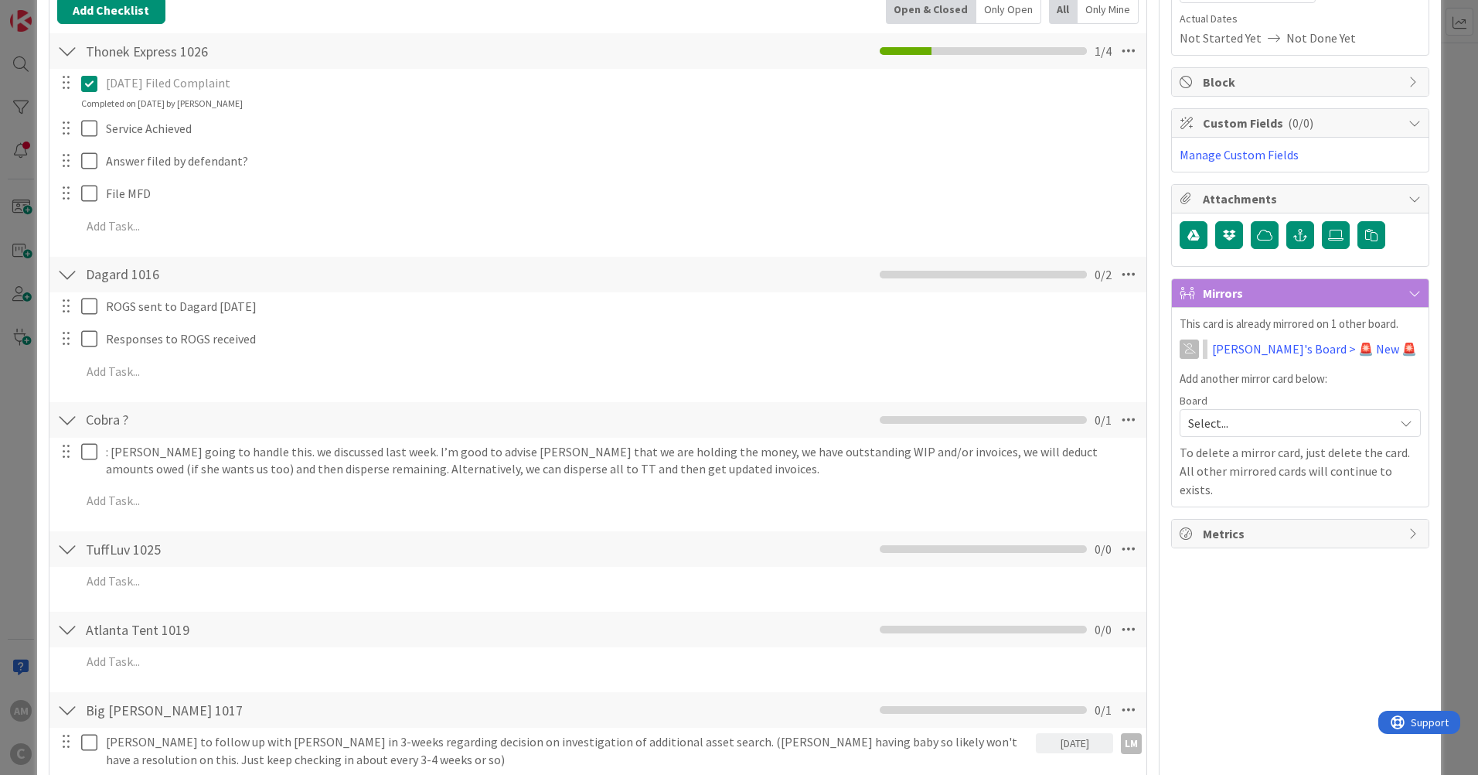
click at [1115, 423] on icon at bounding box center [1129, 420] width 28 height 28
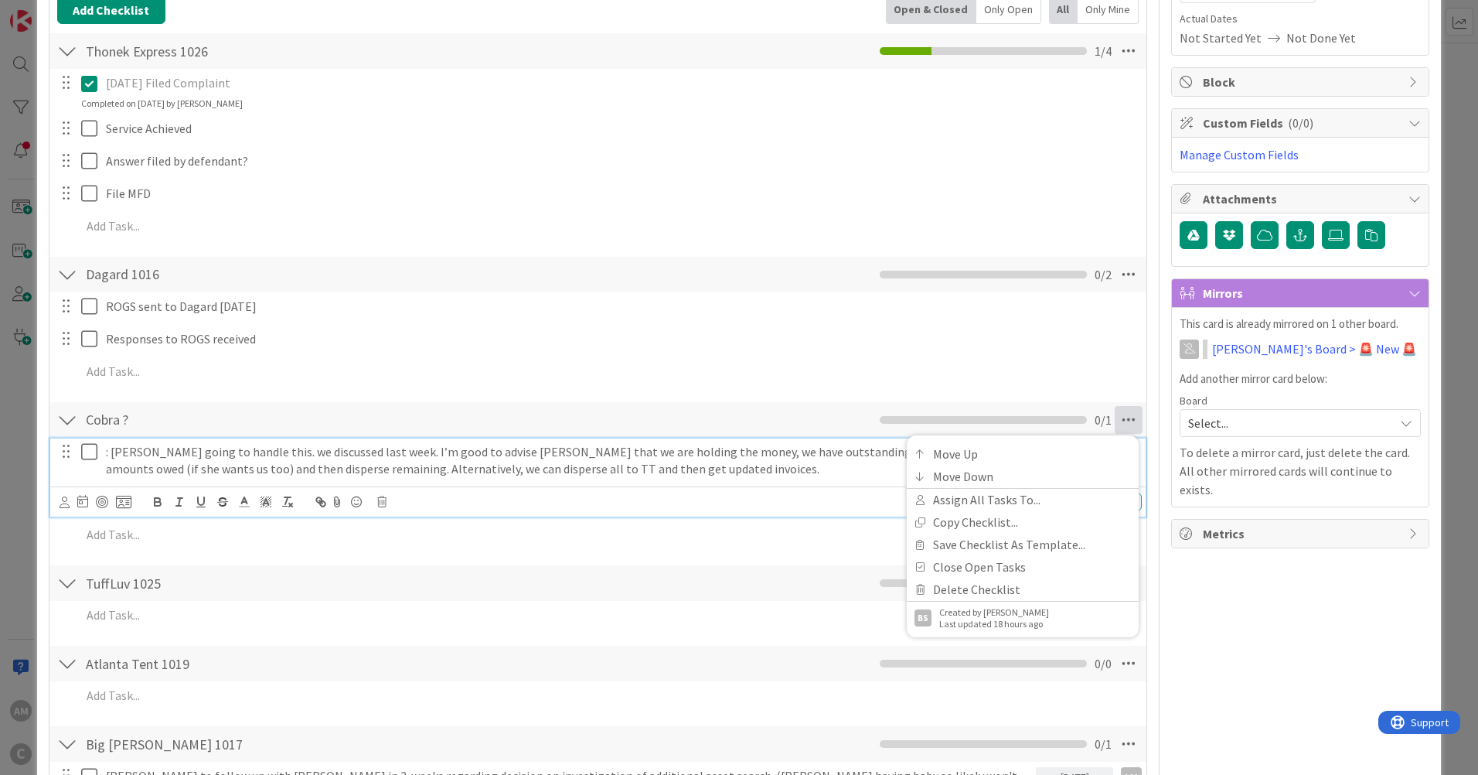
click at [512, 457] on p ": [PERSON_NAME] going to handle this. we discussed last week. I’m good to advis…" at bounding box center [621, 460] width 1030 height 35
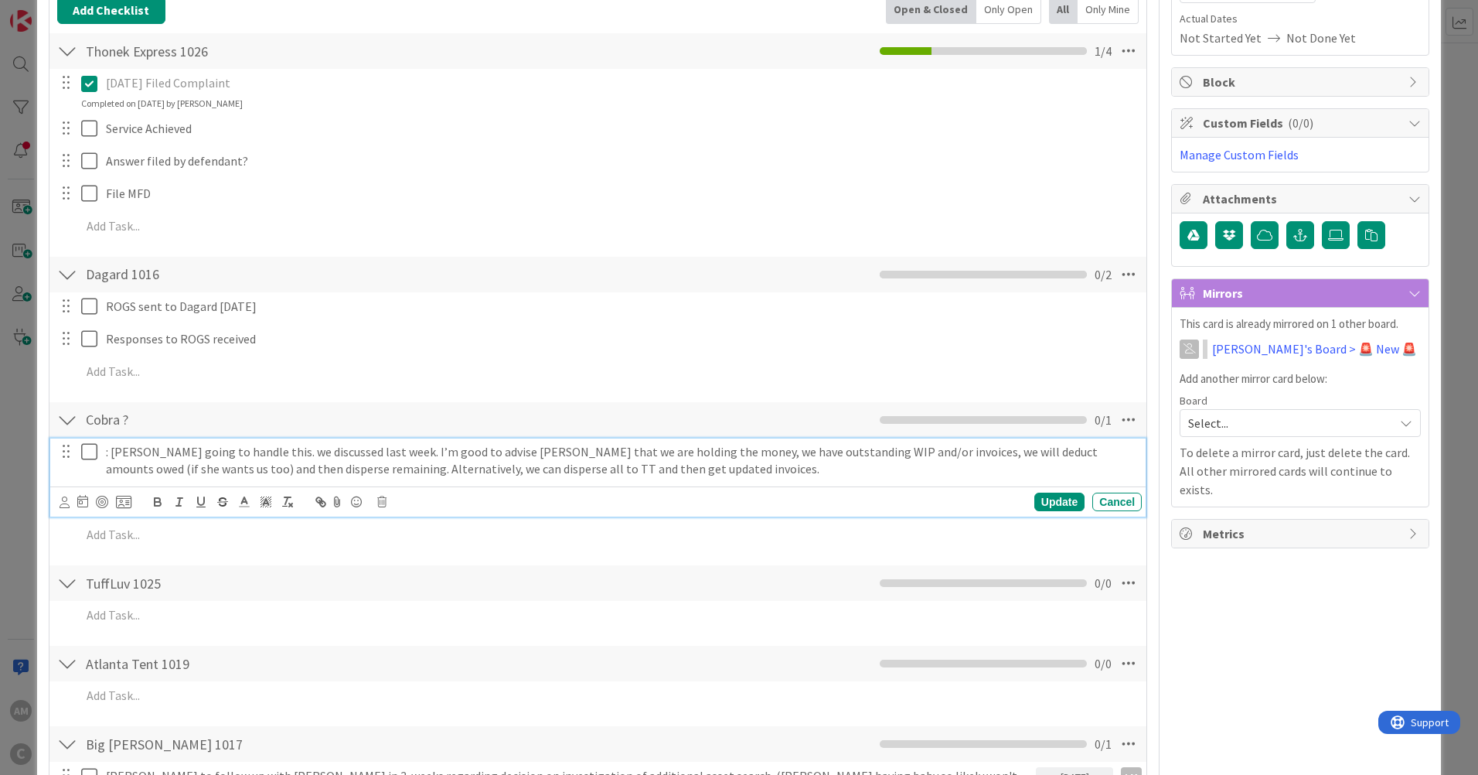
click at [649, 468] on p ": [PERSON_NAME] going to handle this. we discussed last week. I’m good to advis…" at bounding box center [621, 460] width 1030 height 35
click at [104, 449] on div ": [PERSON_NAME] going to handle this. we discussed last week. I’m good to advis…" at bounding box center [621, 460] width 1042 height 44
click at [754, 471] on p "Disperse Funds - [PERSON_NAME] going to handle this. we discussed last week. I’…" at bounding box center [621, 460] width 1030 height 35
click at [1036, 501] on div "Update" at bounding box center [1059, 501] width 50 height 19
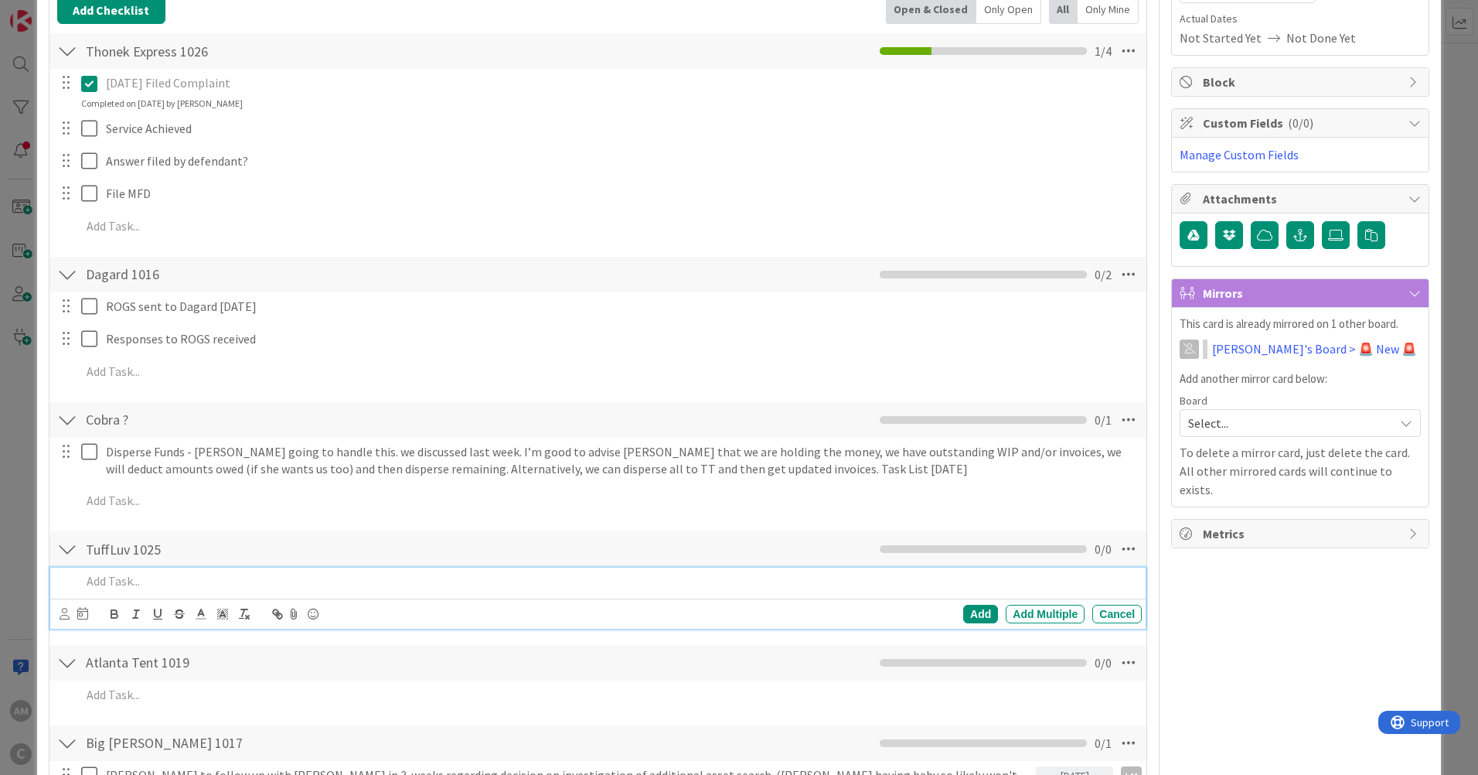
click at [135, 579] on p at bounding box center [608, 581] width 1054 height 18
click at [965, 619] on div "Add" at bounding box center [980, 613] width 35 height 19
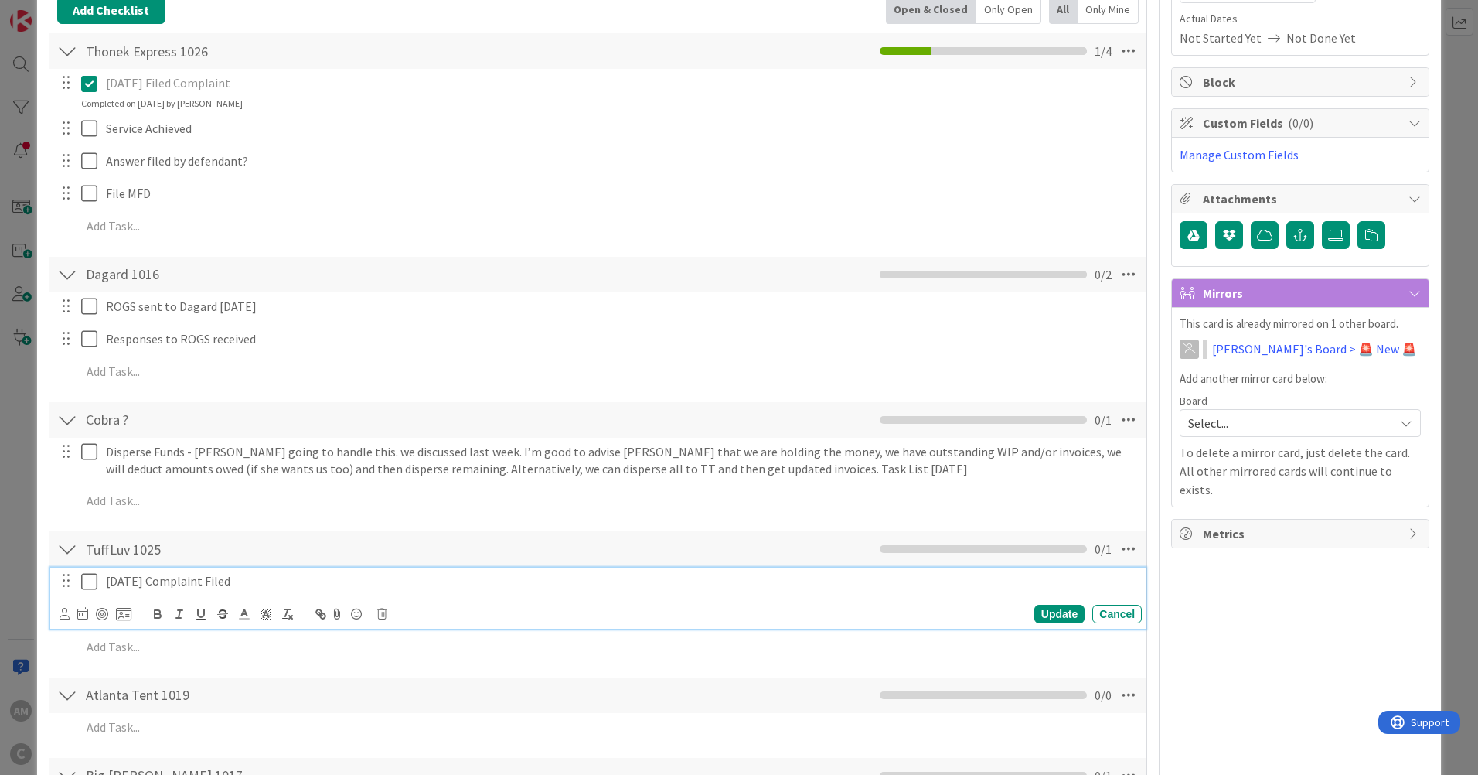
click at [94, 584] on icon at bounding box center [92, 581] width 23 height 19
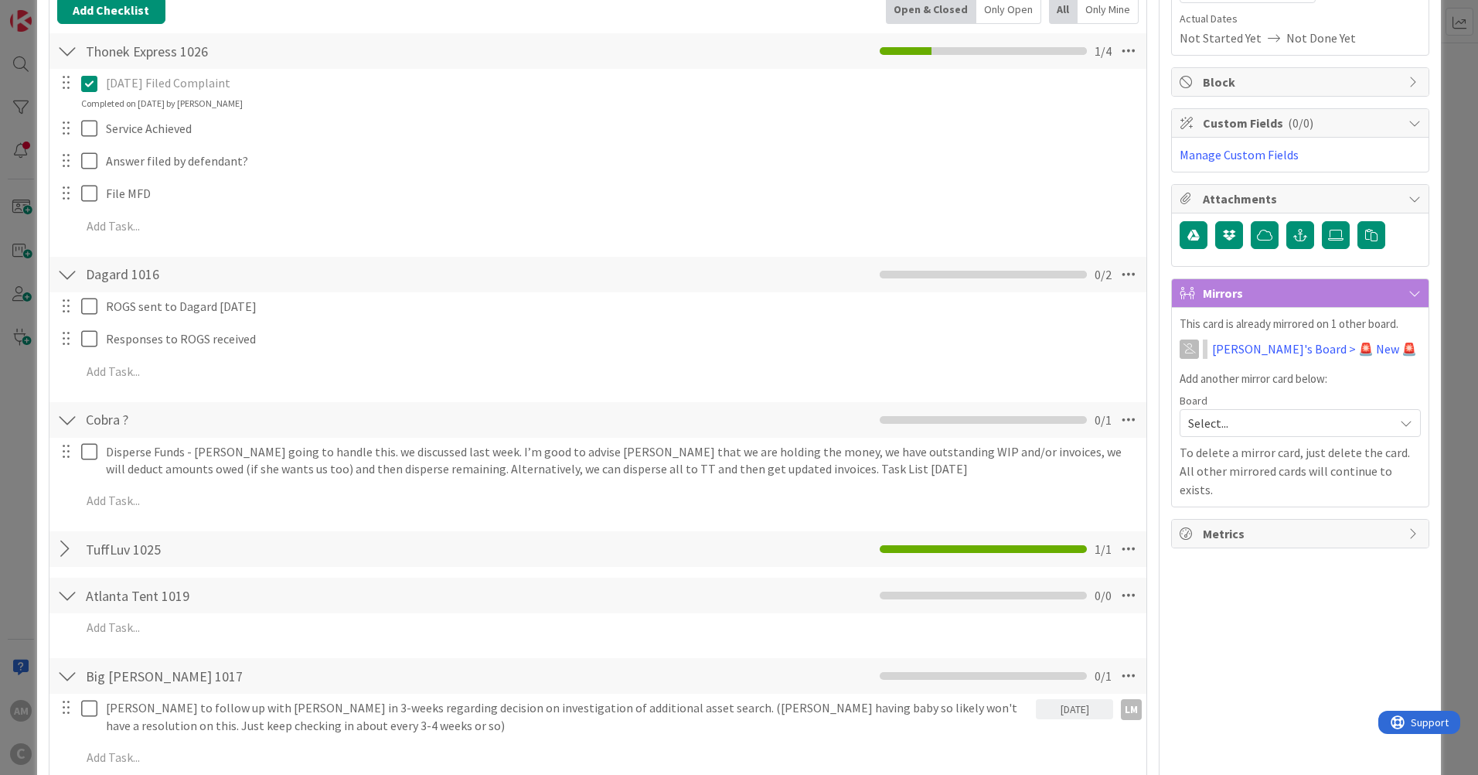
click at [61, 543] on div at bounding box center [67, 549] width 20 height 28
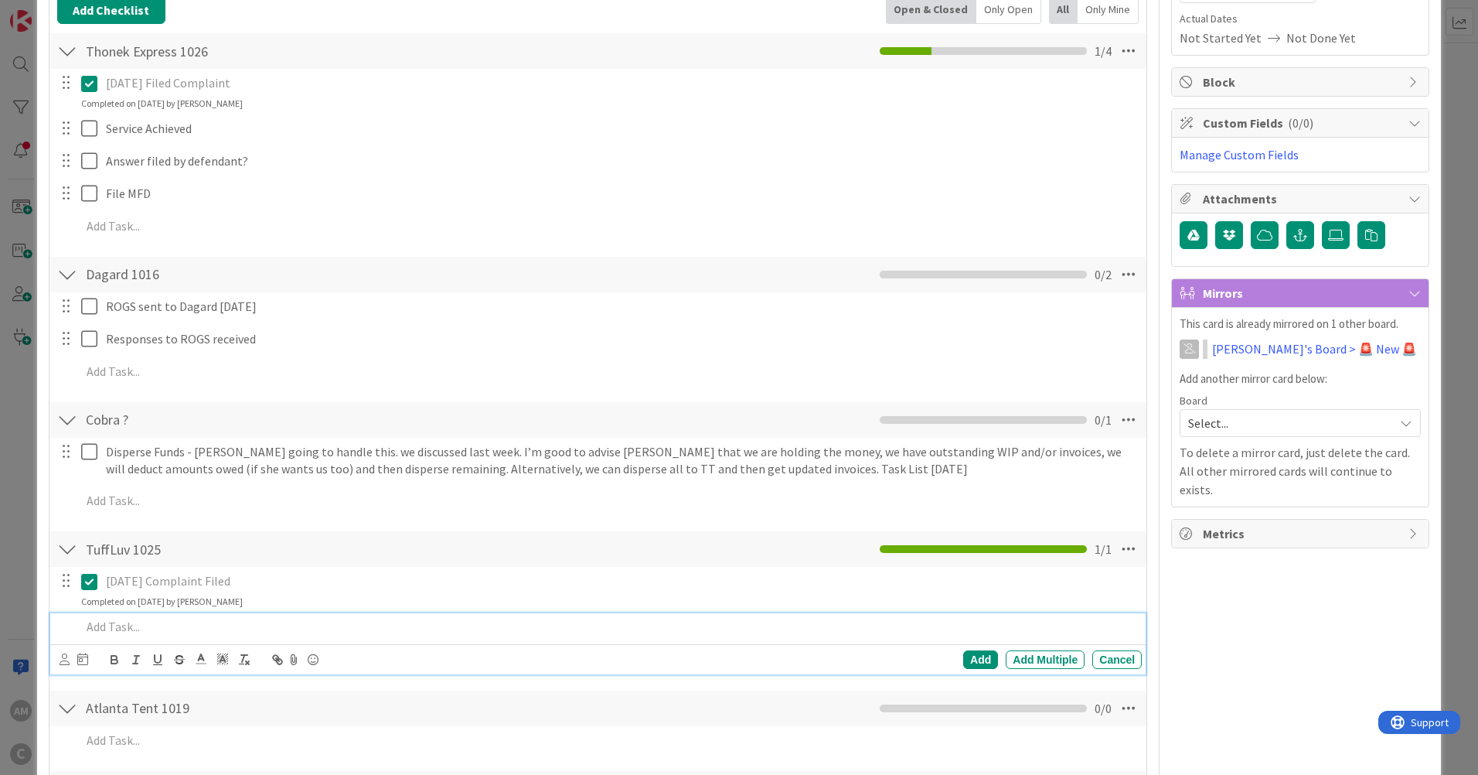
click at [1043, 614] on div at bounding box center [608, 626] width 1067 height 27
click at [270, 621] on p "File Affidavit of Service" at bounding box center [608, 627] width 1054 height 18
click at [963, 656] on div "Add" at bounding box center [980, 659] width 35 height 19
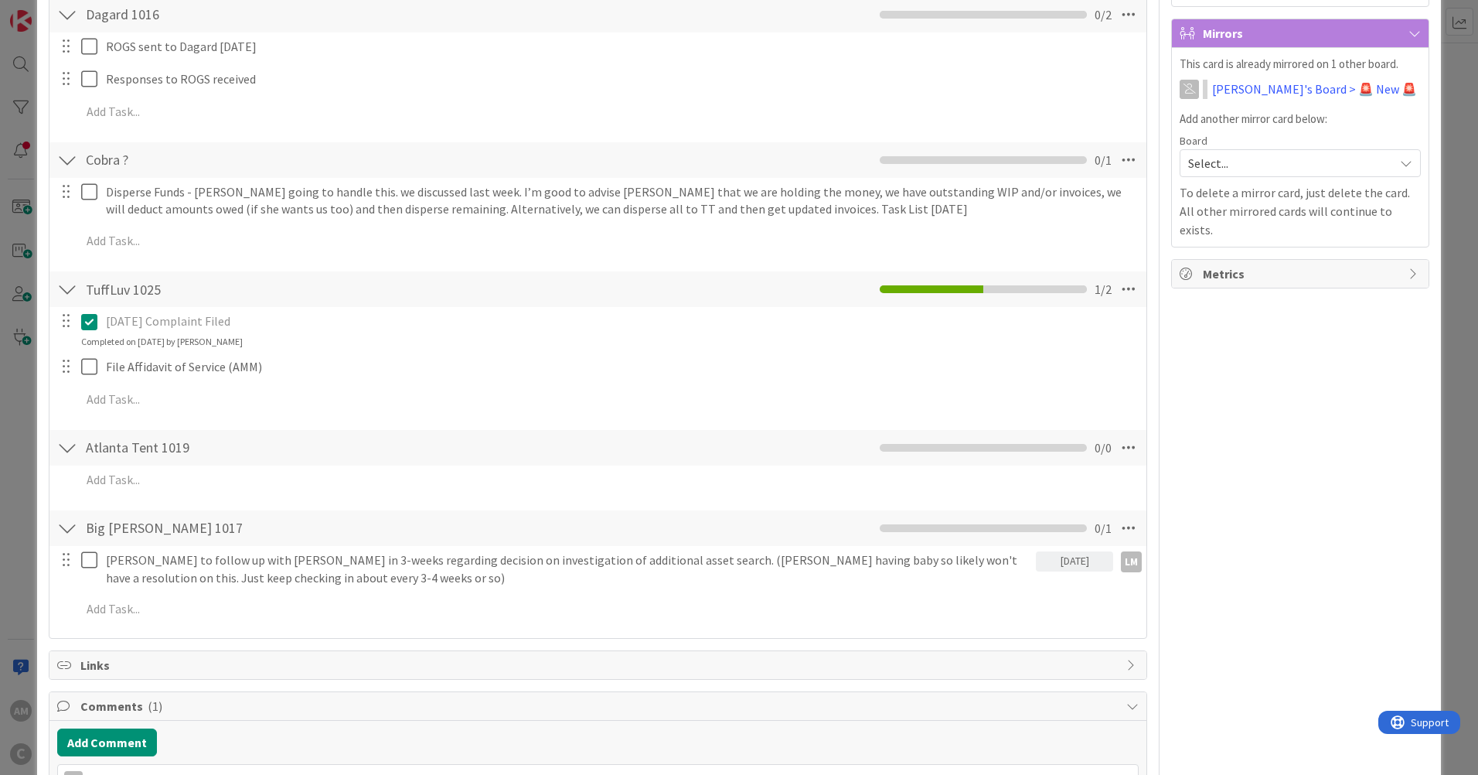
scroll to position [541, 0]
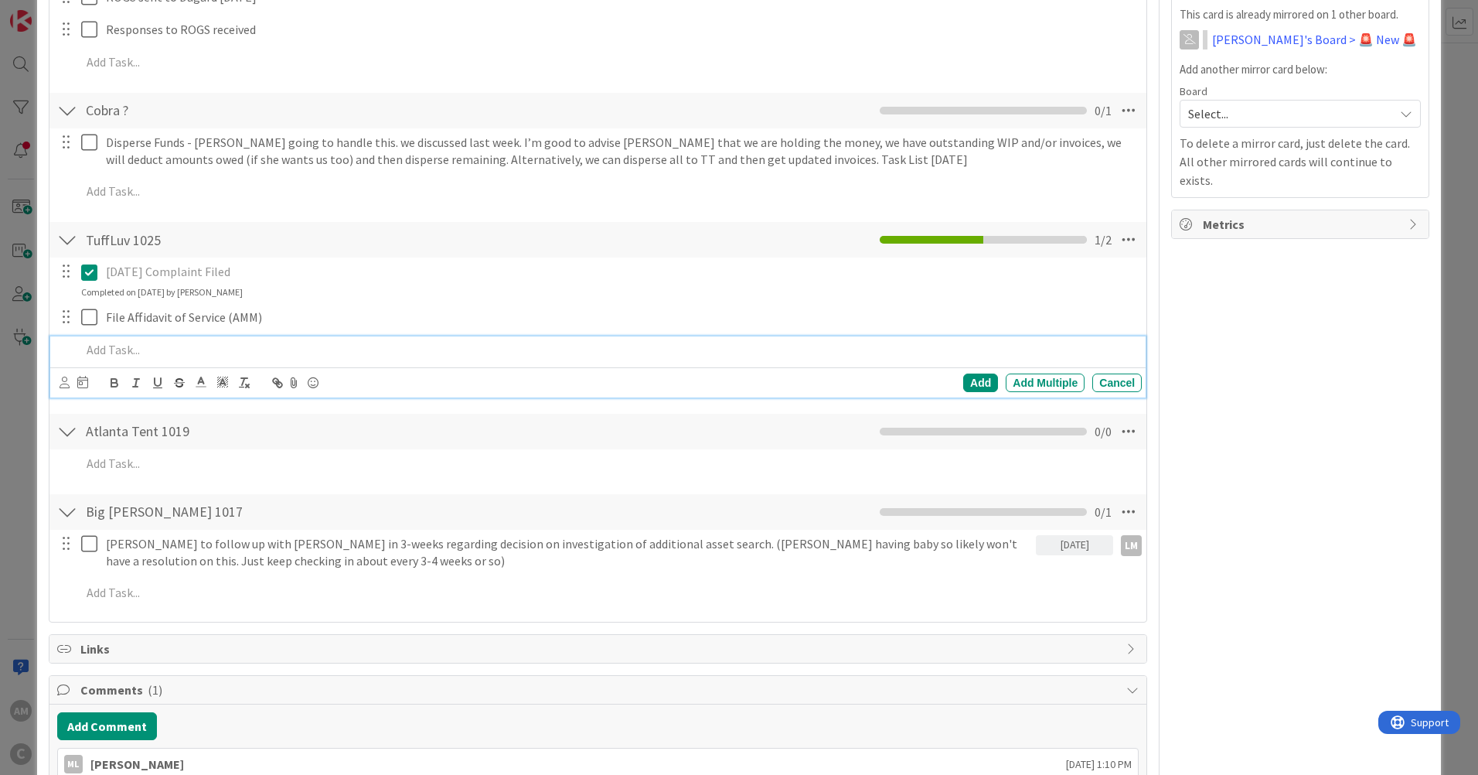
click at [107, 354] on p at bounding box center [608, 350] width 1054 height 18
click at [124, 347] on p at bounding box center [608, 350] width 1054 height 18
click at [171, 349] on p "Defendant file Anser?(Deadline [DATE]" at bounding box center [608, 350] width 1054 height 18
click at [332, 344] on p "Defendant file Answer?(Deadline [DATE]" at bounding box center [608, 350] width 1054 height 18
click at [197, 356] on p "Defendant file Answer?(Deadline [DATE])" at bounding box center [608, 350] width 1054 height 18
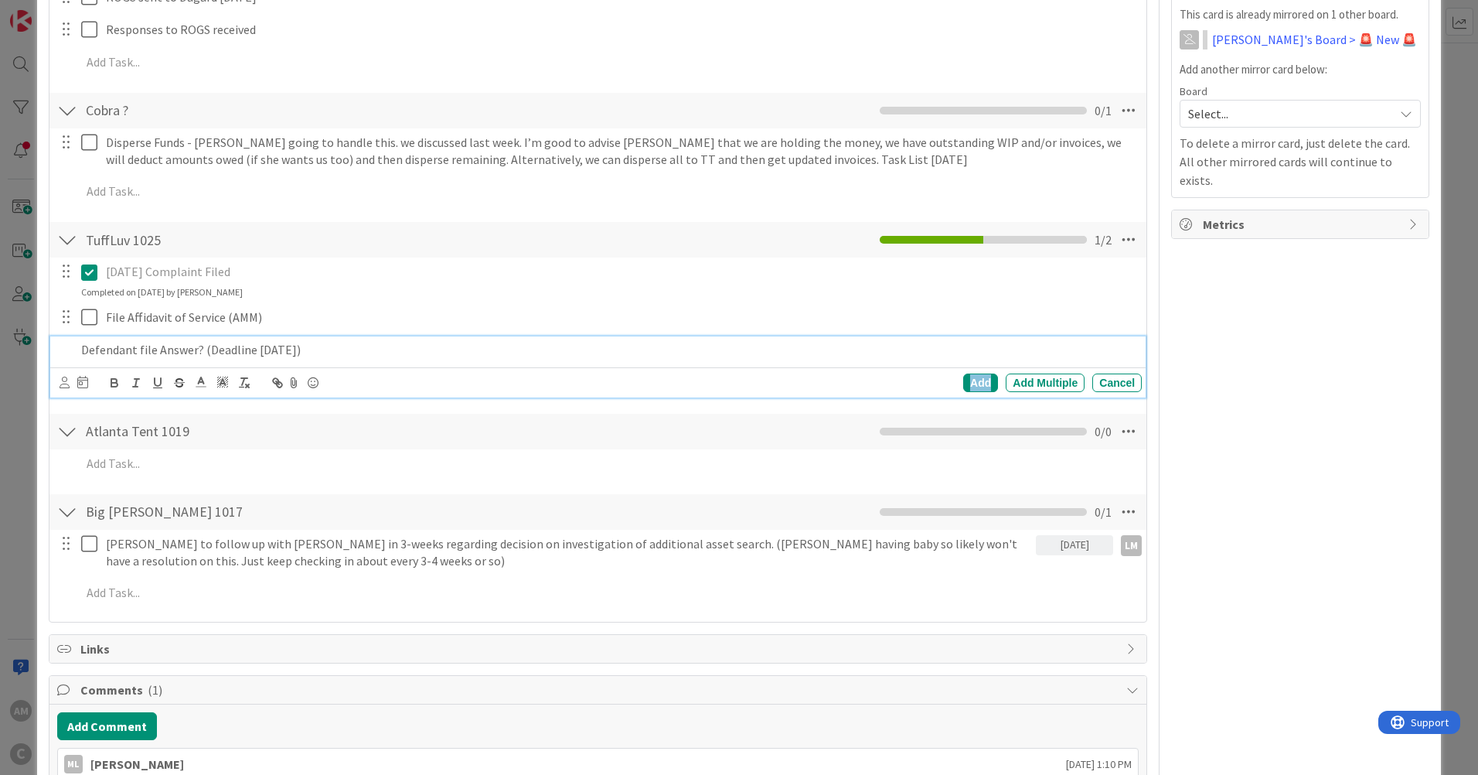
click at [965, 383] on div "Add" at bounding box center [980, 382] width 35 height 19
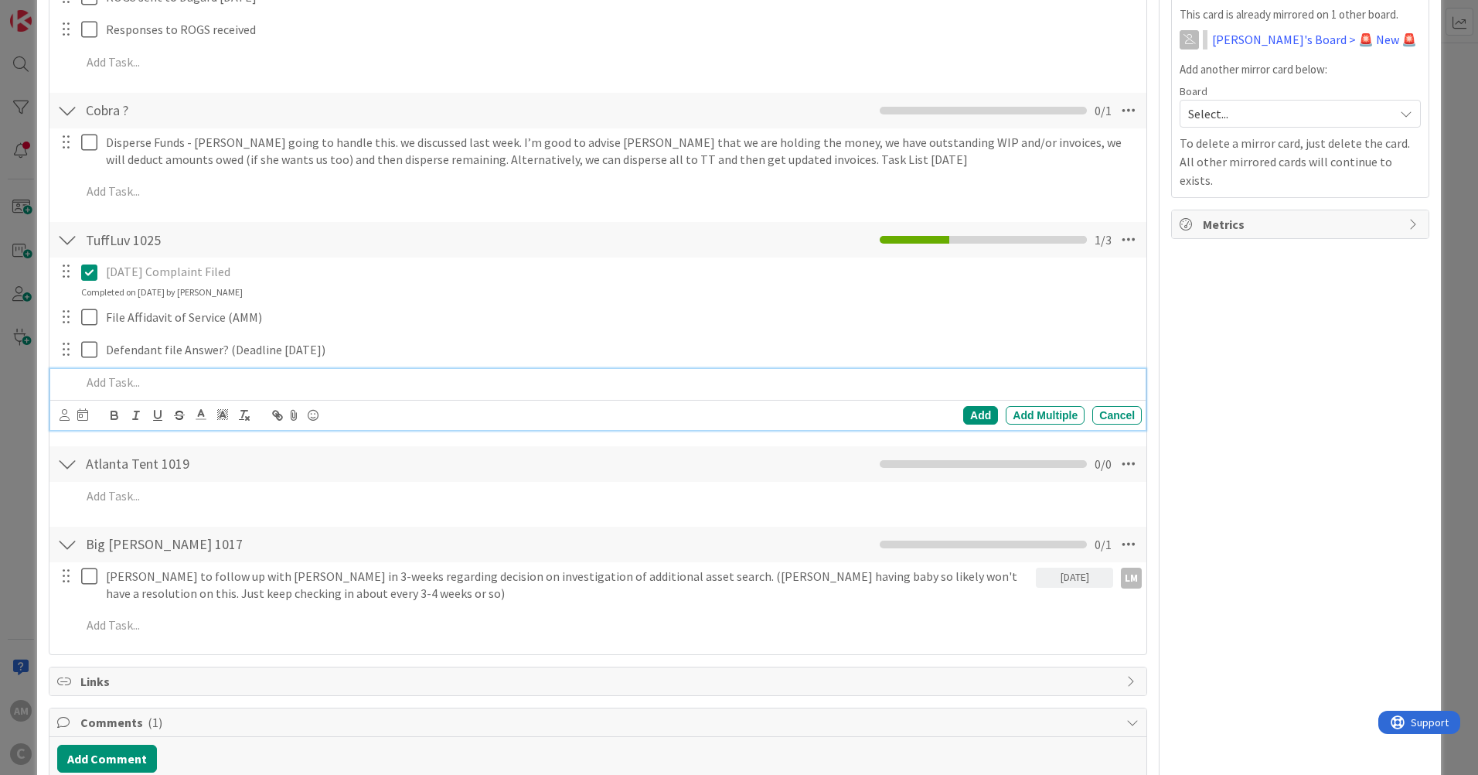
click at [123, 387] on p at bounding box center [608, 382] width 1054 height 18
click at [980, 417] on div "Add" at bounding box center [980, 415] width 35 height 19
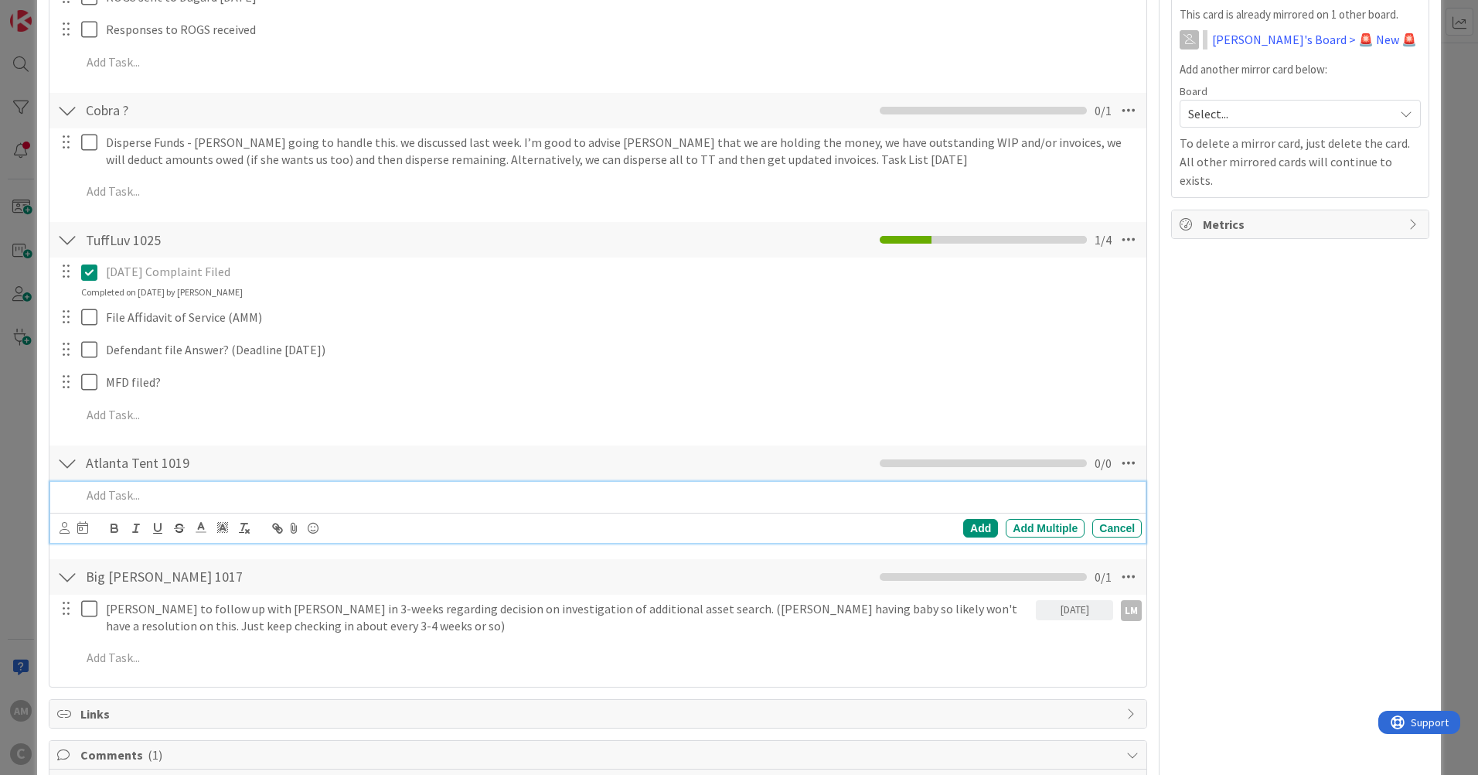
drag, startPoint x: 108, startPoint y: 492, endPoint x: 240, endPoint y: 586, distance: 162.4
click at [108, 491] on p at bounding box center [608, 495] width 1054 height 18
click at [244, 494] on p "Domestication Filed" at bounding box center [608, 495] width 1054 height 18
click at [978, 526] on div "Add" at bounding box center [980, 528] width 35 height 19
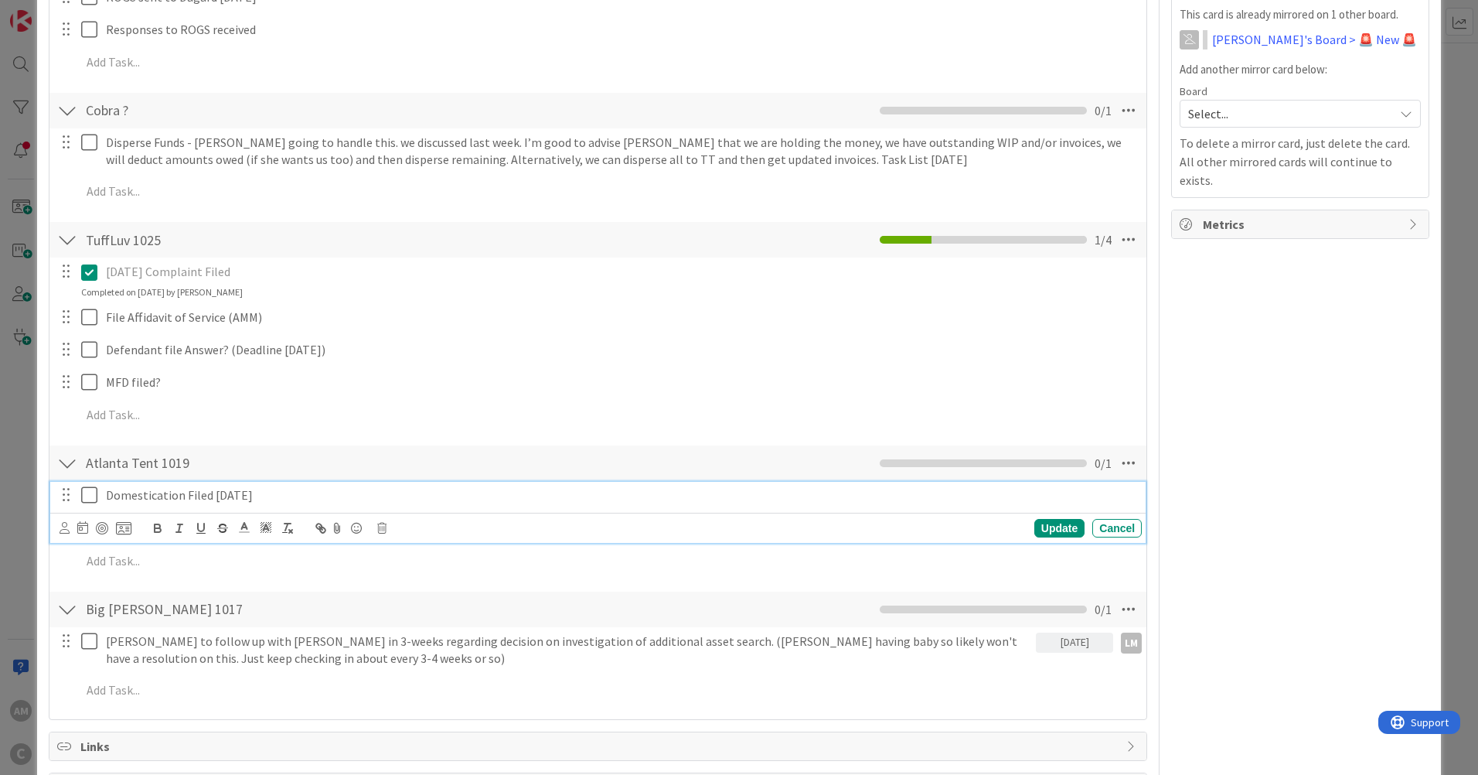
click at [90, 494] on icon at bounding box center [92, 494] width 23 height 19
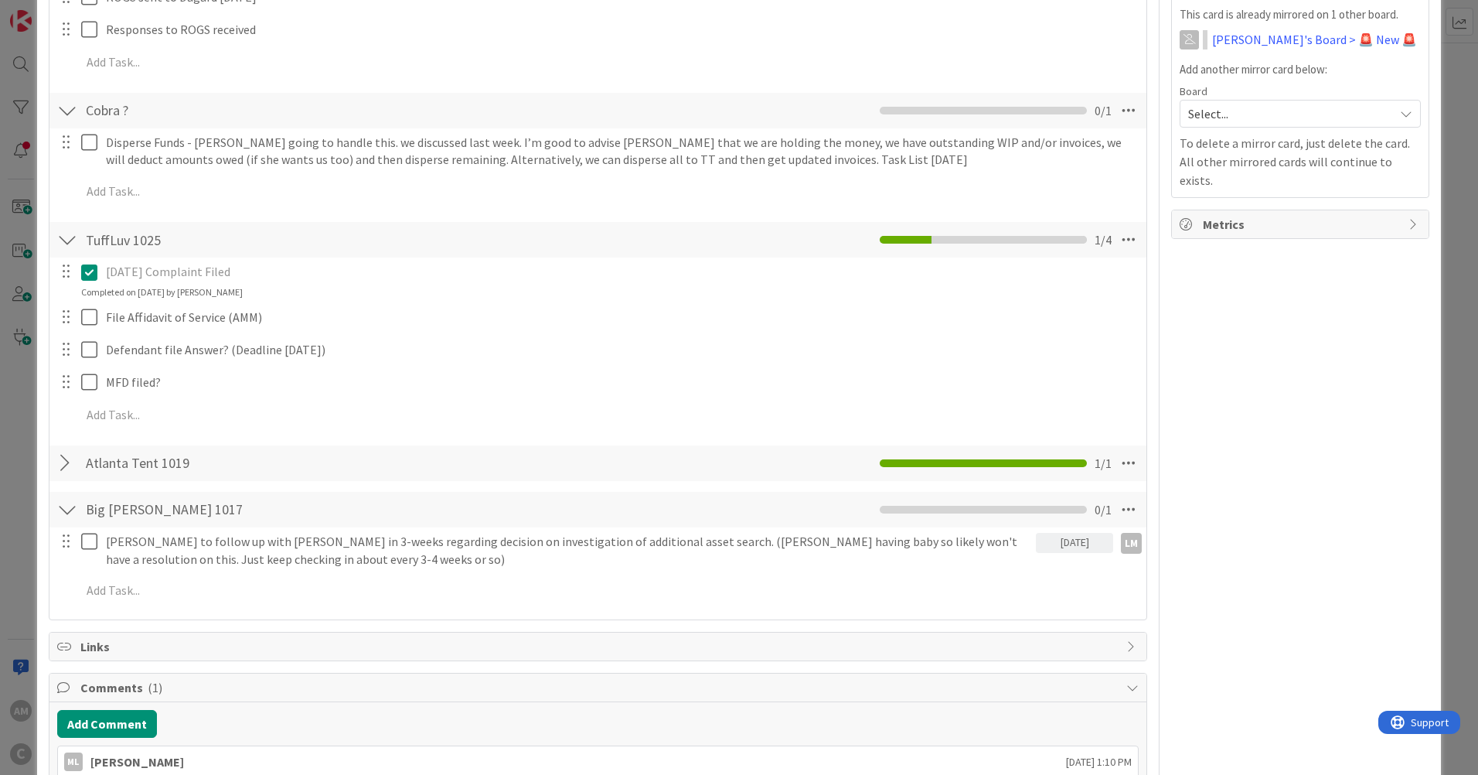
click at [75, 459] on div at bounding box center [67, 463] width 20 height 28
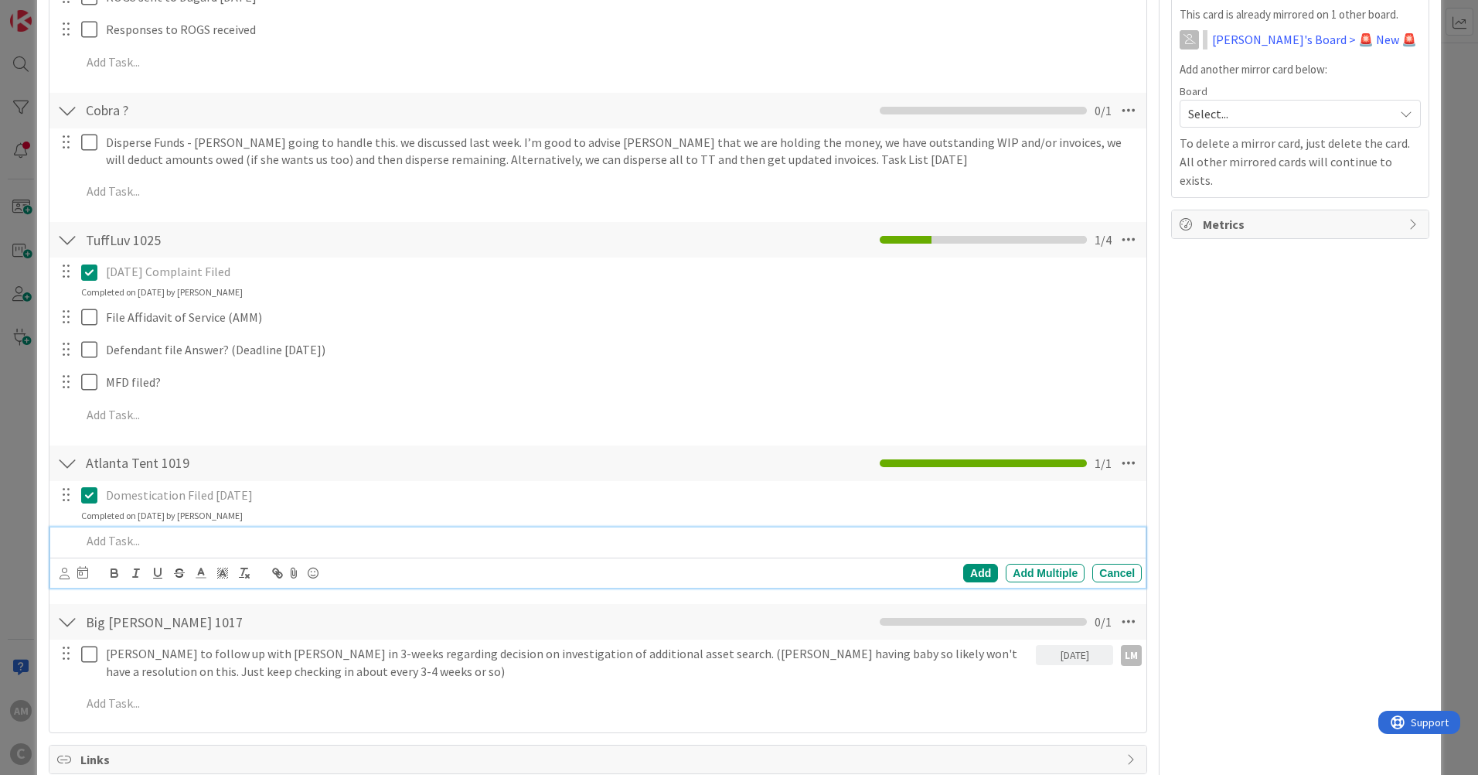
click at [247, 540] on p at bounding box center [608, 541] width 1054 height 18
click at [288, 549] on p "Record FiFa in Superior Court" at bounding box center [608, 541] width 1054 height 18
click at [152, 536] on p "Record FiFa in Superior Court" at bounding box center [608, 541] width 1054 height 18
click at [414, 526] on div "Domestication Filed [DATE] Update Cancel Completed on [DATE] by [PERSON_NAME] R…" at bounding box center [597, 537] width 1081 height 112
click at [397, 544] on p "Record FiFa in [GEOGRAPHIC_DATA]" at bounding box center [608, 541] width 1054 height 18
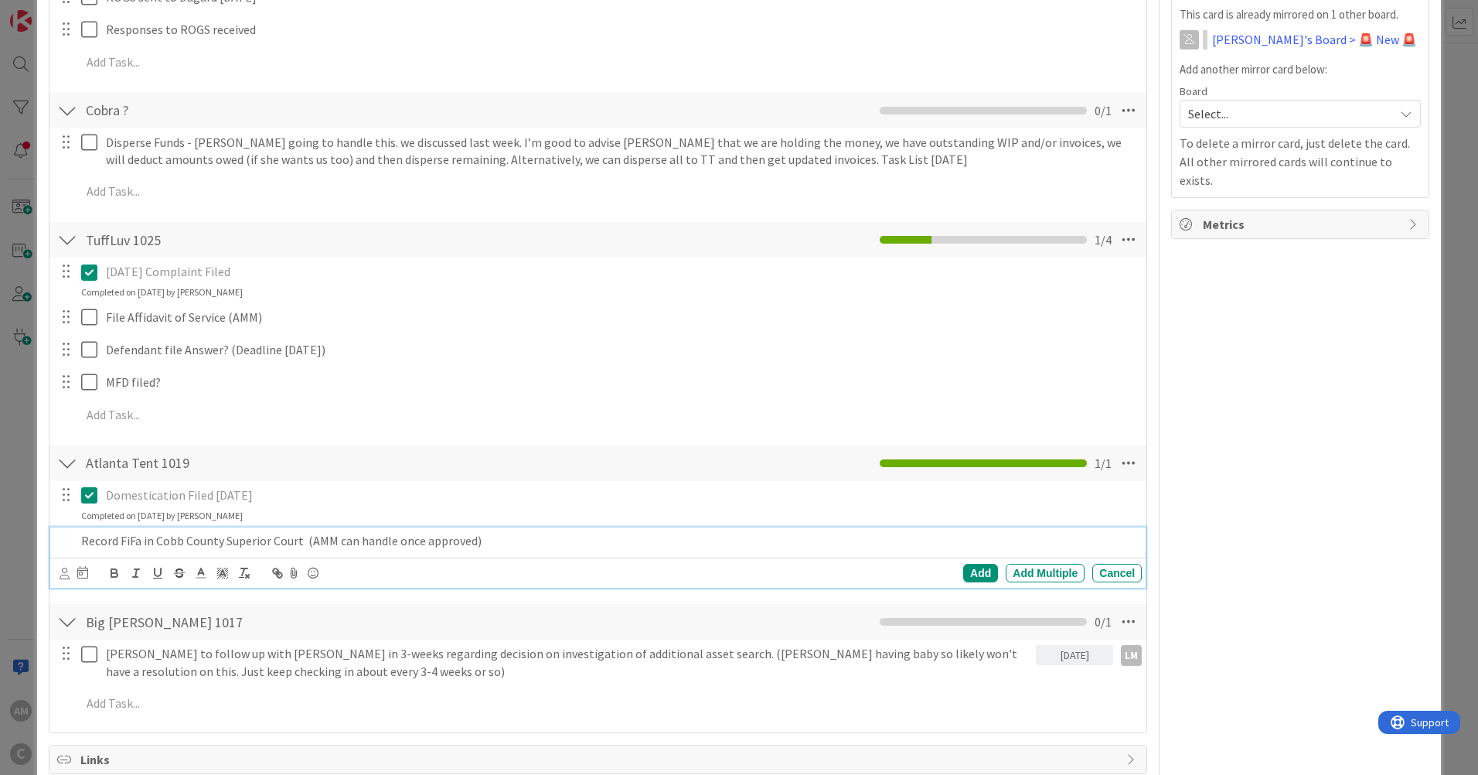
click at [307, 533] on p "Record FiFa in Cobb County Superior Court (AMM can handle once approved)" at bounding box center [608, 541] width 1054 height 18
click at [976, 574] on div "Add" at bounding box center [980, 573] width 35 height 19
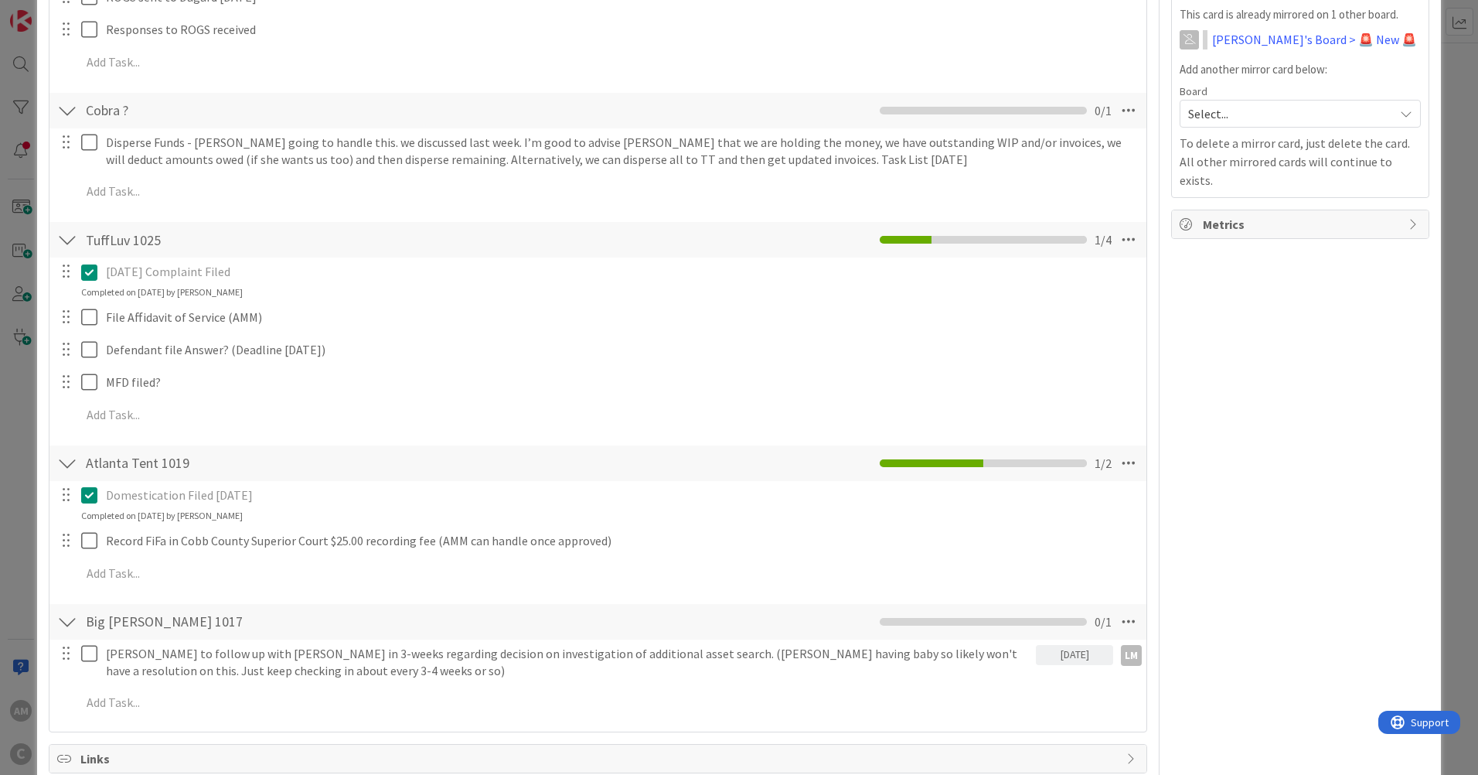
scroll to position [618, 0]
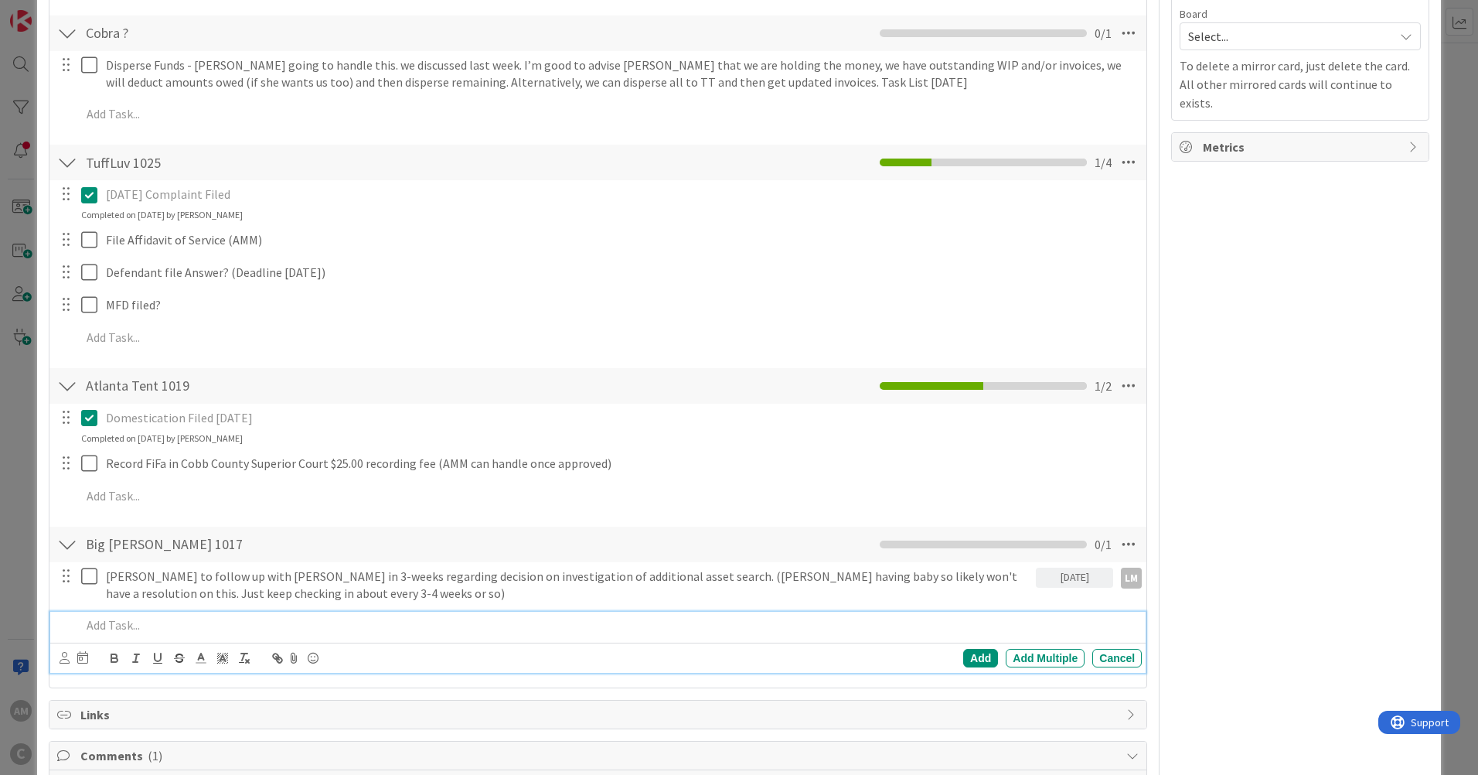
click at [111, 622] on p at bounding box center [608, 625] width 1054 height 18
click at [979, 655] on div "Add" at bounding box center [980, 658] width 35 height 19
click at [93, 626] on icon at bounding box center [92, 625] width 23 height 19
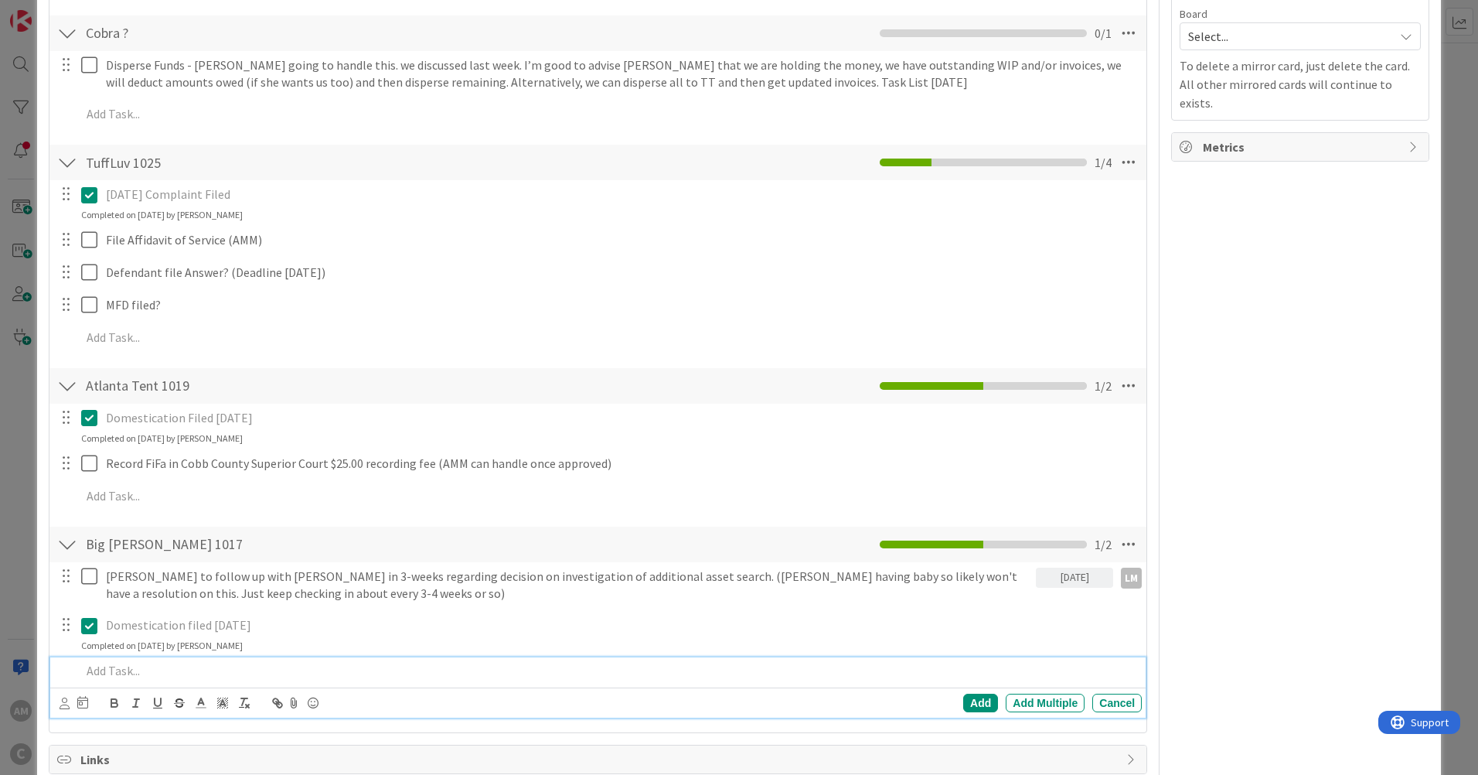
drag, startPoint x: 123, startPoint y: 671, endPoint x: 131, endPoint y: 672, distance: 8.5
click at [123, 672] on p at bounding box center [608, 671] width 1054 height 18
click at [979, 704] on div "Add" at bounding box center [980, 702] width 35 height 19
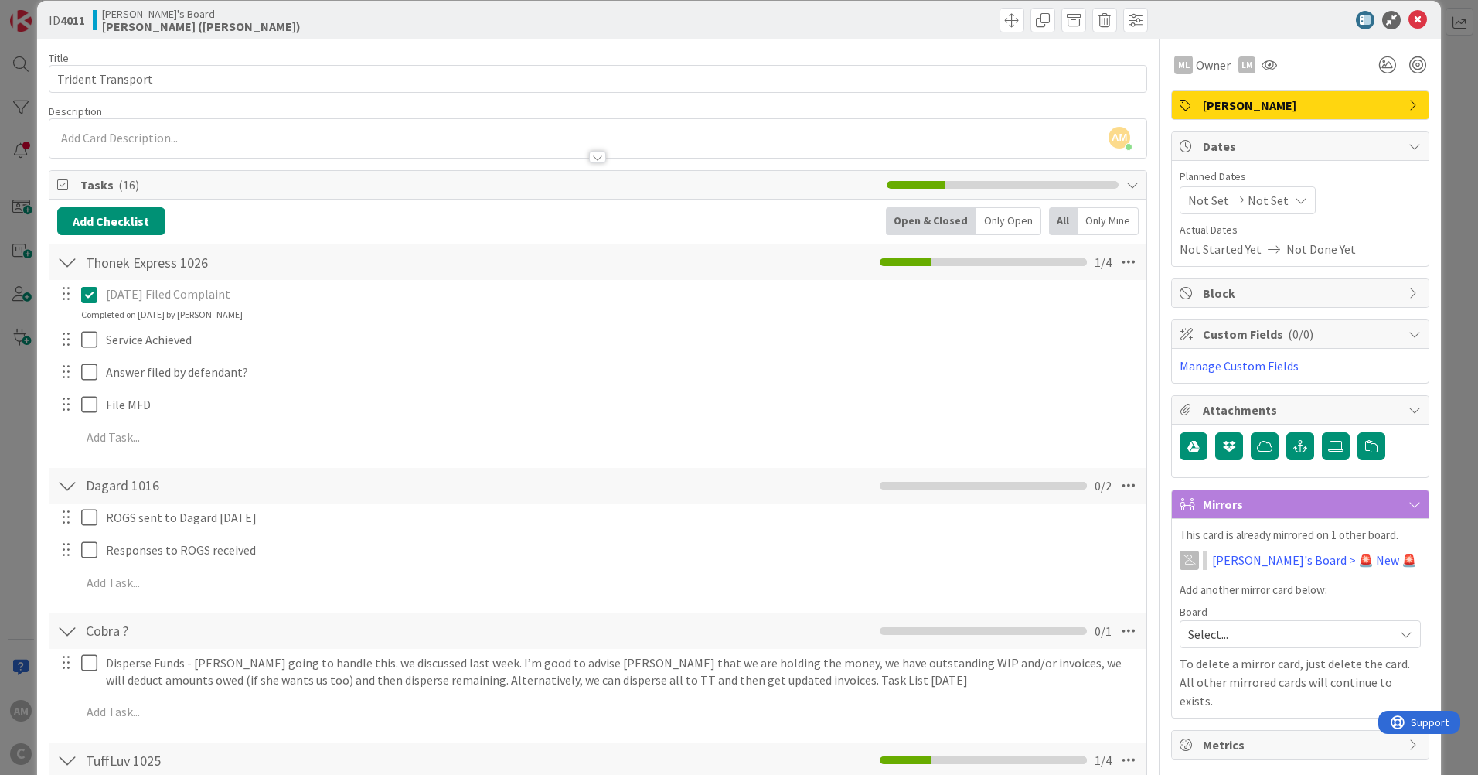
scroll to position [0, 0]
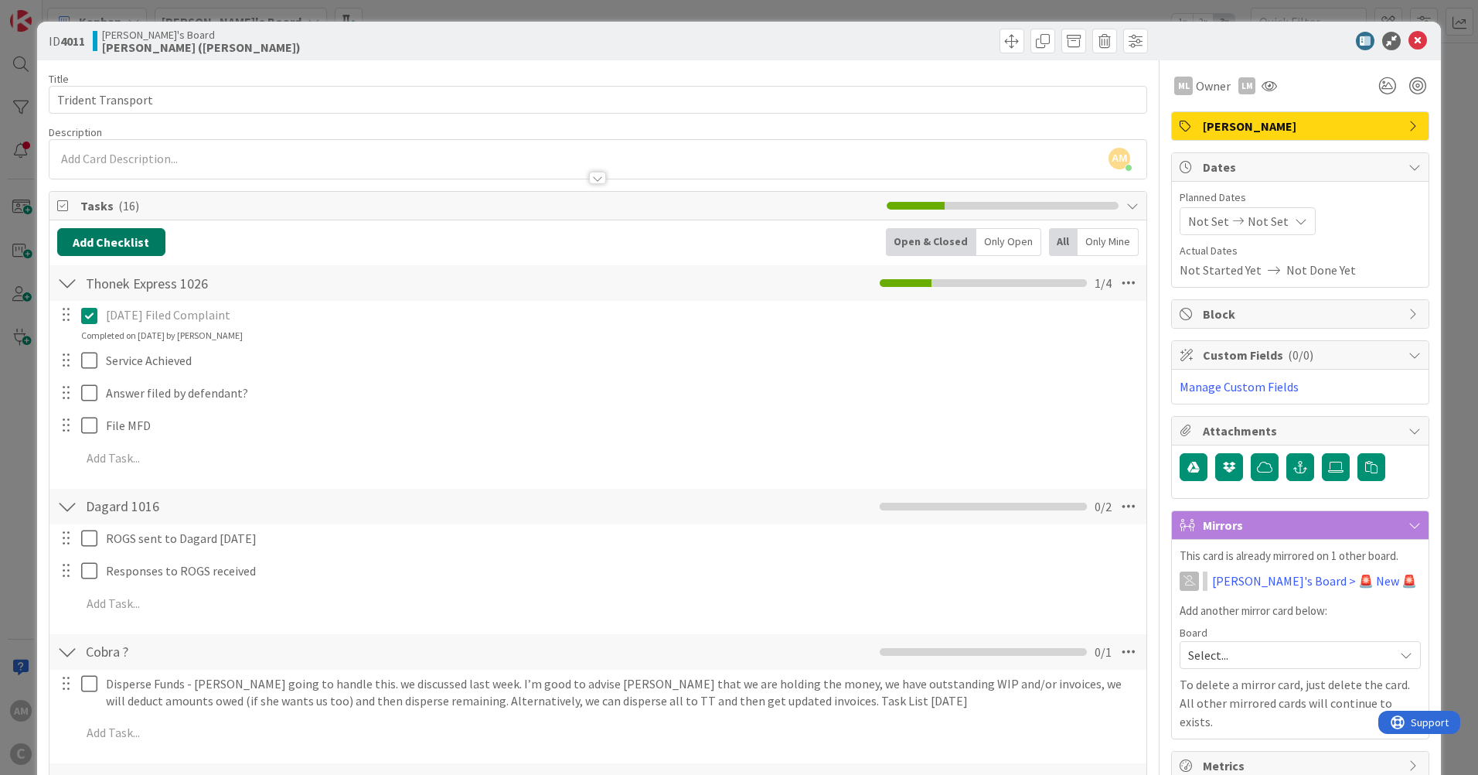
click at [88, 246] on button "Add Checklist" at bounding box center [111, 242] width 108 height 28
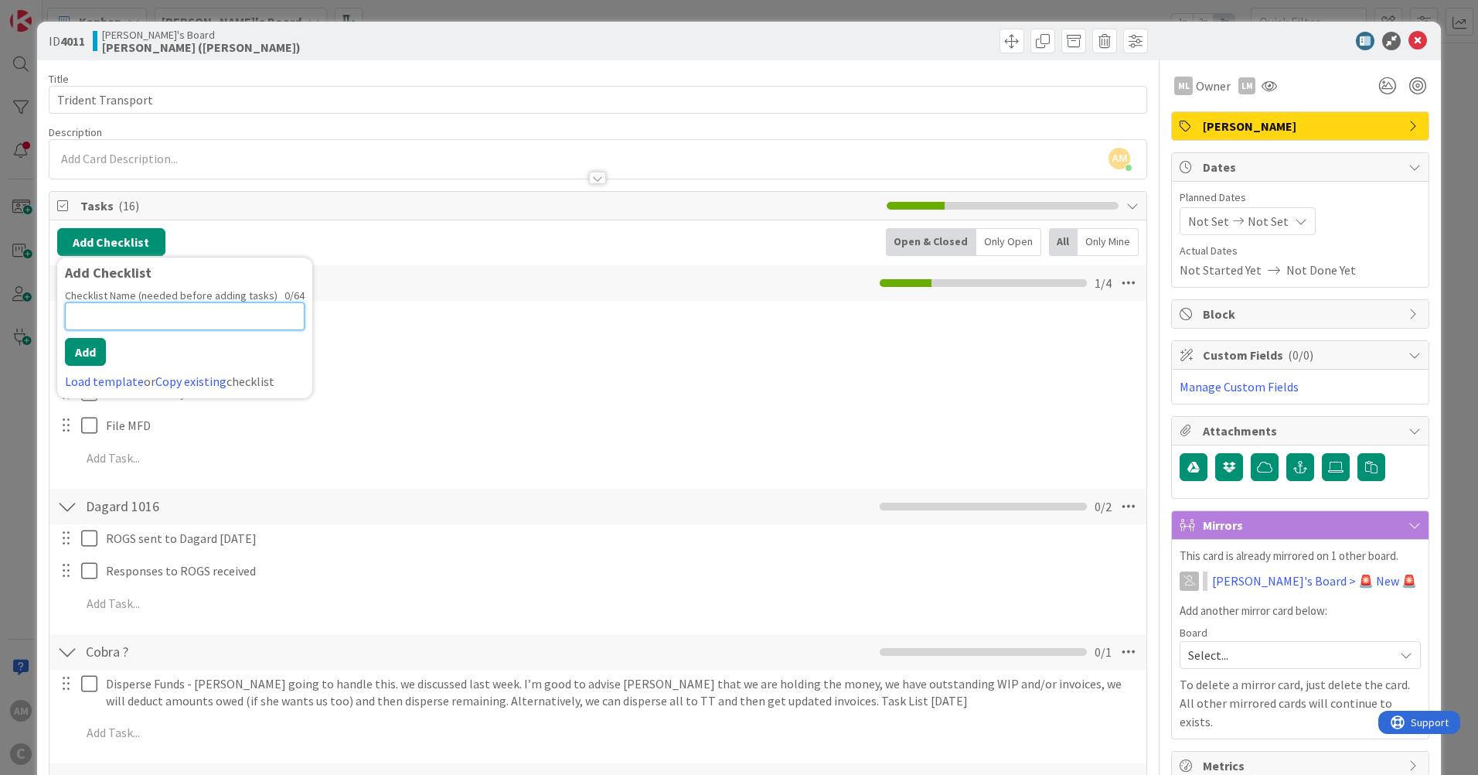
paste input "Promax Industries"
type input "Promax Industries"
click at [92, 358] on button "Add" at bounding box center [85, 352] width 41 height 28
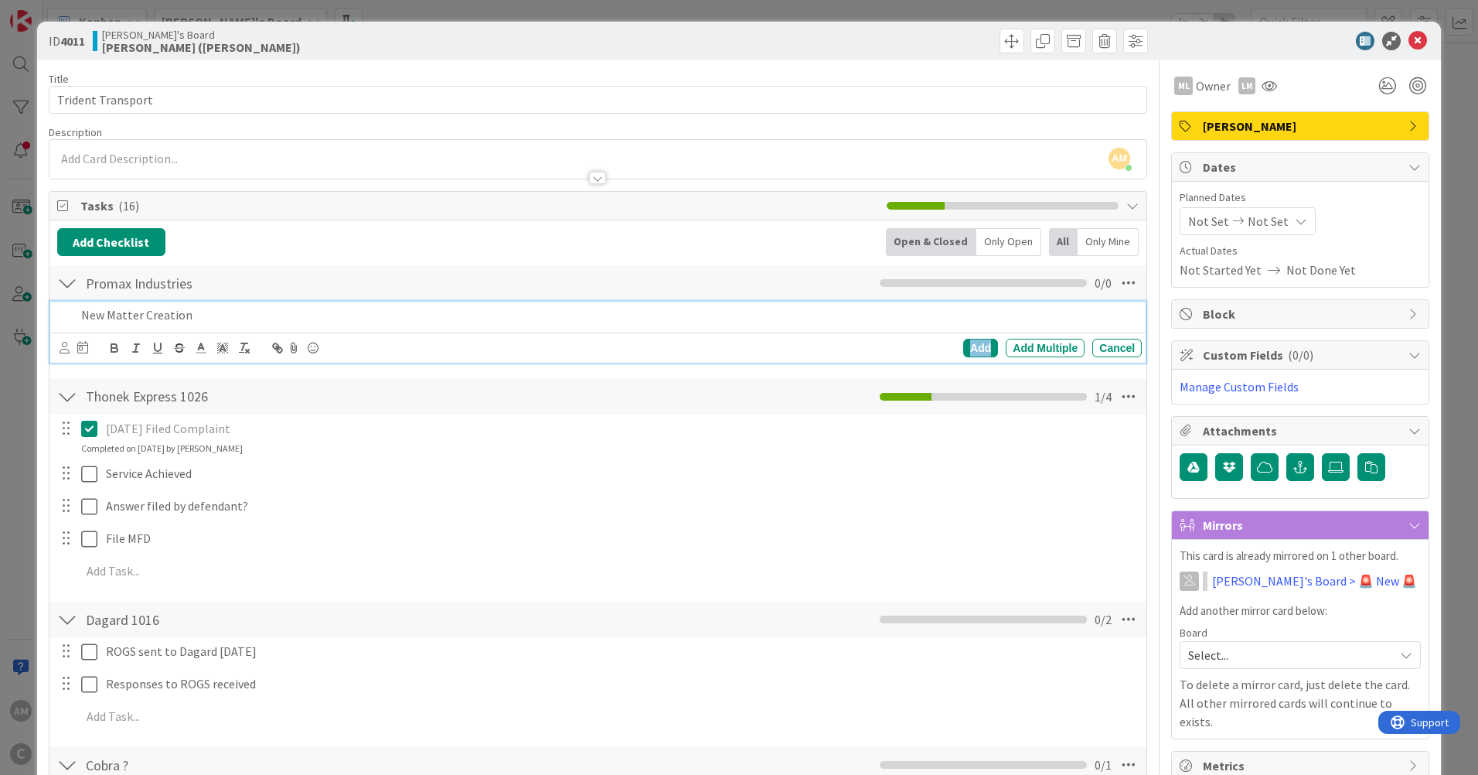
click at [979, 349] on div "Add" at bounding box center [980, 348] width 35 height 19
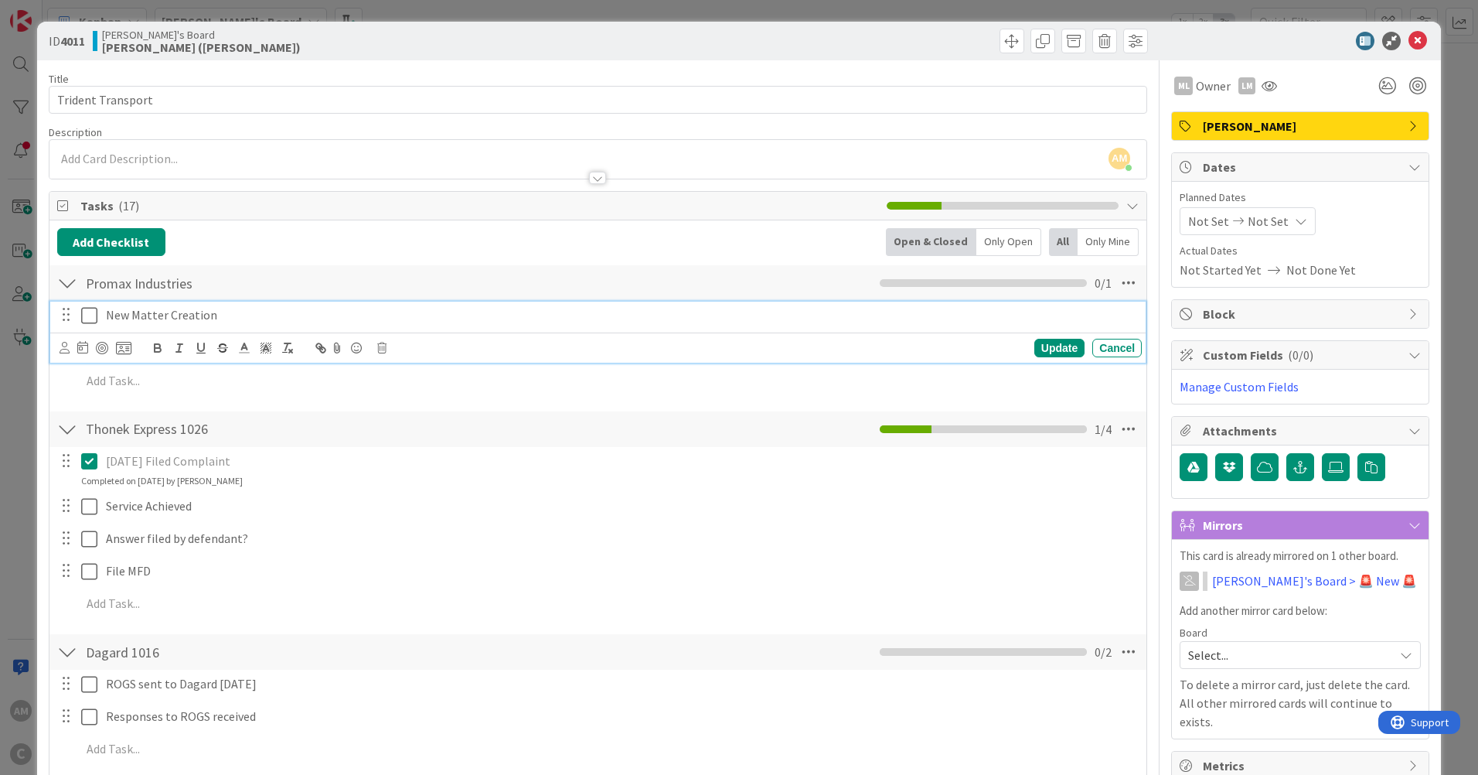
click at [155, 318] on p "New Matter Creation" at bounding box center [621, 315] width 1030 height 18
drag, startPoint x: 230, startPoint y: 315, endPoint x: 446, endPoint y: 351, distance: 219.5
click at [230, 315] on p "New Matter Creation" at bounding box center [621, 315] width 1030 height 18
click at [89, 313] on icon at bounding box center [92, 315] width 23 height 19
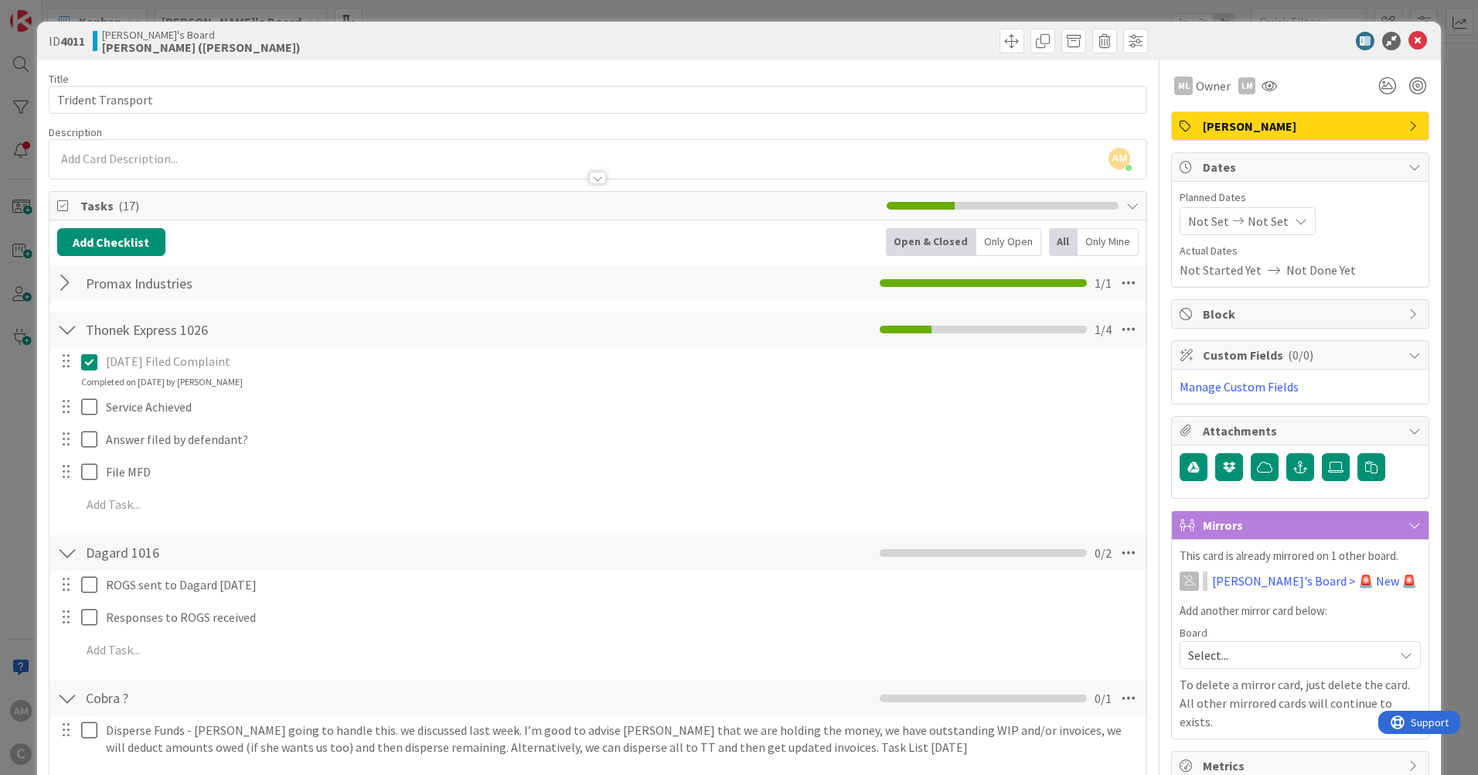
click at [62, 280] on div at bounding box center [67, 283] width 20 height 28
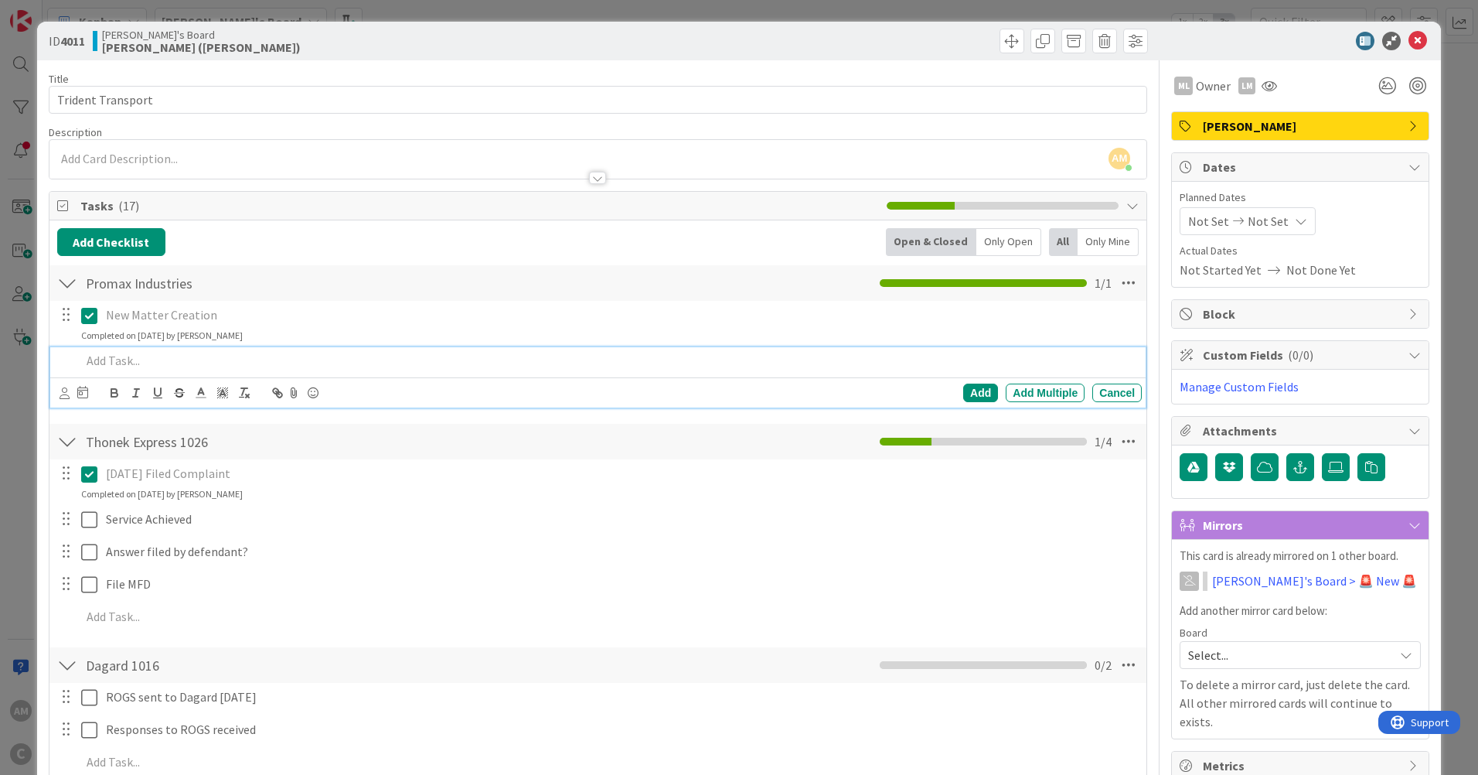
click at [157, 359] on p at bounding box center [608, 361] width 1054 height 18
click at [968, 389] on div "Add" at bounding box center [980, 392] width 35 height 19
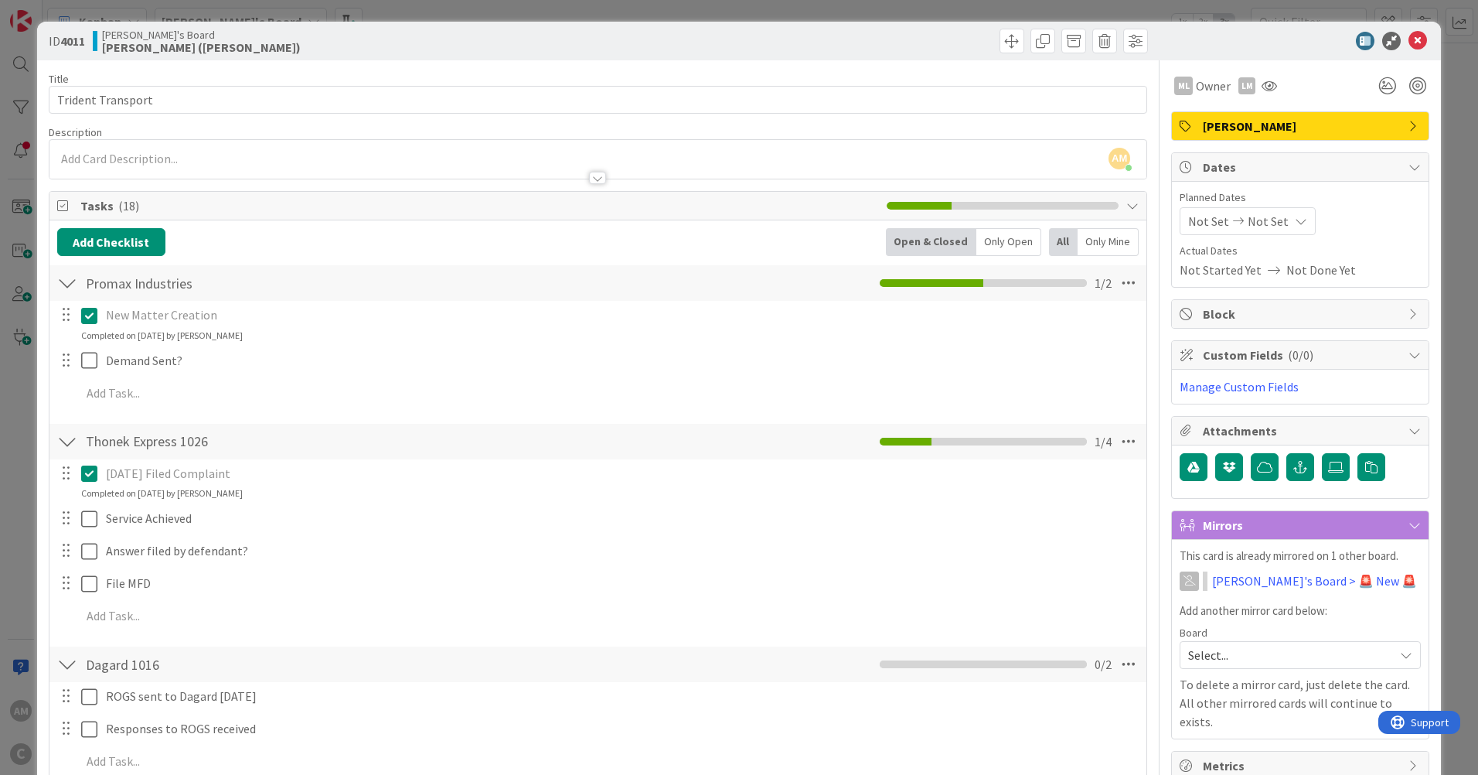
click at [70, 284] on div at bounding box center [67, 283] width 20 height 28
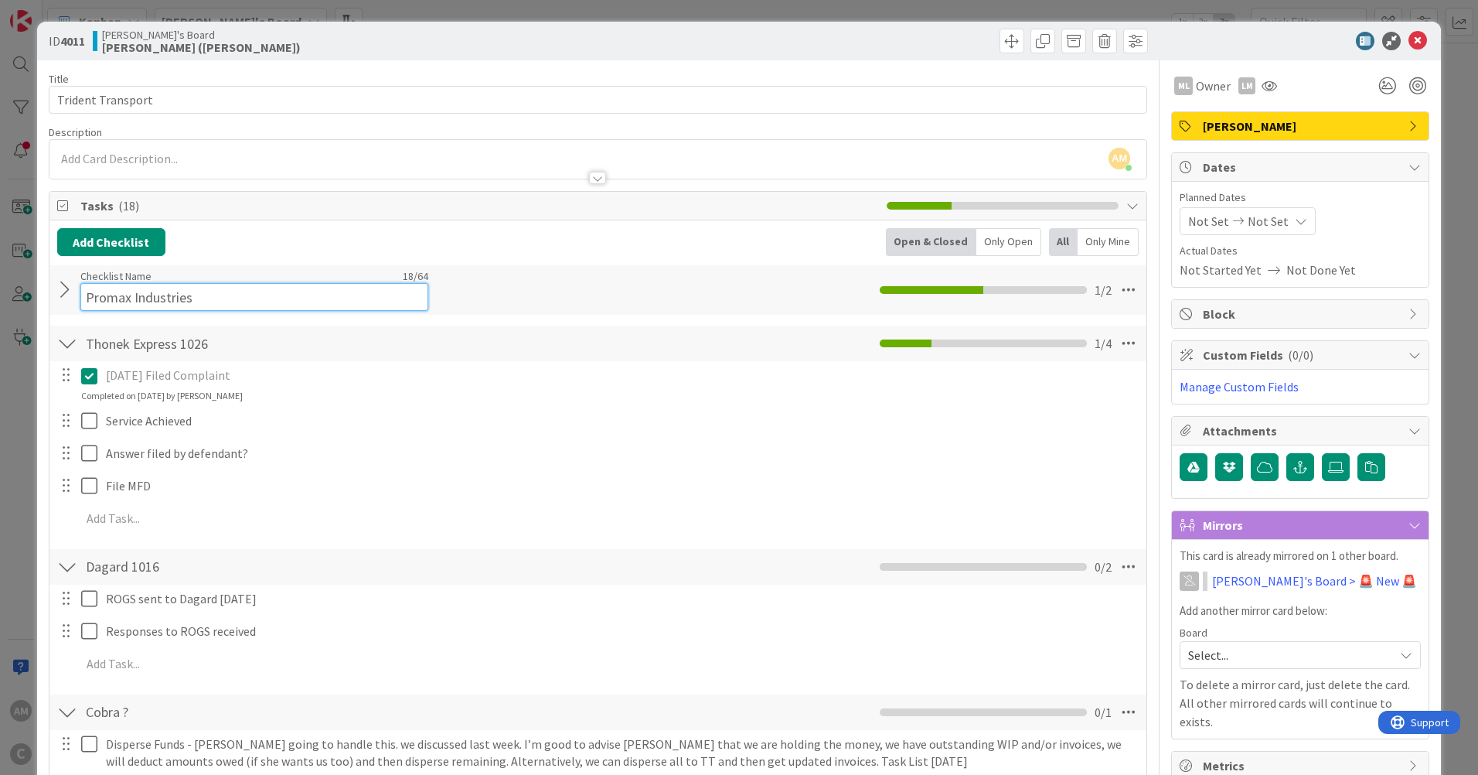
click at [123, 288] on input "Promax Industries" at bounding box center [254, 297] width 348 height 28
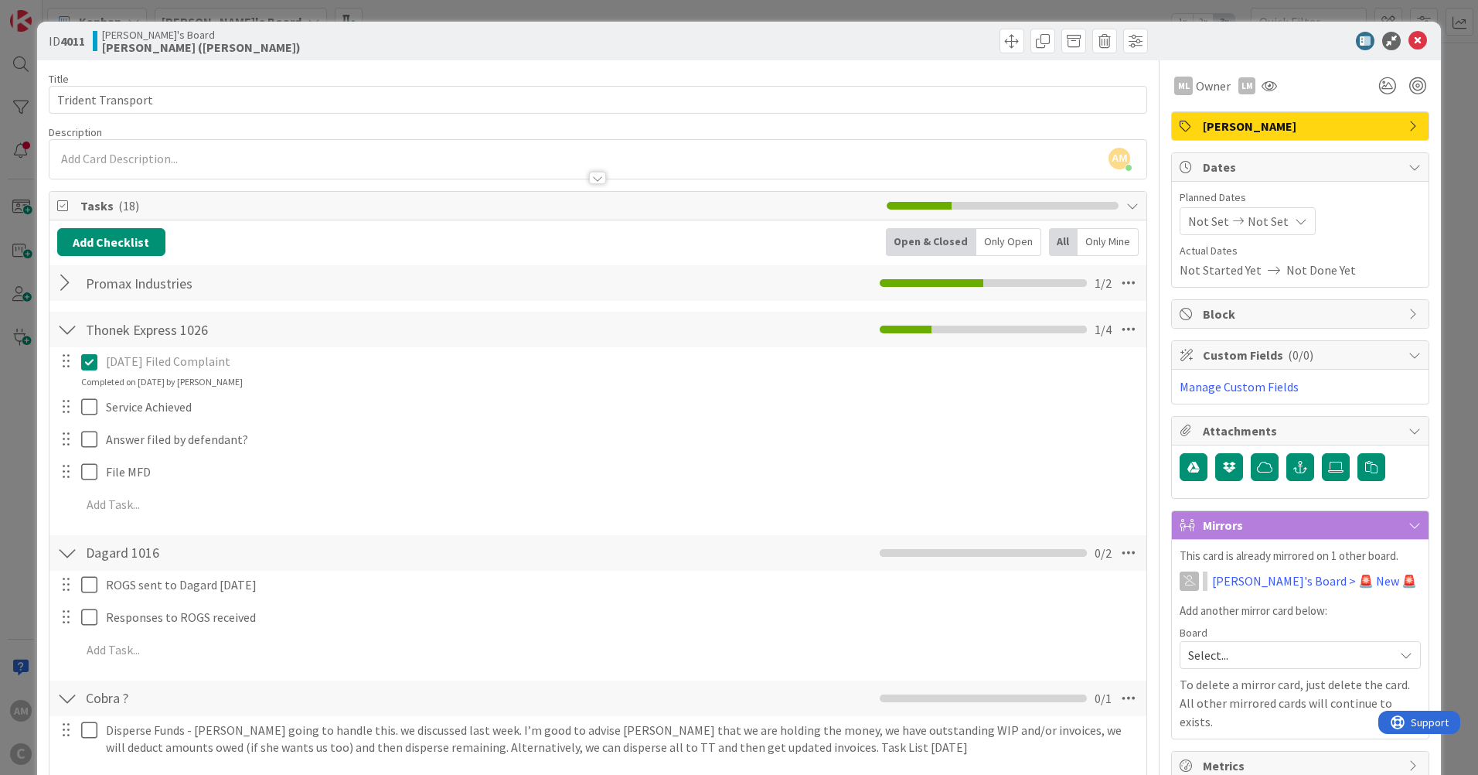
click at [145, 282] on div "Checklist Name 18 / 64 Promax Industries" at bounding box center [254, 283] width 348 height 28
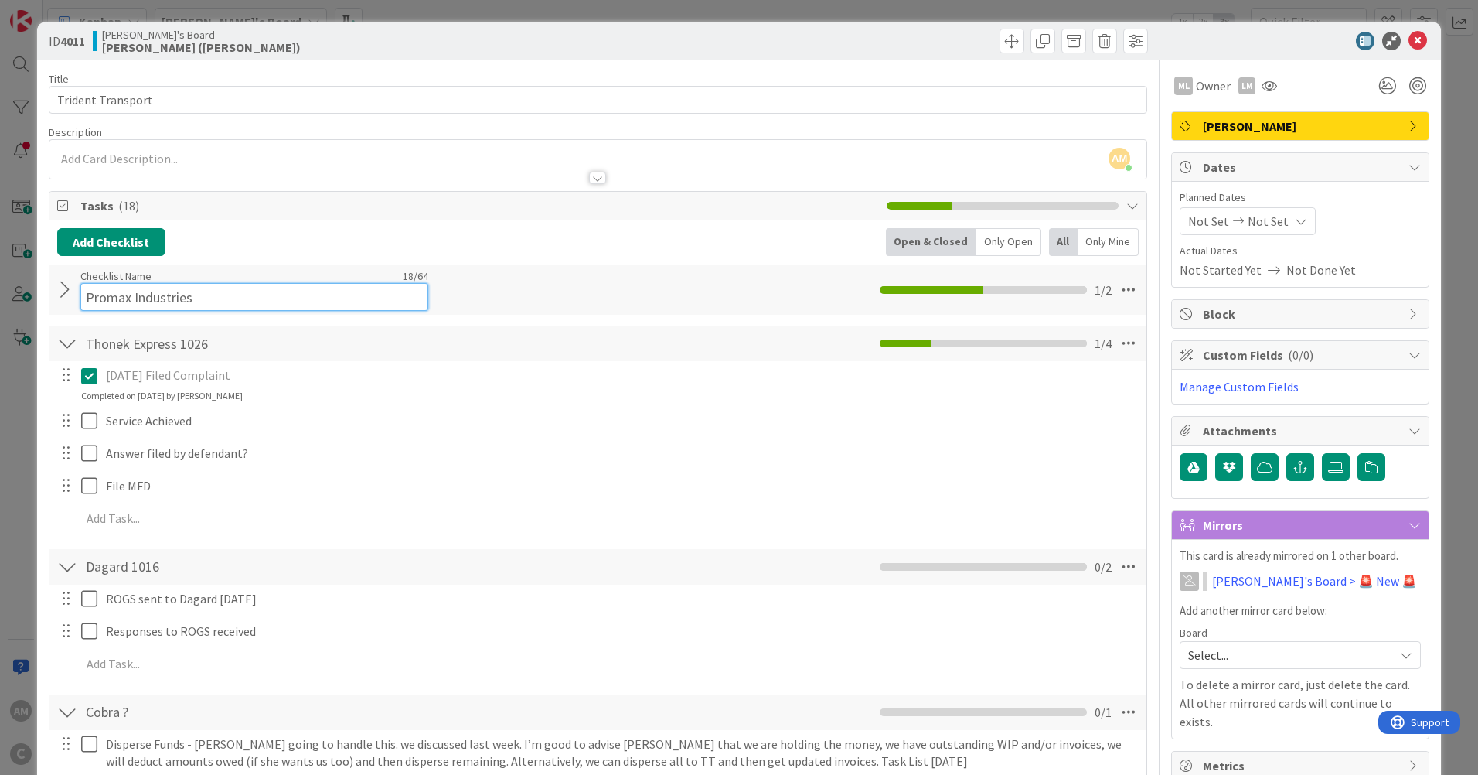
click at [238, 283] on input "Promax Industries" at bounding box center [254, 297] width 348 height 28
type input "Promax Industries 1027"
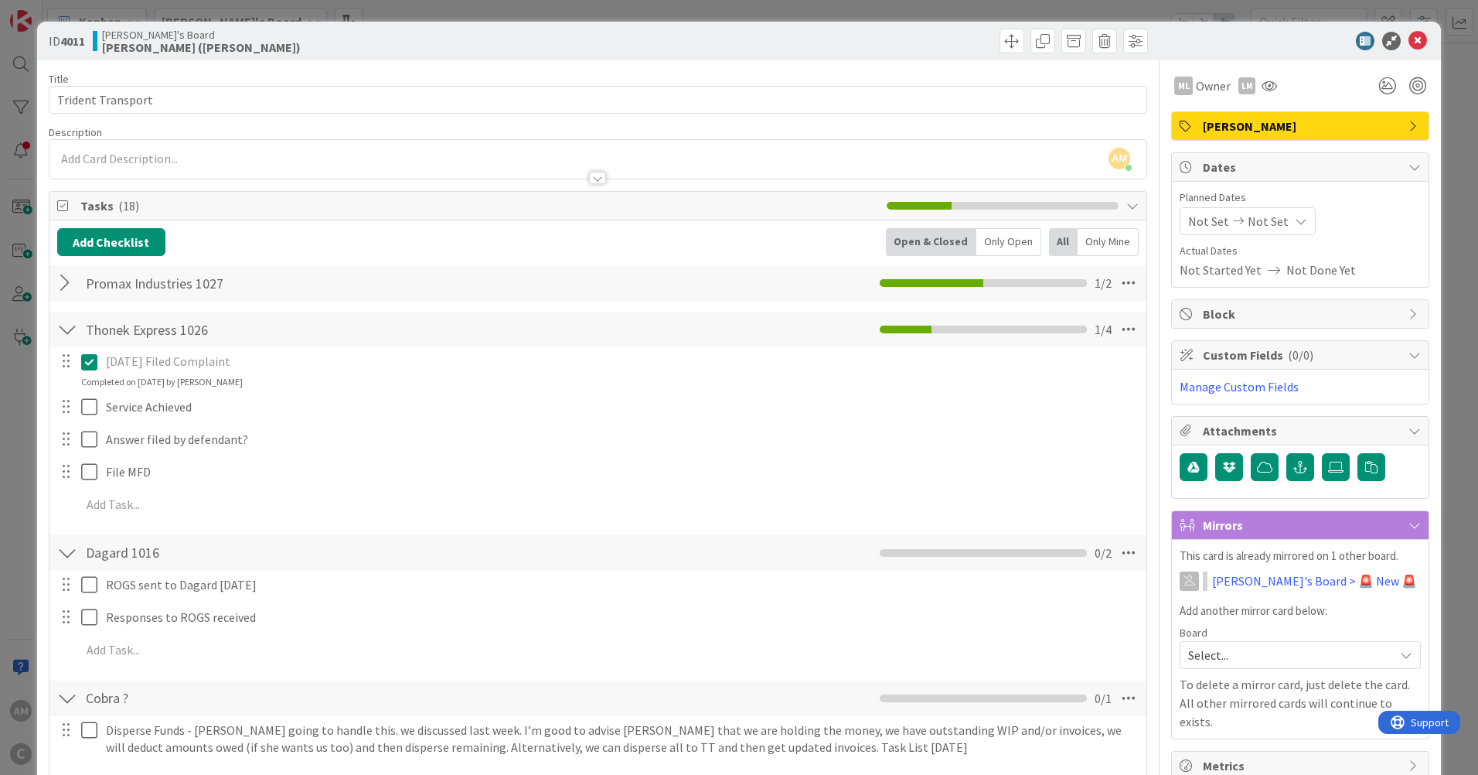
click at [61, 288] on div at bounding box center [67, 283] width 20 height 28
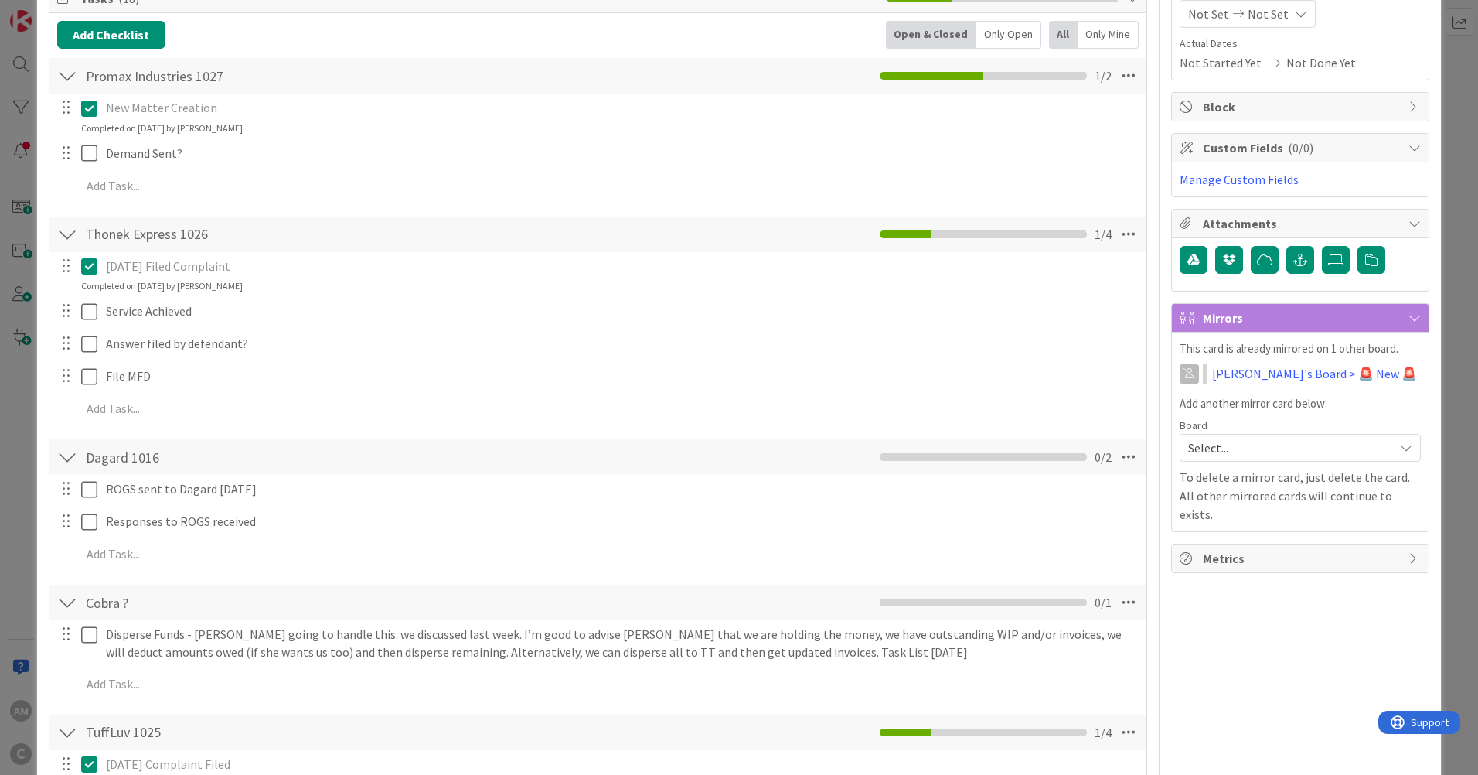
scroll to position [155, 0]
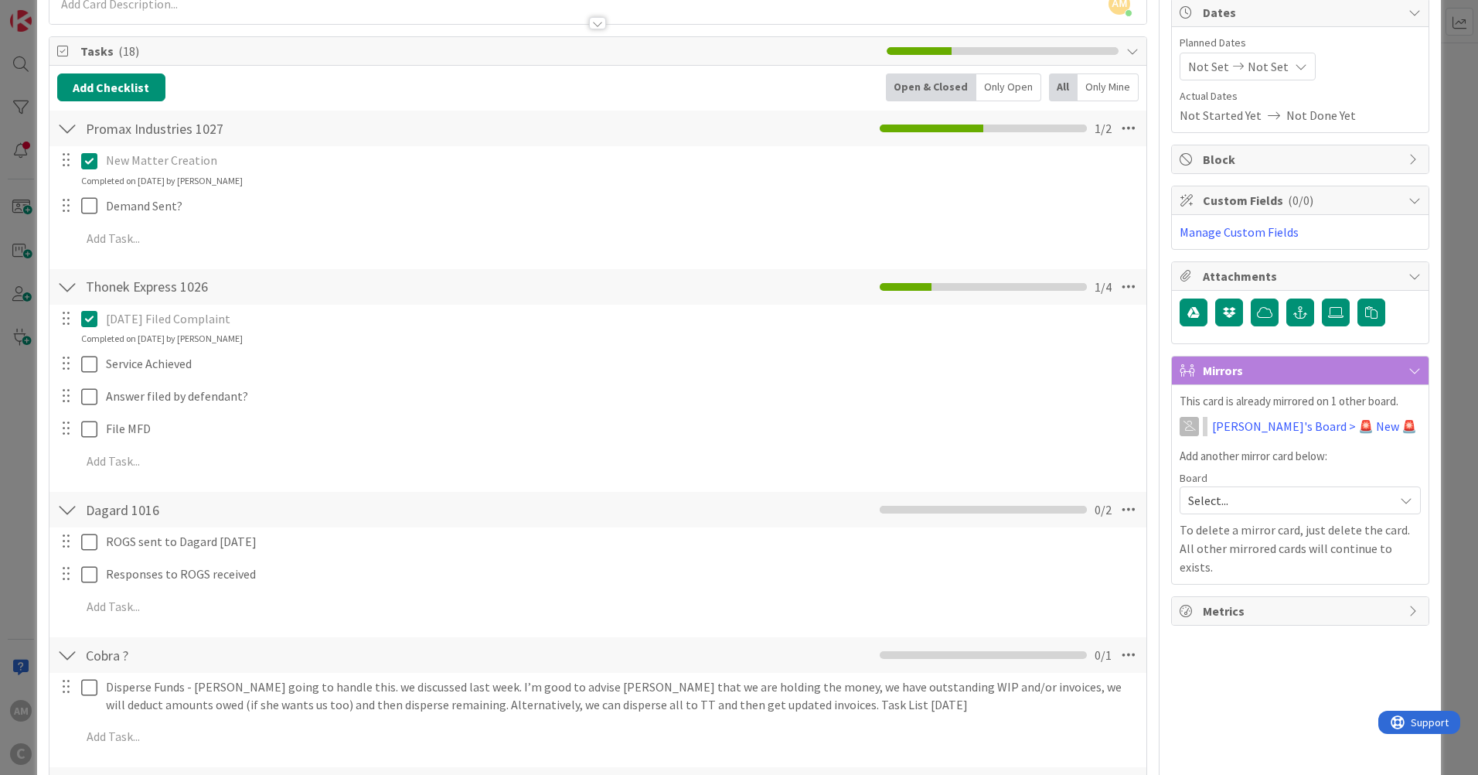
click at [69, 653] on div at bounding box center [67, 655] width 20 height 28
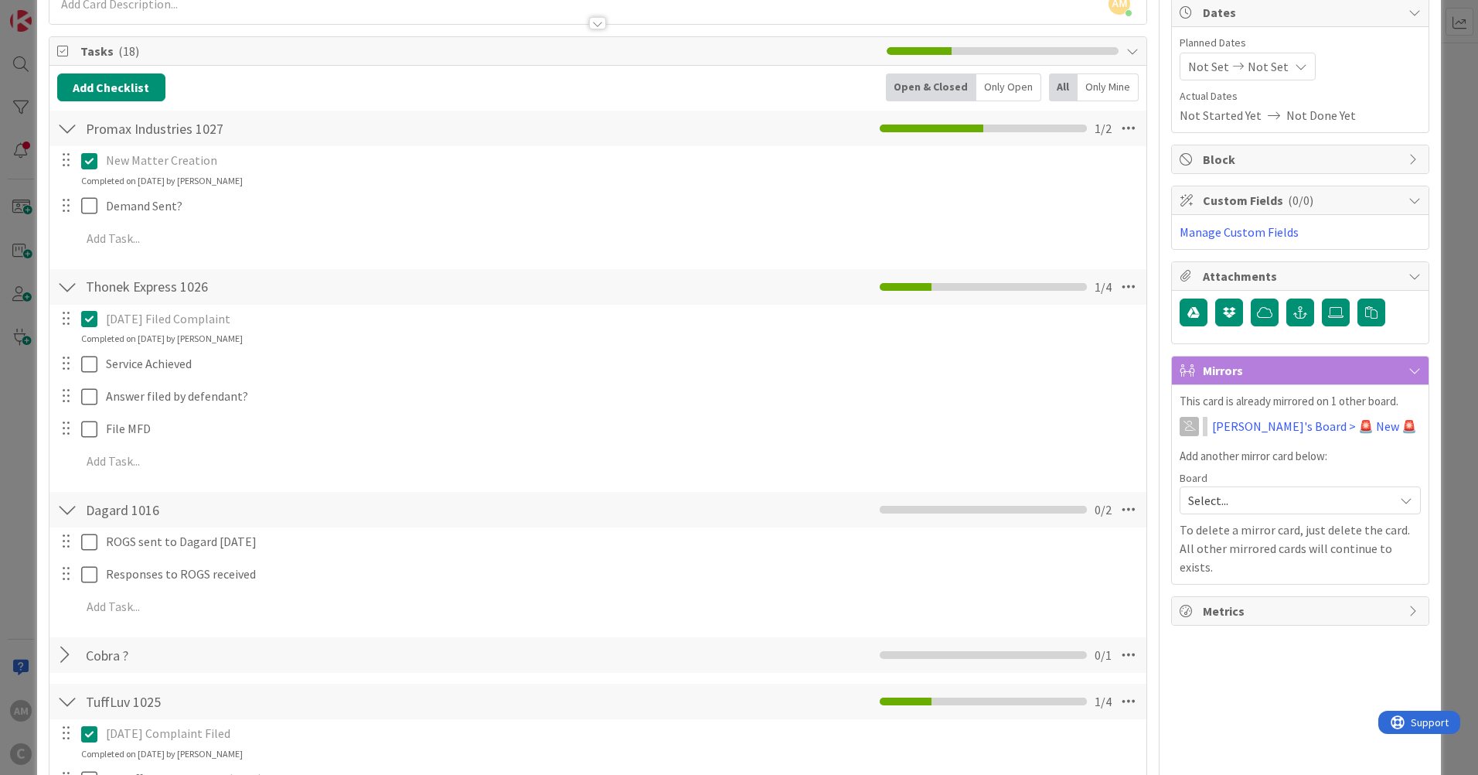
click at [69, 653] on div at bounding box center [67, 655] width 20 height 28
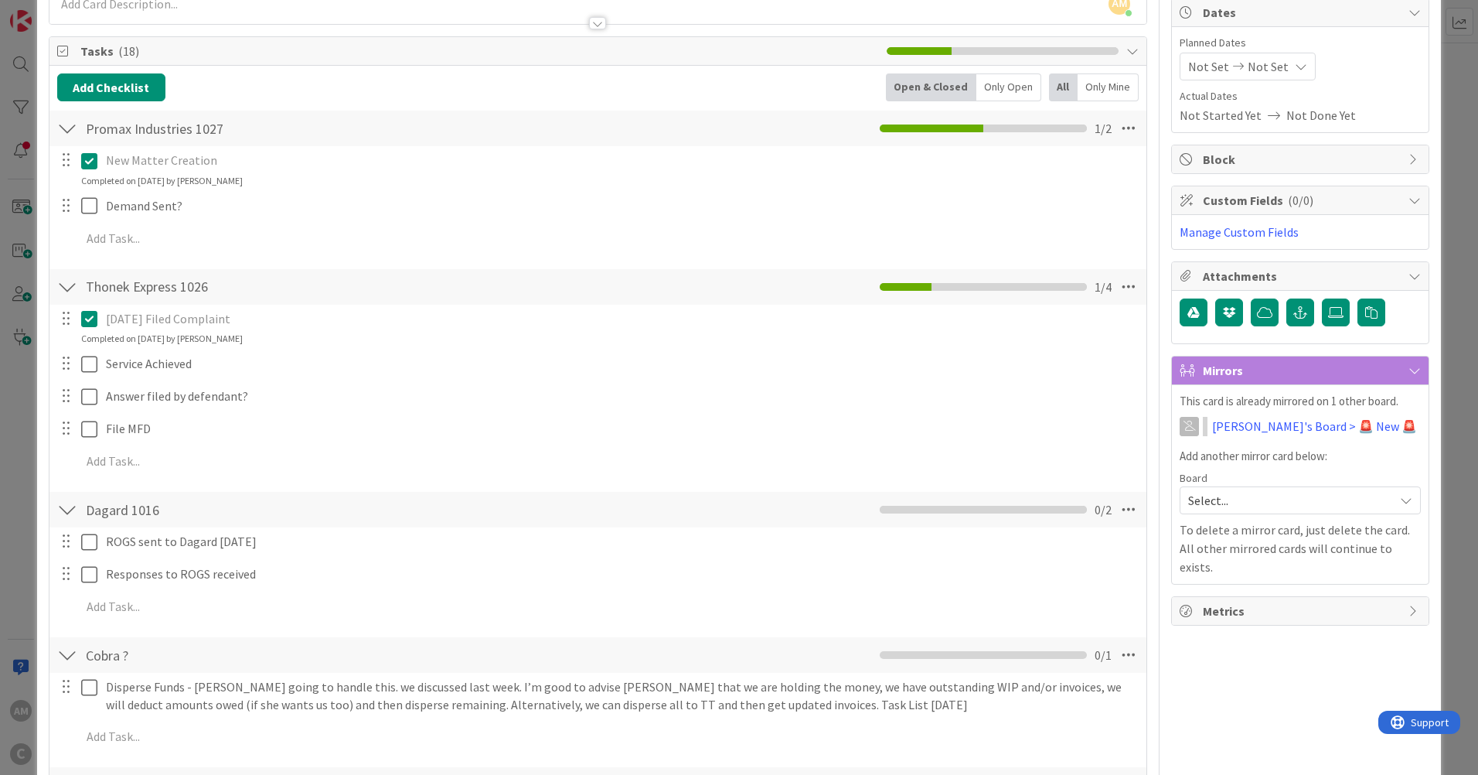
click at [69, 653] on div at bounding box center [67, 655] width 20 height 28
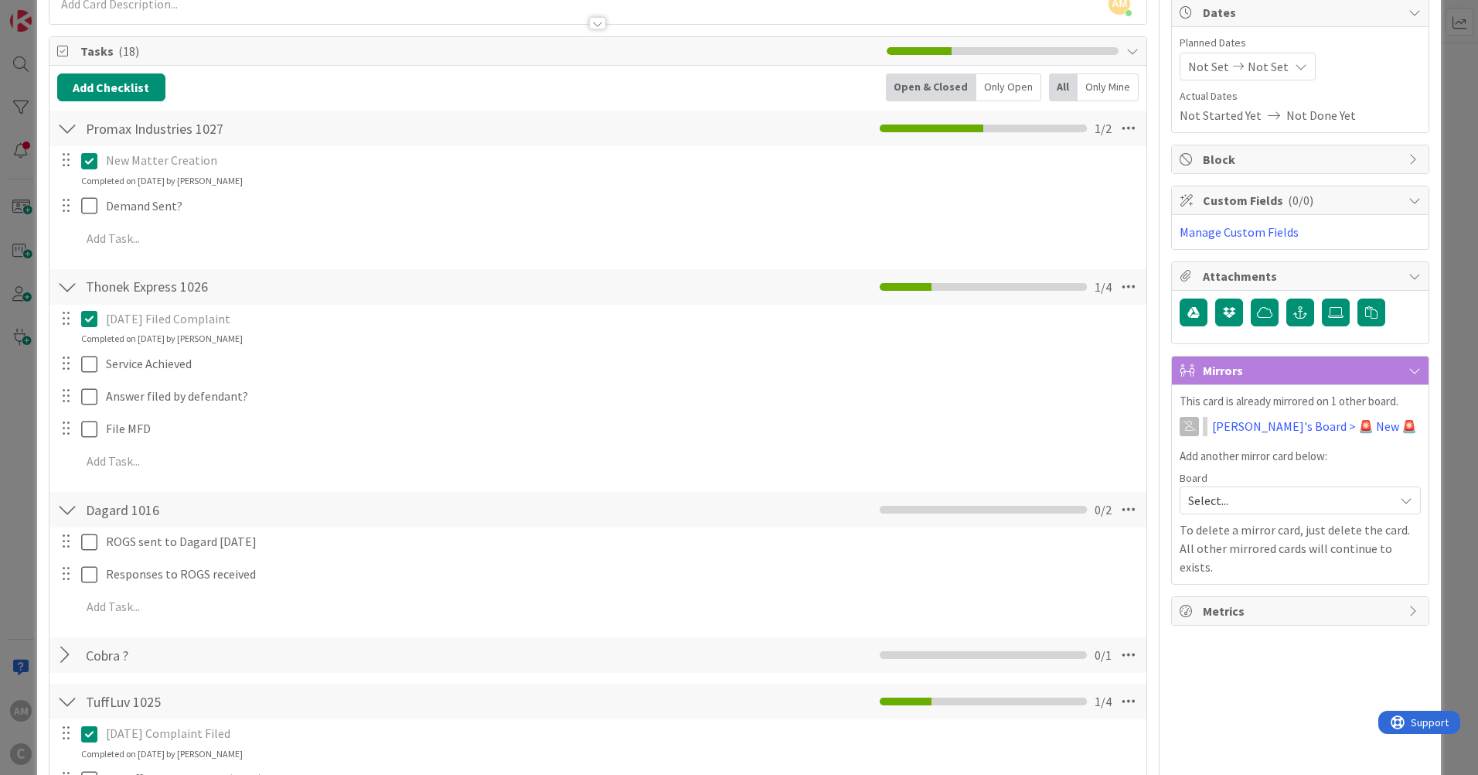
click at [69, 653] on div at bounding box center [67, 655] width 20 height 28
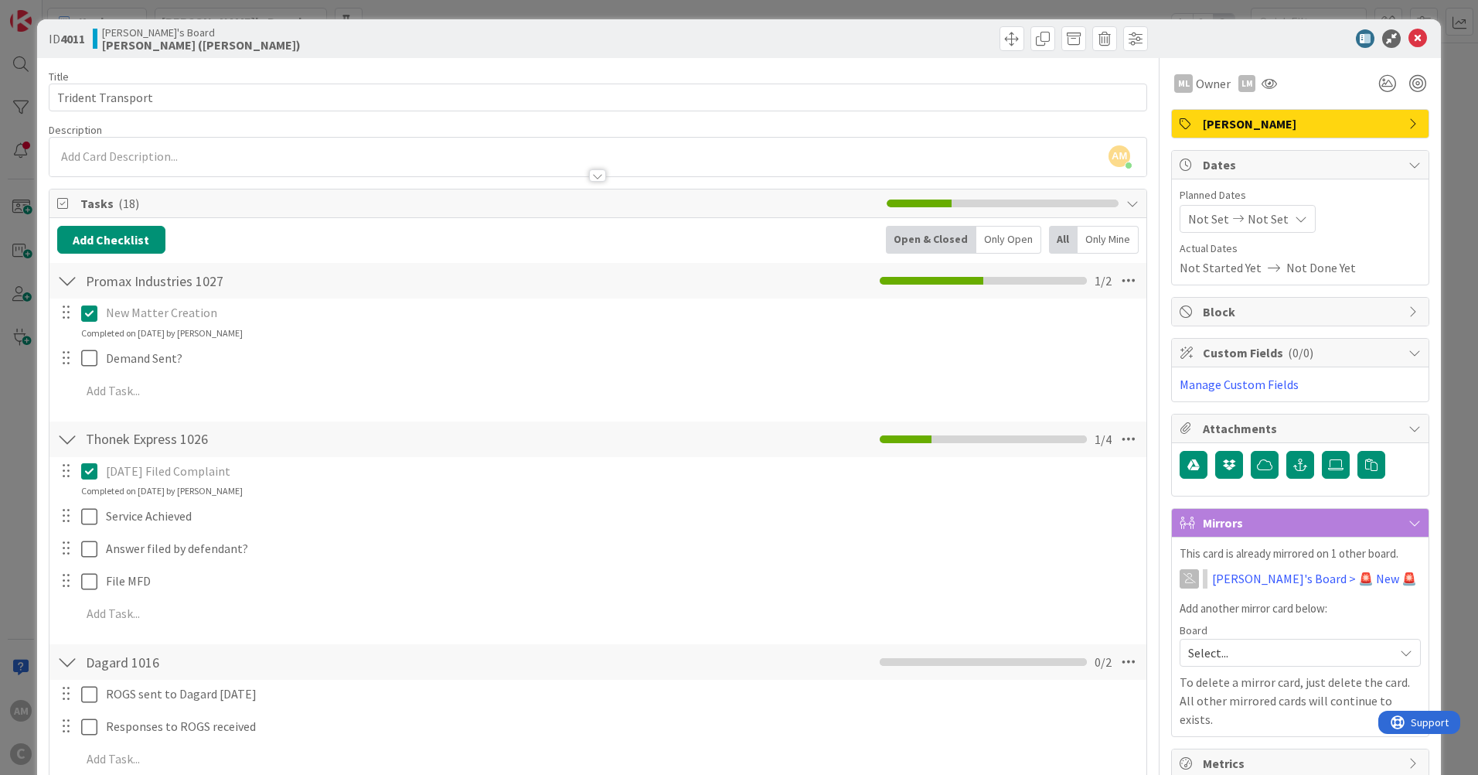
scroll to position [0, 0]
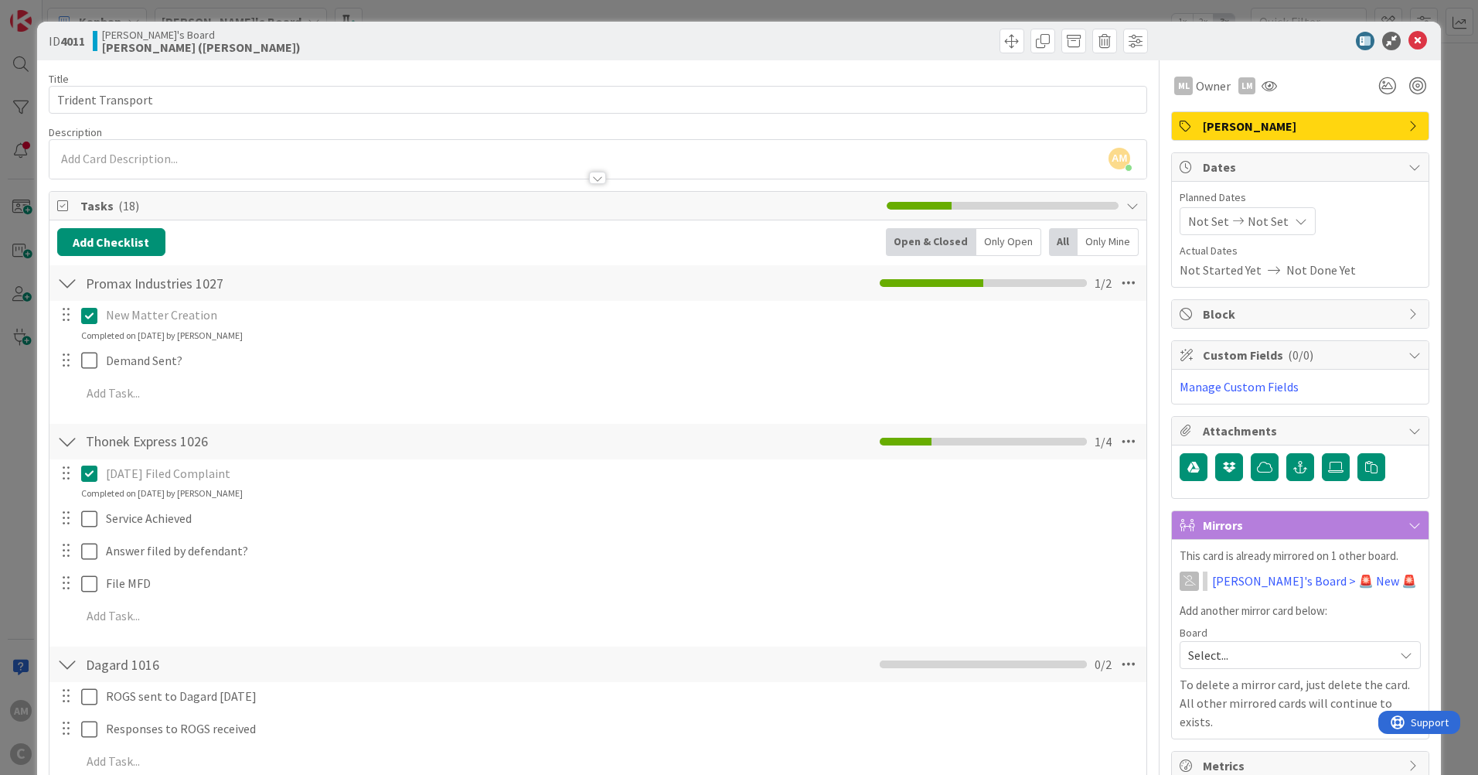
click at [1408, 120] on icon at bounding box center [1414, 126] width 12 height 12
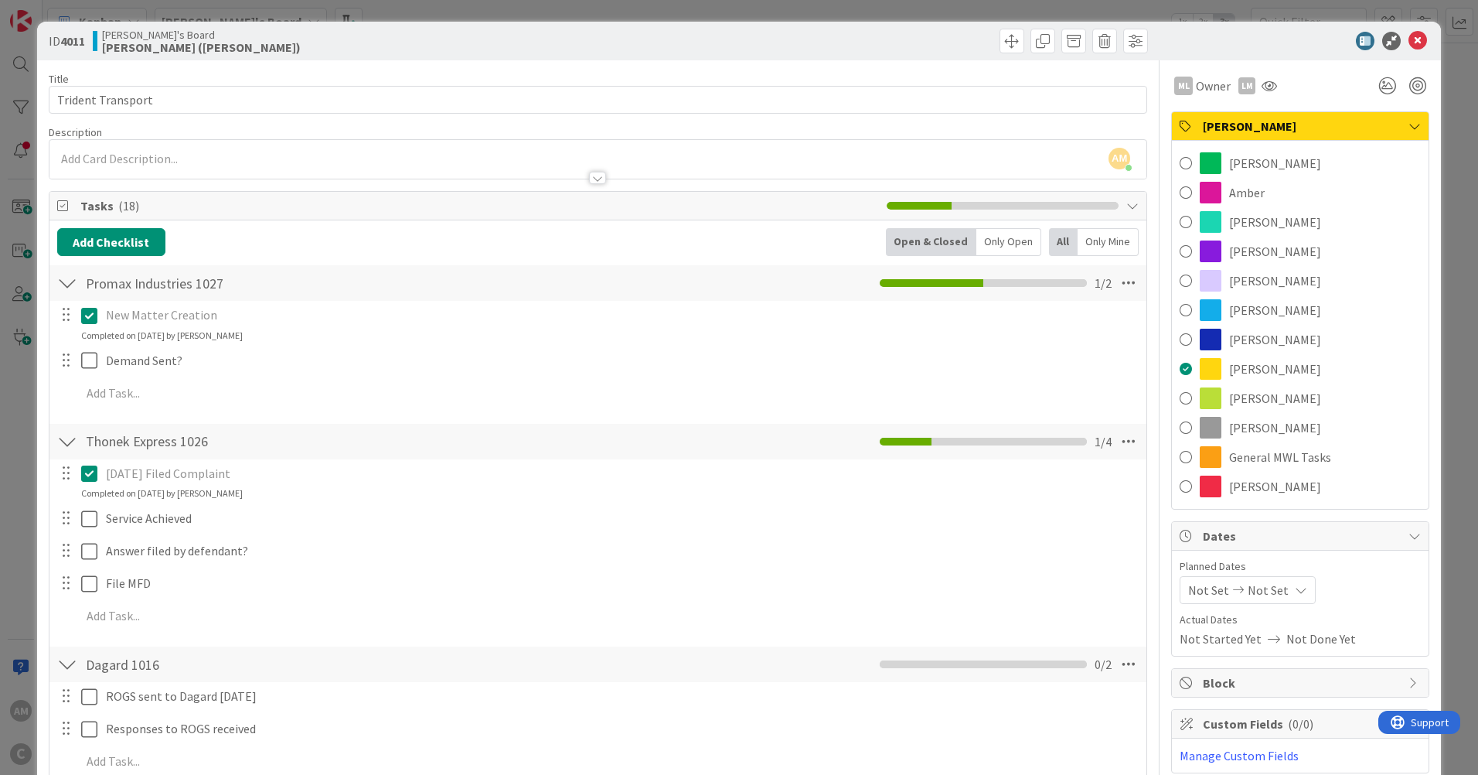
click at [656, 442] on div "Thonek Express 1026 Checklist Name 19 / 64 Thonek Express 1026 1 / 4" at bounding box center [597, 442] width 1097 height 36
click at [1408, 121] on icon at bounding box center [1414, 126] width 12 height 12
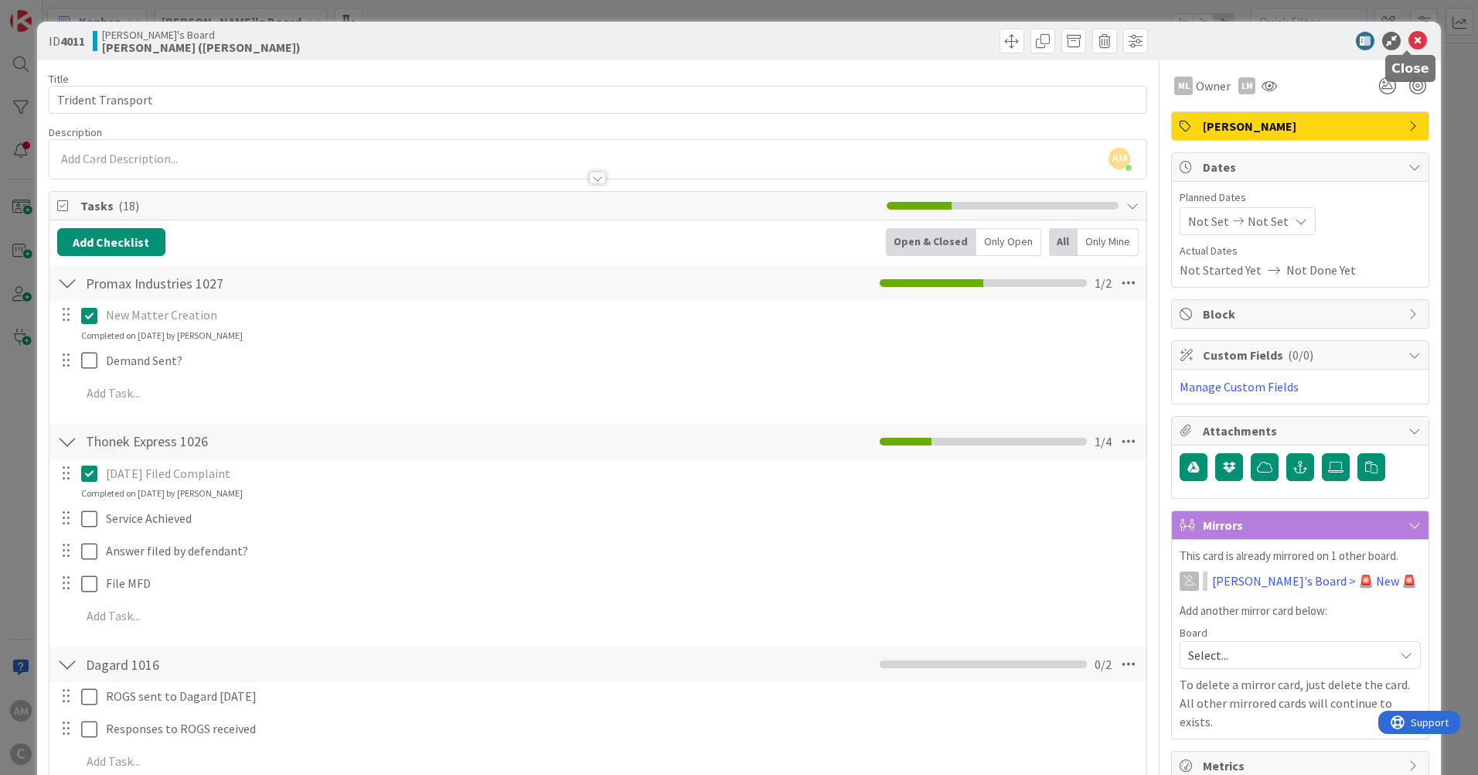
click at [1409, 43] on icon at bounding box center [1417, 41] width 19 height 19
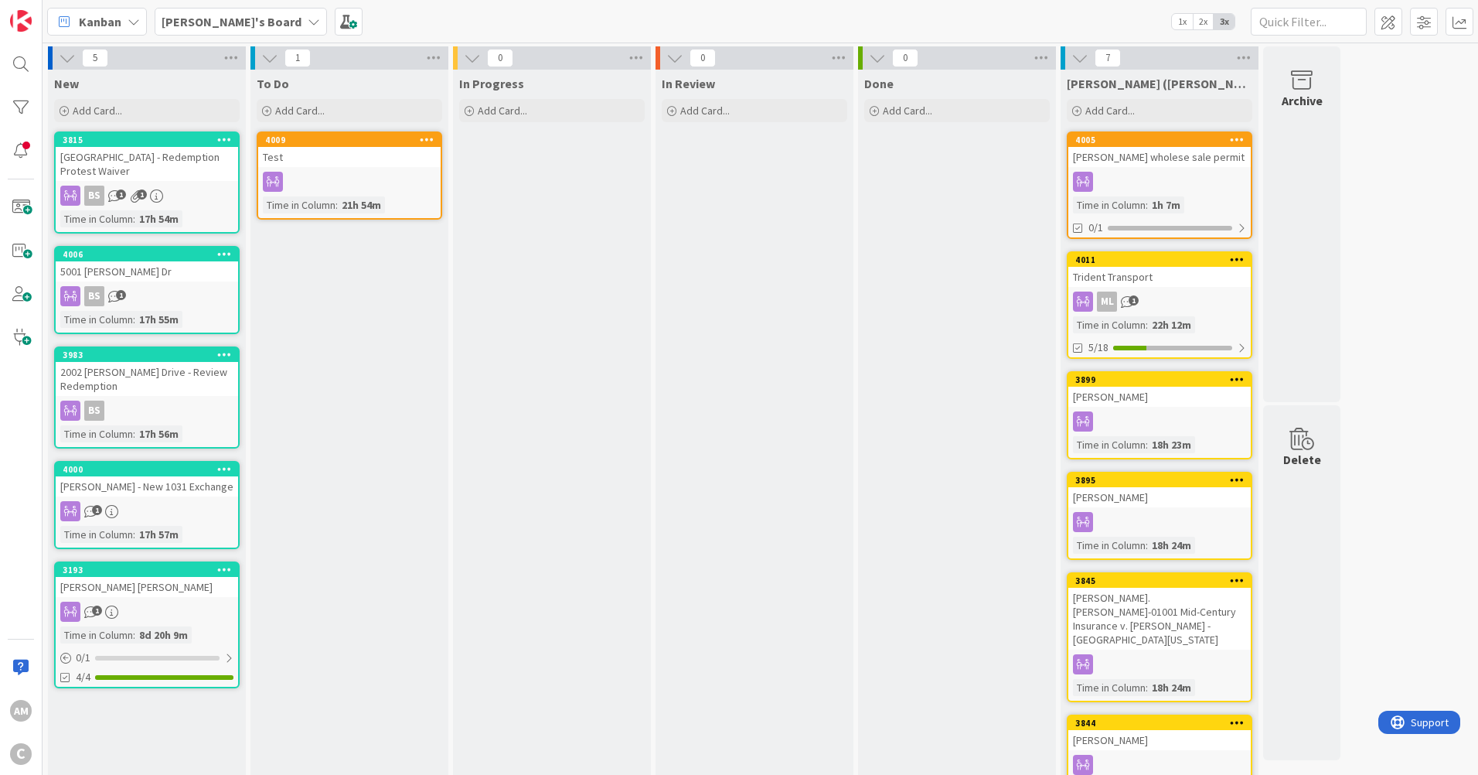
click at [213, 16] on b "[PERSON_NAME]'s Board" at bounding box center [232, 21] width 140 height 15
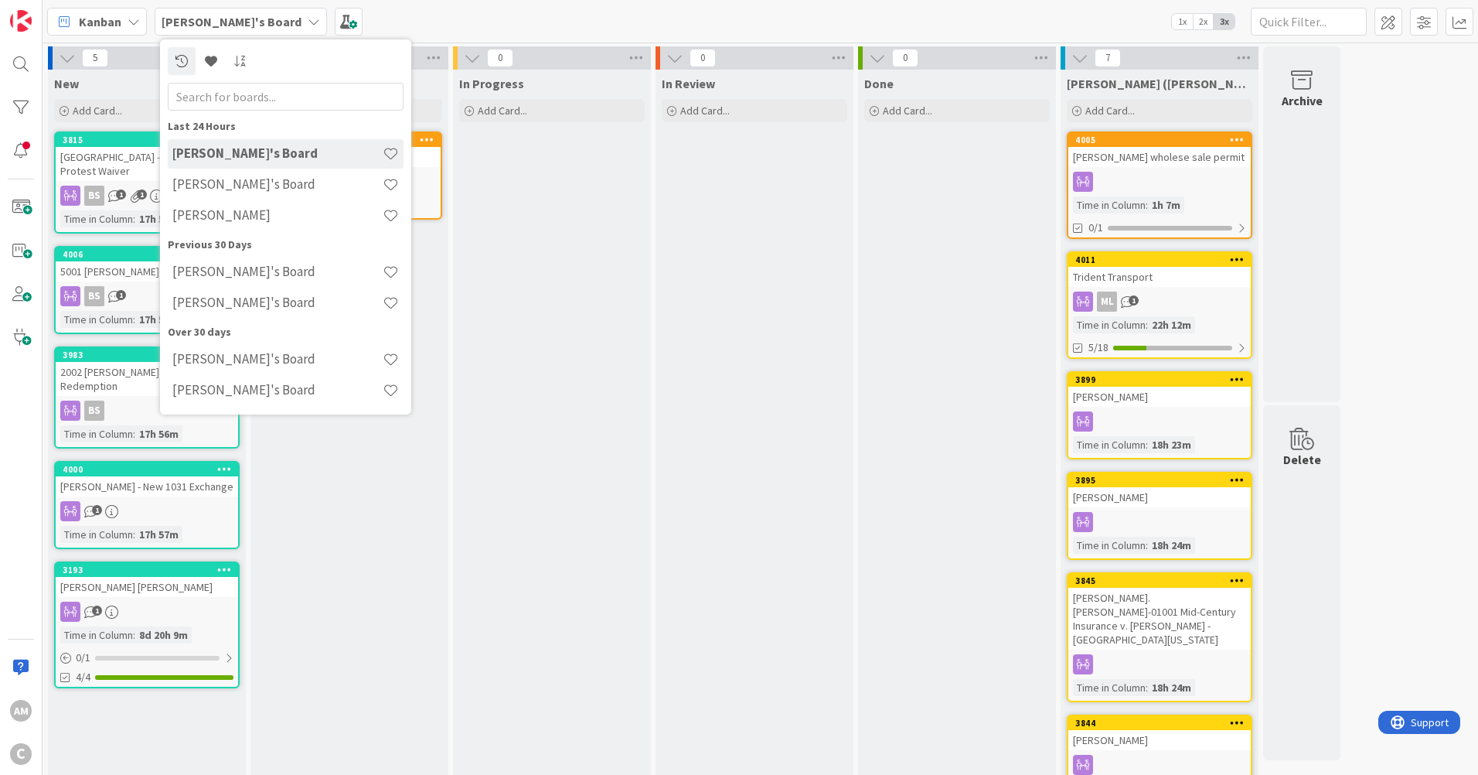
click at [224, 181] on h4 "[PERSON_NAME]'s Board" at bounding box center [277, 183] width 210 height 15
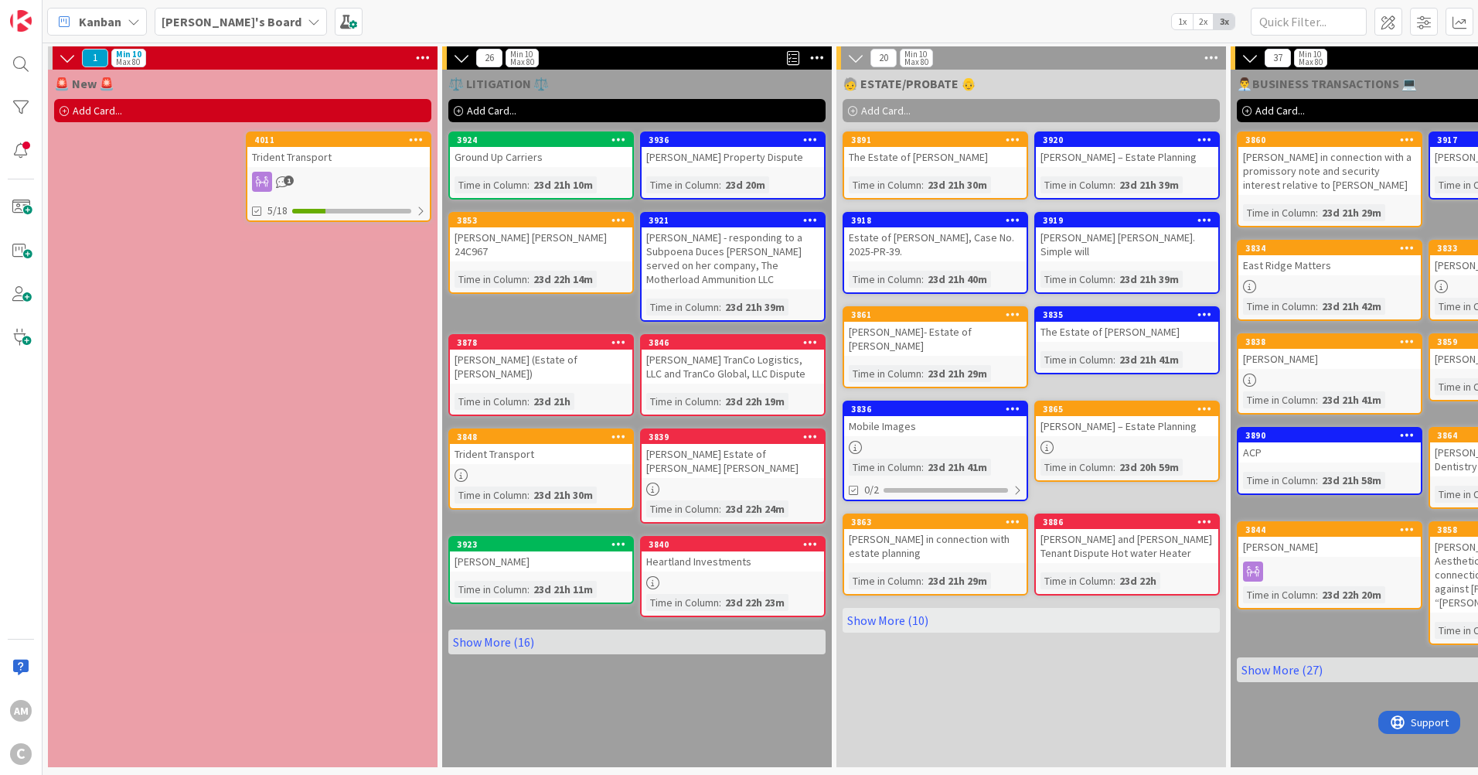
click at [348, 177] on div "1" at bounding box center [338, 182] width 182 height 20
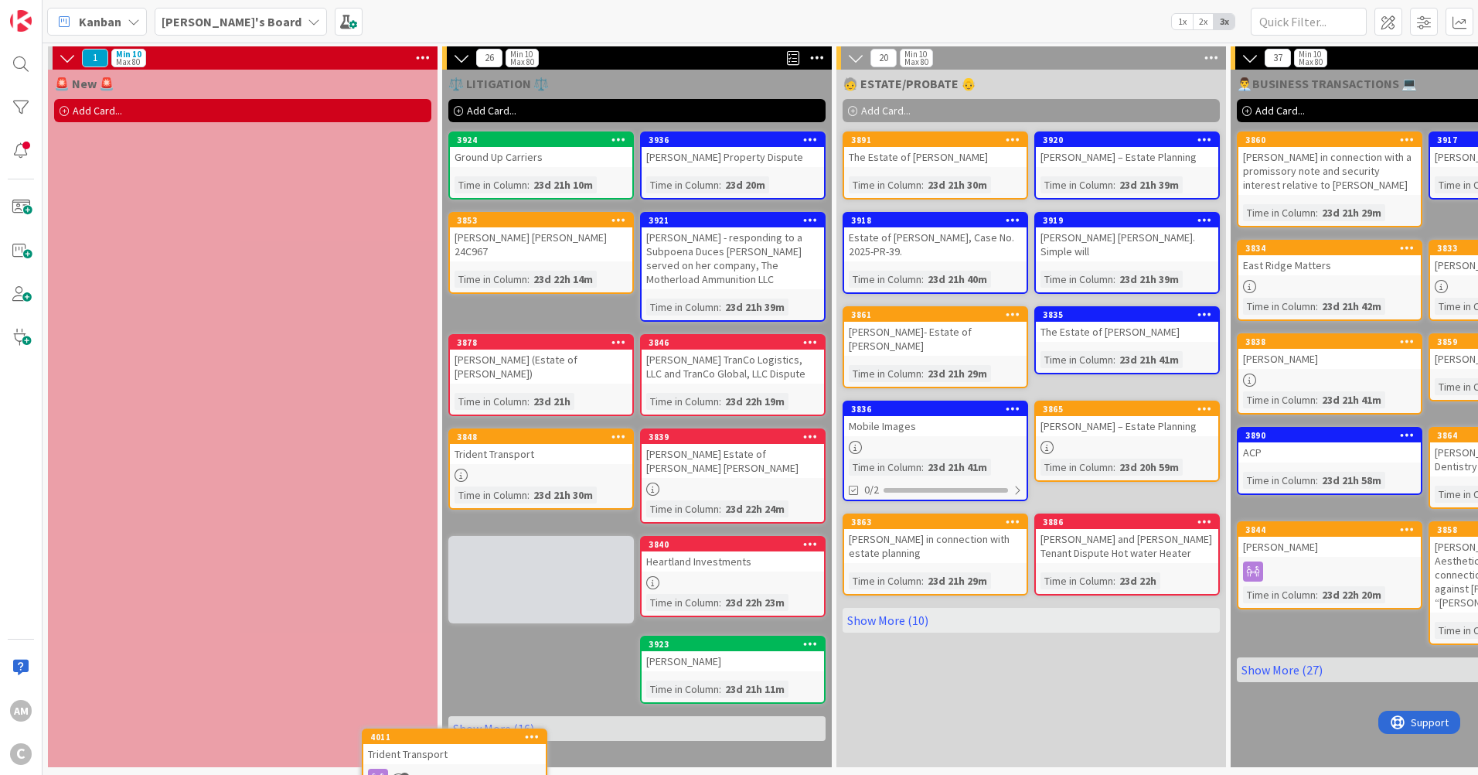
scroll to position [5, 0]
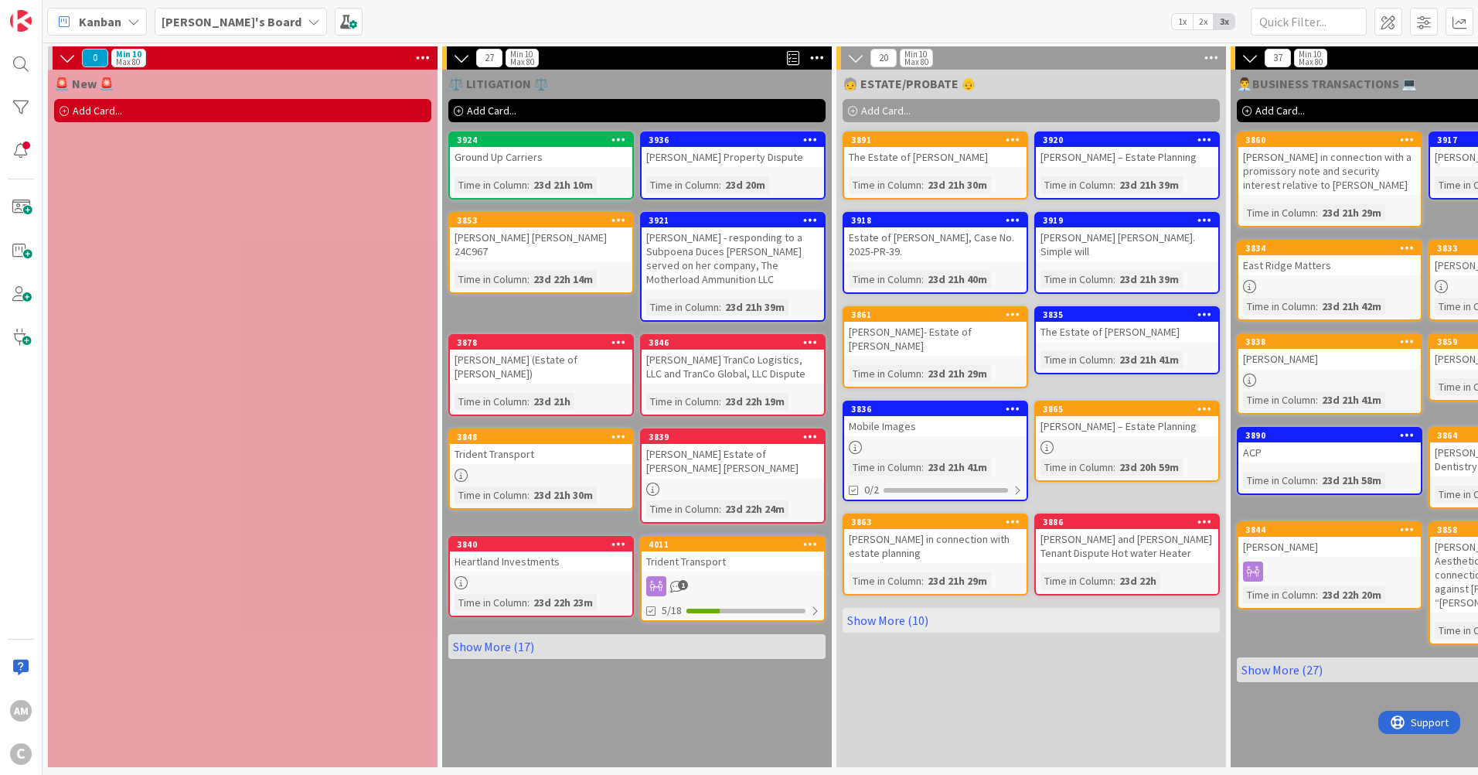
drag, startPoint x: 557, startPoint y: 458, endPoint x: 499, endPoint y: 461, distance: 57.3
click at [499, 461] on link "3848 Trident Transport Time in [GEOGRAPHIC_DATA] : 23d 21h 30m" at bounding box center [541, 468] width 186 height 81
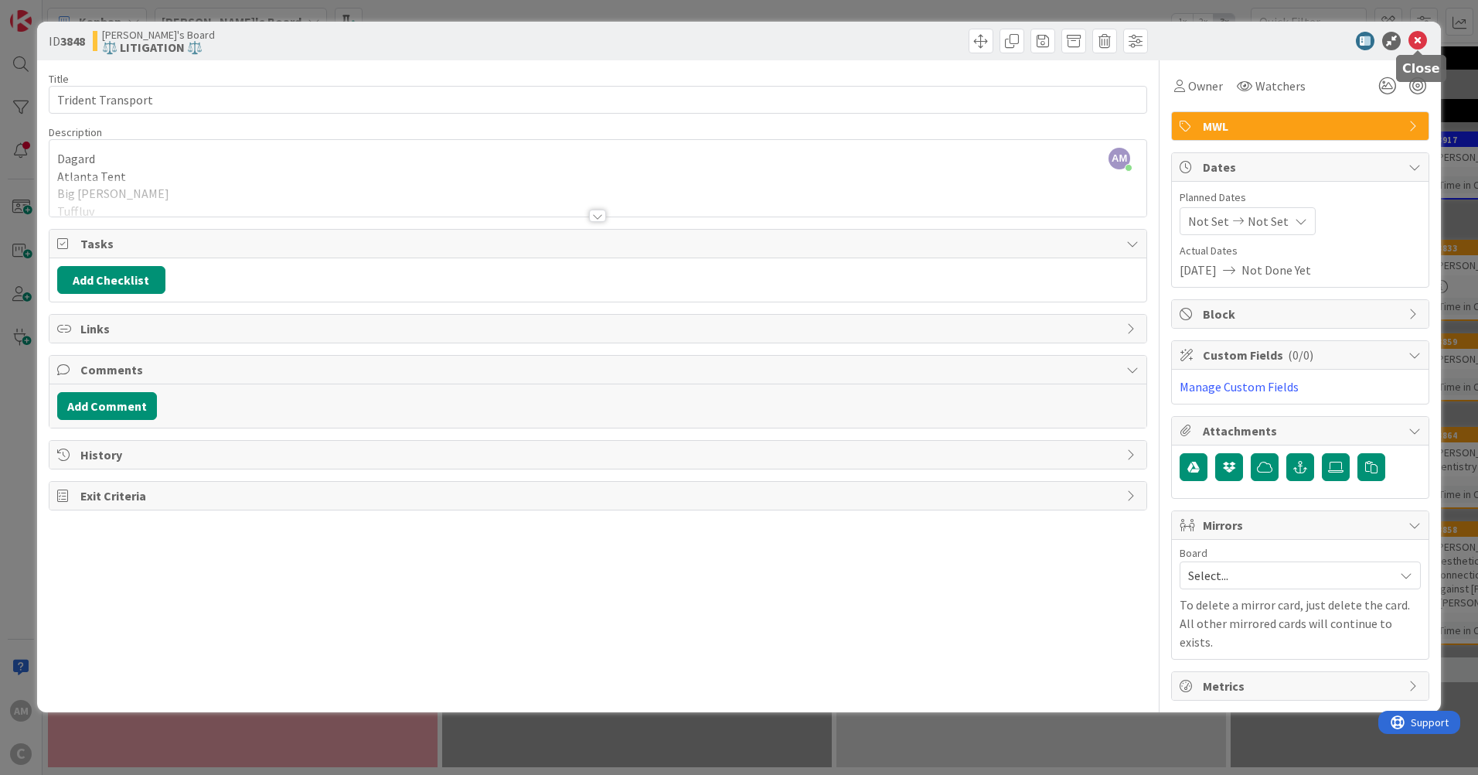
click at [1419, 30] on div "ID 3848 [PERSON_NAME]'s Board ⚖️ LITIGATION ⚖️" at bounding box center [739, 41] width 1404 height 39
click at [1415, 42] on icon at bounding box center [1417, 41] width 19 height 19
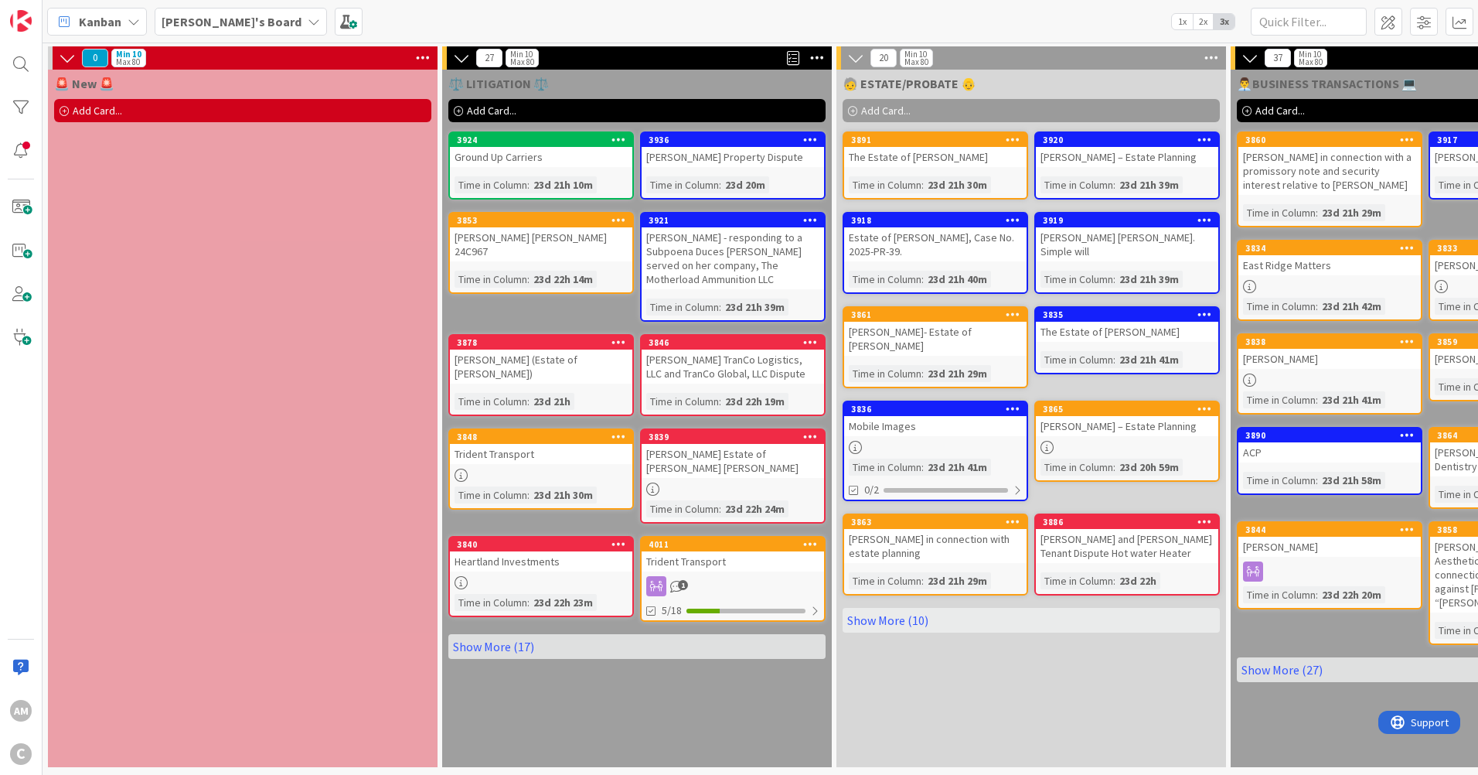
click at [615, 431] on icon at bounding box center [618, 436] width 15 height 11
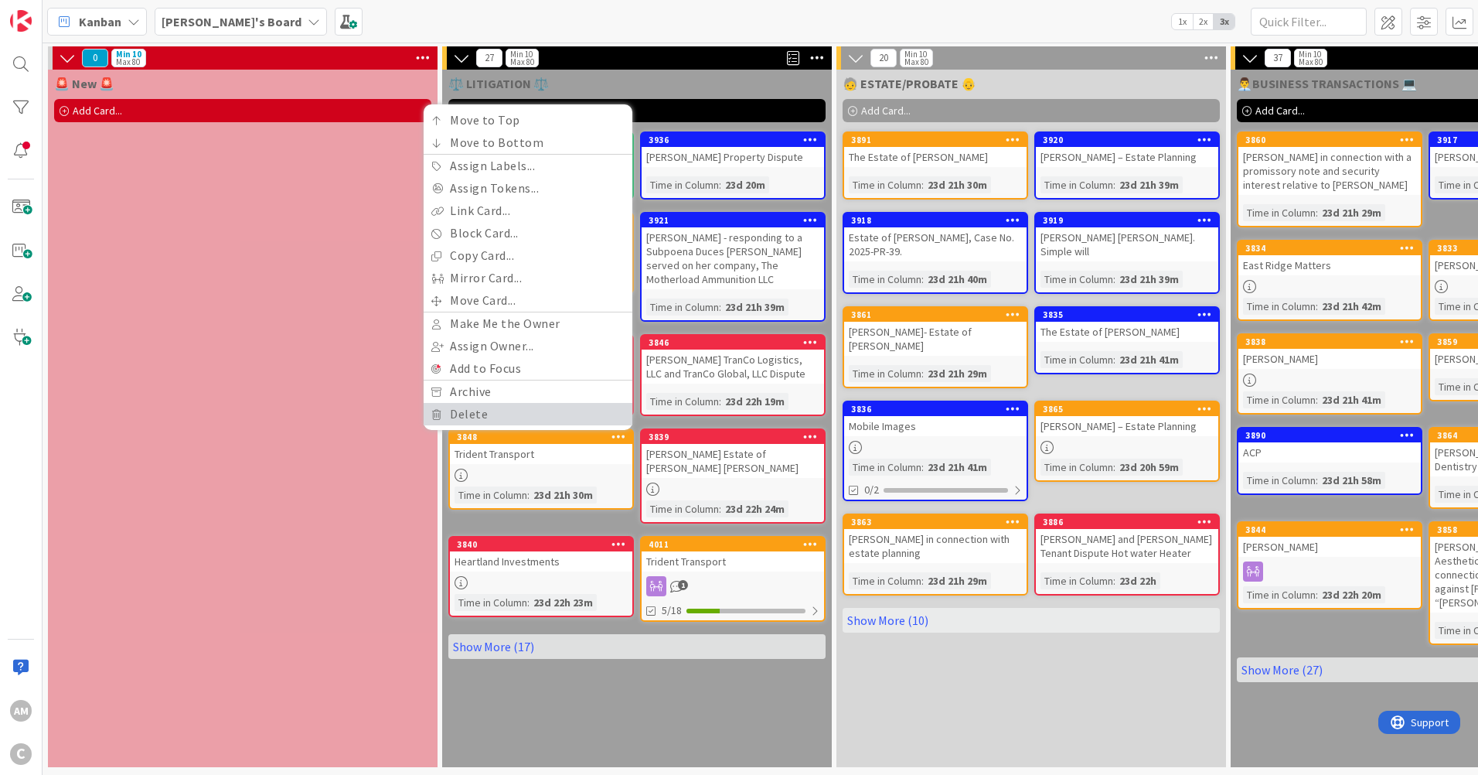
click at [504, 409] on link "Delete" at bounding box center [528, 414] width 209 height 22
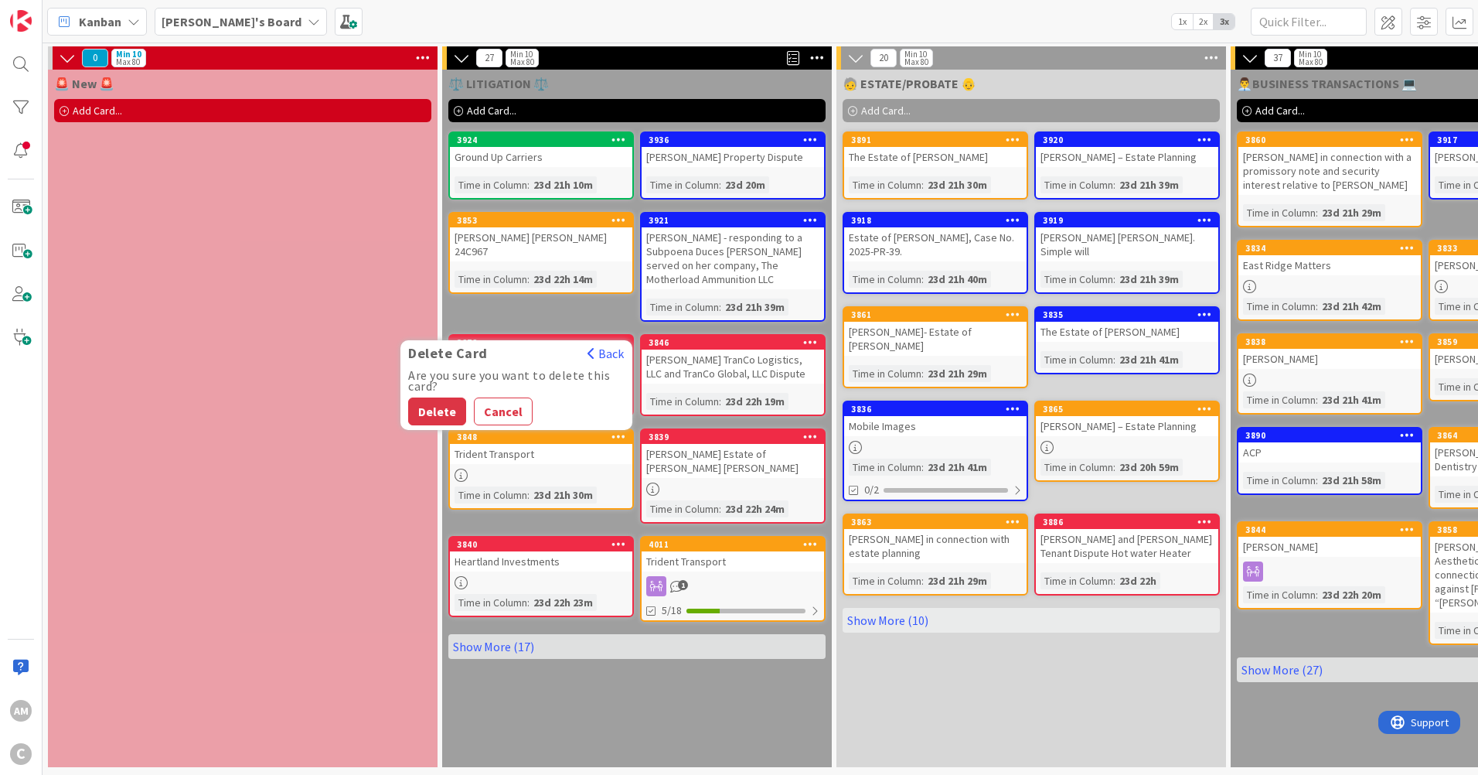
click at [440, 397] on button "Delete" at bounding box center [437, 411] width 58 height 28
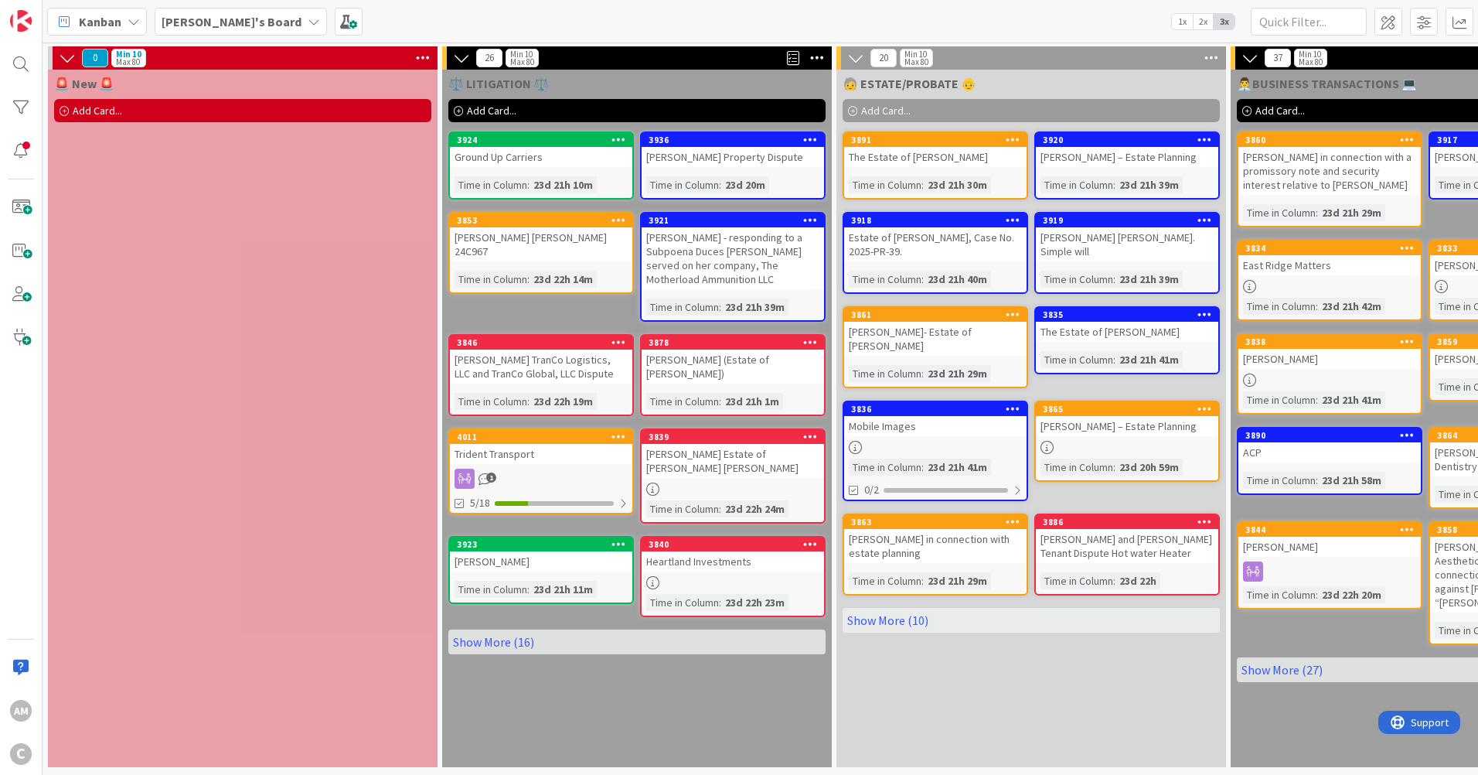
click at [229, 14] on b "[PERSON_NAME]'s Board" at bounding box center [232, 21] width 140 height 15
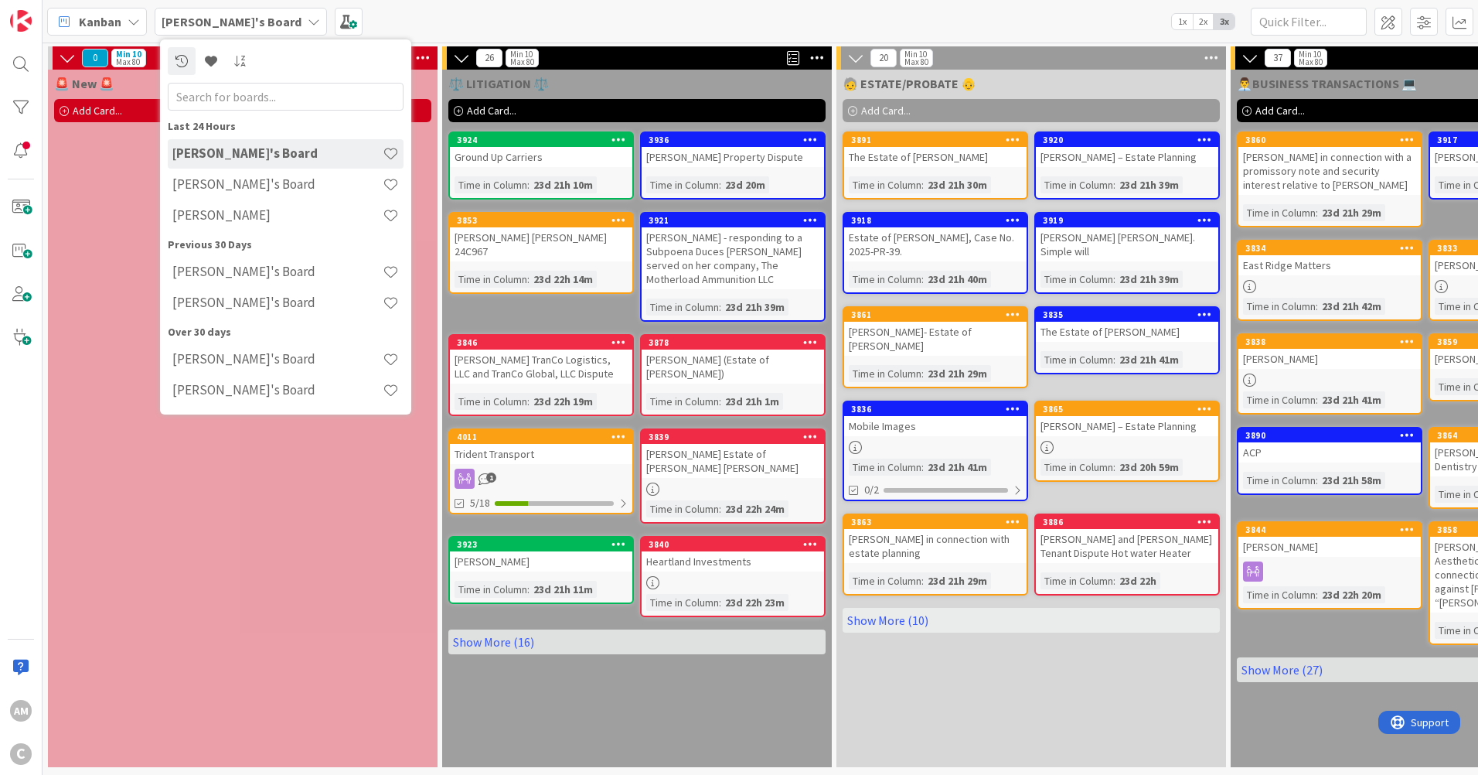
click at [264, 185] on h4 "[PERSON_NAME]'s Board" at bounding box center [277, 183] width 210 height 15
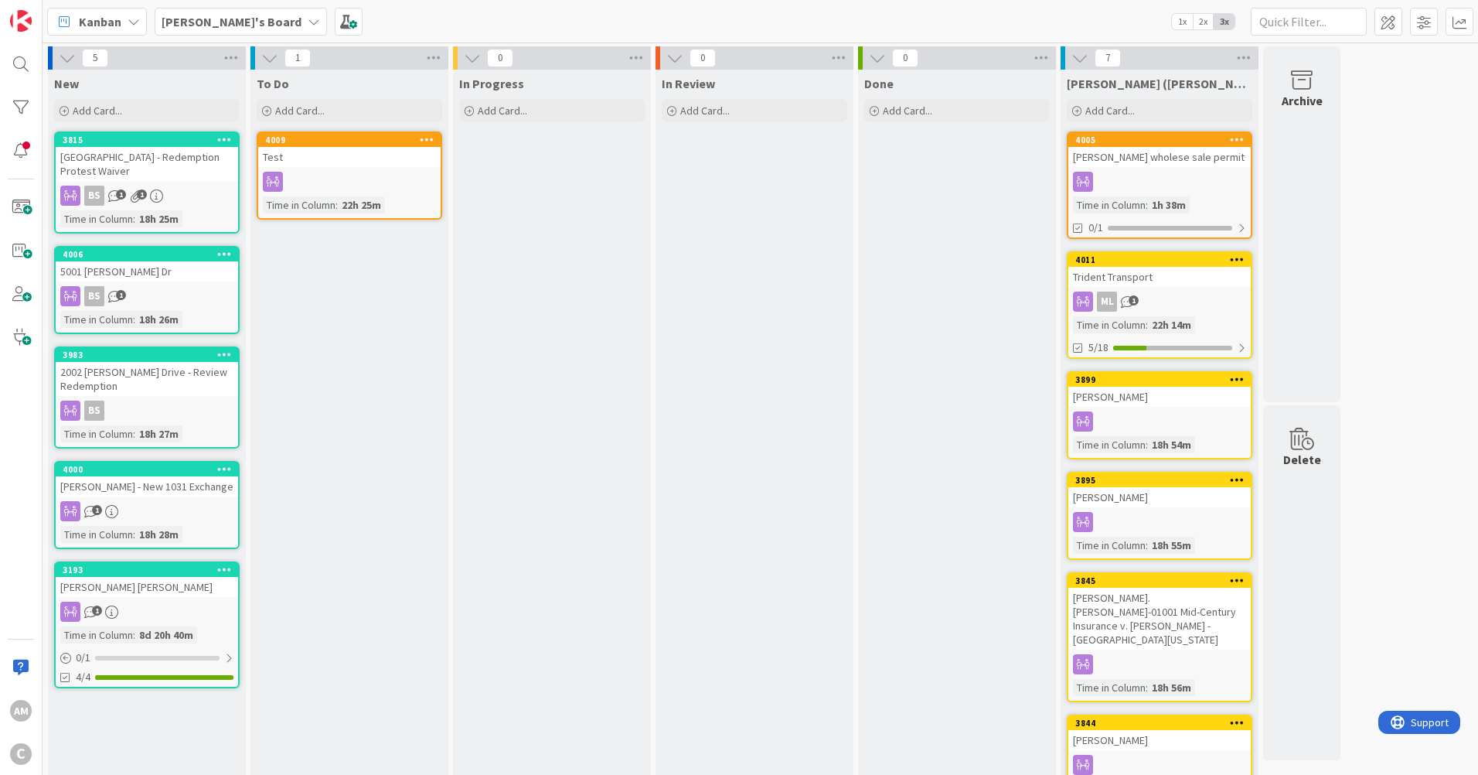
click at [1200, 170] on link "4005 [PERSON_NAME] wholese sale permit Time in [GEOGRAPHIC_DATA] : 1h 38m 0/1" at bounding box center [1160, 184] width 186 height 107
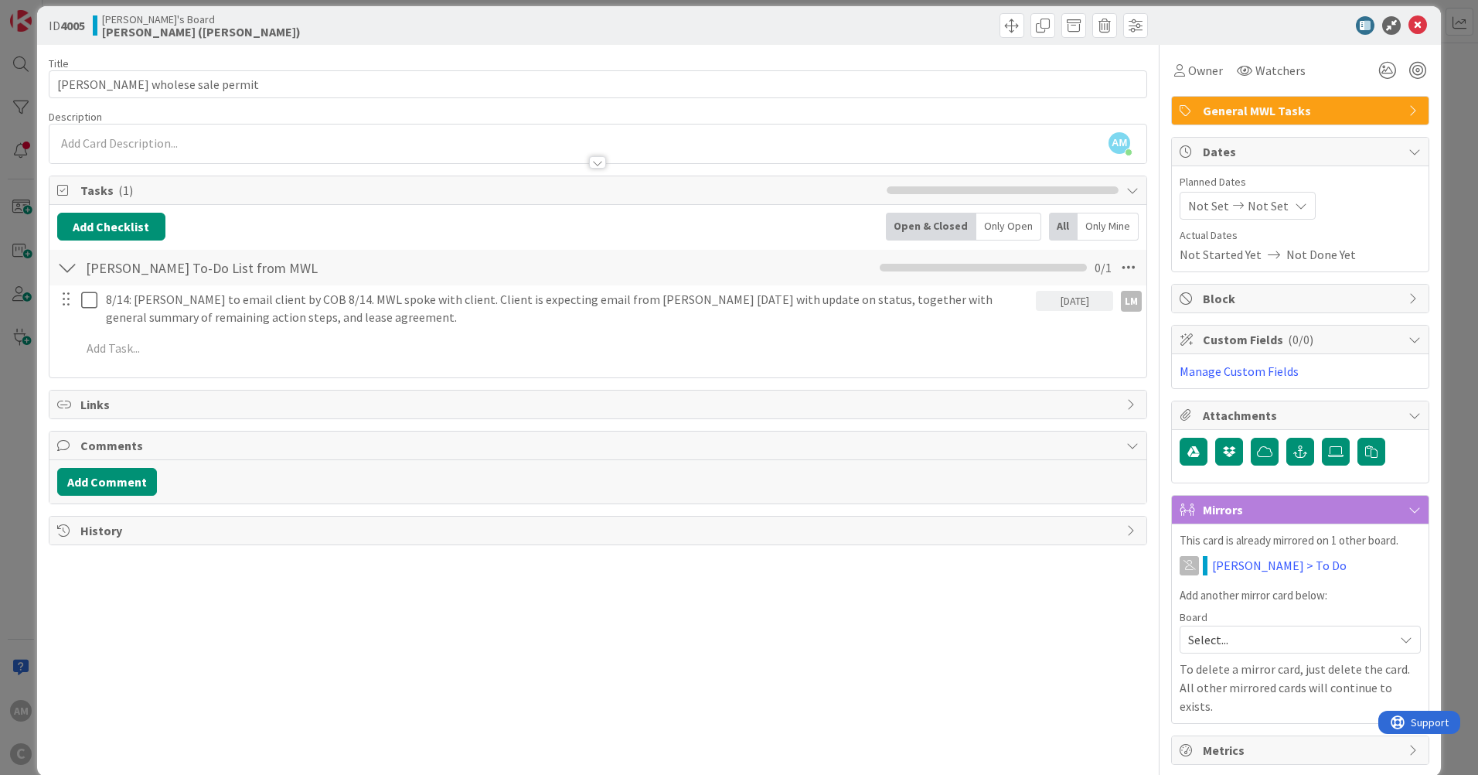
scroll to position [20, 0]
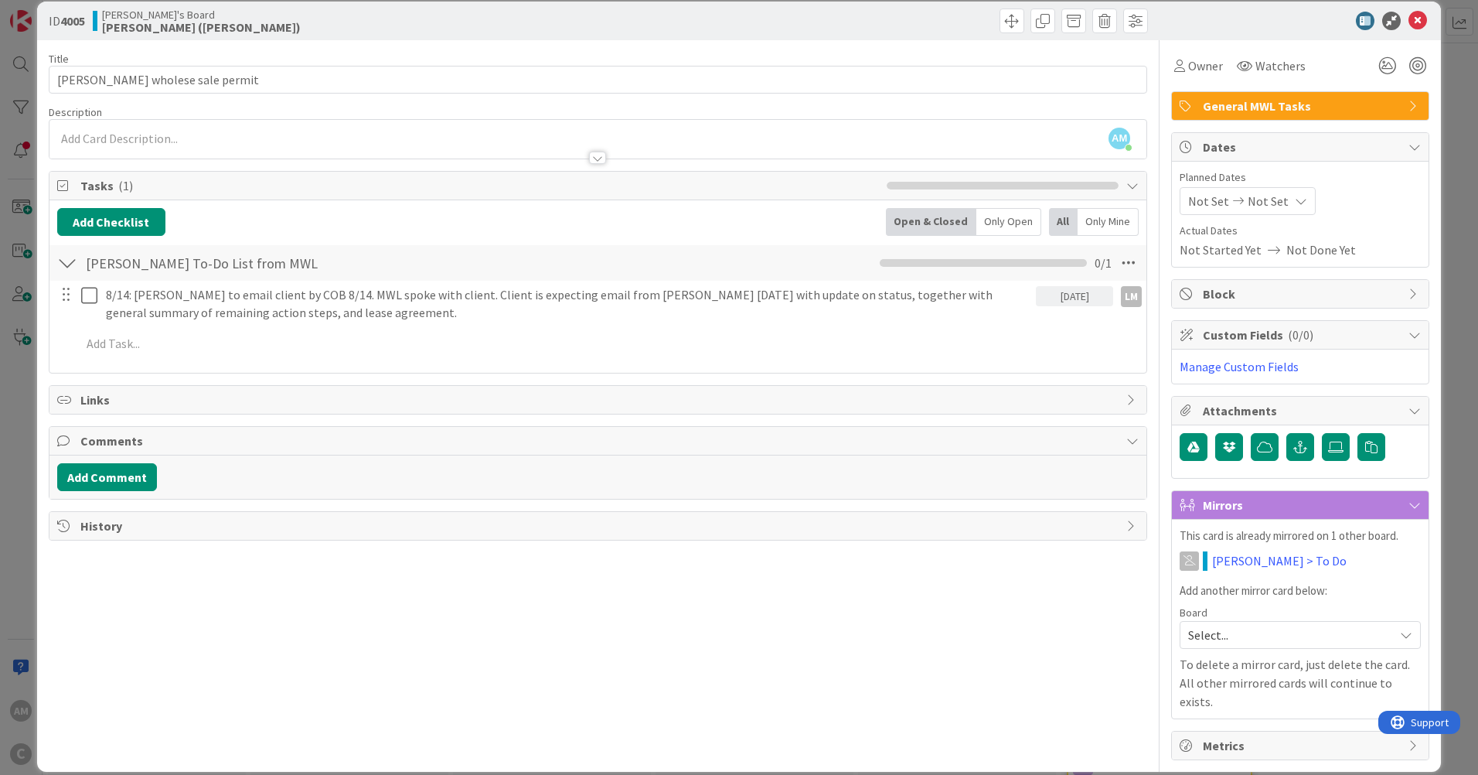
click at [1296, 636] on span "Select..." at bounding box center [1287, 635] width 198 height 22
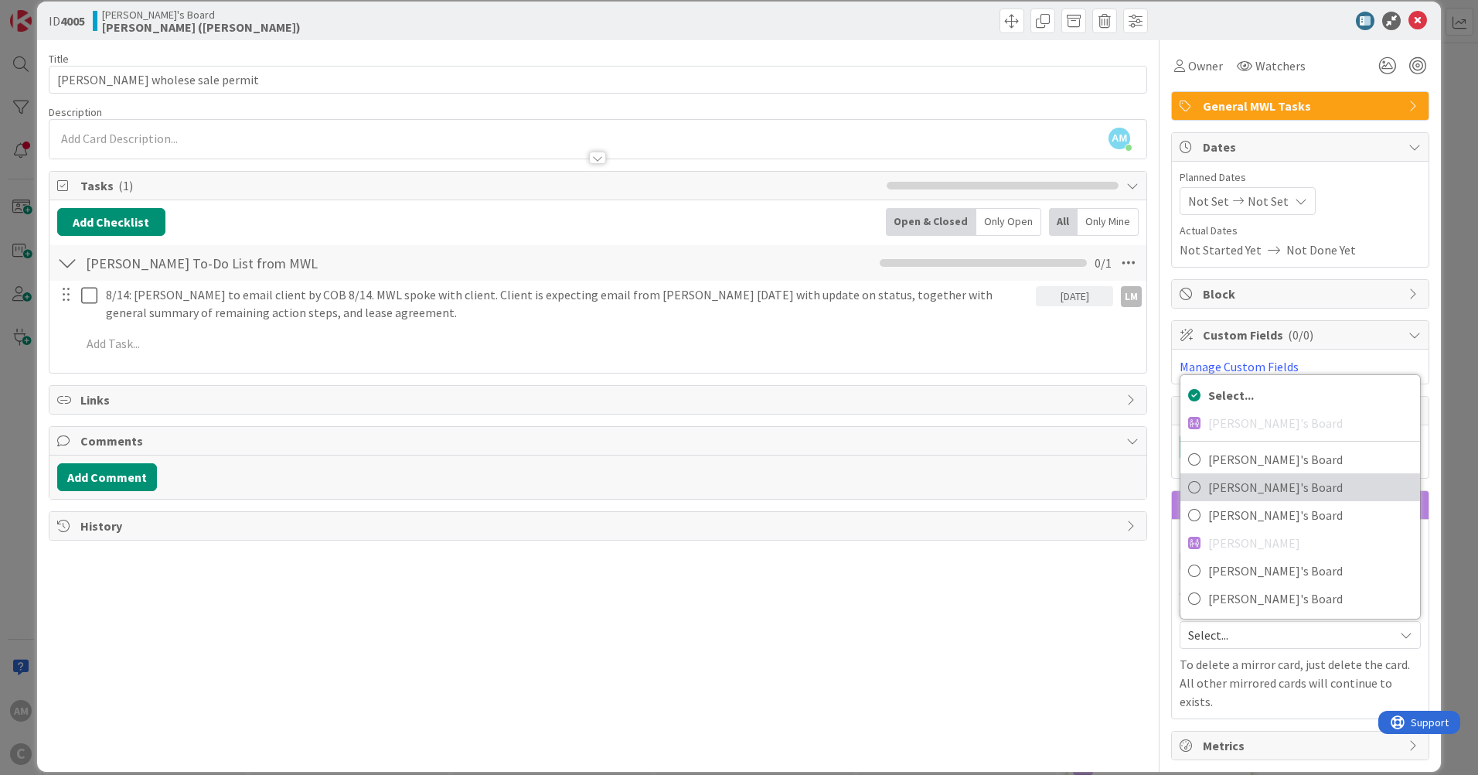
click at [1259, 492] on span "[PERSON_NAME]'s Board" at bounding box center [1310, 486] width 204 height 23
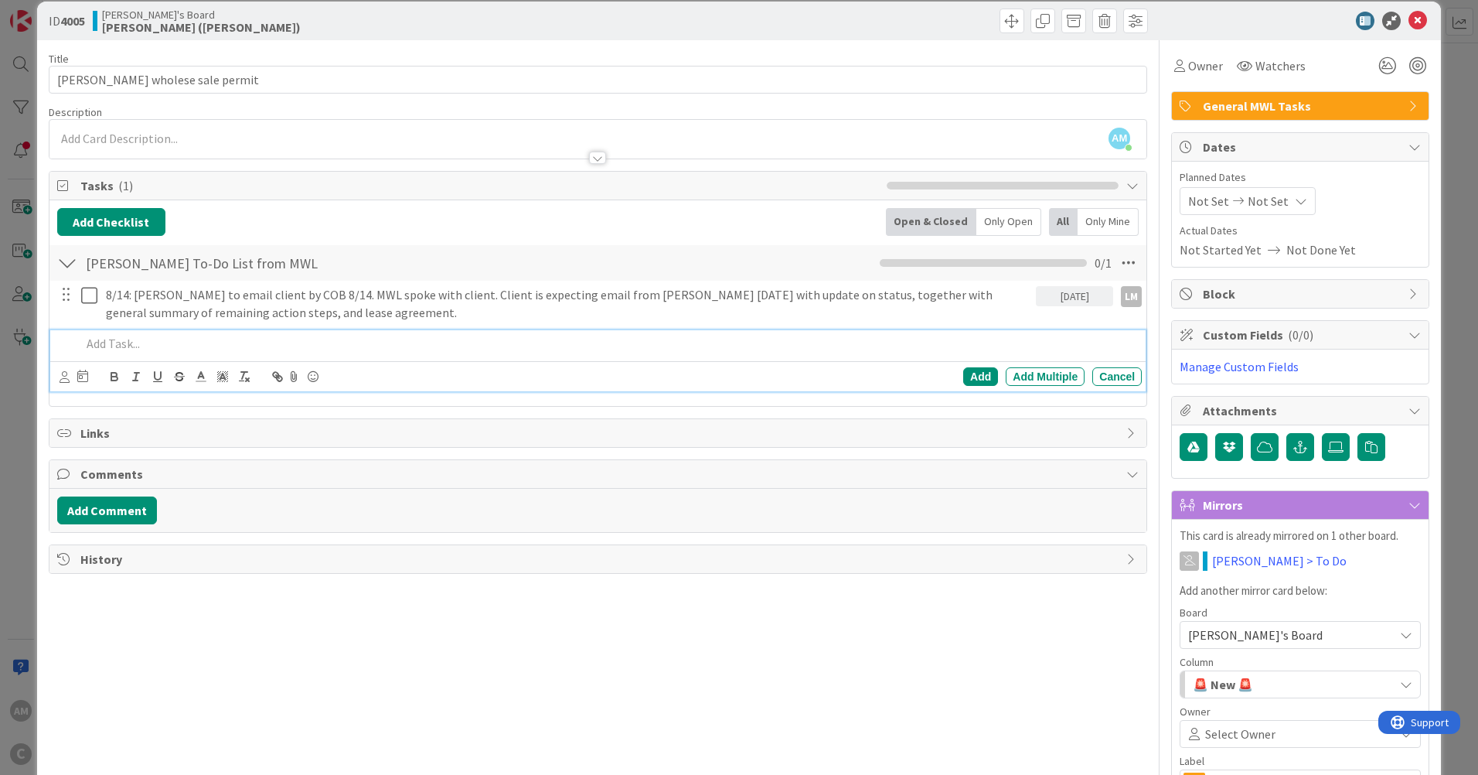
click at [102, 346] on p at bounding box center [608, 344] width 1054 height 18
click at [1408, 23] on icon at bounding box center [1417, 21] width 19 height 19
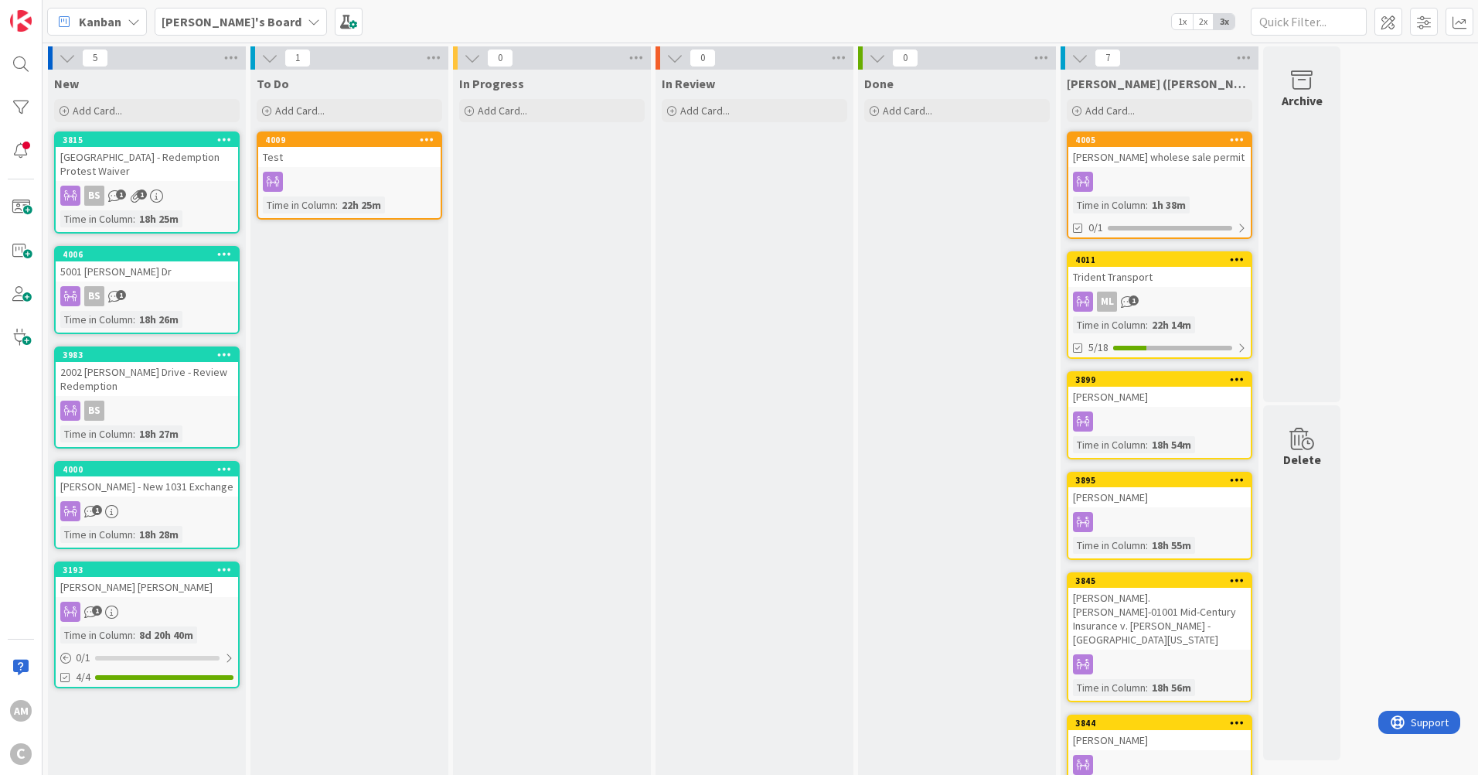
click at [203, 22] on b "[PERSON_NAME]'s Board" at bounding box center [232, 21] width 140 height 15
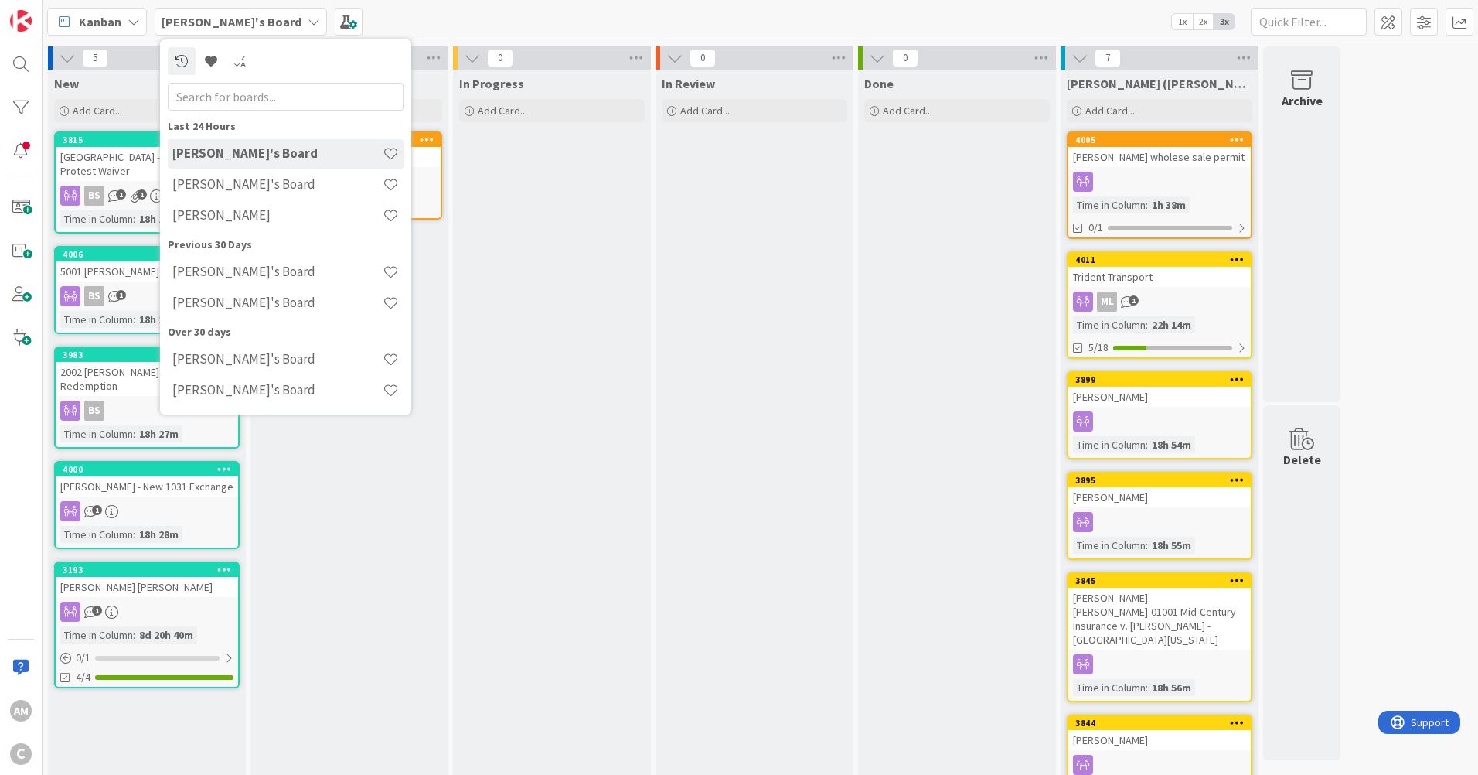
click at [220, 179] on h4 "[PERSON_NAME]'s Board" at bounding box center [277, 183] width 210 height 15
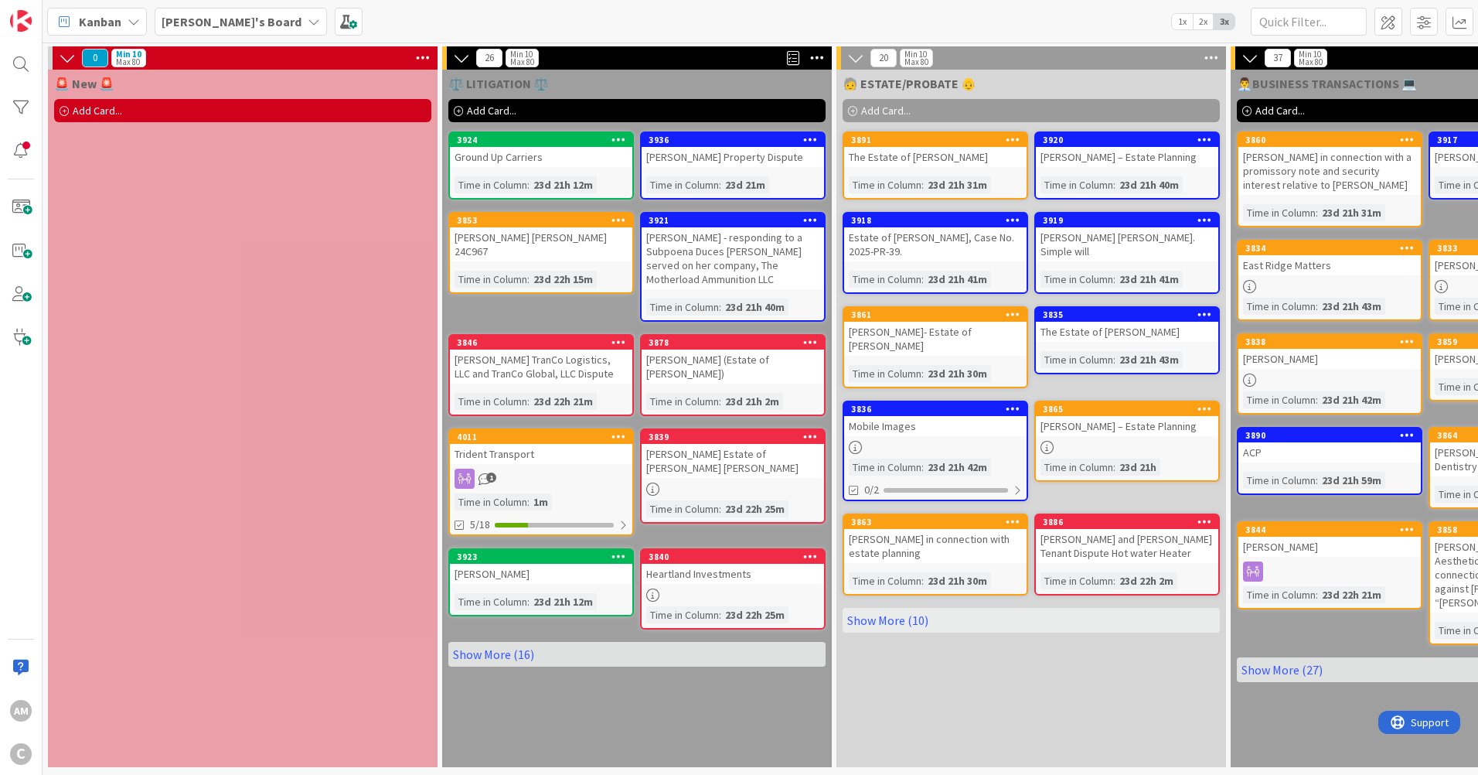
click at [425, 59] on icon at bounding box center [423, 57] width 20 height 23
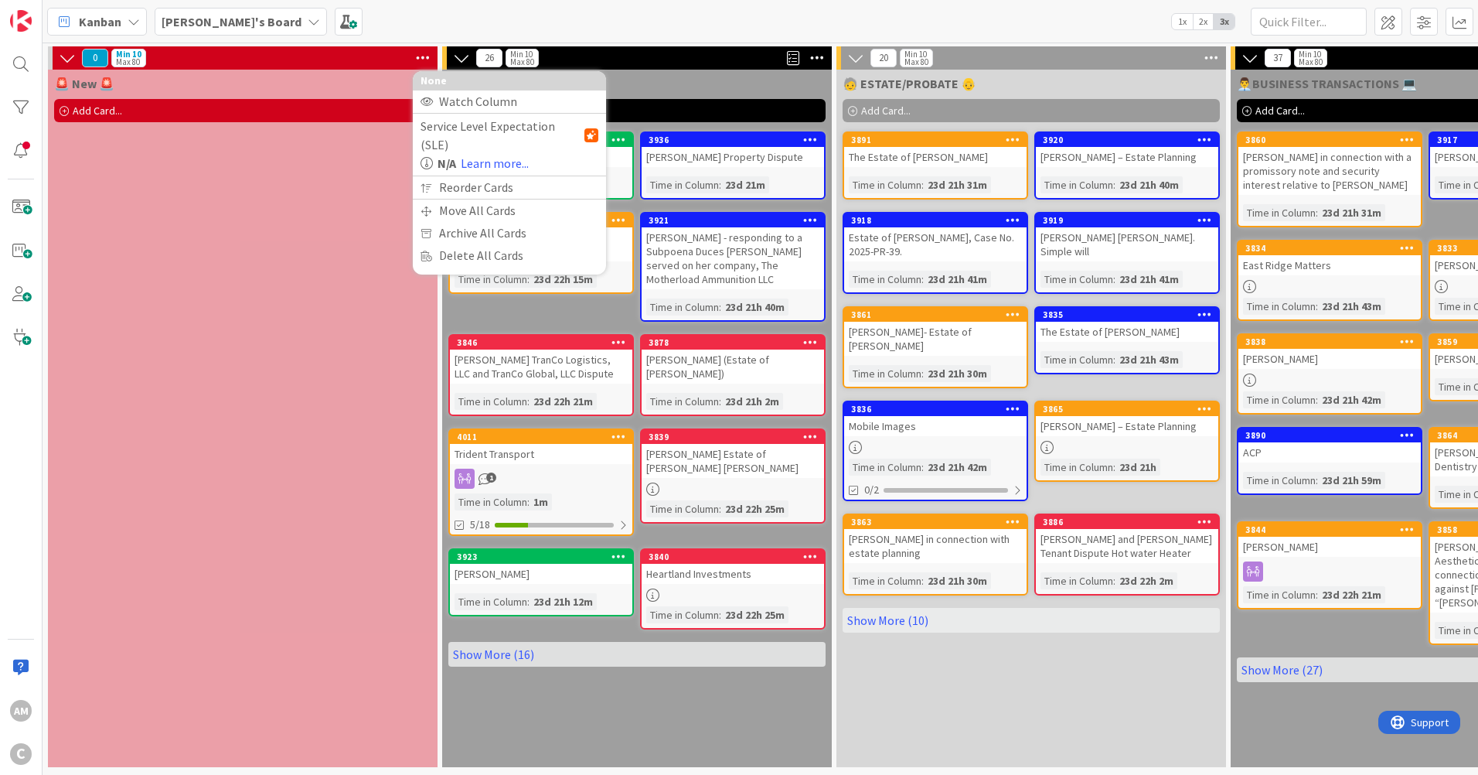
click at [425, 59] on icon at bounding box center [423, 57] width 20 height 23
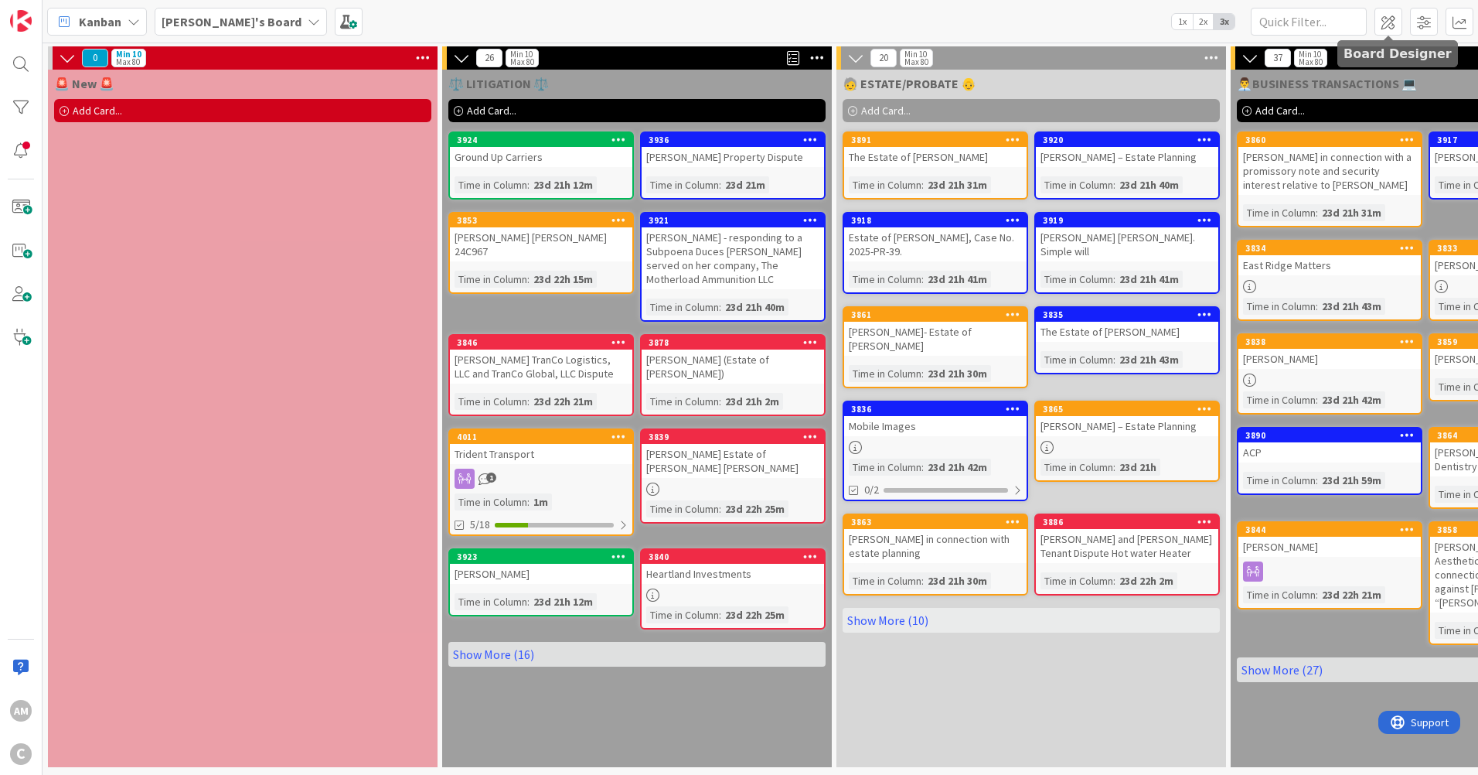
click at [1392, 17] on span at bounding box center [1388, 22] width 28 height 28
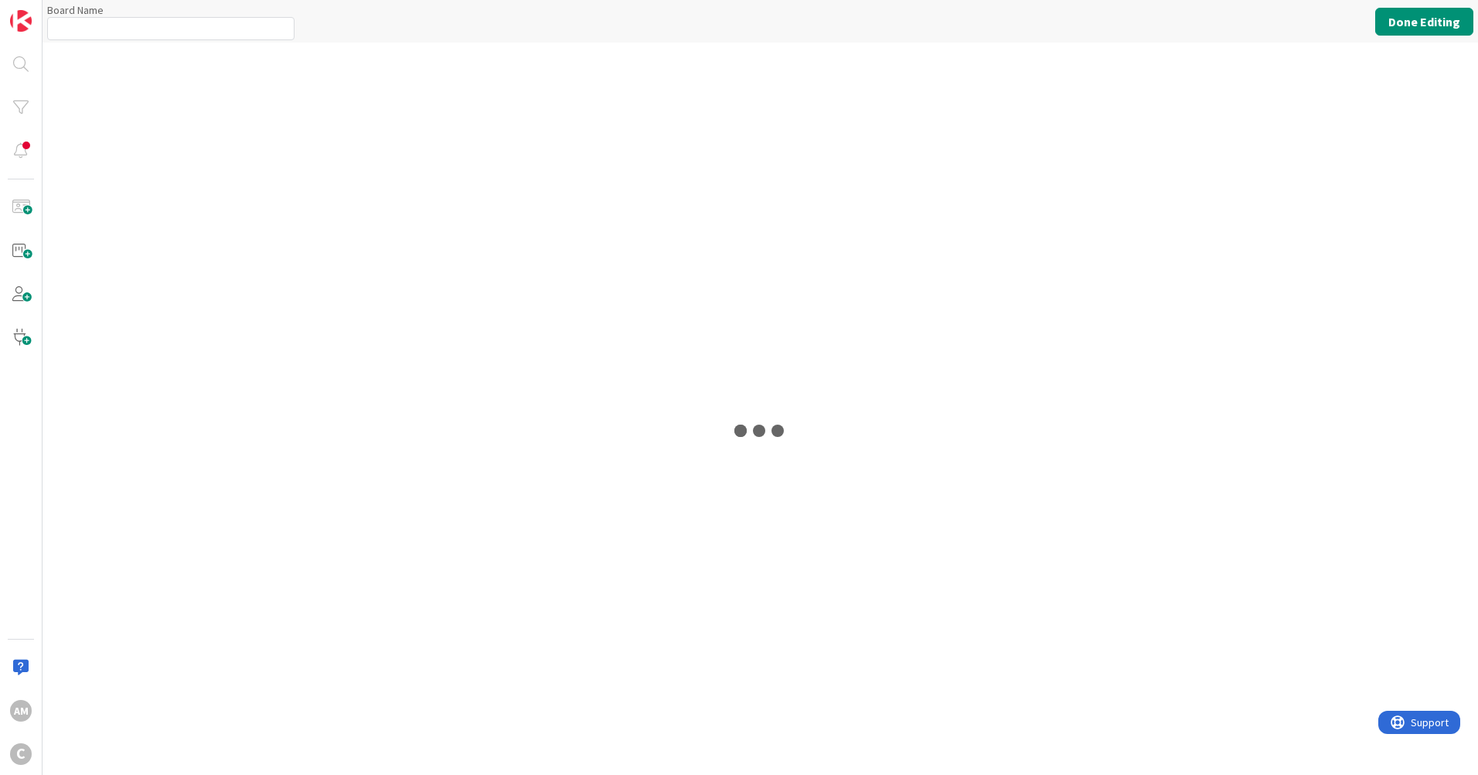
type input "[PERSON_NAME]'s Board"
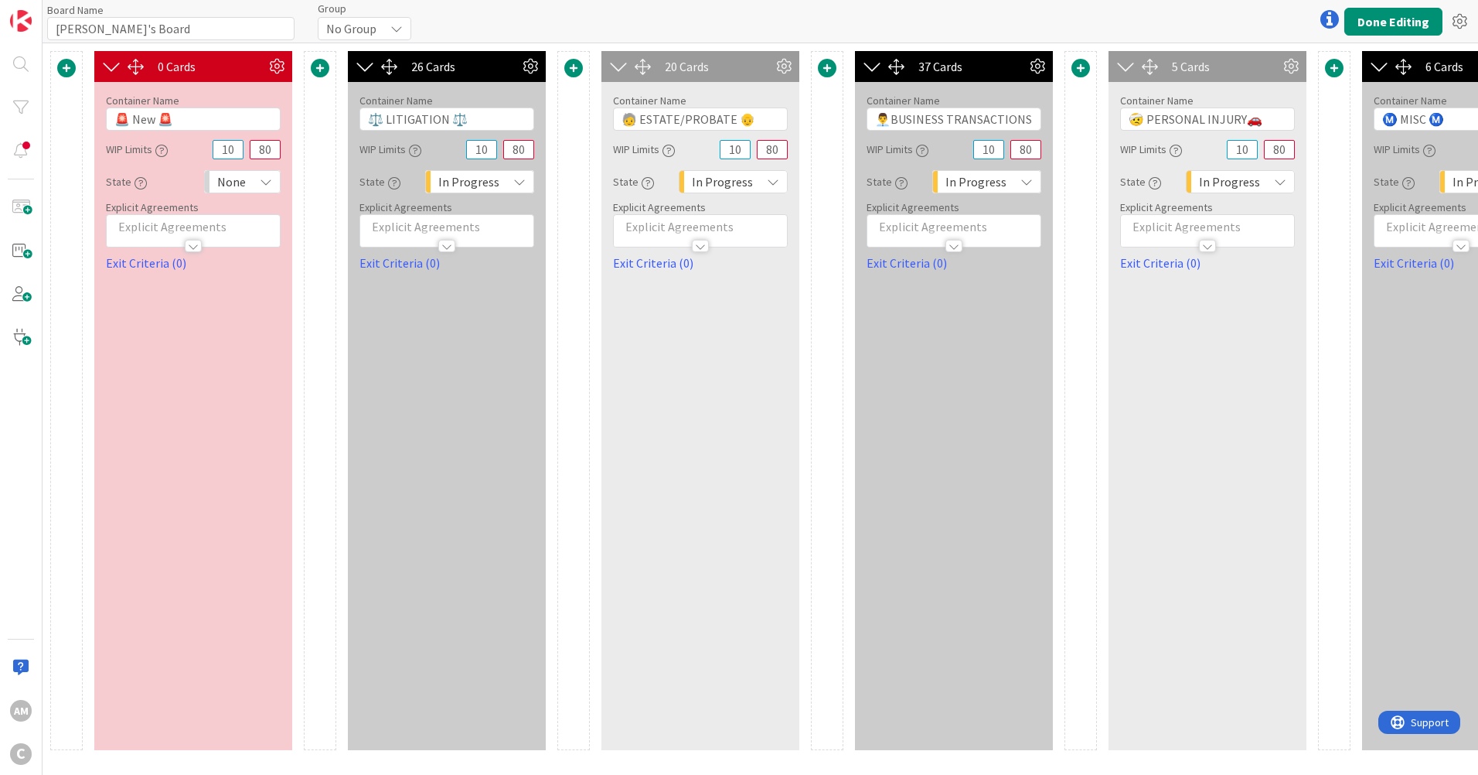
click at [275, 66] on icon at bounding box center [276, 66] width 23 height 23
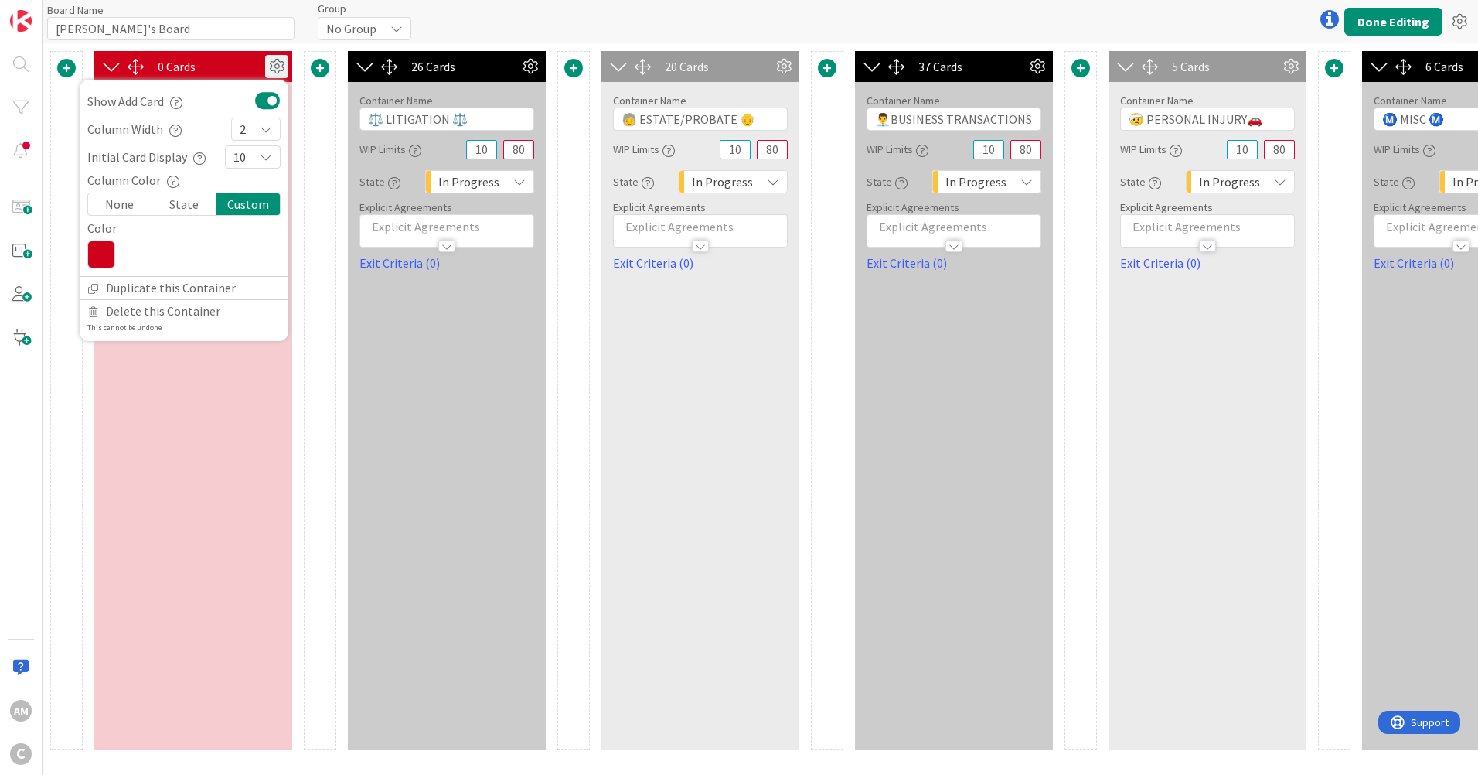
click at [274, 128] on div "2" at bounding box center [255, 128] width 49 height 23
click at [254, 162] on link "1" at bounding box center [256, 163] width 48 height 28
click at [1399, 26] on button "Done Editing" at bounding box center [1393, 22] width 98 height 28
